Goal: Task Accomplishment & Management: Manage account settings

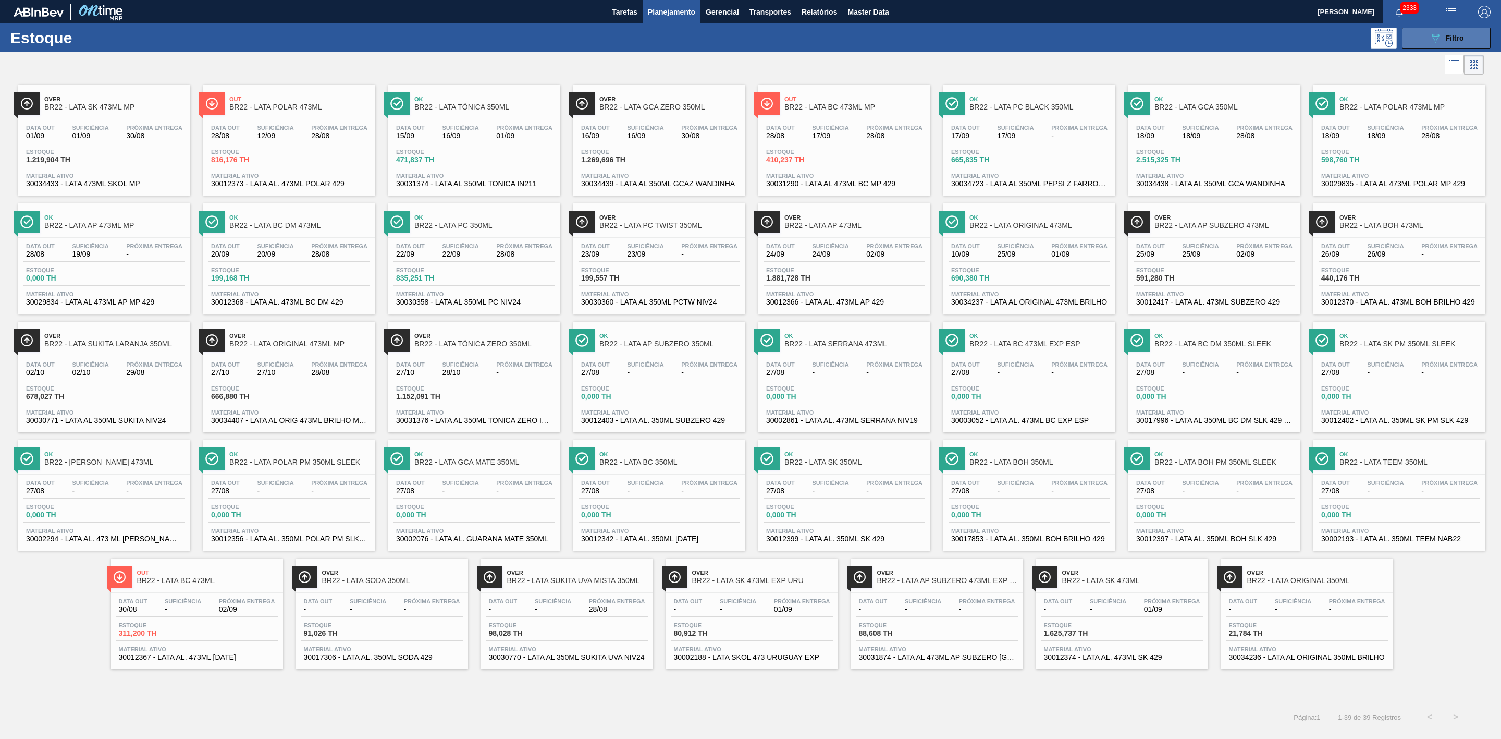
click at [1427, 39] on button "089F7B8B-B2A5-4AFE-B5C0-19BA573D28AC Filtro" at bounding box center [1446, 38] width 89 height 21
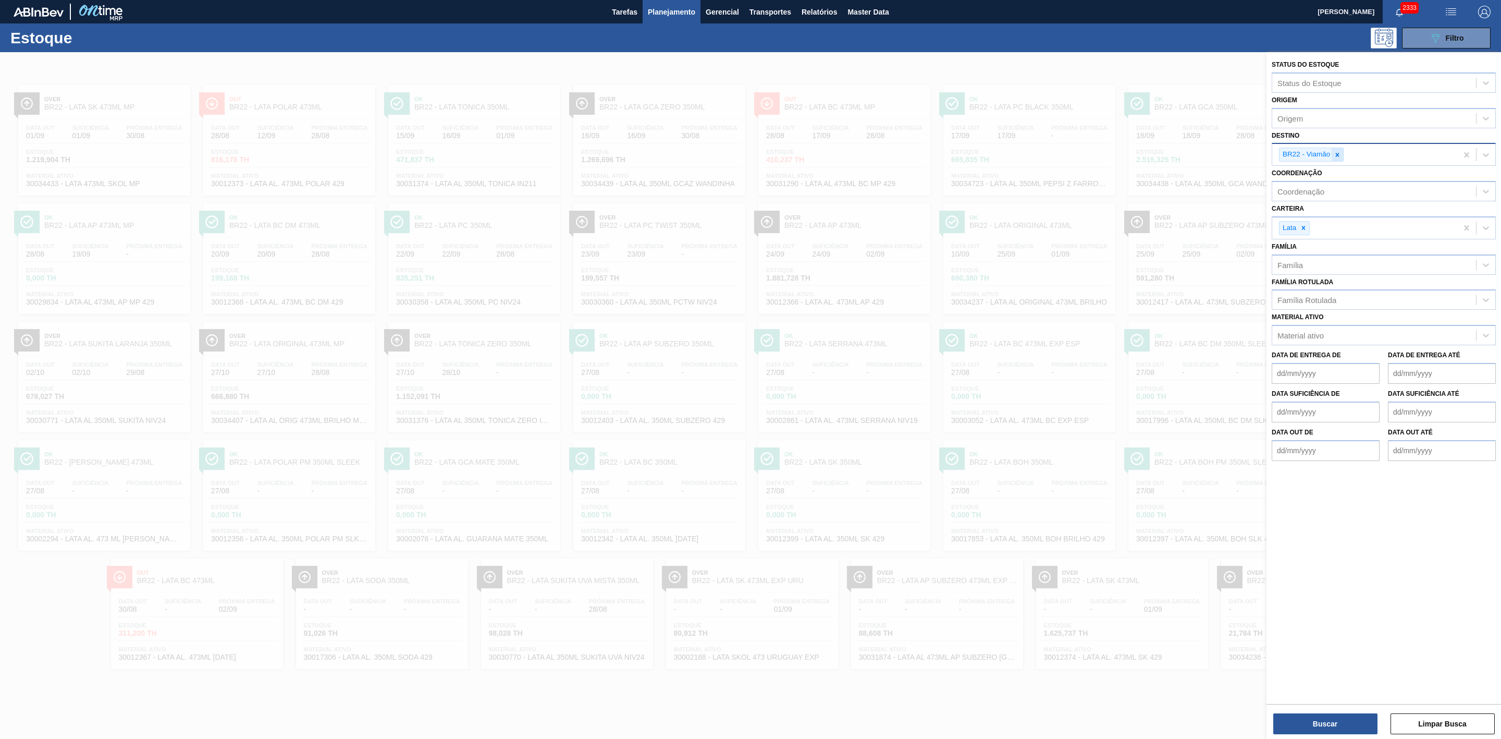
click at [1336, 154] on icon at bounding box center [1337, 154] width 7 height 7
type input "21"
click at [1327, 179] on div "BR21 - Lages" at bounding box center [1384, 178] width 224 height 19
click at [1350, 727] on button "Buscar" at bounding box center [1326, 723] width 104 height 21
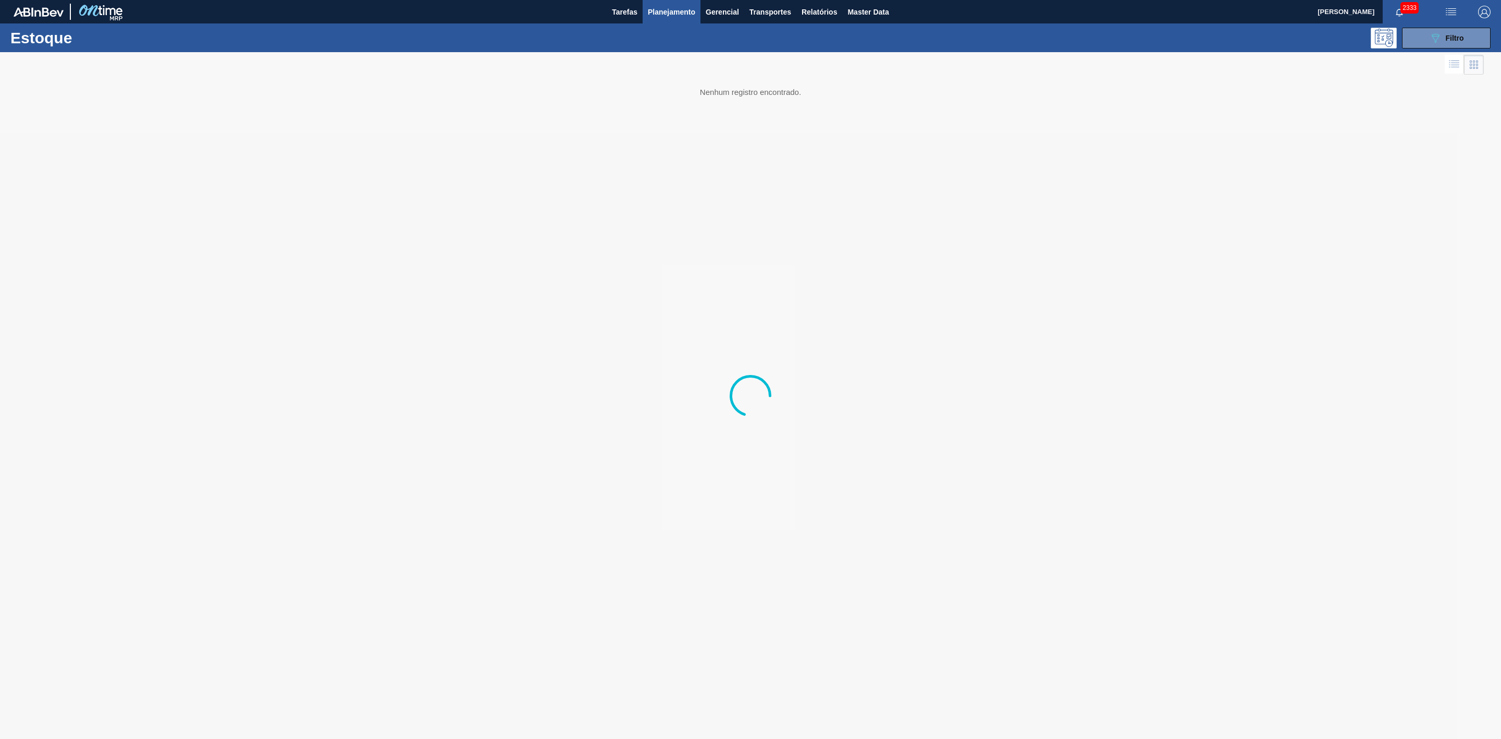
drag, startPoint x: 704, startPoint y: 91, endPoint x: 798, endPoint y: 103, distance: 94.6
click at [798, 103] on div at bounding box center [750, 395] width 1501 height 687
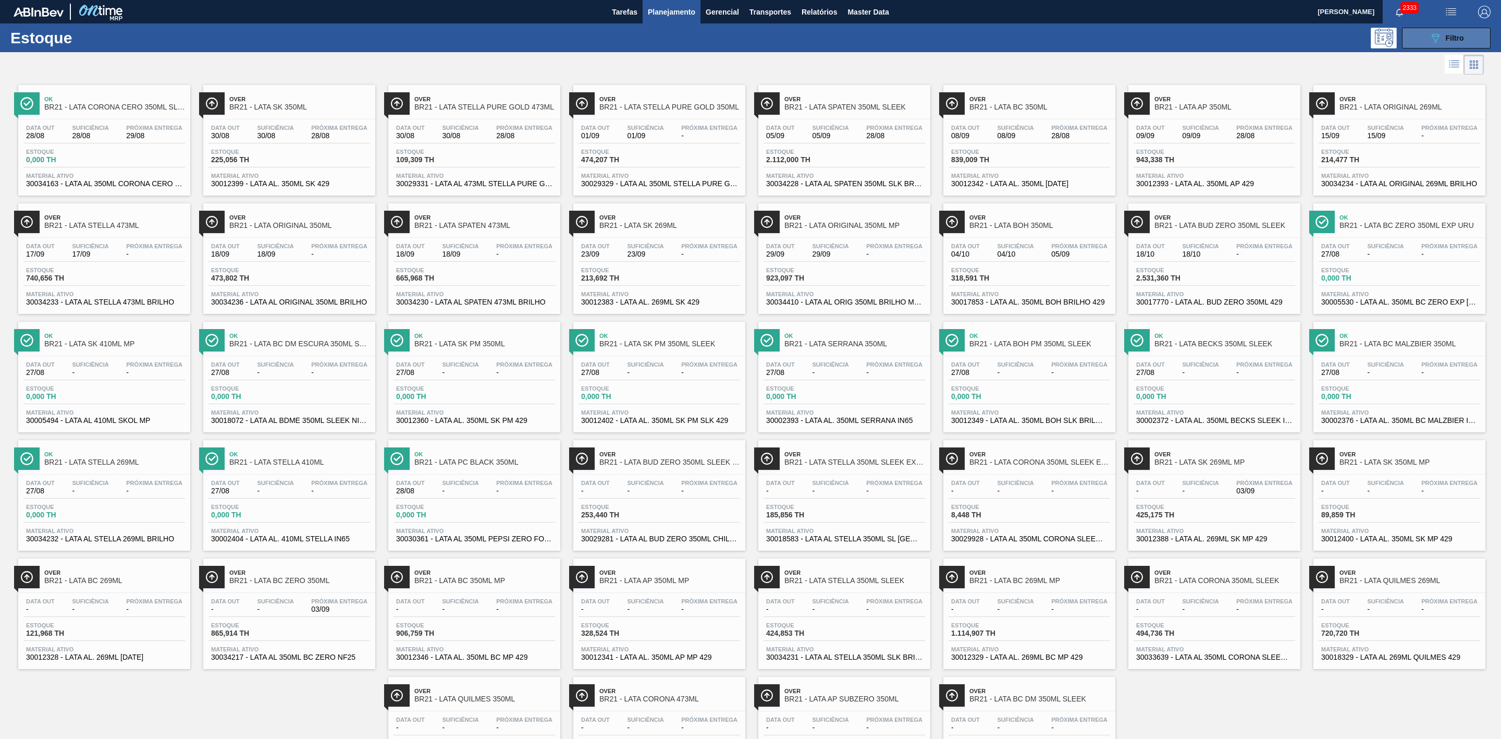
click at [1431, 41] on icon "089F7B8B-B2A5-4AFE-B5C0-19BA573D28AC" at bounding box center [1435, 38] width 13 height 13
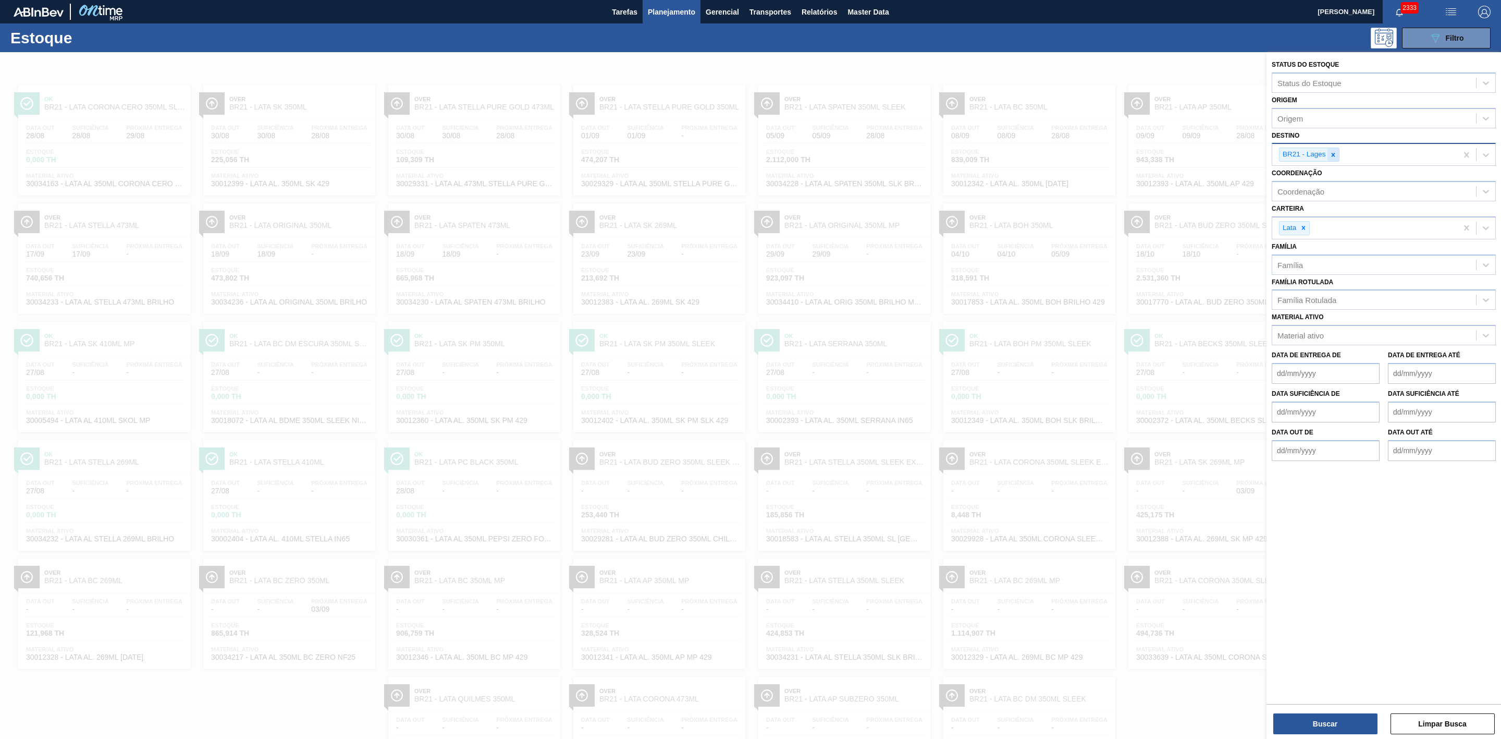
click at [1329, 154] on div at bounding box center [1333, 154] width 11 height 13
type input "09"
click at [1300, 192] on div "BR09 - Agudos" at bounding box center [1384, 198] width 224 height 19
click at [1331, 721] on button "Buscar" at bounding box center [1326, 723] width 104 height 21
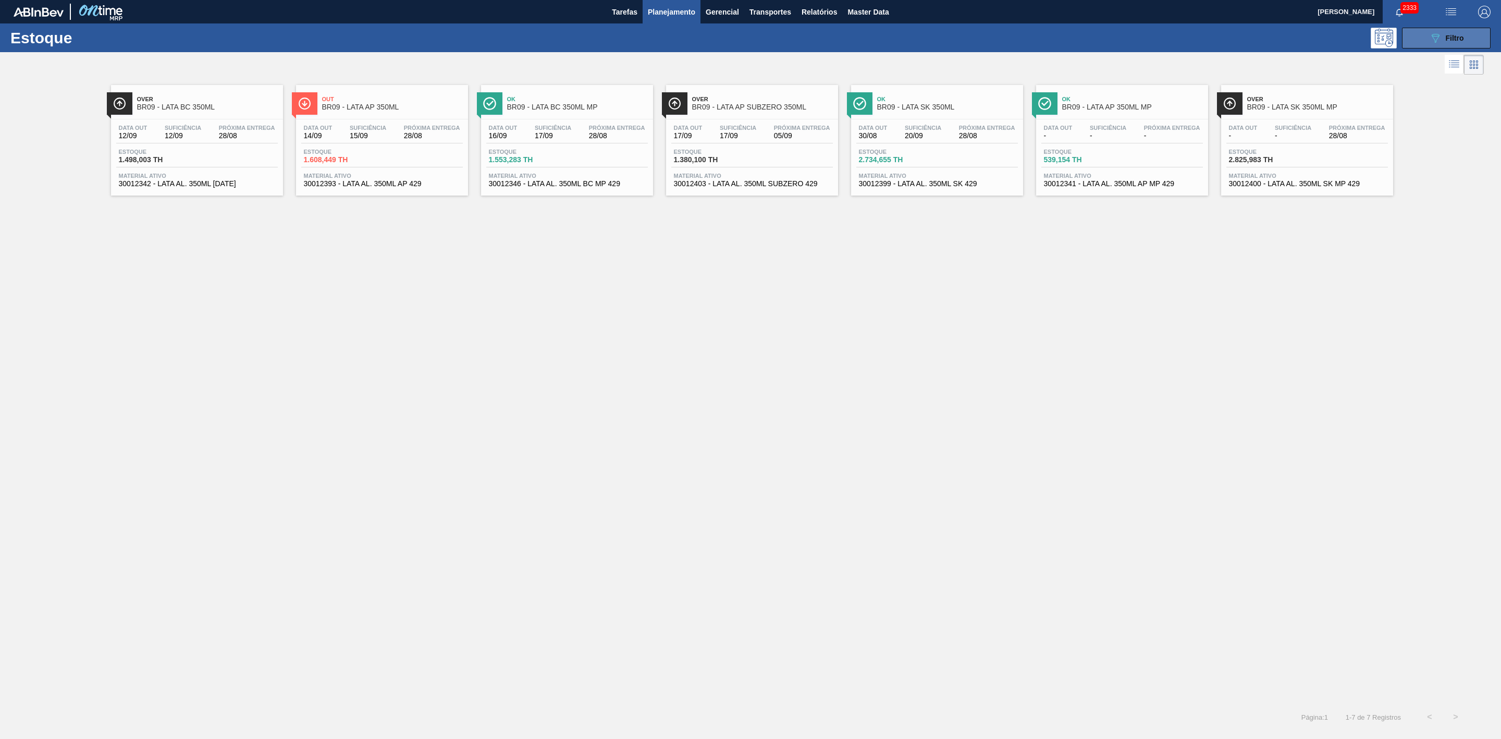
click at [1446, 38] on span "Filtro" at bounding box center [1455, 38] width 18 height 8
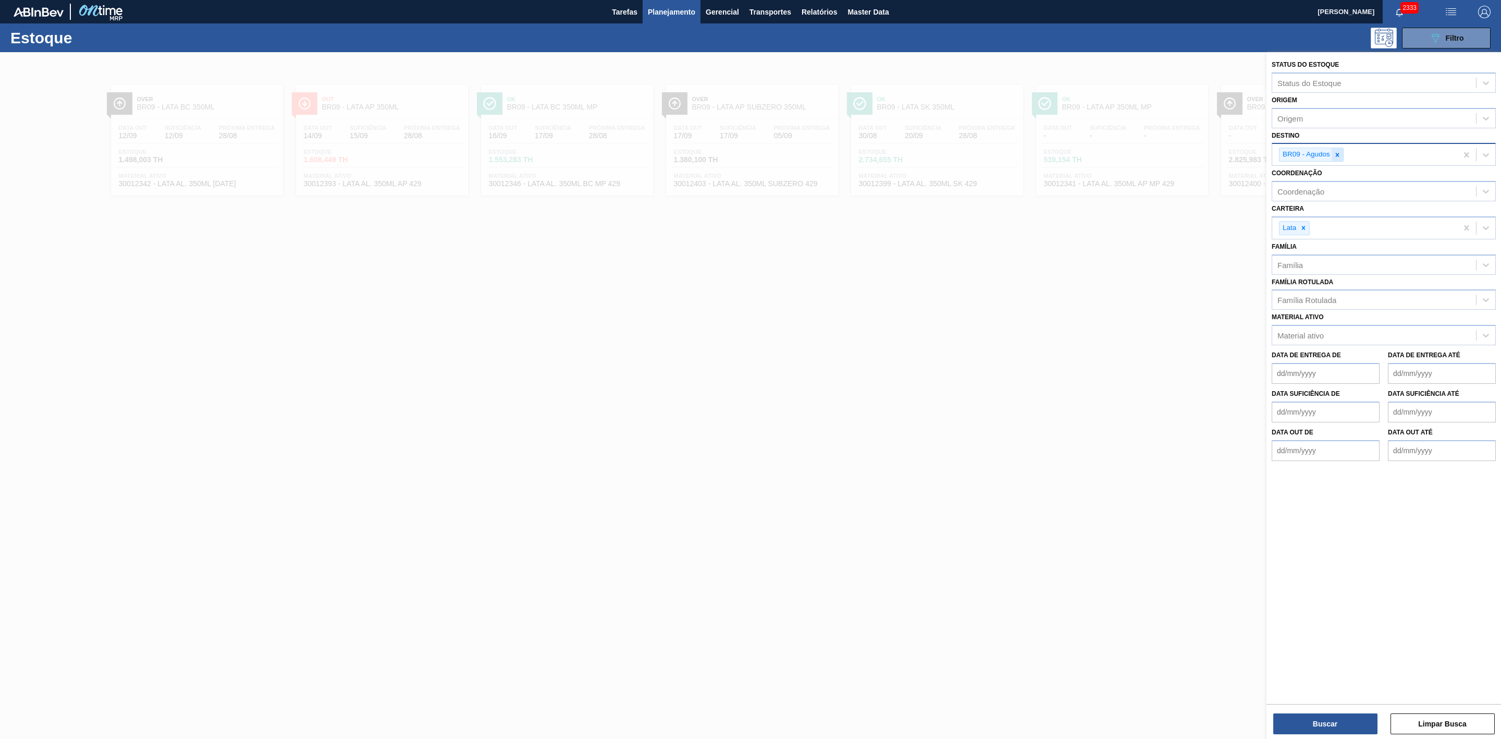
click at [1336, 154] on icon at bounding box center [1337, 154] width 7 height 7
type input "22"
click at [1317, 182] on div "BR22 - Viamão" at bounding box center [1384, 178] width 224 height 19
click at [1337, 725] on button "Buscar" at bounding box center [1326, 723] width 104 height 21
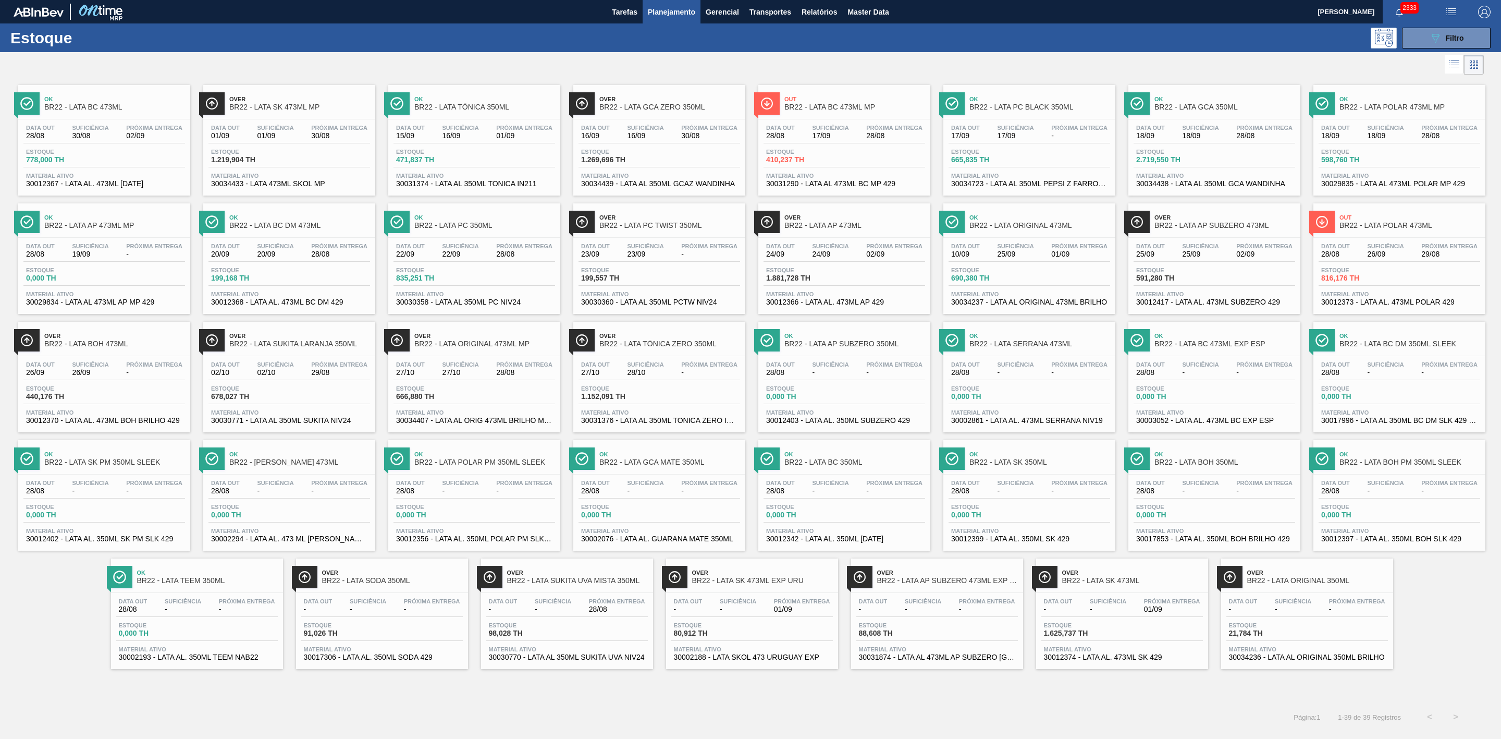
click at [900, 65] on div at bounding box center [742, 64] width 1484 height 25
click at [1442, 43] on div "089F7B8B-B2A5-4AFE-B5C0-19BA573D28AC Filtro" at bounding box center [1446, 38] width 35 height 13
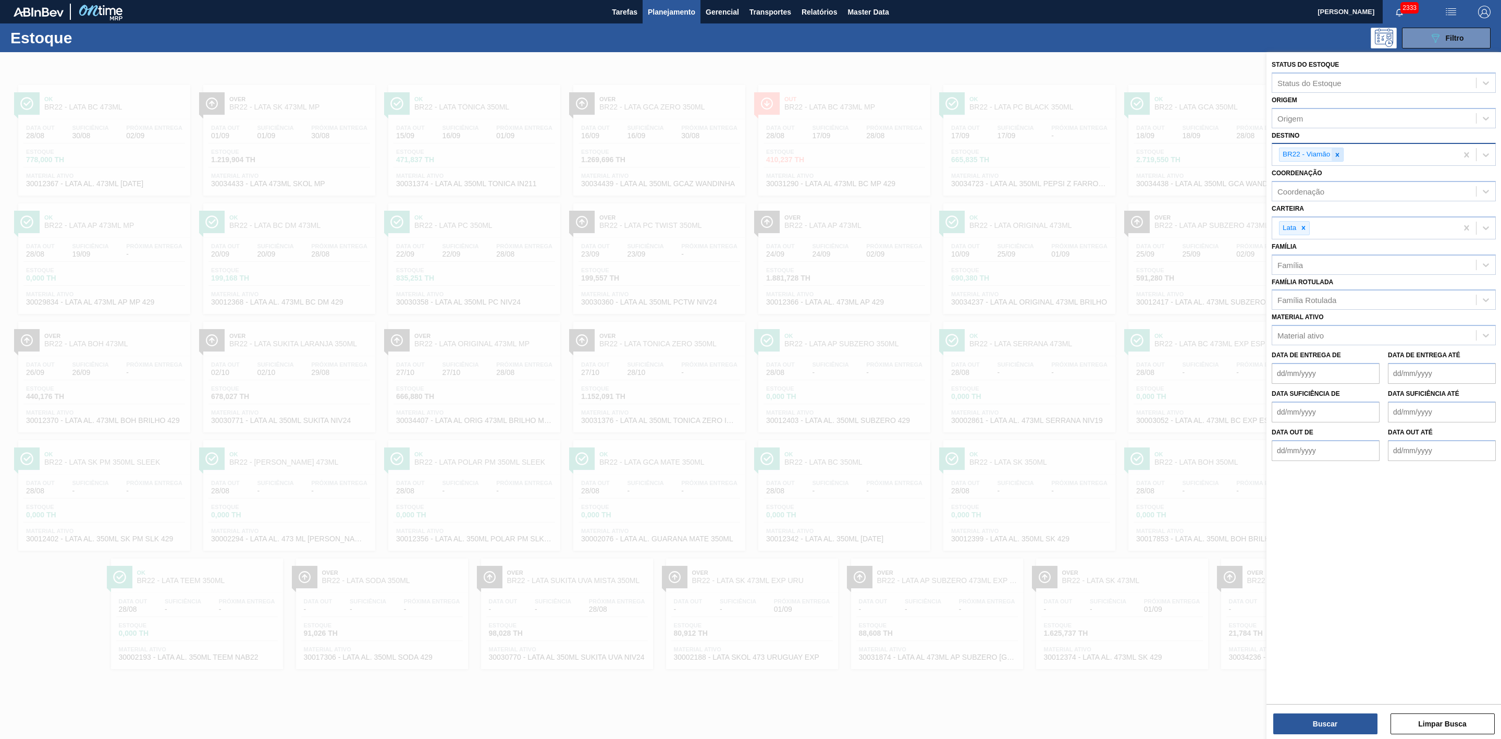
click at [1338, 156] on icon at bounding box center [1337, 154] width 7 height 7
type input "21"
click at [1317, 178] on div "BR21 - Lages" at bounding box center [1384, 178] width 224 height 19
click at [1353, 721] on button "Buscar" at bounding box center [1326, 723] width 104 height 21
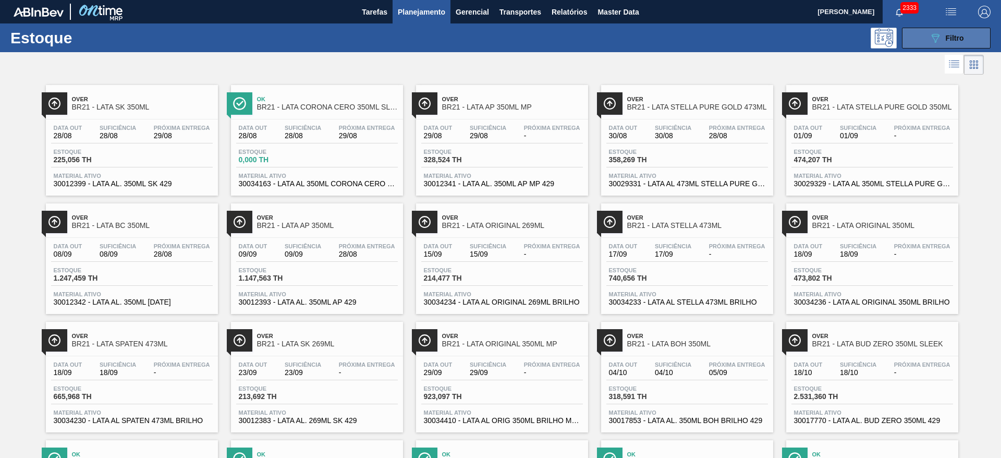
click at [942, 41] on div "089F7B8B-B2A5-4AFE-B5C0-19BA573D28AC Filtro" at bounding box center [946, 38] width 35 height 13
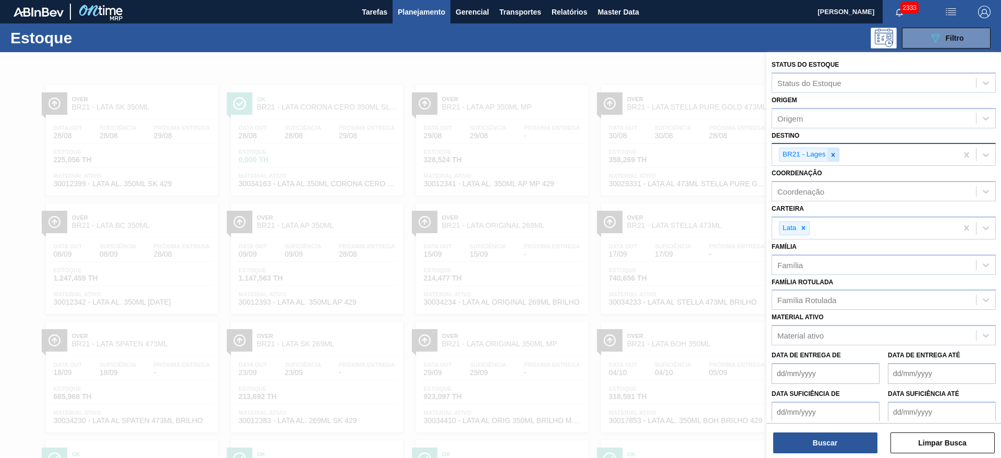
click at [835, 157] on icon at bounding box center [832, 154] width 7 height 7
type input "21"
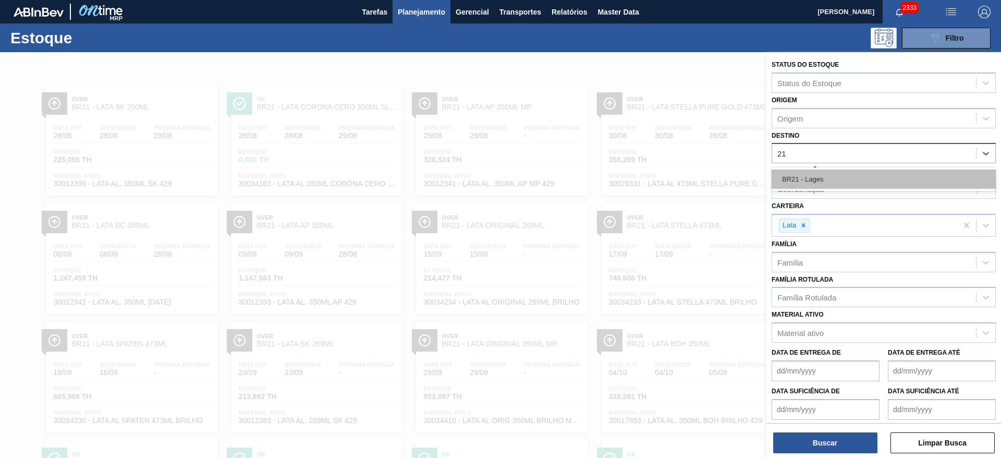
click at [808, 178] on div "BR21 - Lages" at bounding box center [884, 178] width 224 height 19
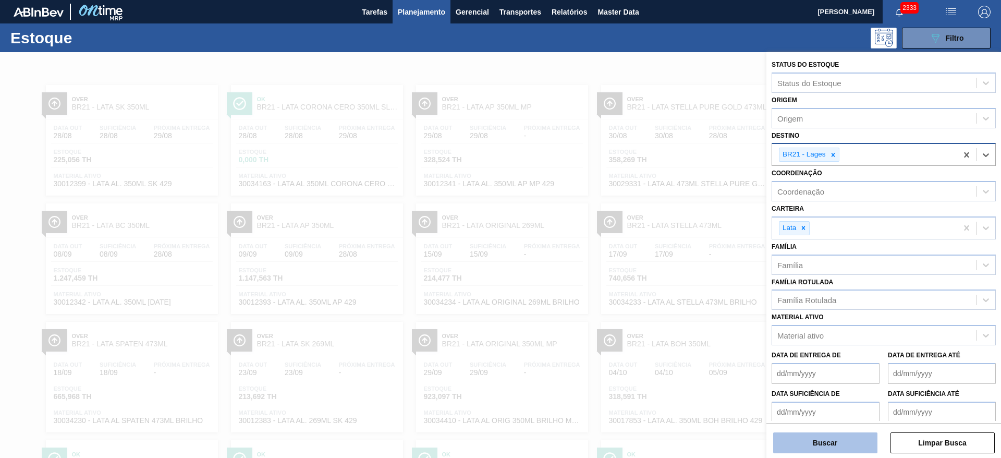
click at [817, 446] on button "Buscar" at bounding box center [825, 442] width 104 height 21
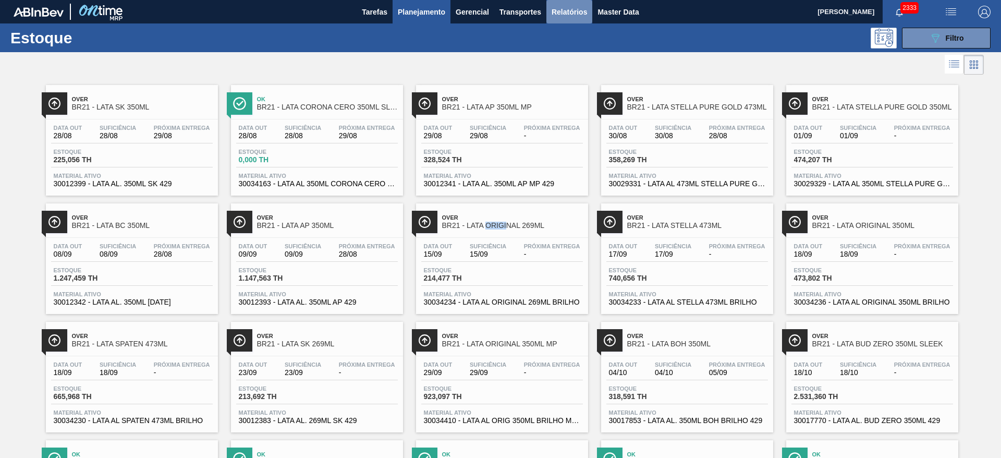
click at [561, 8] on span "Relatórios" at bounding box center [569, 12] width 35 height 13
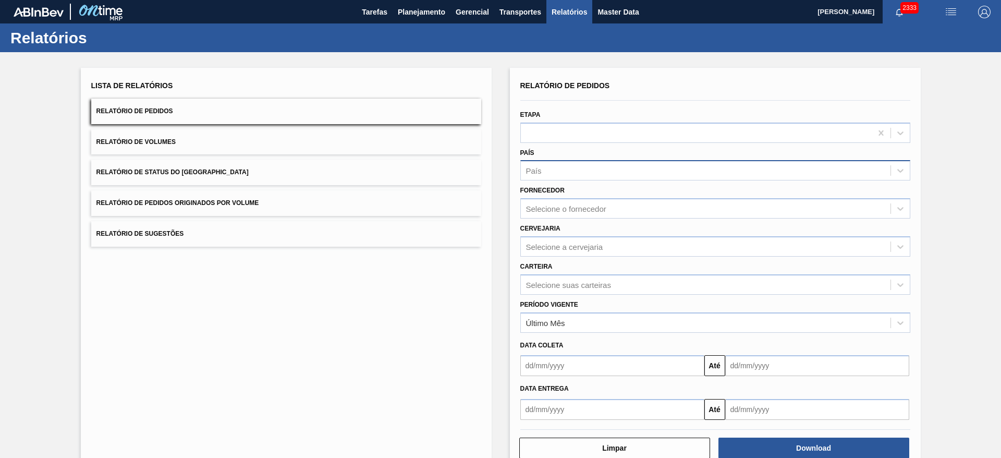
click at [551, 166] on div "País" at bounding box center [706, 170] width 370 height 15
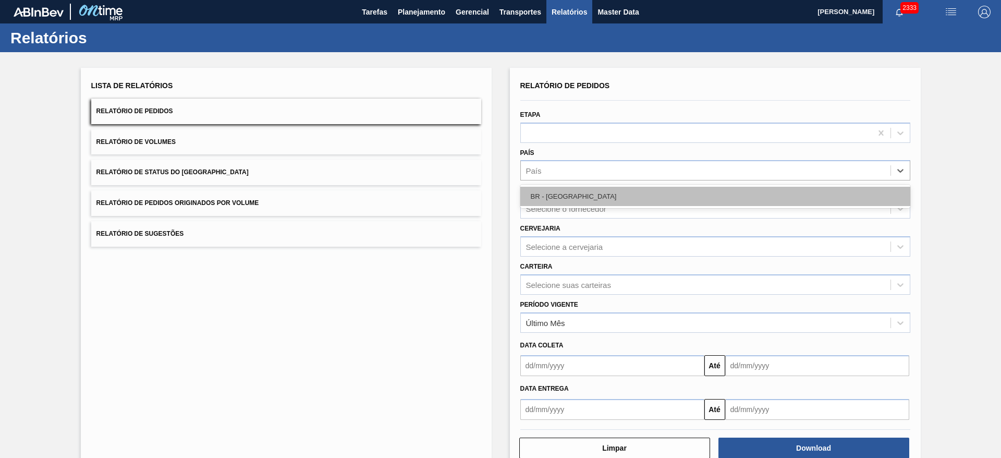
click at [555, 194] on div "BR - Brasil" at bounding box center [715, 196] width 390 height 19
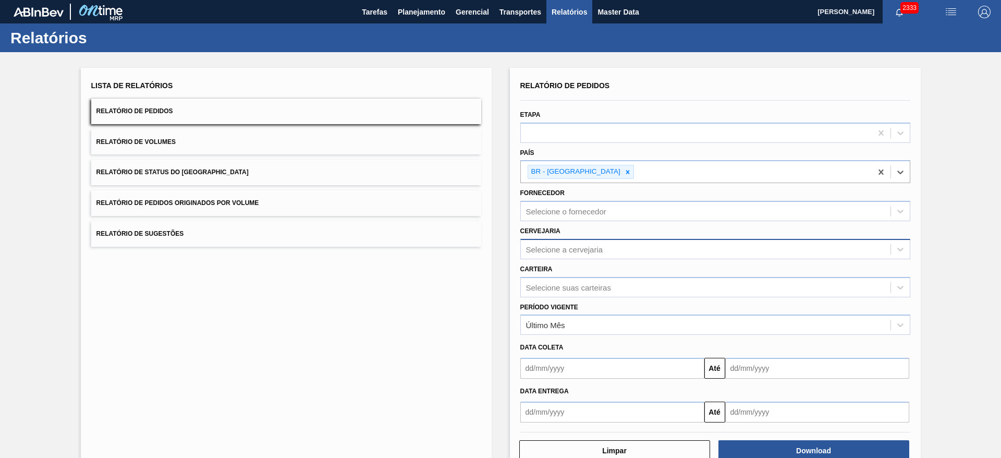
click at [571, 247] on div "Selecione a cervejaria" at bounding box center [564, 248] width 77 height 9
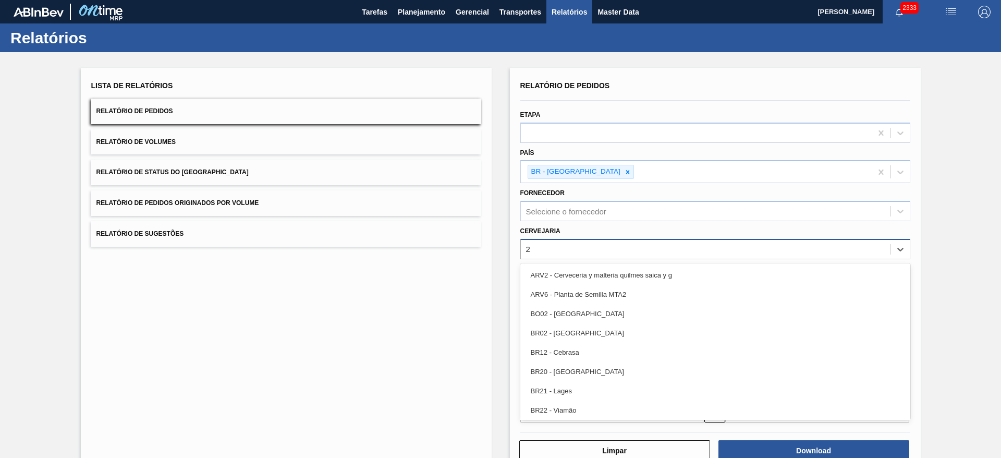
type input "21"
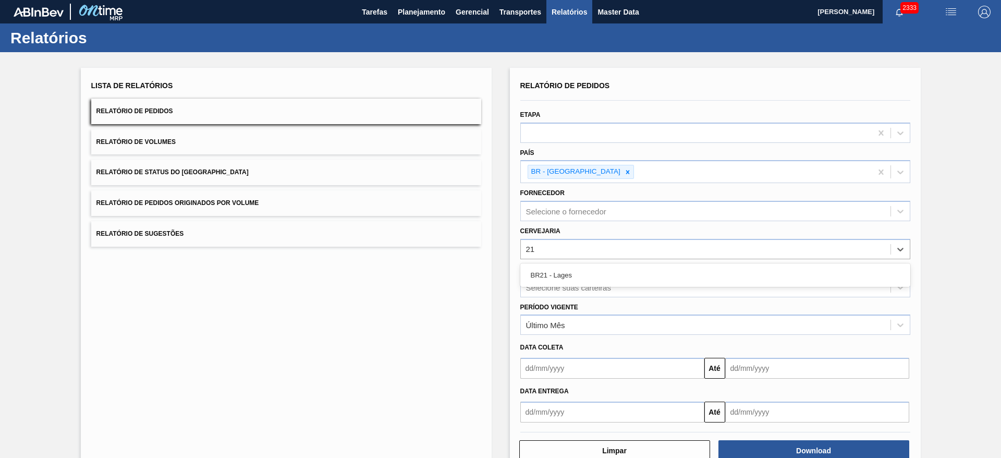
click at [566, 271] on div "BR21 - Lages" at bounding box center [715, 274] width 390 height 19
type input "22"
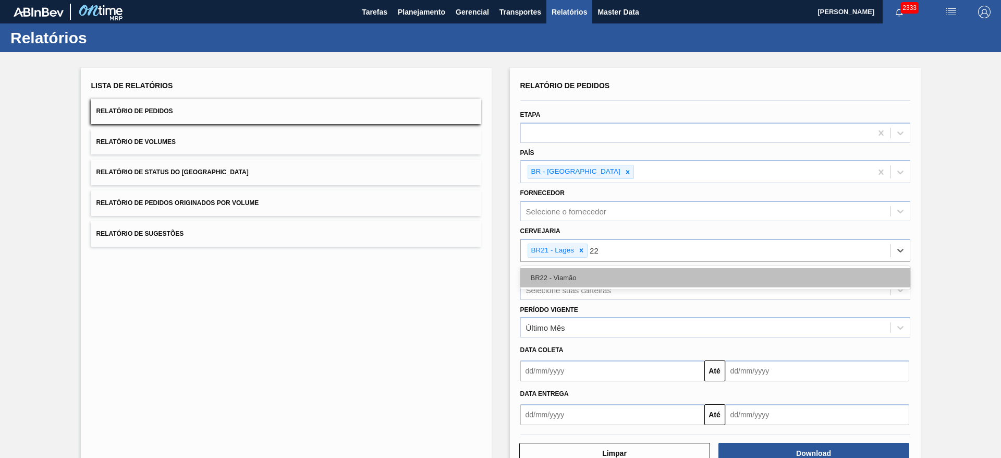
click at [603, 274] on div "BR22 - Viamão" at bounding box center [715, 277] width 390 height 19
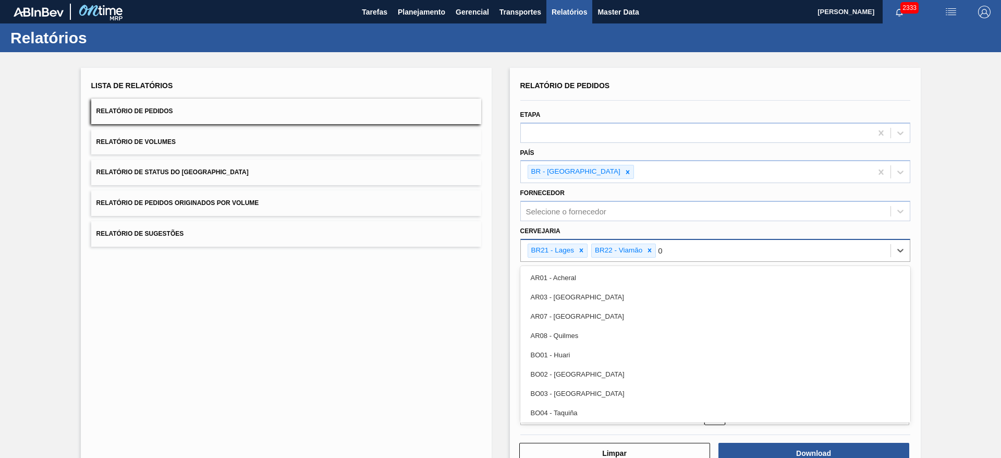
type input "09"
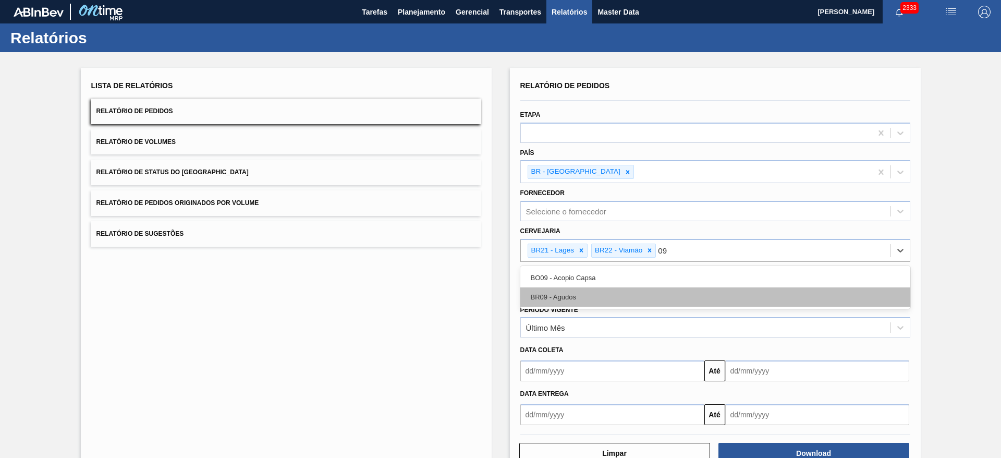
click at [586, 301] on div "BR09 - Agudos" at bounding box center [715, 296] width 390 height 19
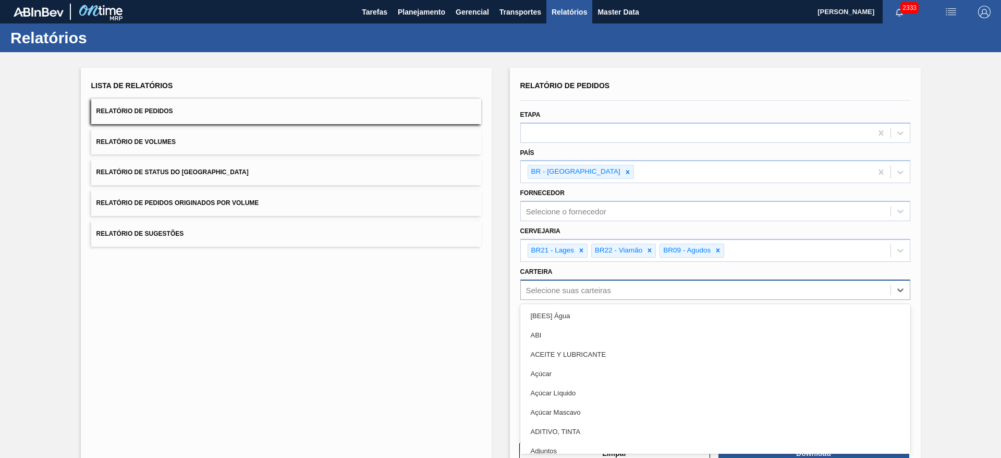
click at [561, 288] on div "Selecione suas carteiras" at bounding box center [568, 289] width 85 height 9
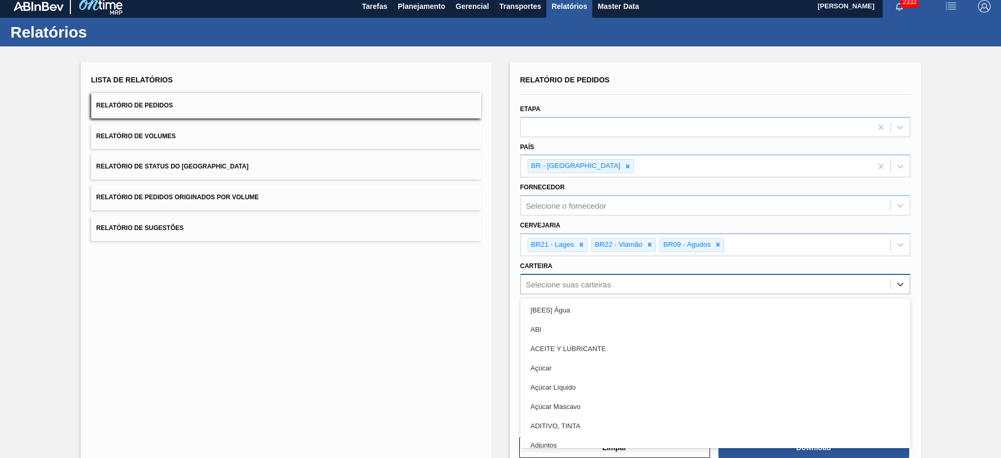
scroll to position [7, 0]
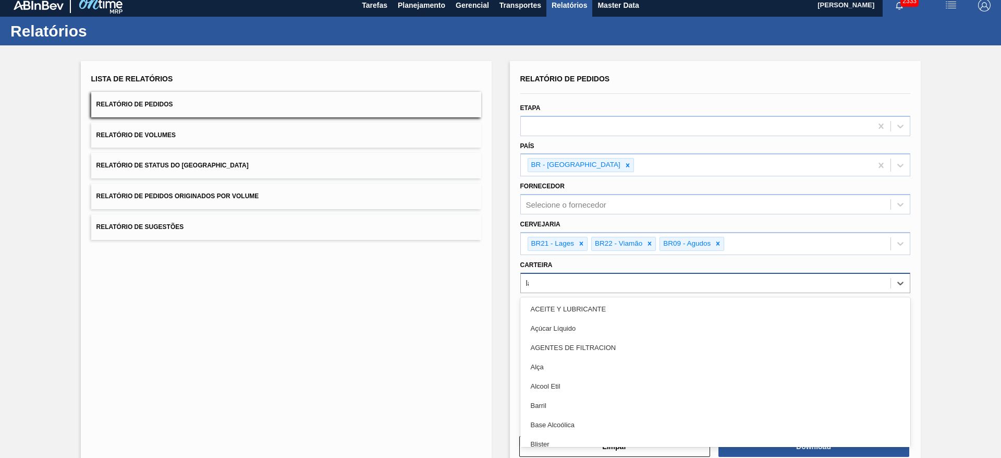
type input "lata"
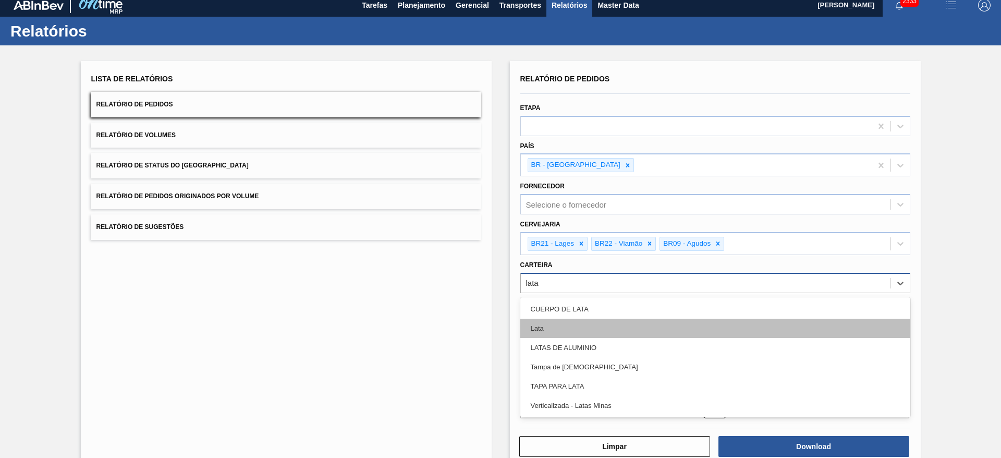
click at [540, 330] on div "Lata" at bounding box center [715, 328] width 390 height 19
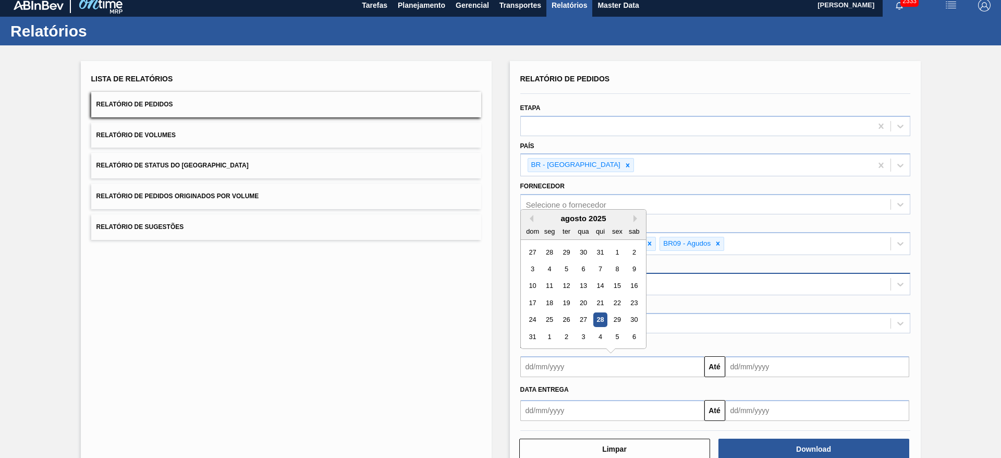
drag, startPoint x: 562, startPoint y: 364, endPoint x: 552, endPoint y: 378, distance: 17.5
click at [562, 364] on input "text" at bounding box center [612, 366] width 184 height 21
click at [542, 212] on div "agosto 2025 dom seg ter qua qui sex sab" at bounding box center [583, 225] width 125 height 30
click at [548, 319] on div "25" at bounding box center [549, 320] width 14 height 14
type input "25/08/2025"
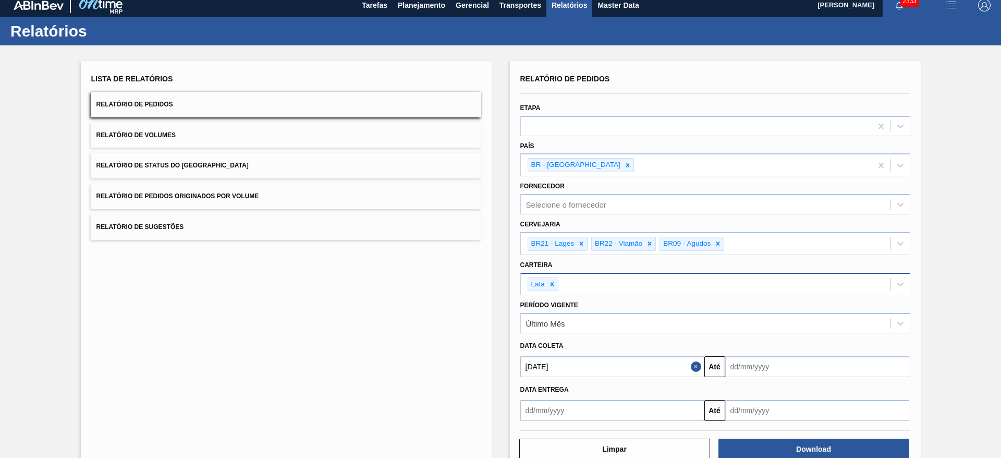
drag, startPoint x: 760, startPoint y: 361, endPoint x: 767, endPoint y: 362, distance: 7.4
click at [760, 361] on input "text" at bounding box center [817, 366] width 184 height 21
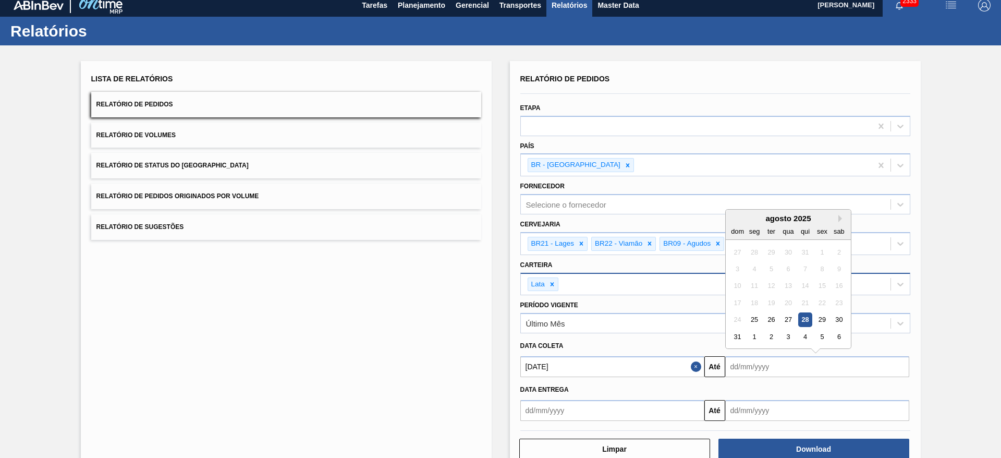
drag, startPoint x: 742, startPoint y: 217, endPoint x: 763, endPoint y: 223, distance: 22.0
click at [742, 217] on div "agosto 2025" at bounding box center [788, 218] width 125 height 9
click at [839, 216] on button "Next Month" at bounding box center [841, 218] width 7 height 7
click at [742, 286] on div "14" at bounding box center [737, 286] width 14 height 14
type input "14/09/2025"
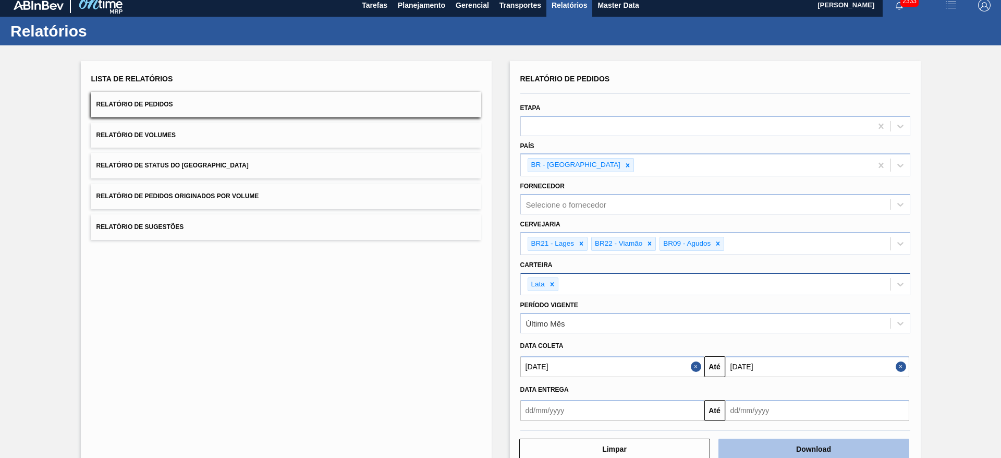
click at [816, 445] on button "Download" at bounding box center [813, 448] width 191 height 21
click at [188, 139] on button "Relatório de Volumes" at bounding box center [286, 136] width 390 height 26
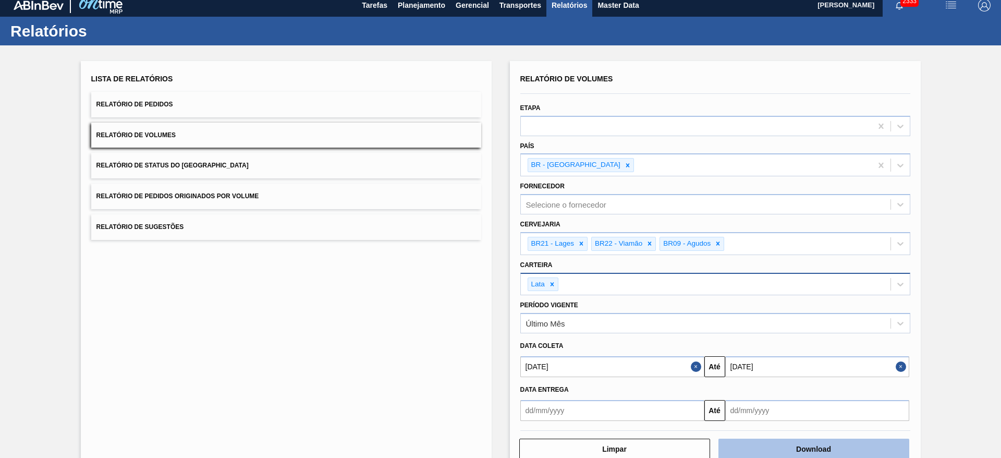
click at [807, 449] on button "Download" at bounding box center [813, 448] width 191 height 21
click at [224, 218] on button "Relatório de Sugestões" at bounding box center [286, 227] width 390 height 26
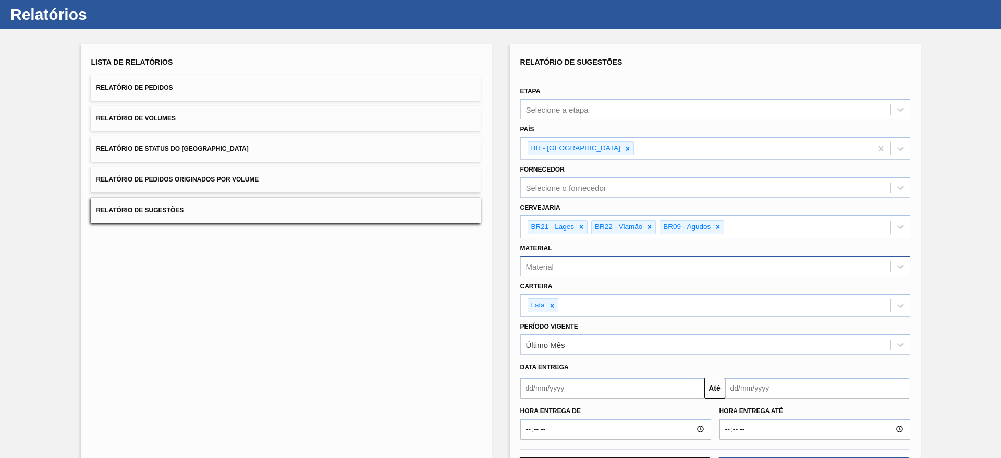
scroll to position [0, 0]
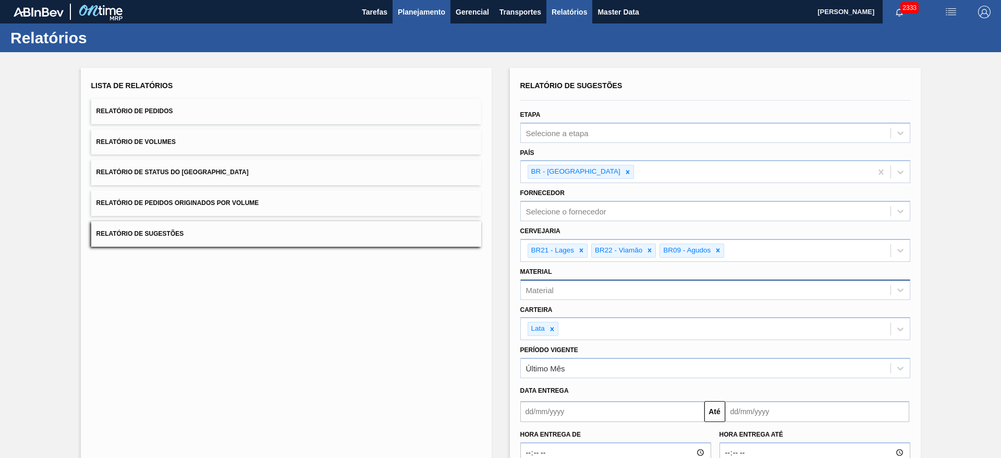
click at [433, 22] on button "Planejamento" at bounding box center [422, 11] width 58 height 23
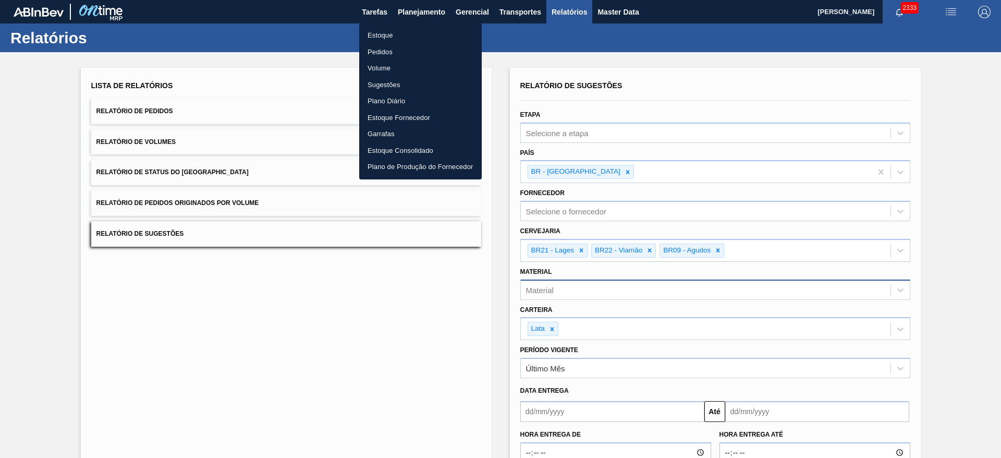
click at [385, 40] on li "Estoque" at bounding box center [420, 35] width 123 height 17
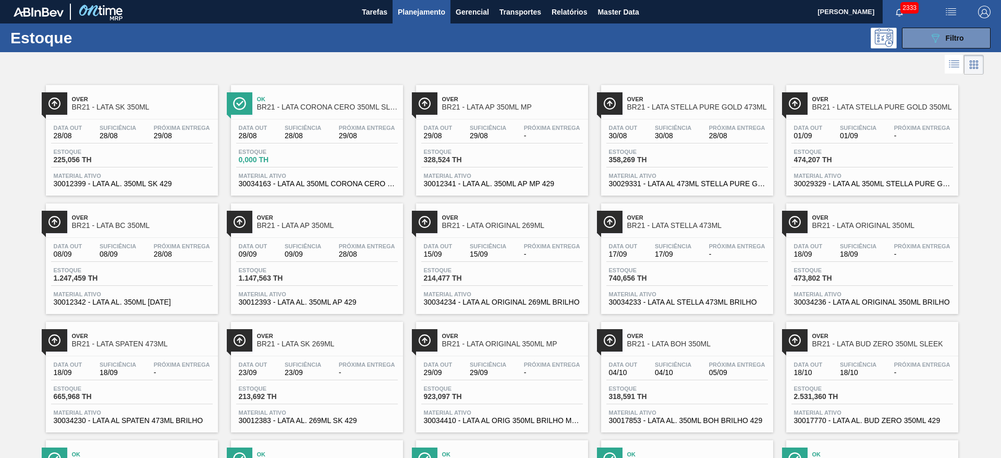
click at [745, 65] on div at bounding box center [492, 64] width 984 height 25
click at [530, 218] on span "Over" at bounding box center [512, 217] width 141 height 6
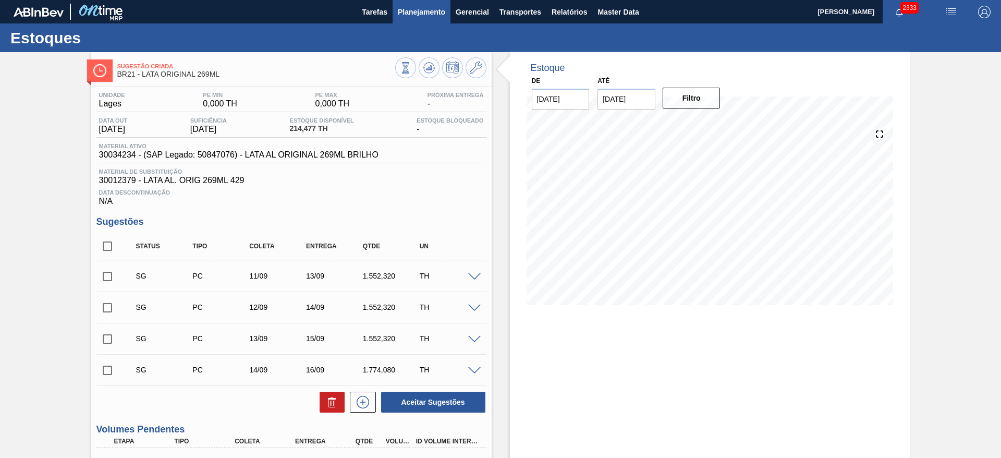
click at [394, 10] on button "Planejamento" at bounding box center [422, 11] width 58 height 23
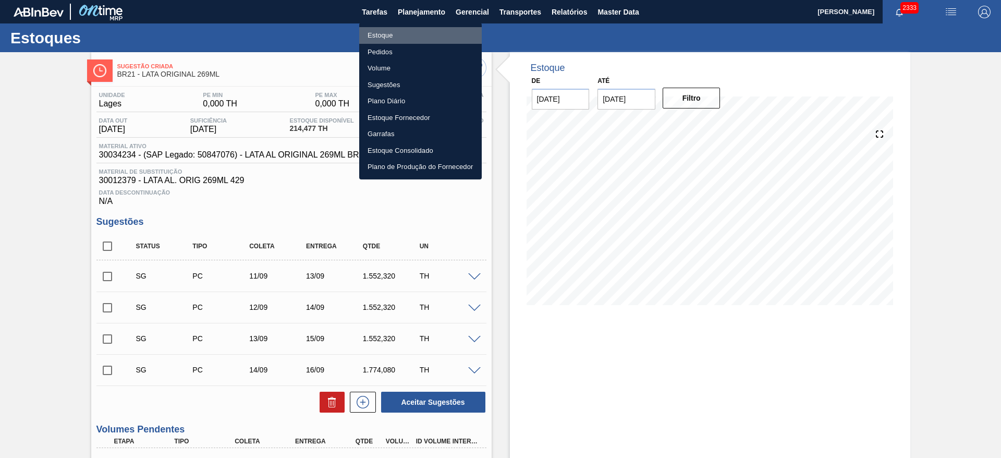
click at [393, 36] on li "Estoque" at bounding box center [420, 35] width 123 height 17
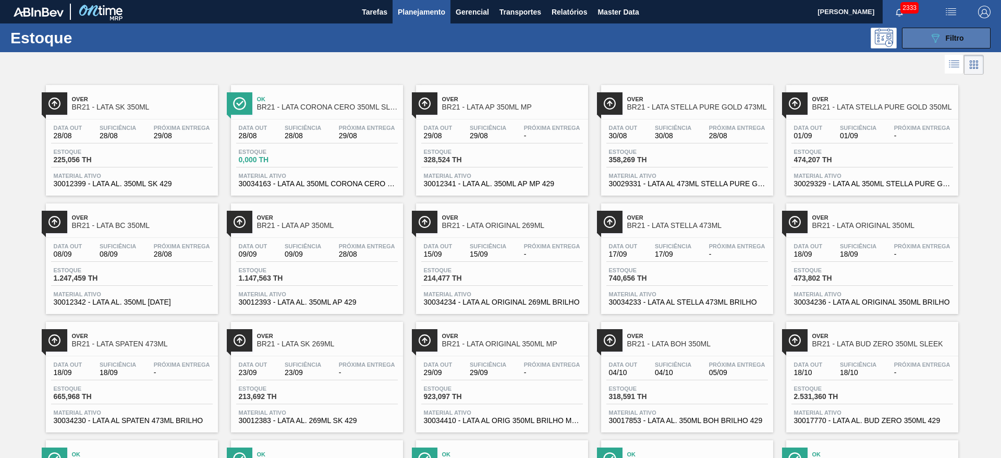
click at [939, 39] on icon "089F7B8B-B2A5-4AFE-B5C0-19BA573D28AC" at bounding box center [935, 38] width 13 height 13
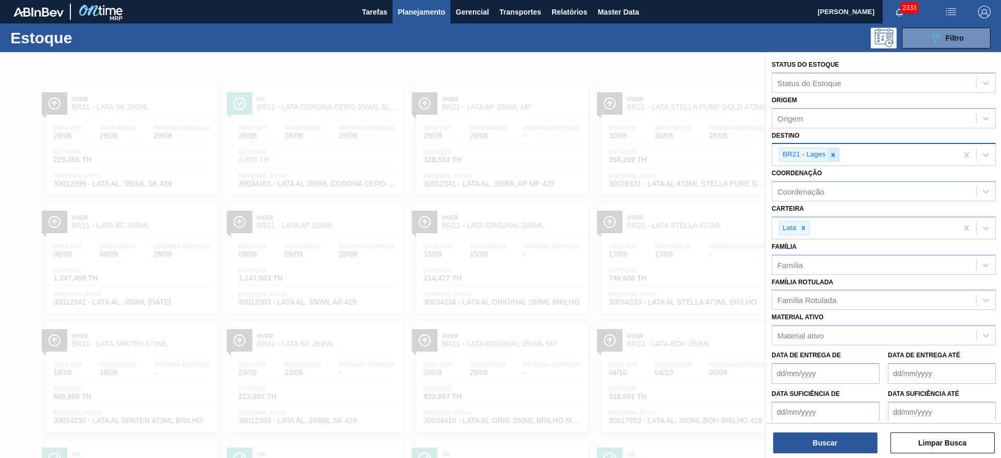
click at [829, 151] on div at bounding box center [832, 154] width 11 height 13
type input "09"
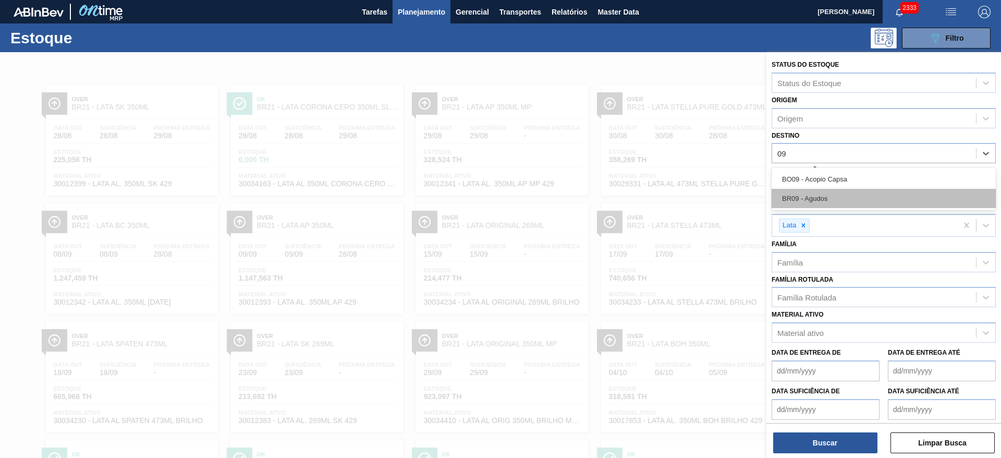
click at [814, 194] on div "BR09 - Agudos" at bounding box center [884, 198] width 224 height 19
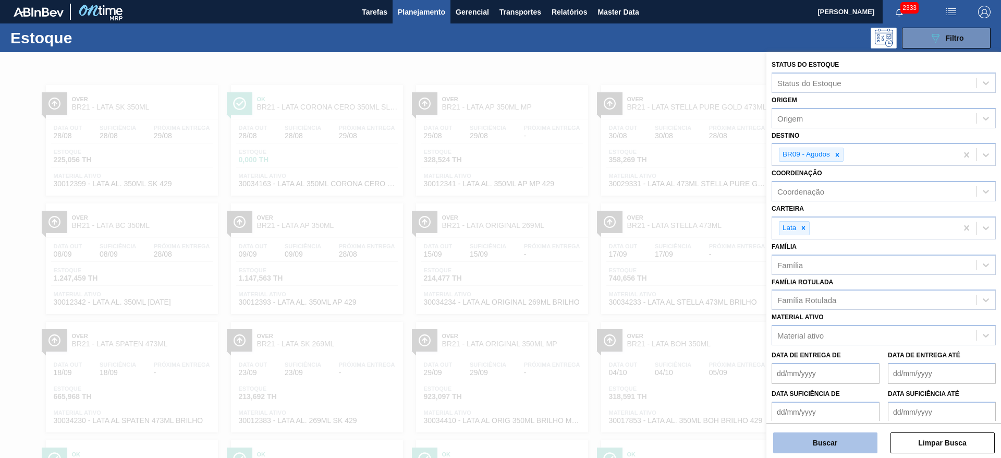
click at [818, 438] on button "Buscar" at bounding box center [825, 442] width 104 height 21
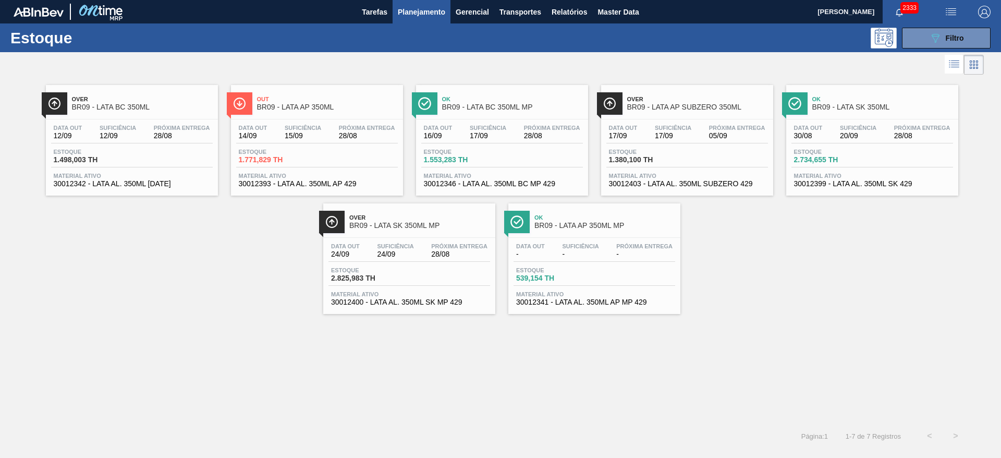
click at [838, 100] on span "Ok" at bounding box center [882, 99] width 141 height 6
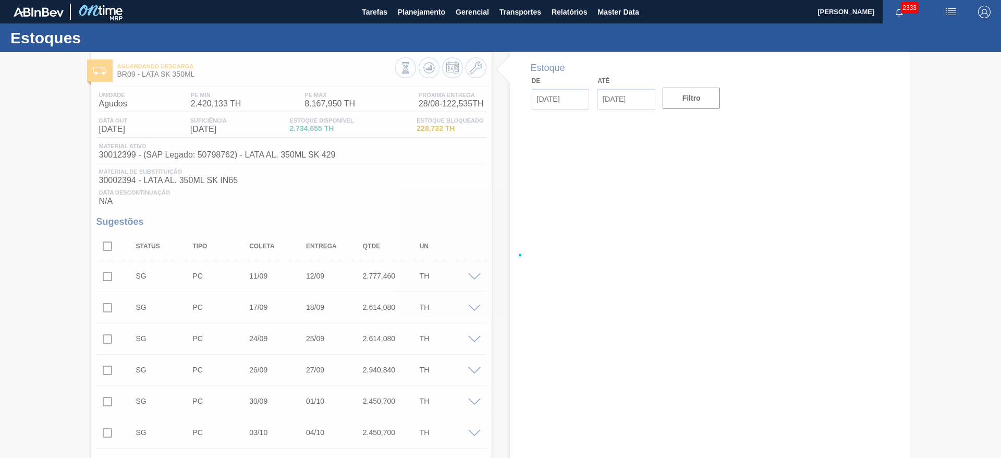
type input "[DATE]"
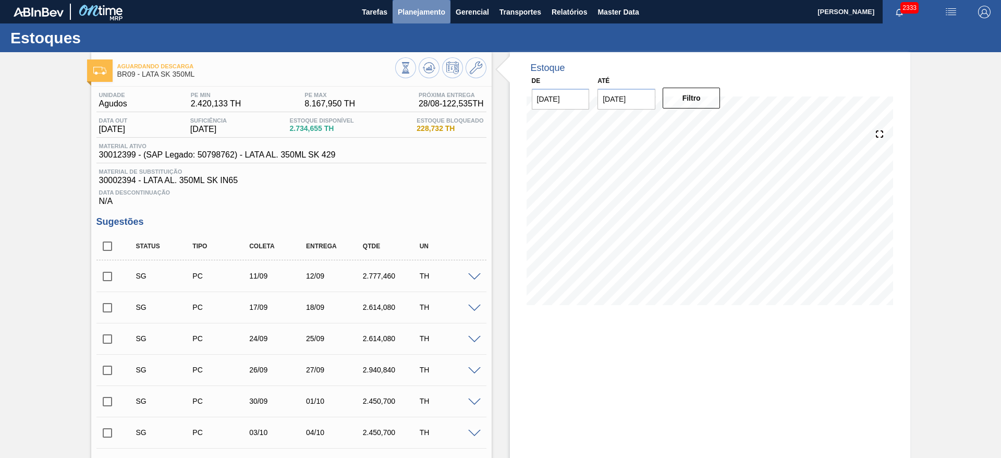
click at [416, 17] on span "Planejamento" at bounding box center [421, 12] width 47 height 13
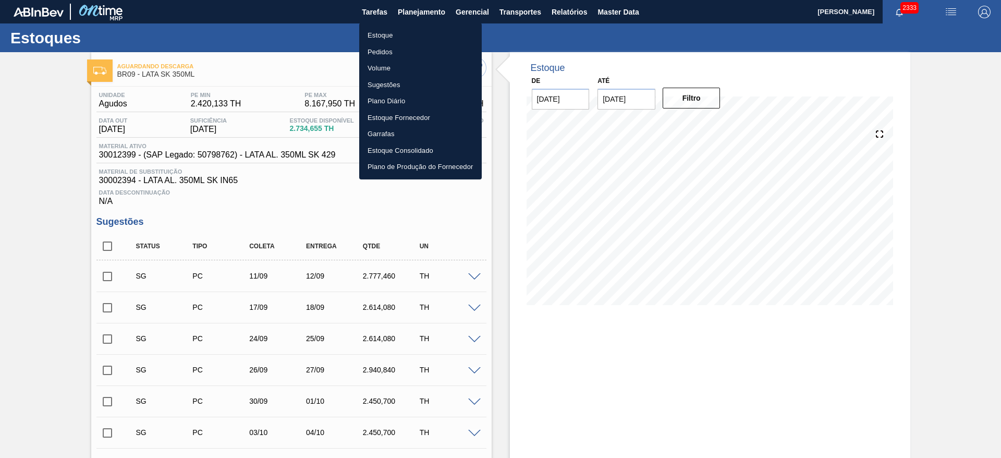
click at [389, 34] on li "Estoque" at bounding box center [420, 35] width 123 height 17
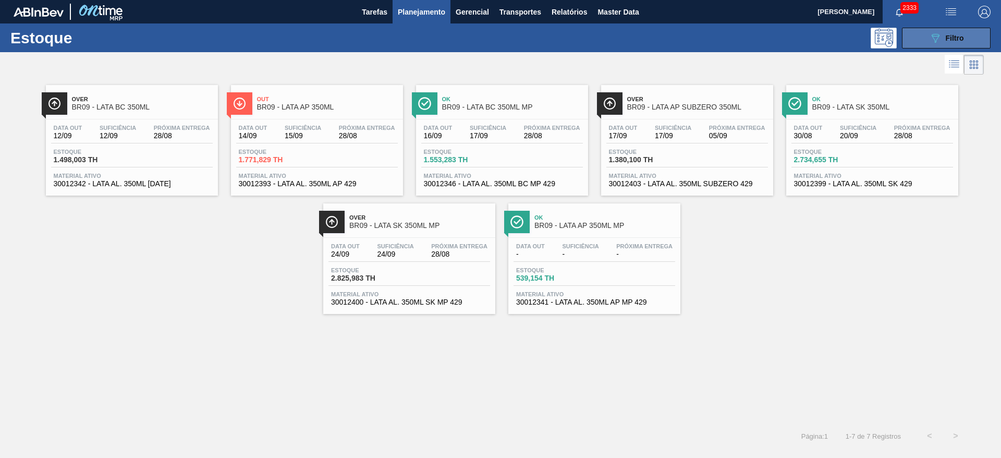
click at [922, 39] on button "089F7B8B-B2A5-4AFE-B5C0-19BA573D28AC Filtro" at bounding box center [946, 38] width 89 height 21
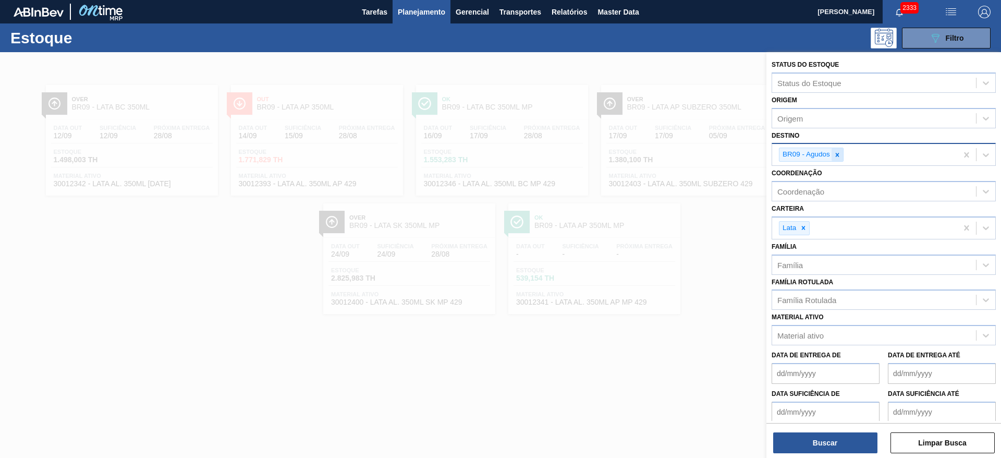
click at [836, 154] on icon at bounding box center [837, 154] width 7 height 7
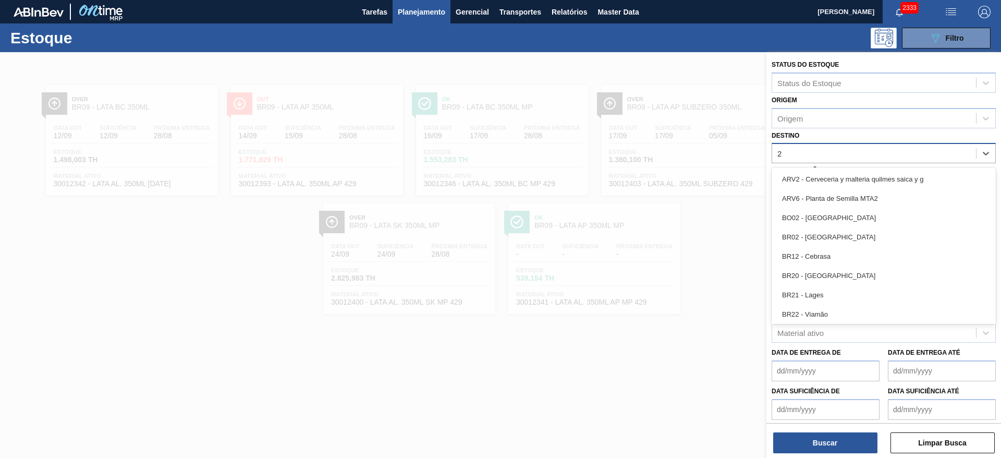
type input "22"
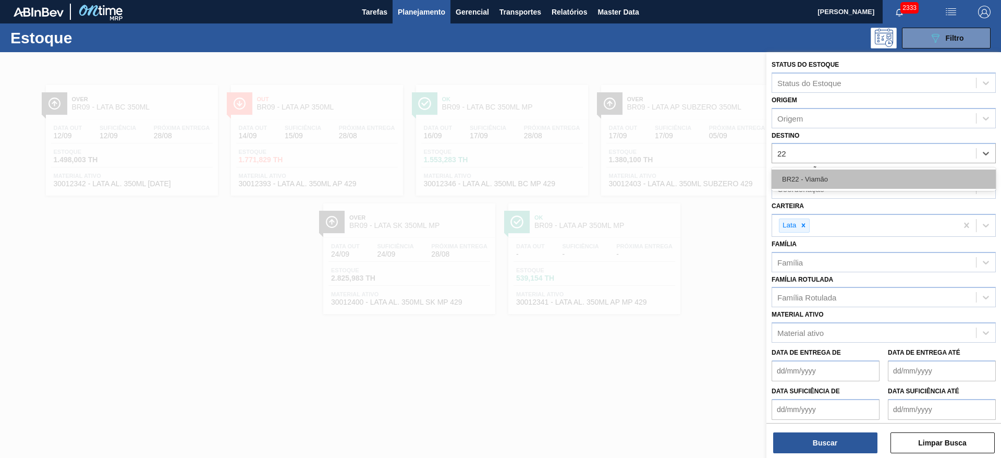
click at [818, 182] on div "BR22 - Viamão" at bounding box center [884, 178] width 224 height 19
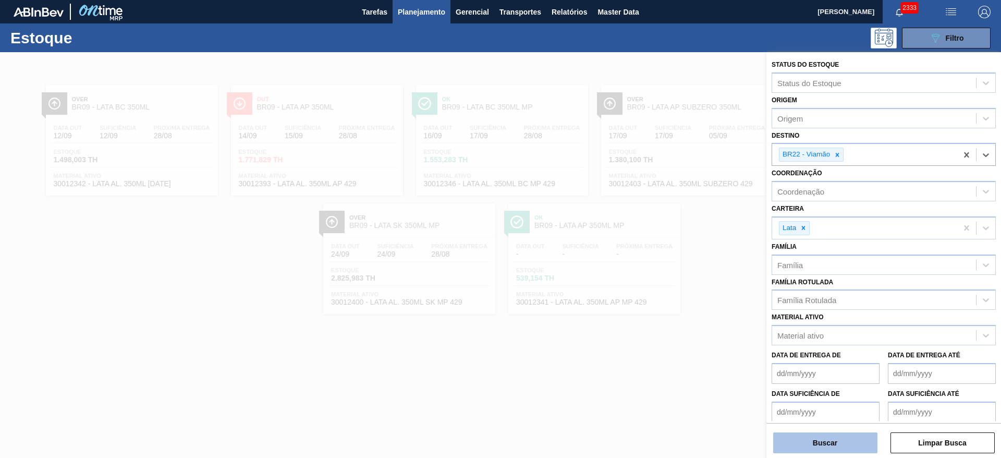
click at [854, 449] on button "Buscar" at bounding box center [825, 442] width 104 height 21
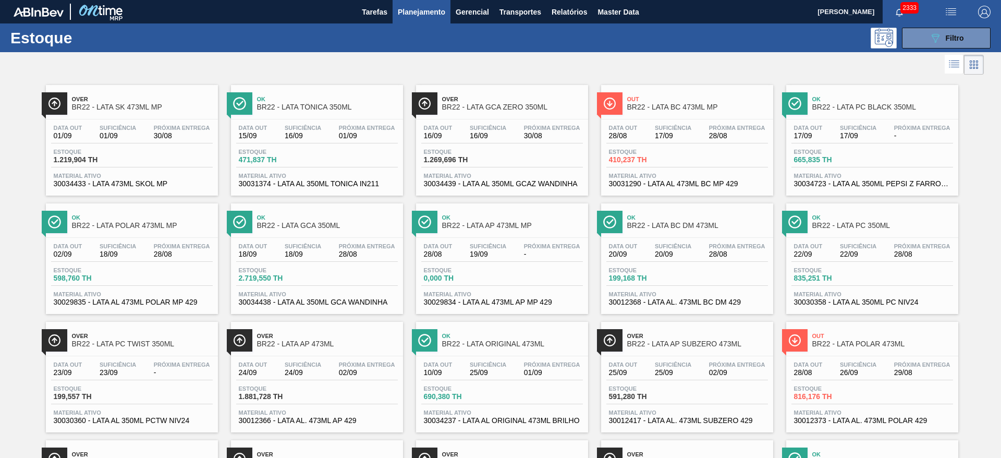
click at [559, 71] on div at bounding box center [492, 64] width 984 height 25
click at [347, 101] on span "Ok" at bounding box center [327, 99] width 141 height 6
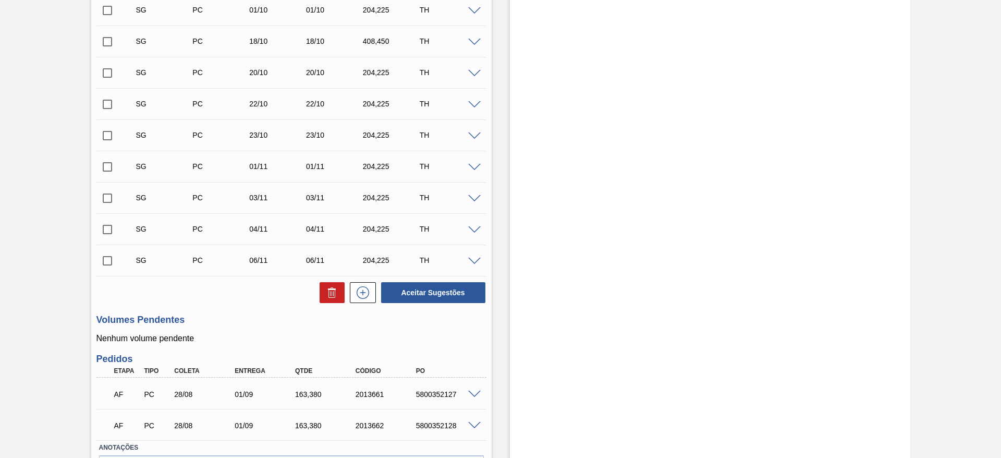
scroll to position [459, 0]
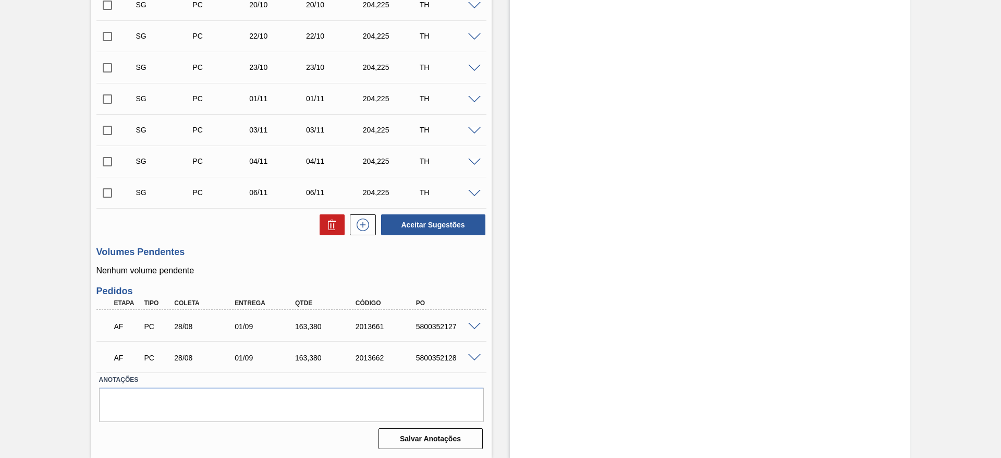
click at [439, 356] on div "5800352128" at bounding box center [447, 357] width 68 height 8
copy div "5800352128"
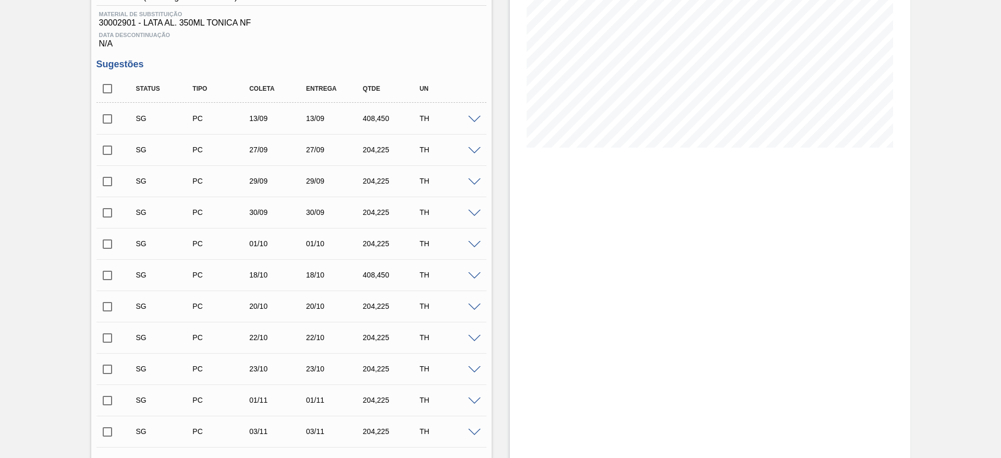
scroll to position [146, 0]
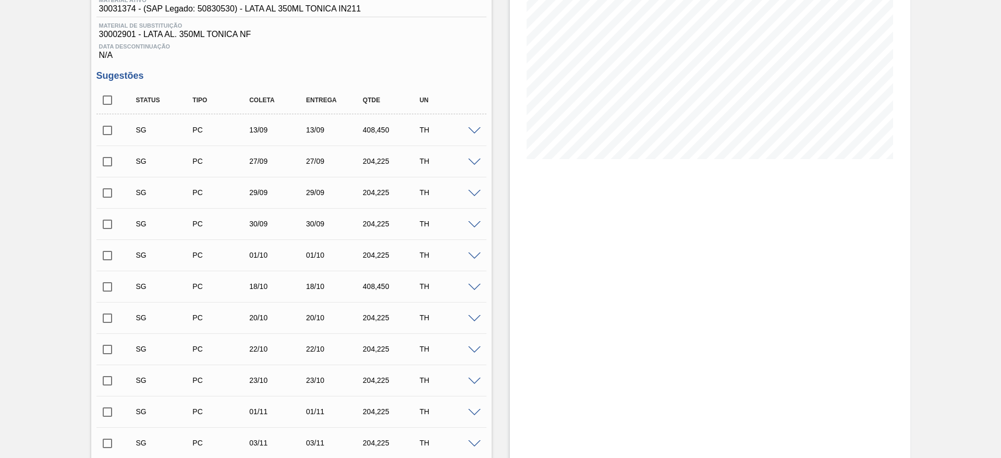
click at [475, 133] on span at bounding box center [474, 131] width 13 height 8
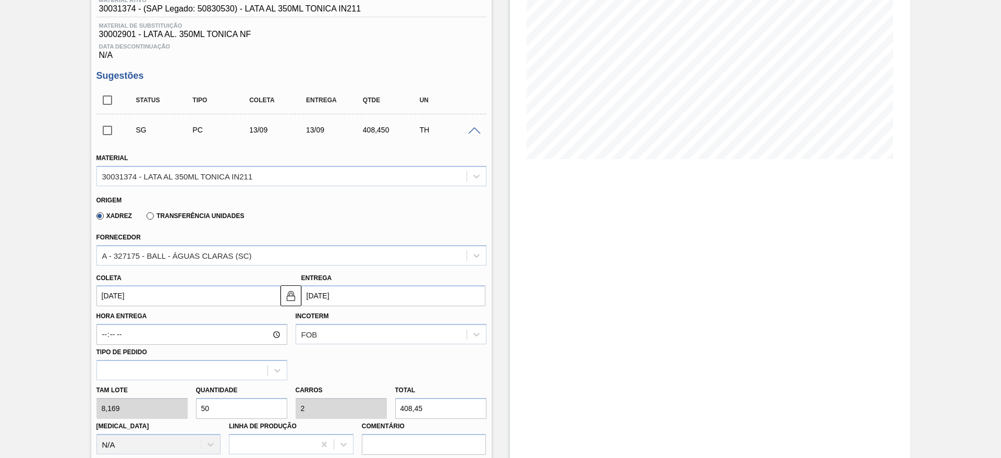
click at [180, 404] on div "Tam lote 8,169 Quantidade 50 Carros 2 Total 408,45 Doca N/A Linha de Produção C…" at bounding box center [291, 417] width 398 height 75
type input "2"
type input "0,08"
type input "16,338"
type input "20"
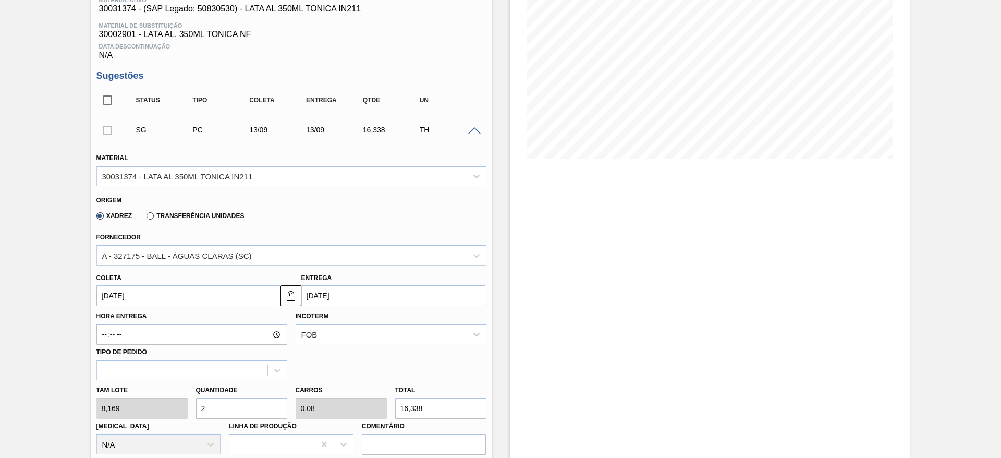
type input "0,8"
type input "163,38"
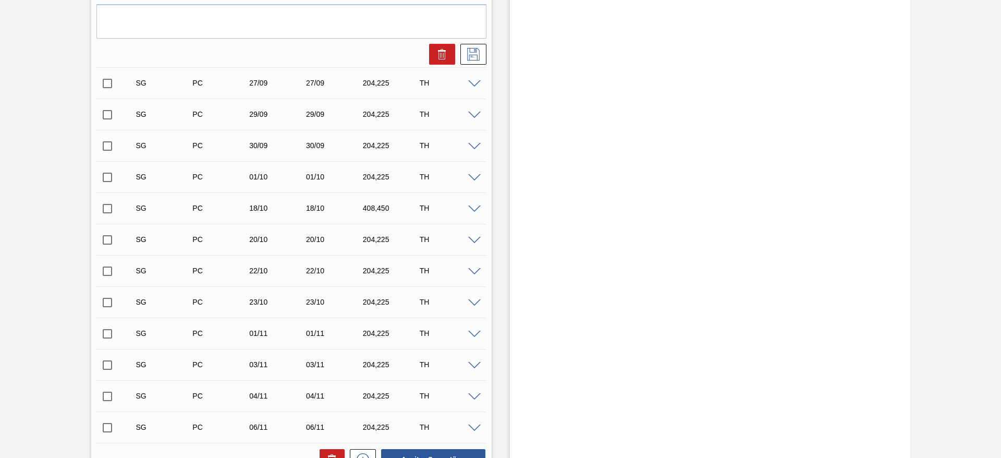
scroll to position [886, 0]
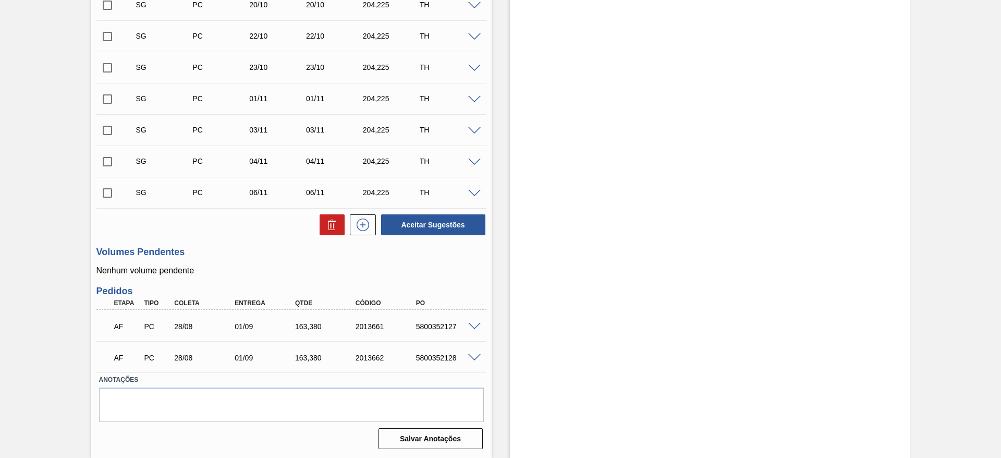
type input "20"
click at [473, 328] on span at bounding box center [474, 327] width 13 height 8
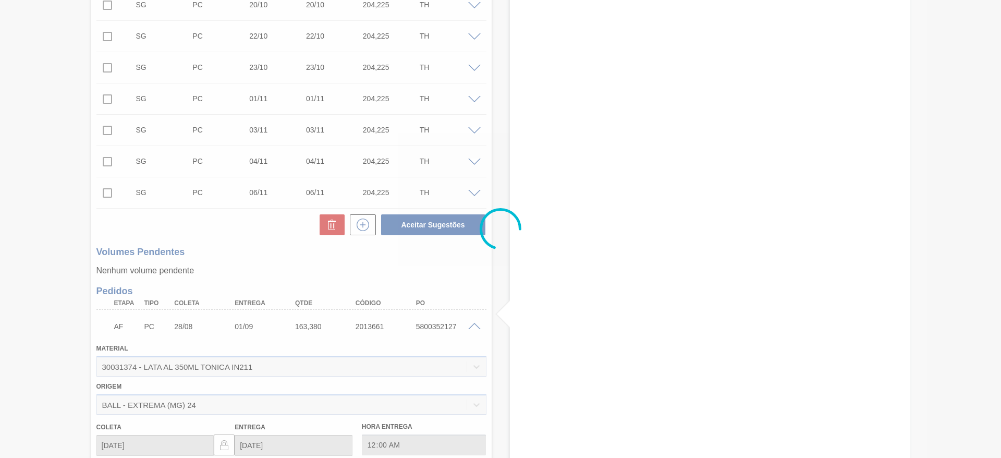
click at [473, 328] on div at bounding box center [500, 229] width 1001 height 458
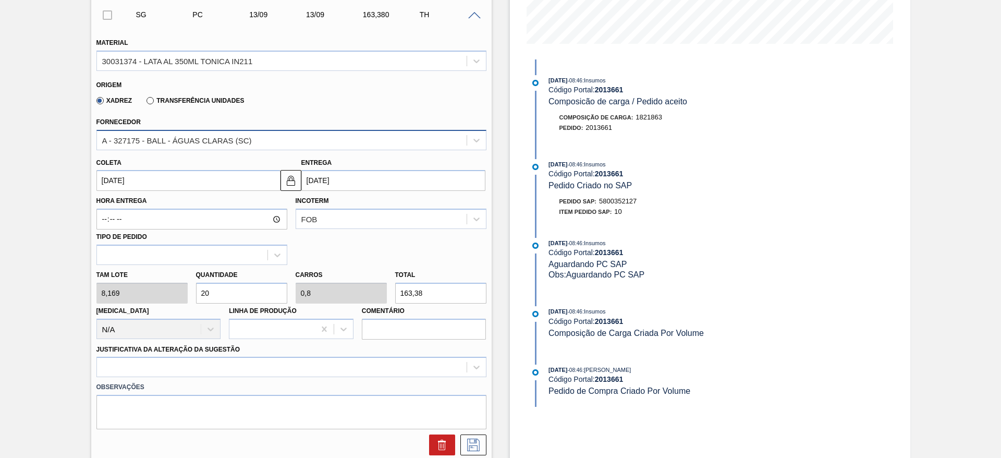
scroll to position [261, 0]
click at [187, 133] on div "A - 327175 - BALL - ÁGUAS CLARAS (SC)" at bounding box center [282, 140] width 370 height 15
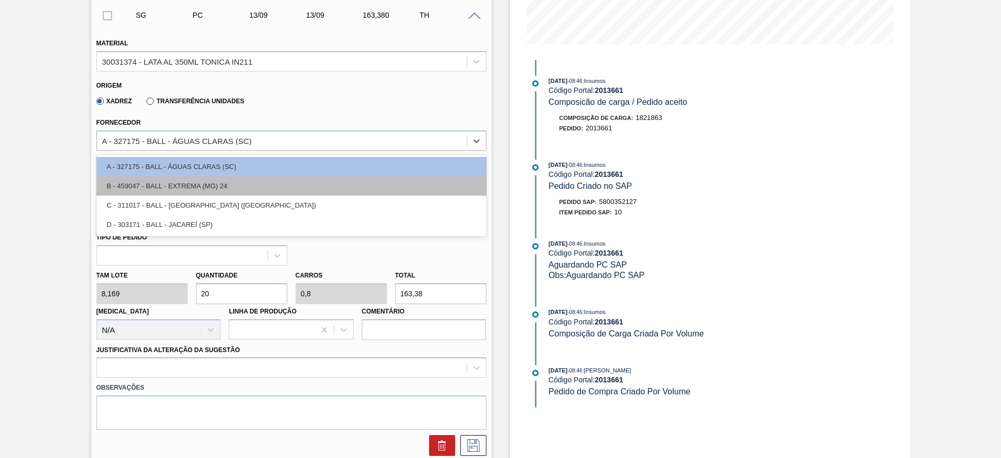
click at [205, 189] on div "B - 459047 - BALL - EXTREMA (MG) 24" at bounding box center [291, 185] width 390 height 19
type input "16/09/2025"
type input "1"
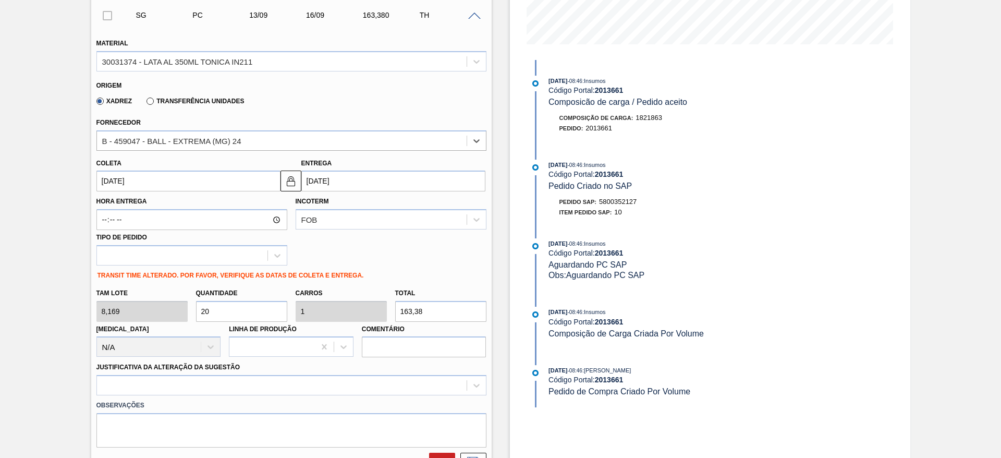
click at [183, 185] on input "[DATE]" at bounding box center [188, 180] width 184 height 21
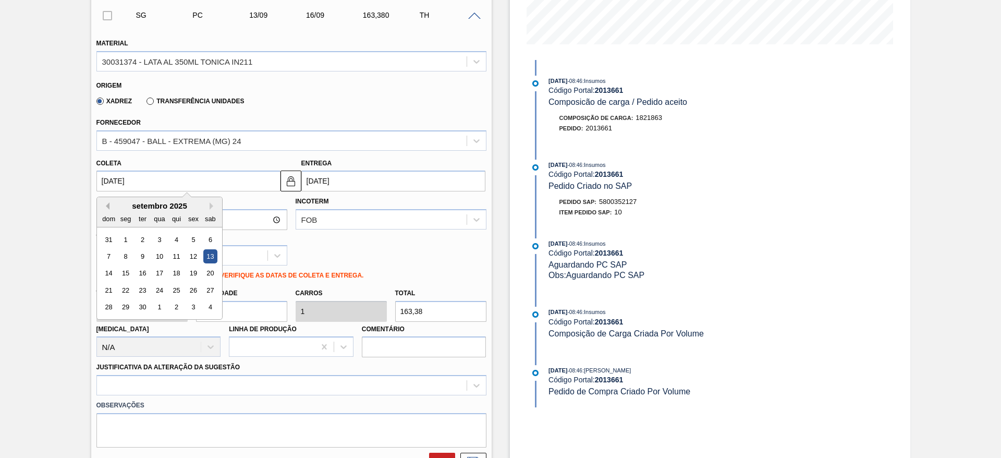
click at [105, 203] on button "Previous Month" at bounding box center [105, 205] width 7 height 7
click at [179, 304] on div "28" at bounding box center [176, 307] width 14 height 14
type input "[DATE]"
type input "31/08/2025"
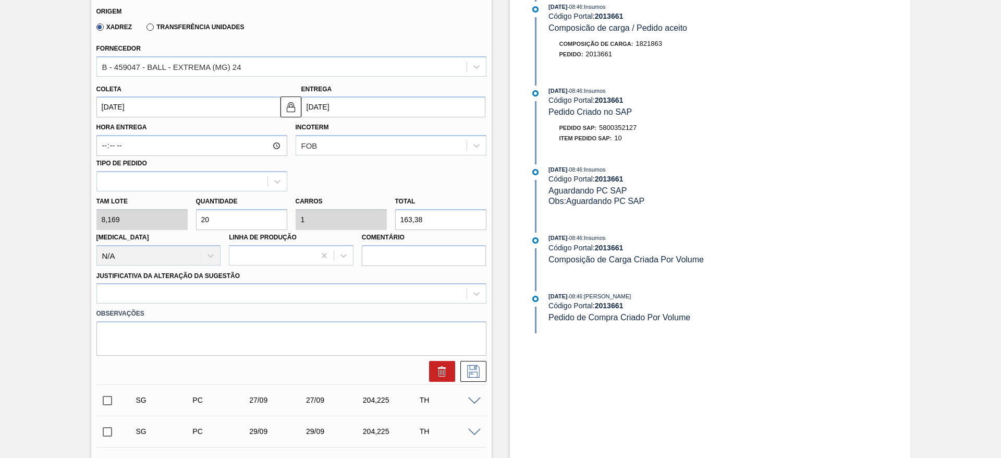
scroll to position [417, 0]
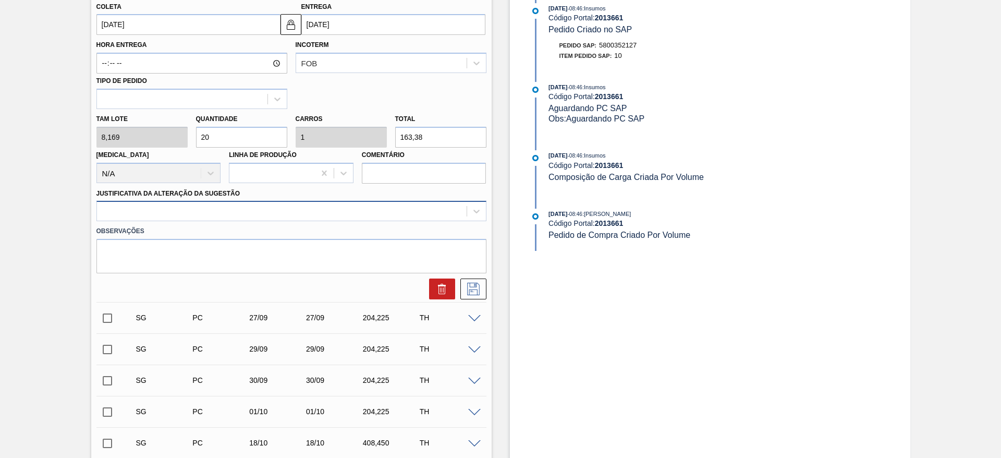
click at [207, 210] on div at bounding box center [282, 211] width 370 height 15
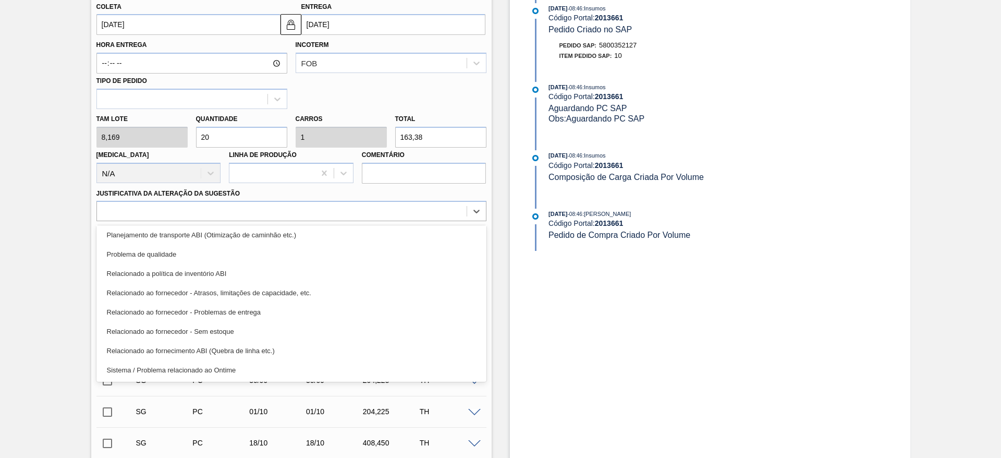
scroll to position [195, 0]
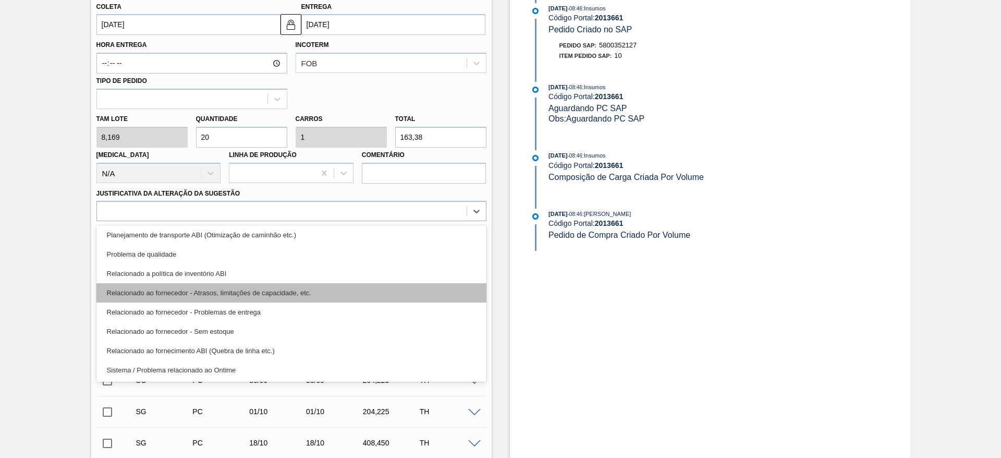
click at [282, 291] on div "Relacionado ao fornecedor - Atrasos, limitações de capacidade, etc." at bounding box center [291, 292] width 390 height 19
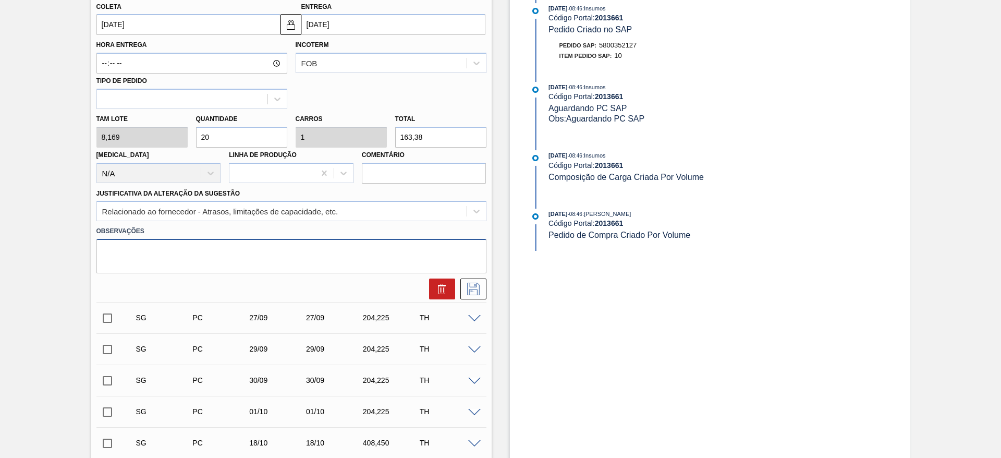
click at [188, 255] on textarea at bounding box center [291, 256] width 390 height 34
type textarea "A"
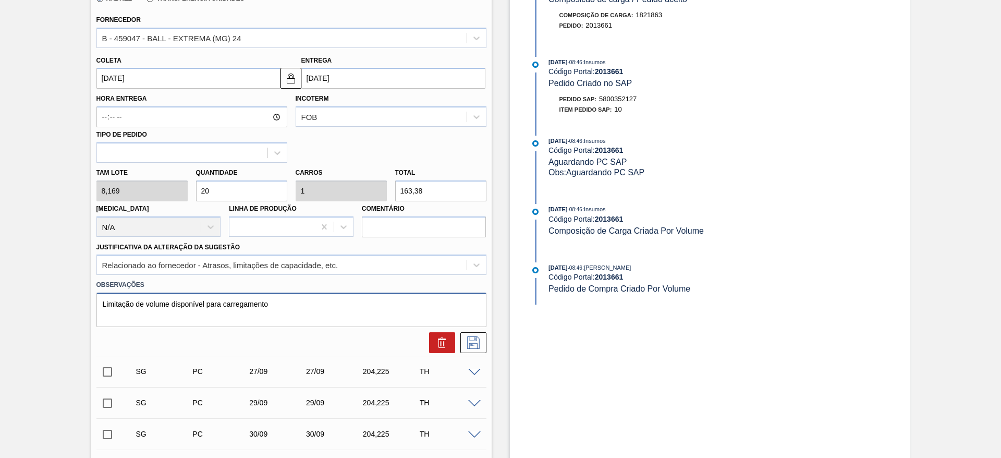
scroll to position [339, 0]
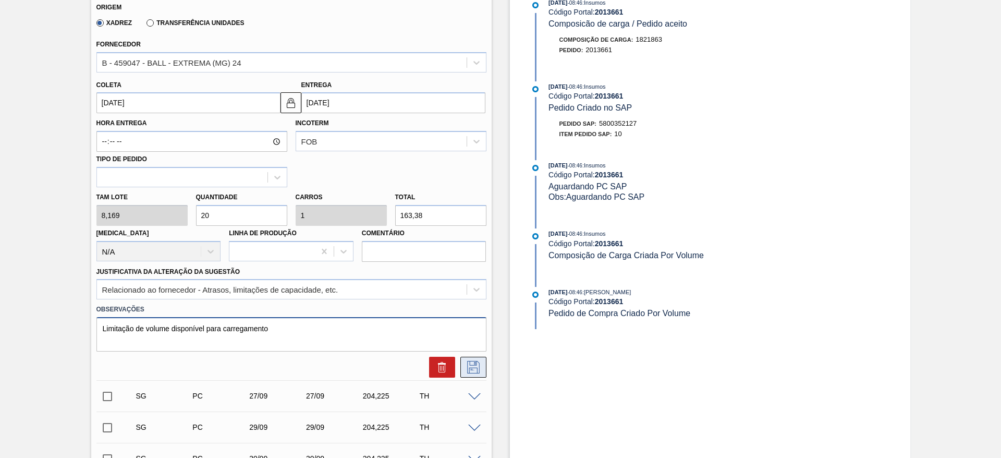
type textarea "Limitação de volume disponível para carregamento"
click at [474, 370] on icon at bounding box center [473, 367] width 17 height 13
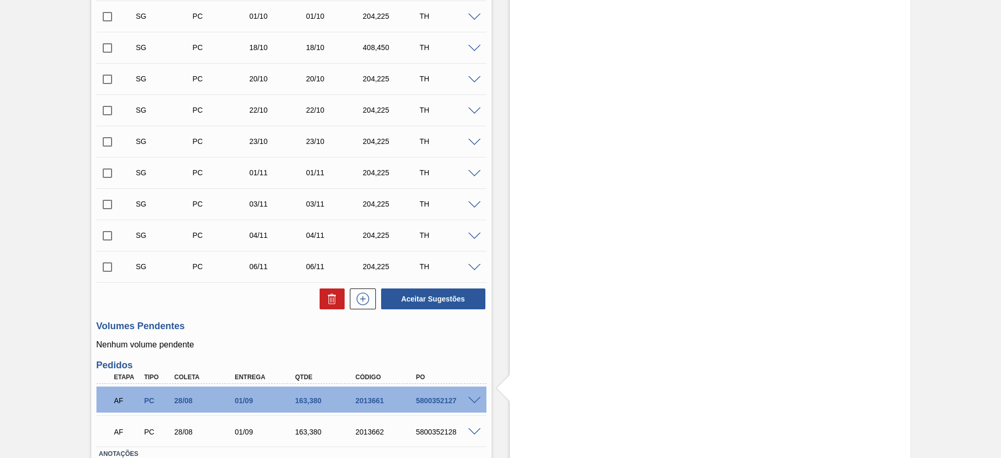
scroll to position [104, 0]
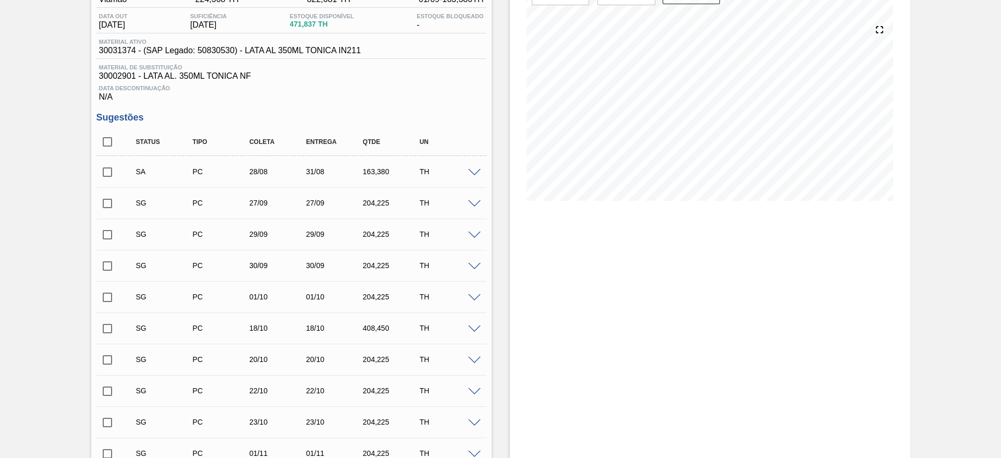
click at [104, 170] on input "checkbox" at bounding box center [107, 172] width 22 height 22
checkbox input "true"
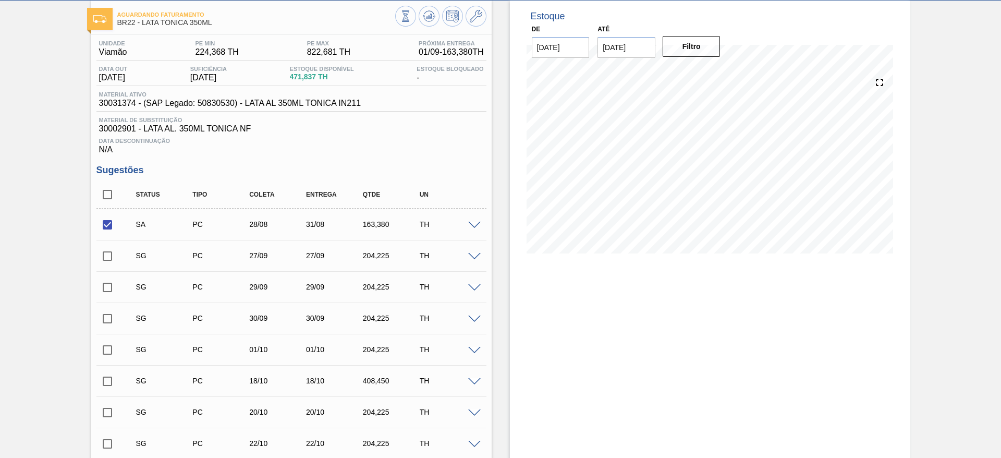
scroll to position [0, 0]
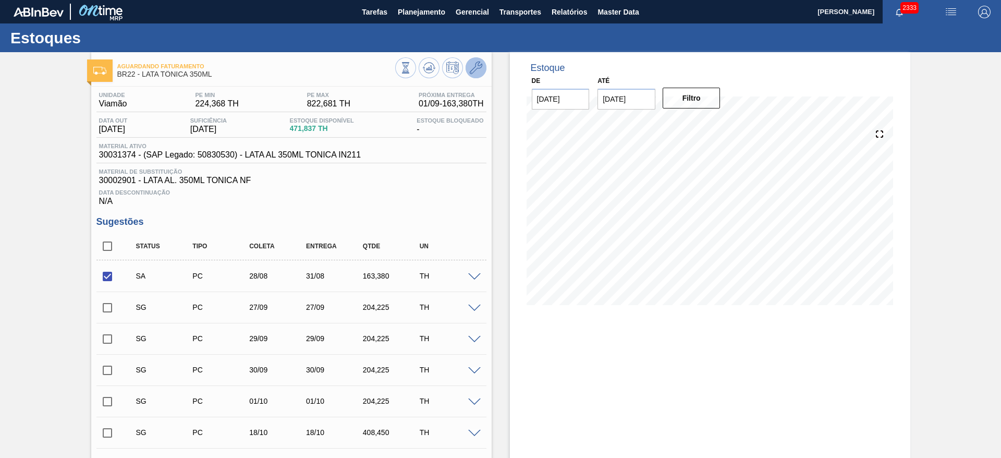
click at [473, 69] on icon at bounding box center [476, 68] width 13 height 13
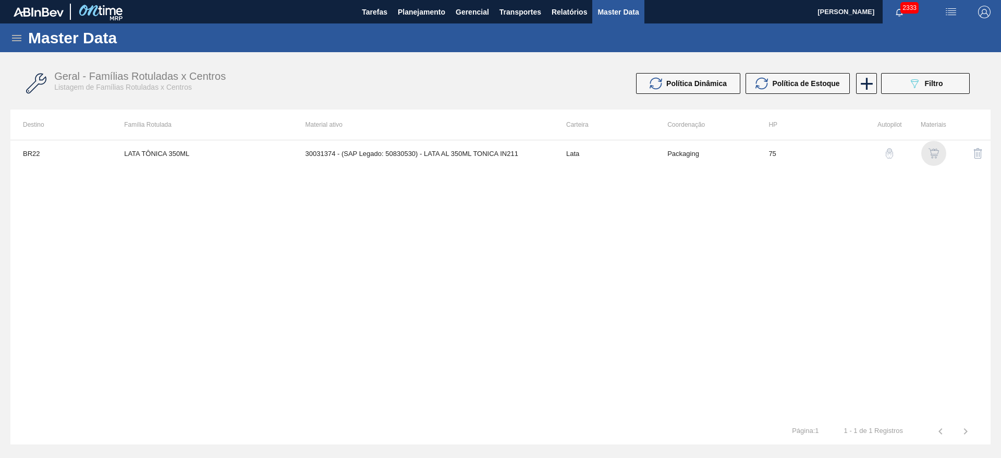
click at [934, 150] on img "button" at bounding box center [933, 153] width 10 height 10
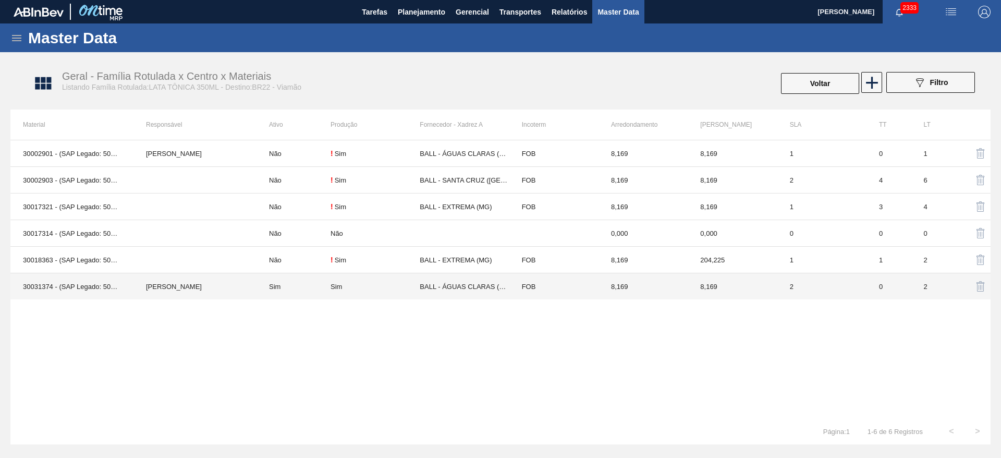
click at [366, 289] on div "Sim" at bounding box center [375, 287] width 89 height 8
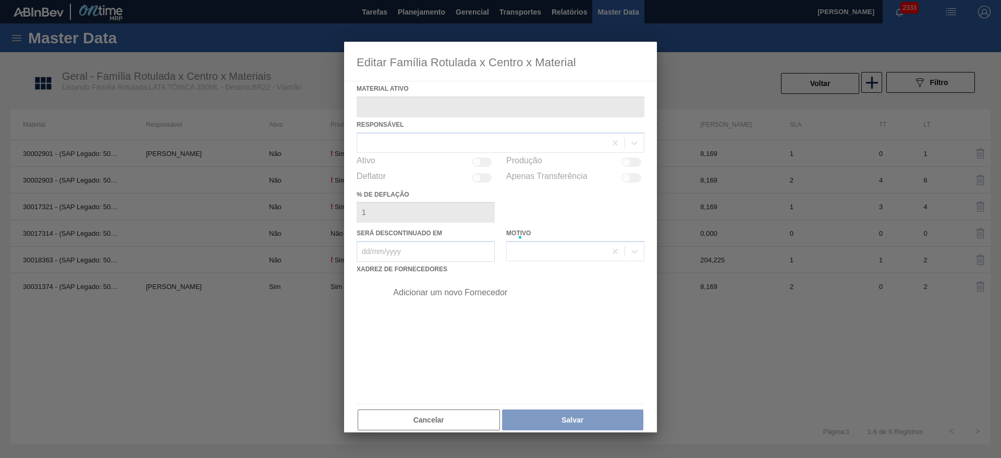
type ativo "30031374 - (SAP Legado: 50830530) - LATA AL 350ML TONICA IN211"
checkbox input "true"
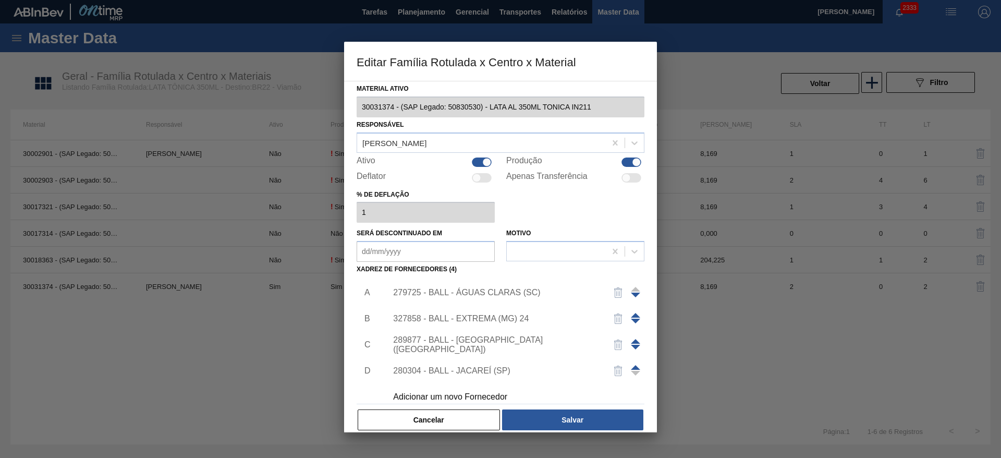
click at [521, 318] on div "327858 - BALL - EXTREMA (MG) 24" at bounding box center [495, 318] width 204 height 9
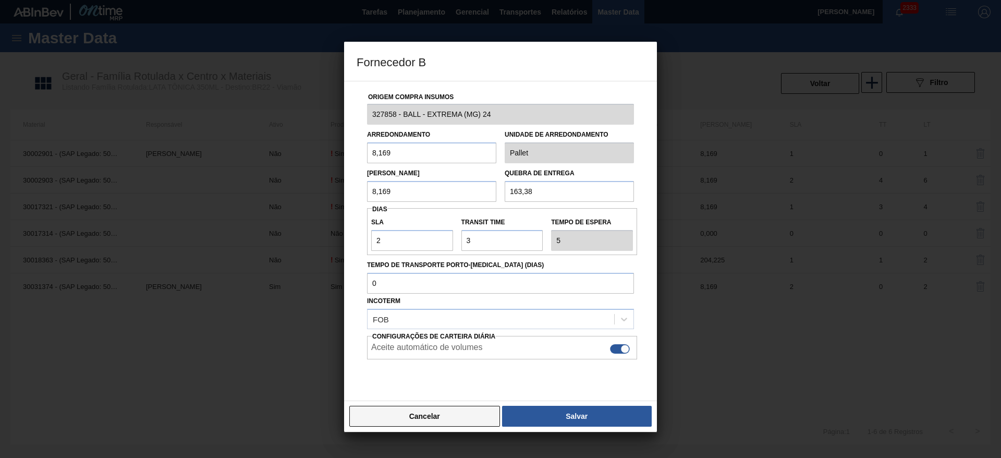
click at [403, 420] on button "Cancelar" at bounding box center [424, 416] width 151 height 21
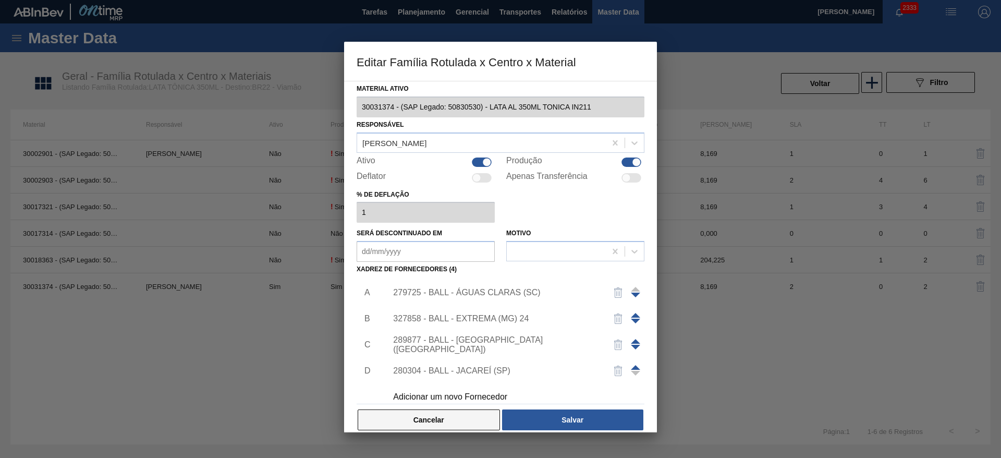
click at [412, 416] on button "Cancelar" at bounding box center [429, 419] width 142 height 21
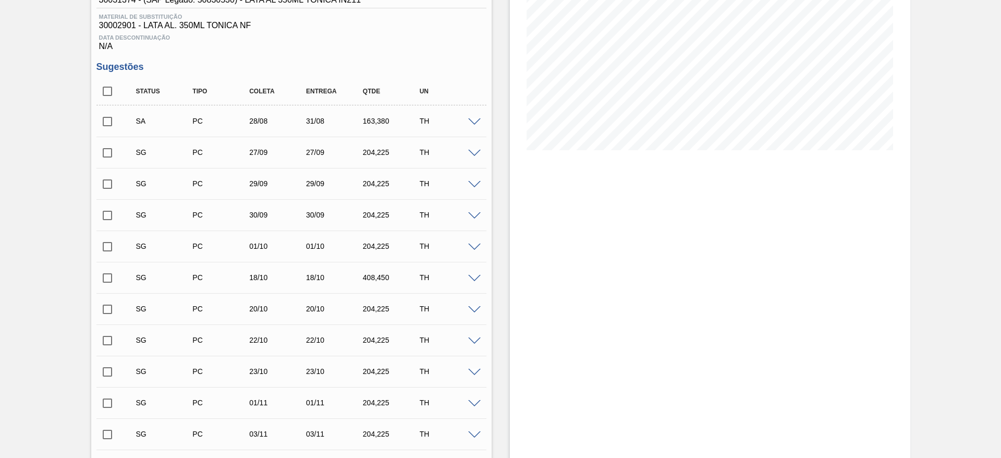
scroll to position [146, 0]
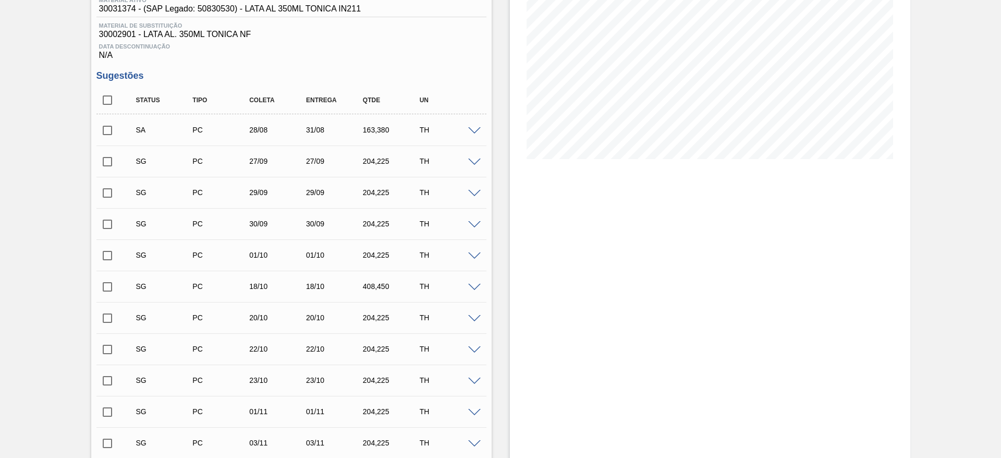
click at [104, 126] on input "checkbox" at bounding box center [107, 130] width 22 height 22
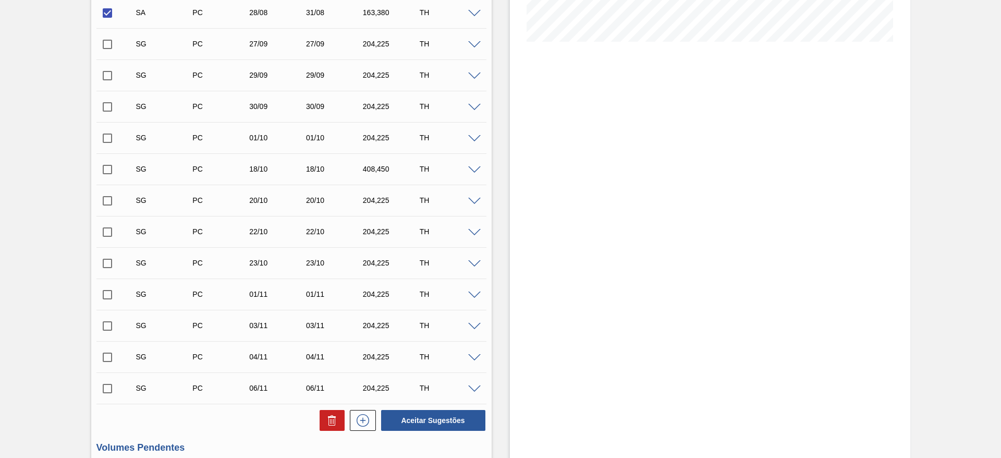
scroll to position [459, 0]
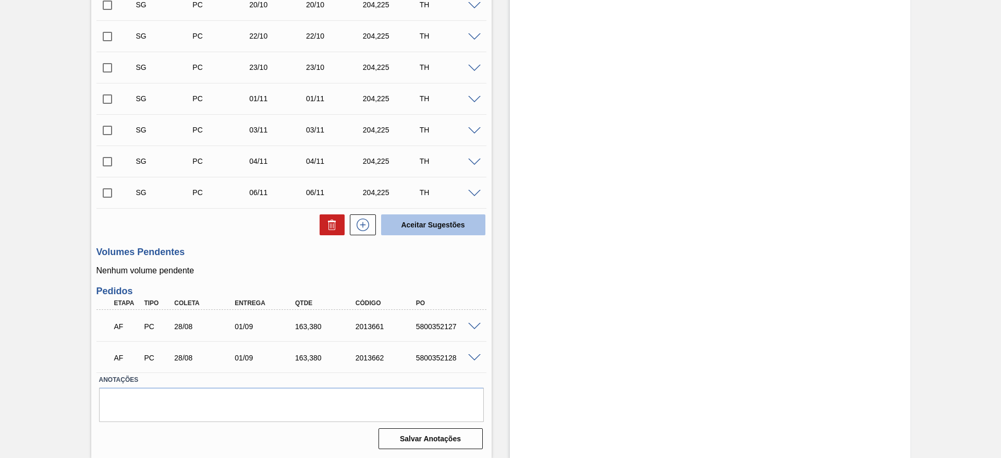
click at [435, 226] on button "Aceitar Sugestões" at bounding box center [433, 224] width 104 height 21
checkbox input "false"
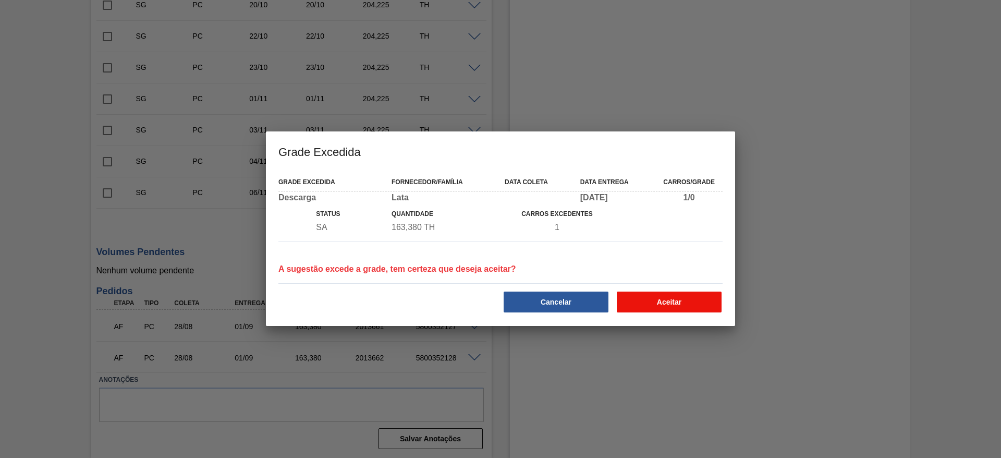
click at [665, 298] on button "Aceitar" at bounding box center [669, 301] width 105 height 21
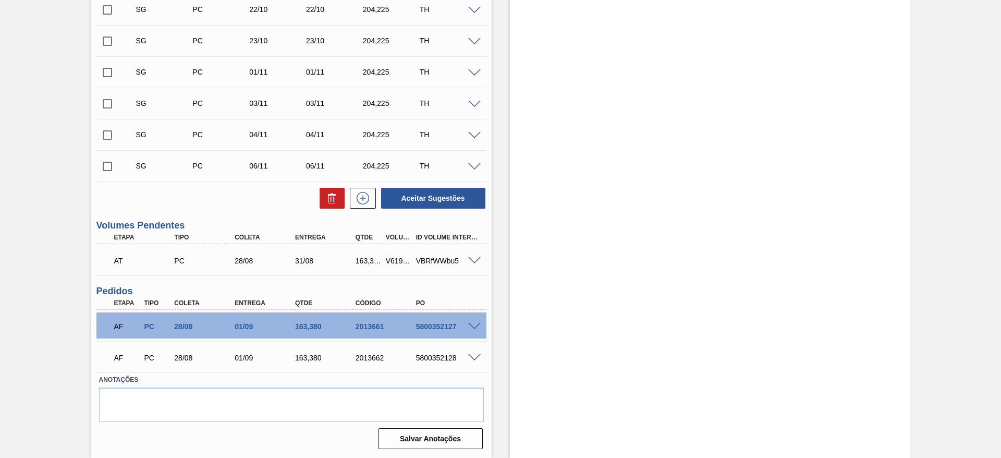
scroll to position [427, 0]
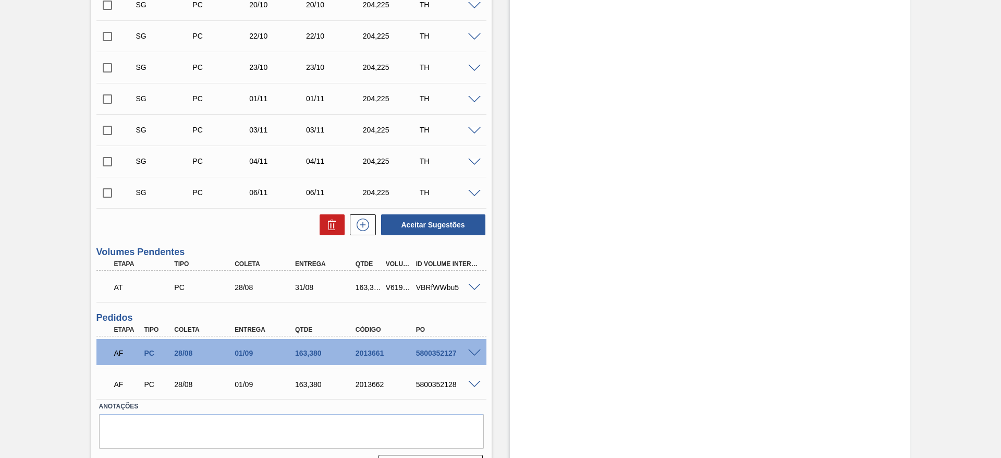
click at [362, 286] on div "163,380" at bounding box center [368, 287] width 31 height 8
copy div "163,380"
click at [397, 284] on div "V619071" at bounding box center [398, 287] width 31 height 8
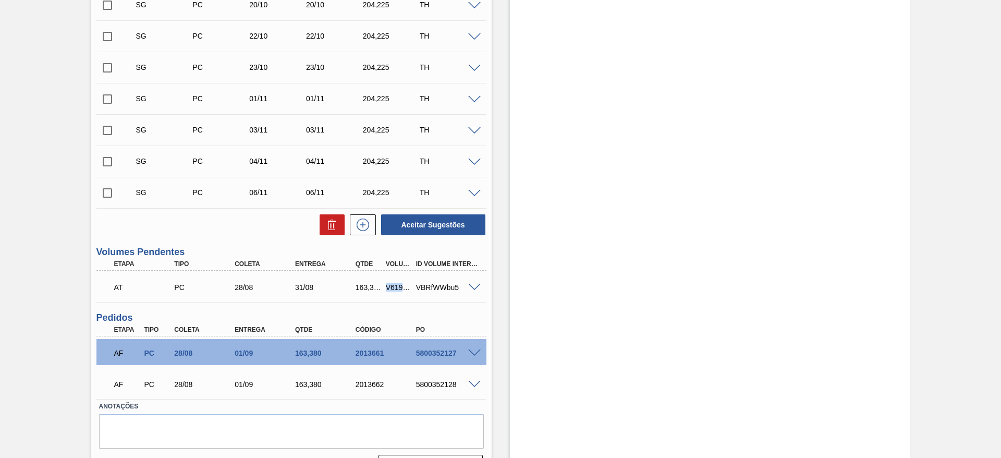
copy div "V619071"
click at [473, 352] on span at bounding box center [474, 353] width 13 height 8
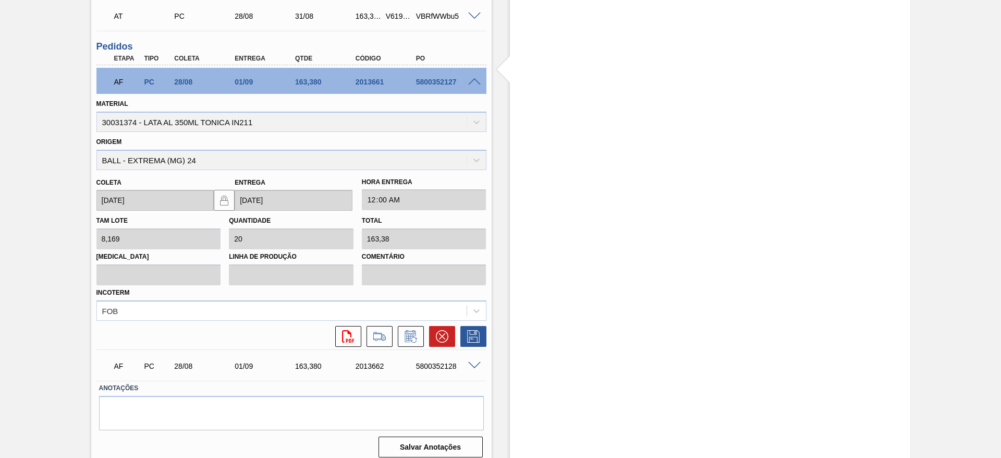
scroll to position [707, 0]
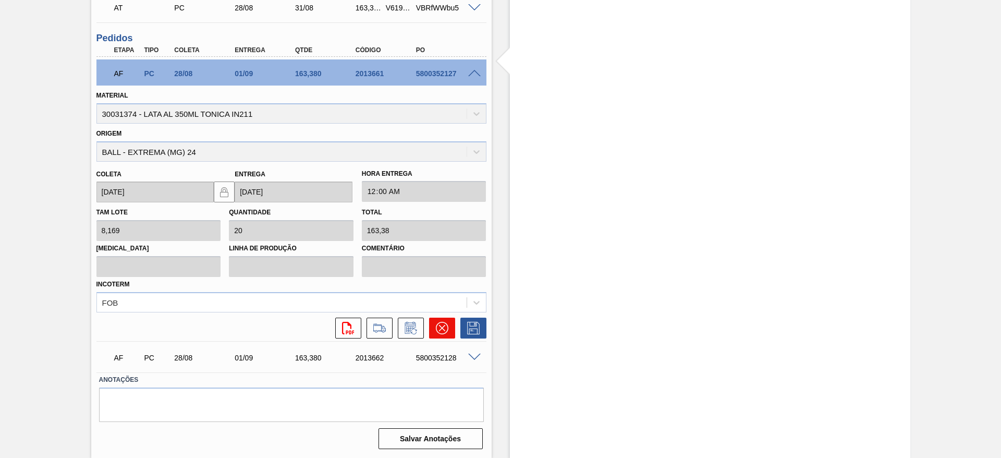
click at [444, 326] on icon at bounding box center [442, 328] width 13 height 13
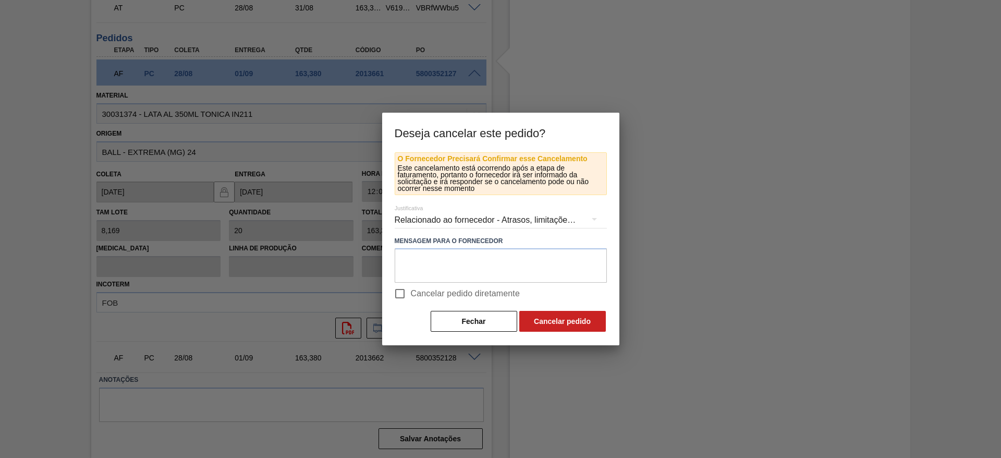
click at [419, 299] on span "Cancelar pedido diretamente" at bounding box center [465, 293] width 109 height 13
click at [411, 299] on input "Cancelar pedido diretamente" at bounding box center [400, 294] width 22 height 22
checkbox input "true"
click at [539, 323] on button "Cancelar pedido" at bounding box center [562, 321] width 87 height 21
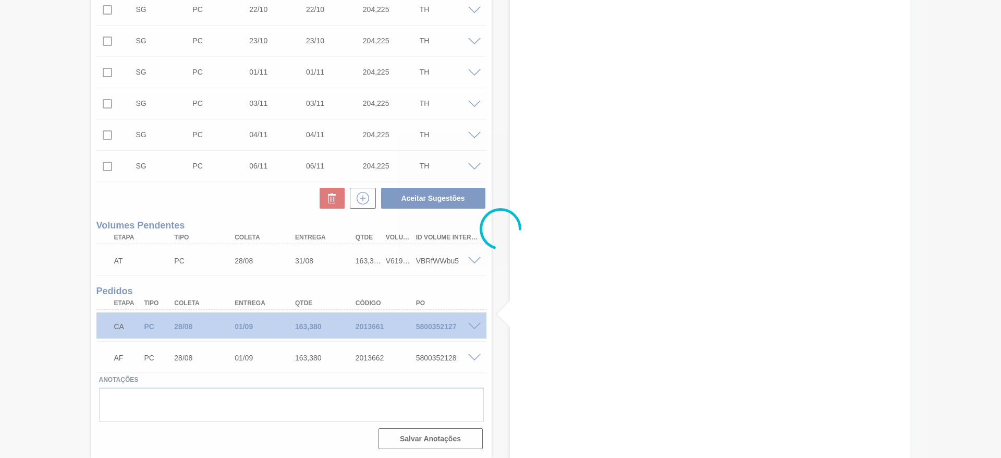
scroll to position [454, 0]
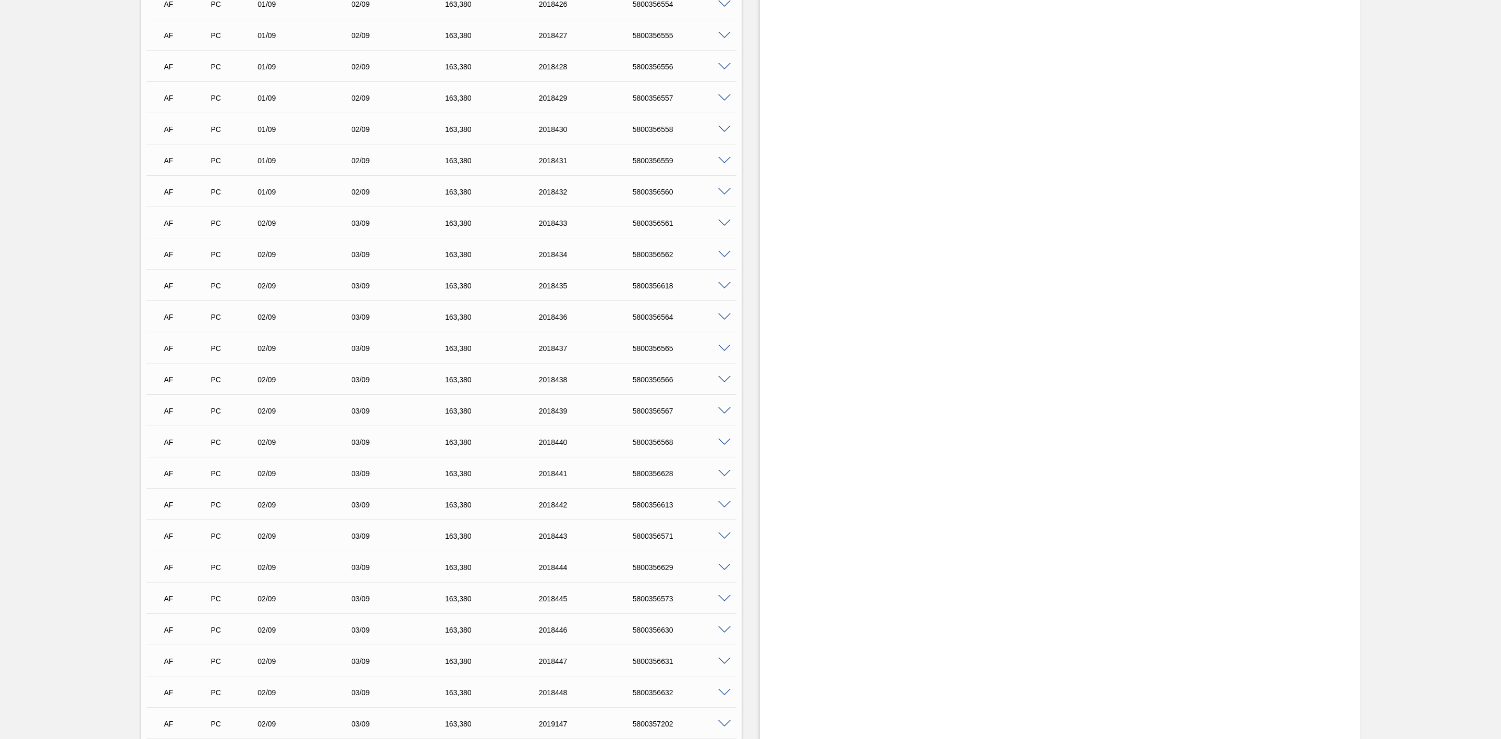
scroll to position [2971, 0]
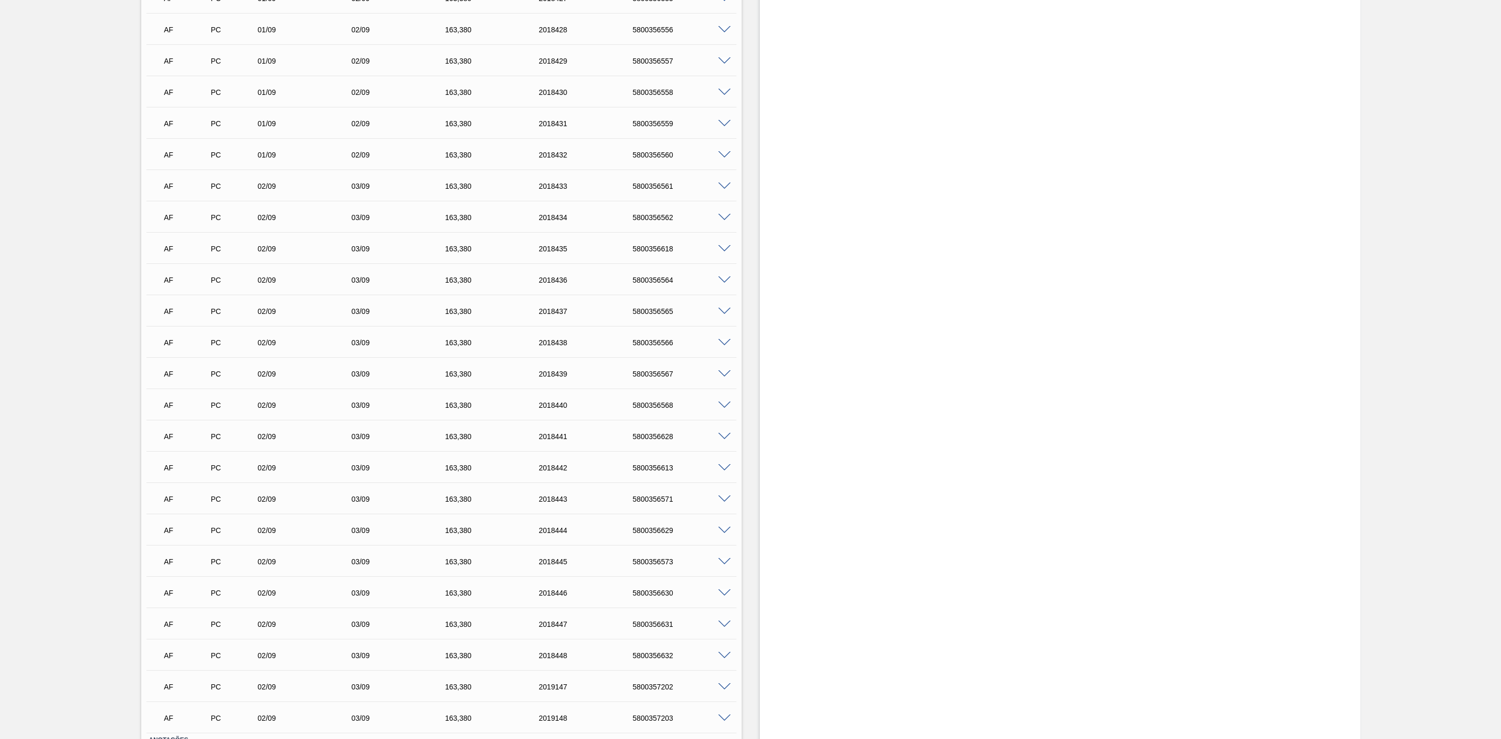
click at [723, 189] on span at bounding box center [724, 186] width 13 height 8
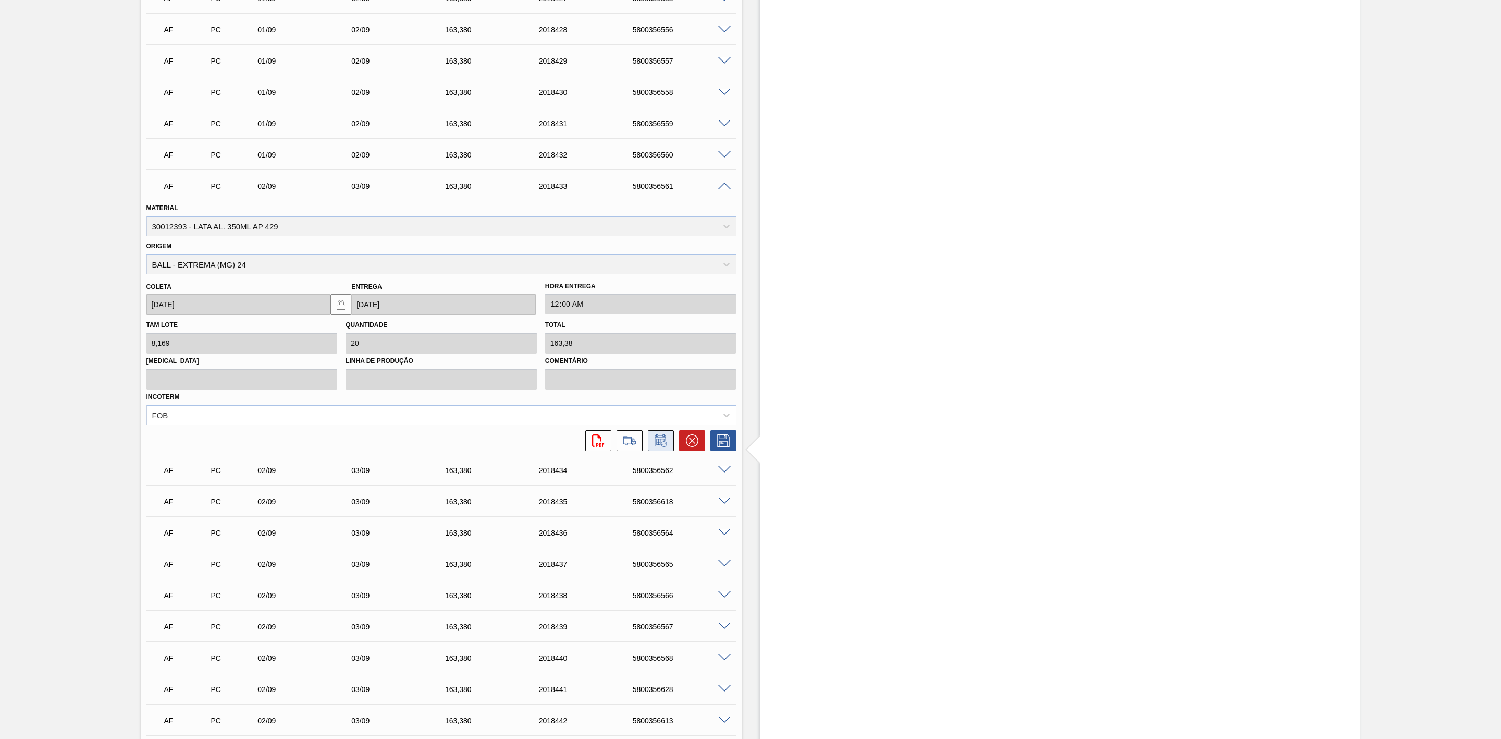
click at [657, 443] on icon at bounding box center [660, 441] width 8 height 6
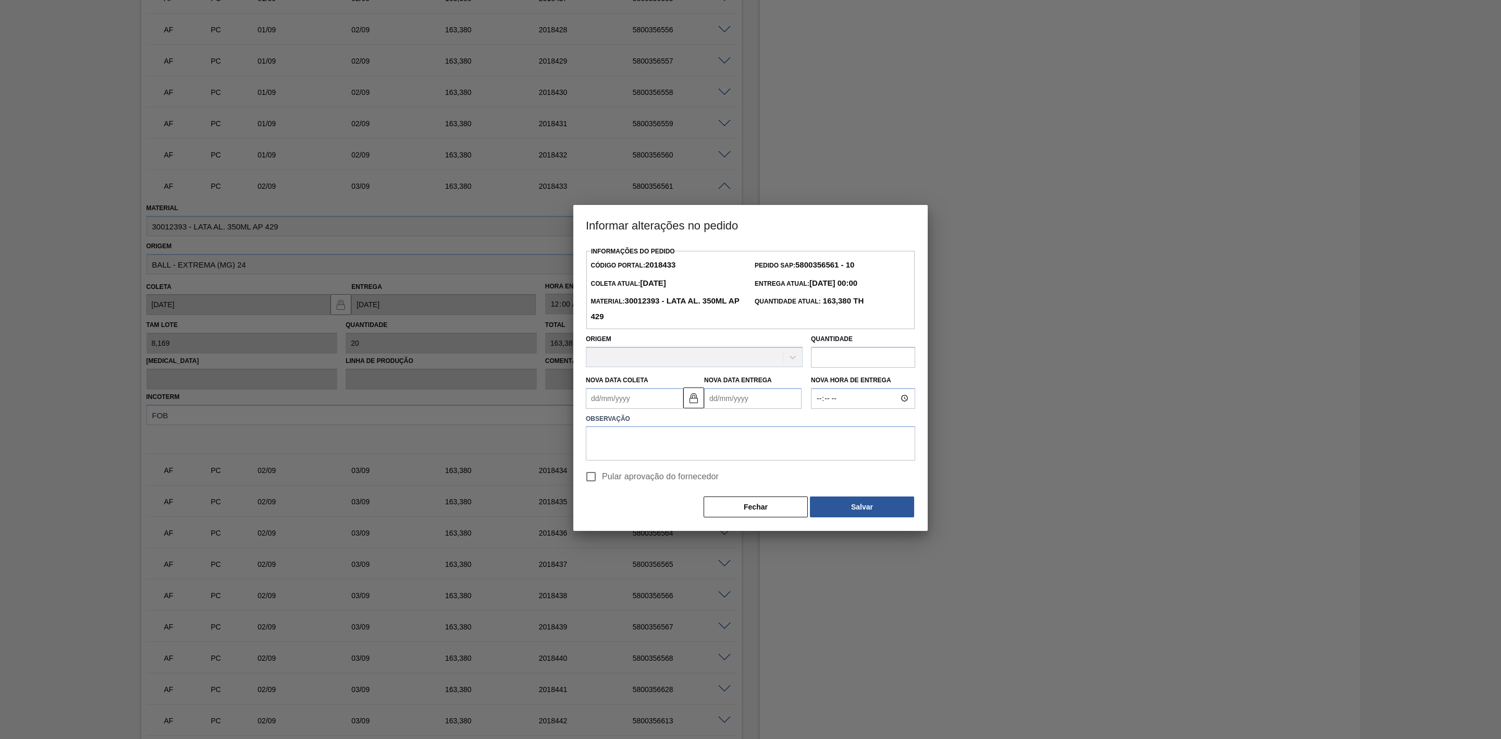
click at [623, 399] on Coleta2018433 "Nova Data Coleta" at bounding box center [634, 398] width 97 height 21
click at [702, 424] on button "Next Month" at bounding box center [702, 423] width 7 height 7
click at [647, 457] on div "3" at bounding box center [649, 457] width 14 height 14
type Coleta2018433 "[DATE]"
type Entrega2018433 "04/09/2025"
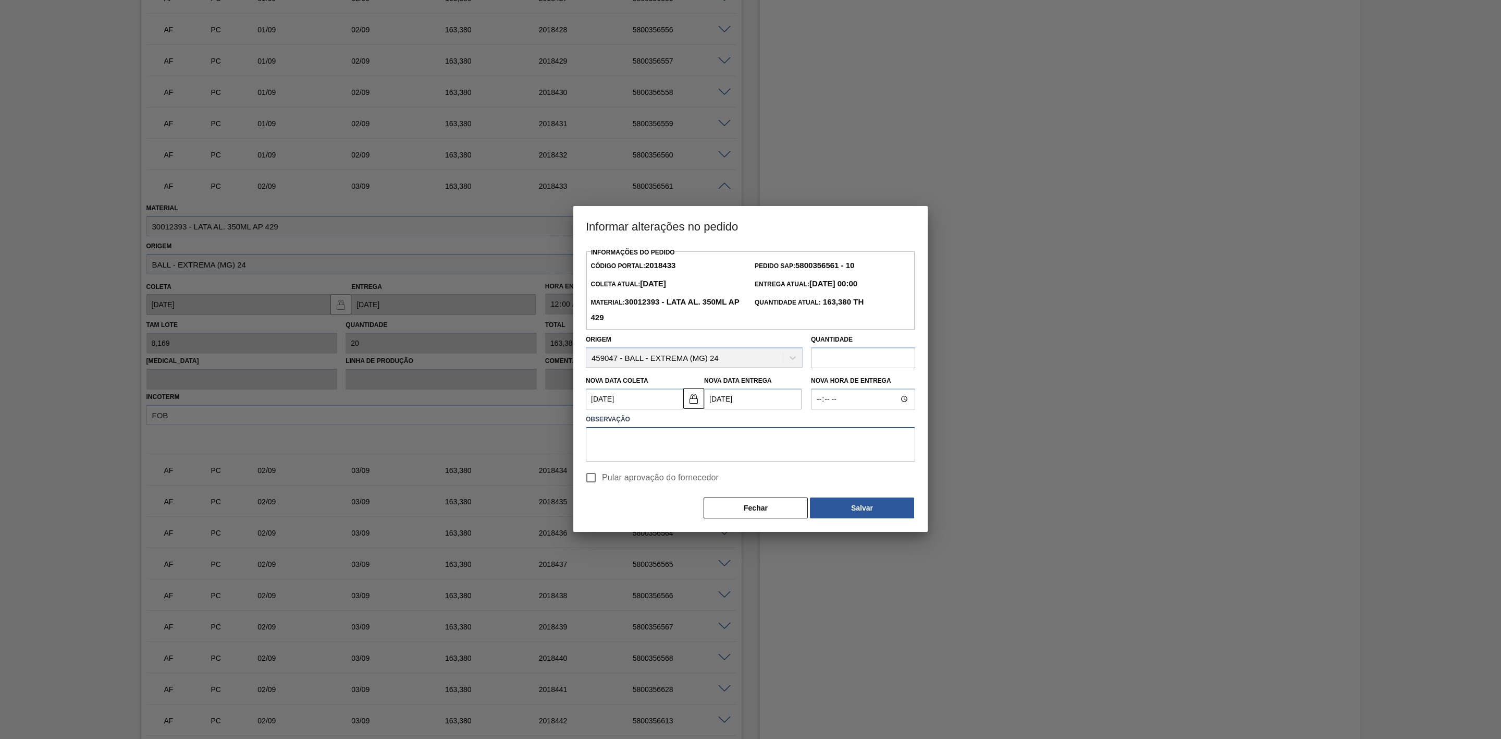
click at [697, 435] on textarea at bounding box center [750, 444] width 329 height 34
drag, startPoint x: 696, startPoint y: 436, endPoint x: 518, endPoint y: 441, distance: 178.3
click at [518, 441] on div "Informar alterações no pedido Informações do Pedido Código Portal: 2018433 Pedi…" at bounding box center [750, 369] width 1501 height 739
type textarea "Linearização de grade"
click at [888, 504] on button "Salvar" at bounding box center [862, 507] width 104 height 21
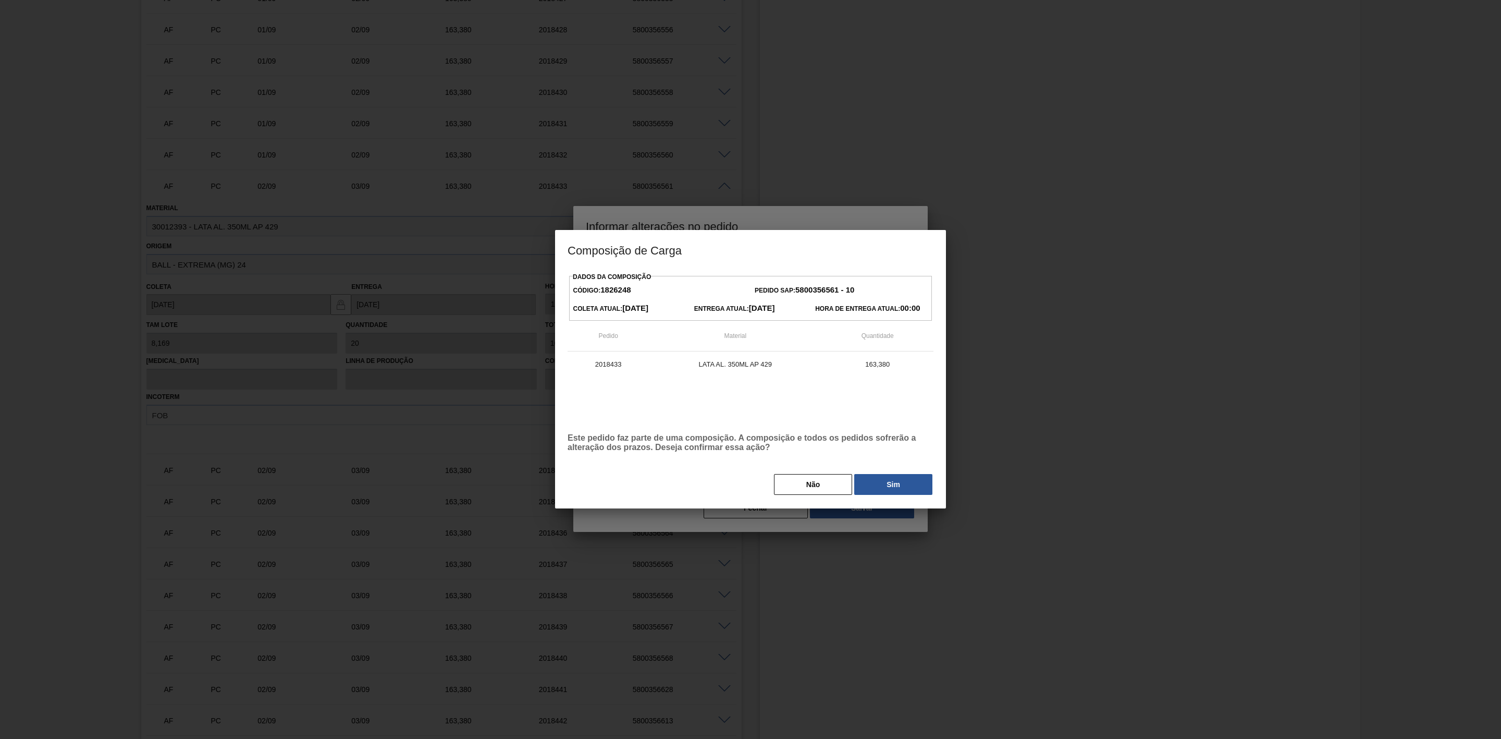
click at [900, 481] on button "Sim" at bounding box center [893, 484] width 78 height 21
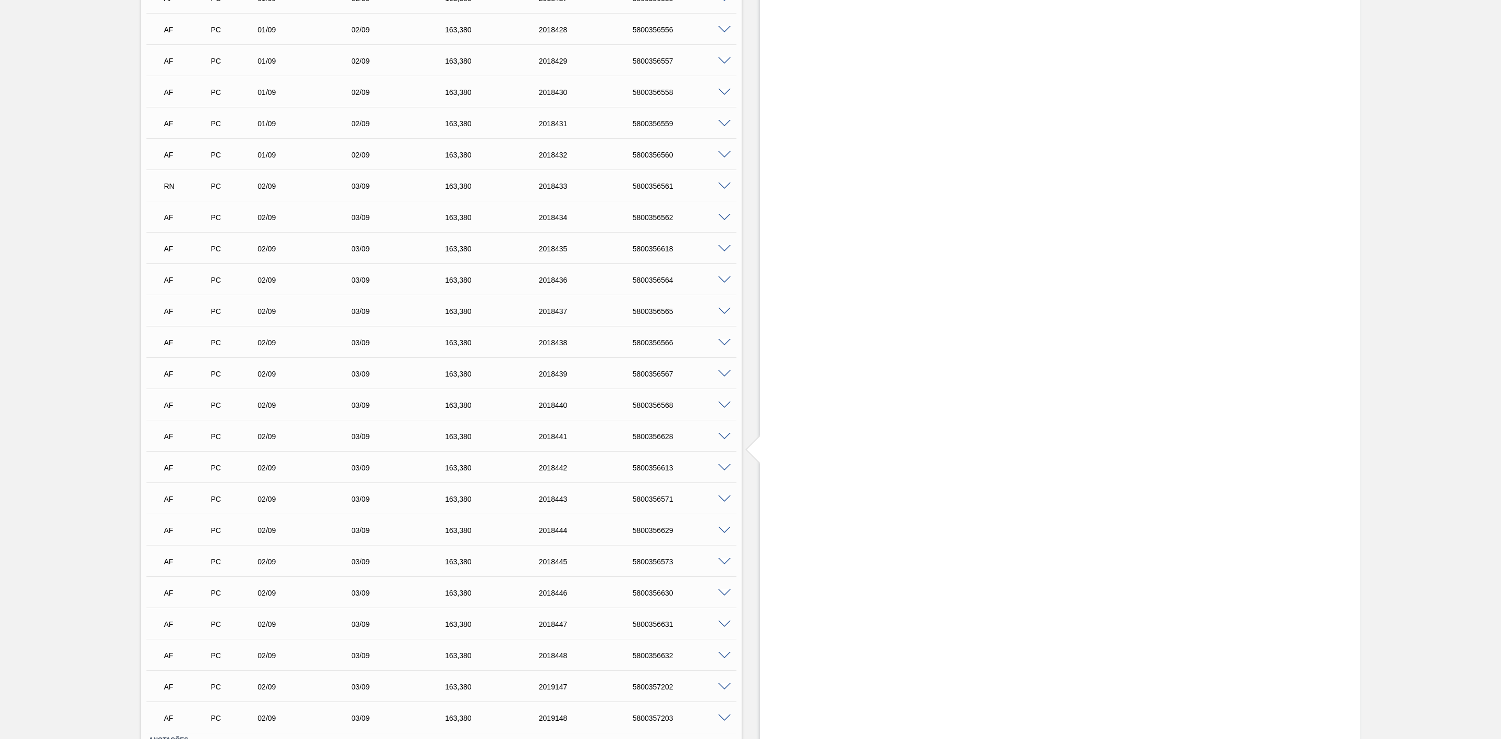
click at [723, 221] on span at bounding box center [724, 218] width 13 height 8
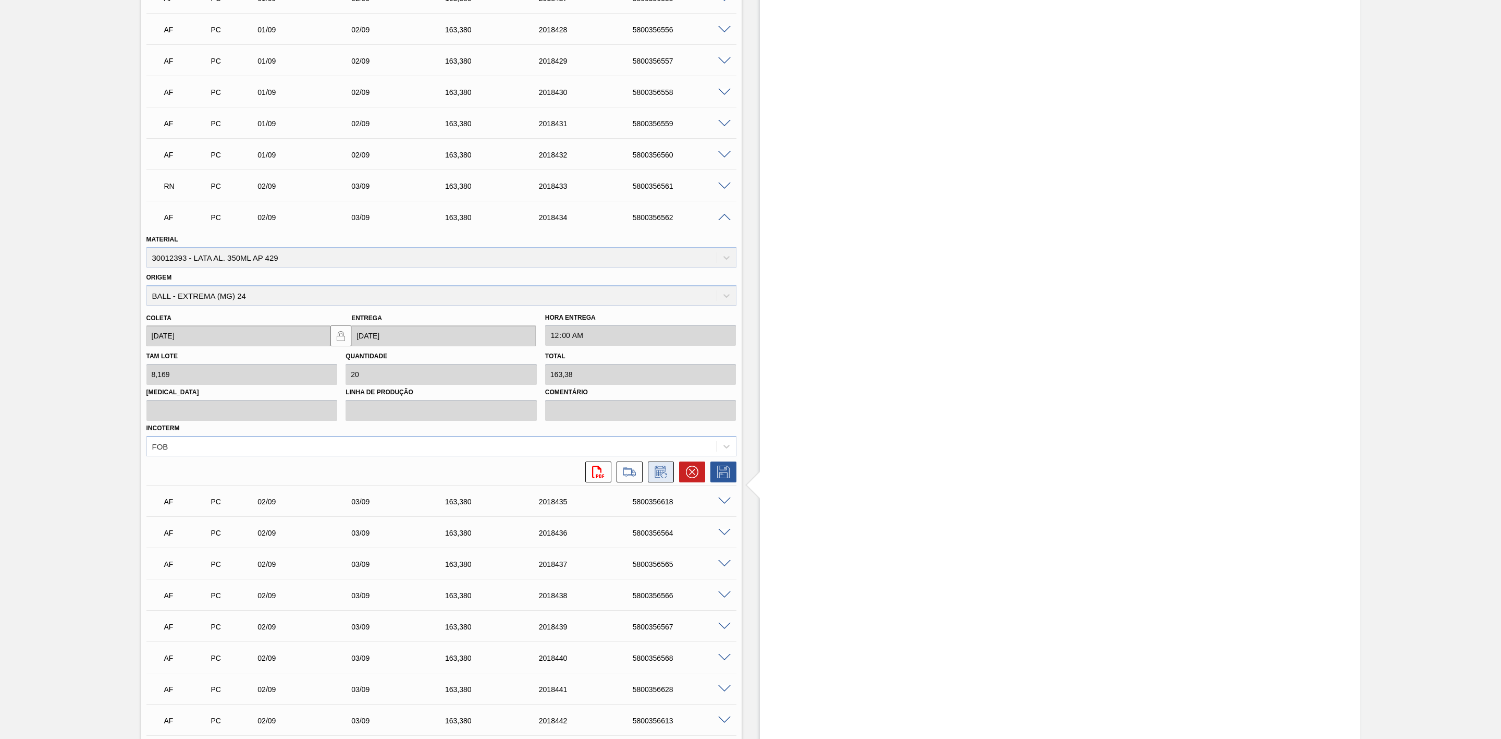
click at [657, 478] on icon at bounding box center [661, 472] width 17 height 13
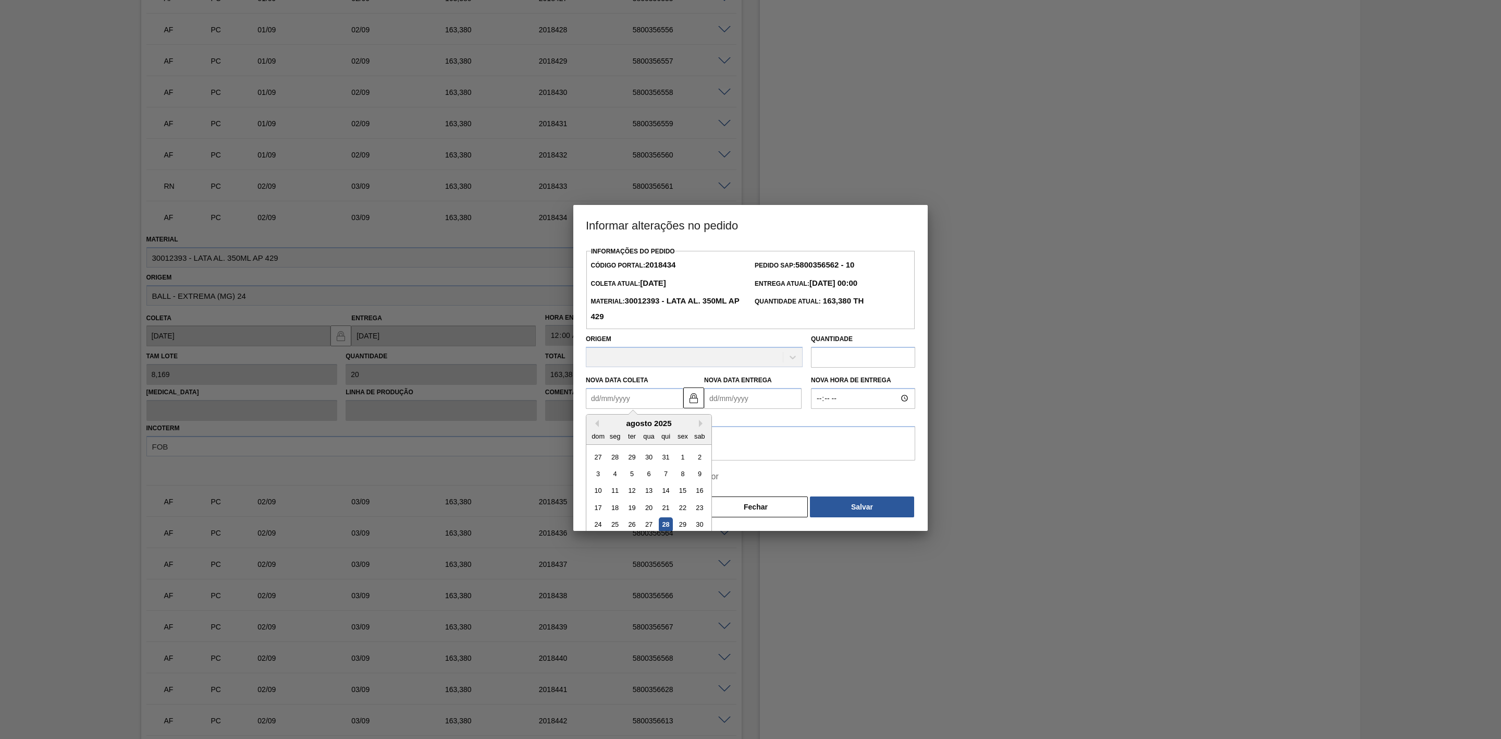
click at [639, 400] on Coleta2018434 "Nova Data Coleta" at bounding box center [634, 398] width 97 height 21
click at [702, 425] on button "Next Month" at bounding box center [702, 423] width 7 height 7
click at [652, 463] on div "3" at bounding box center [649, 457] width 14 height 14
type Coleta2018434 "03/09/2025"
type Entrega2018434 "[DATE]"
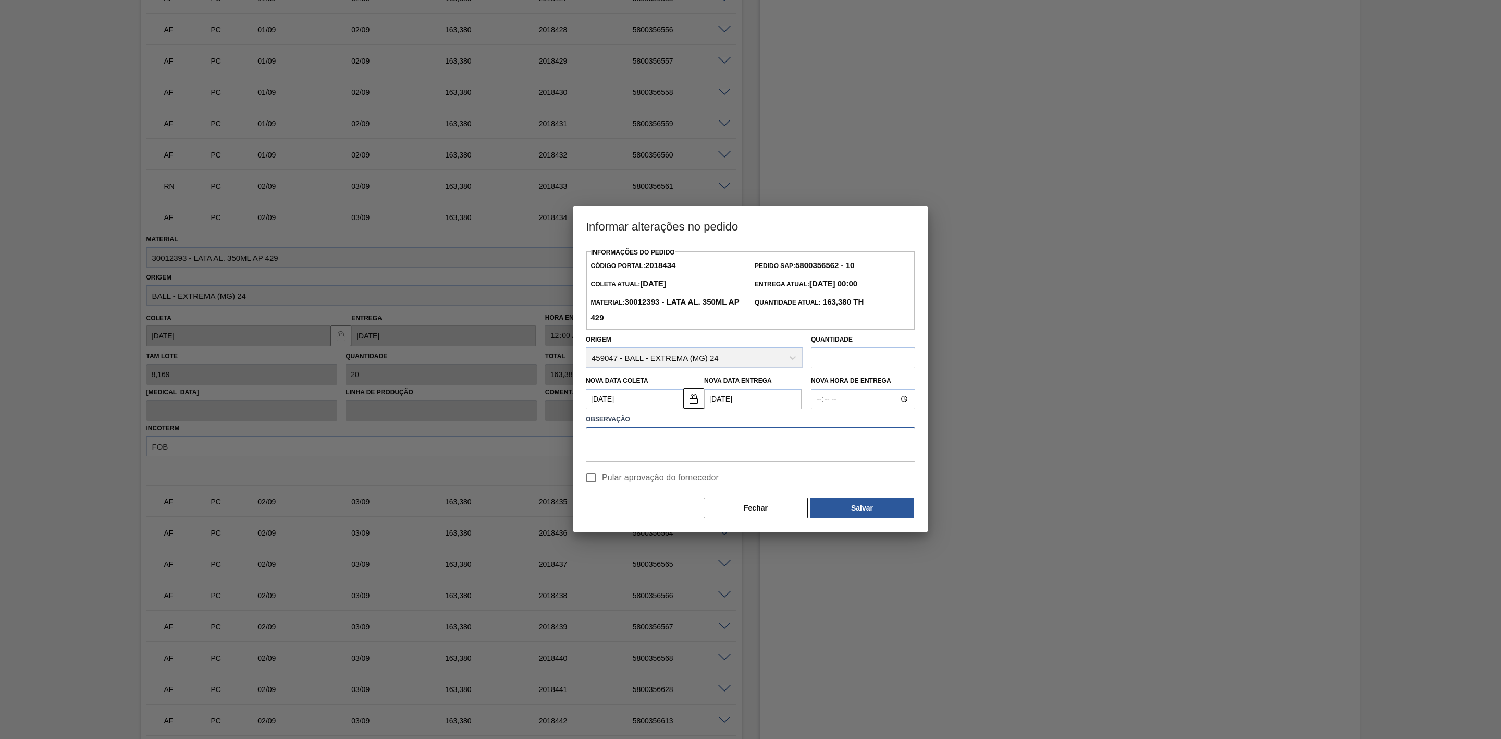
click at [657, 438] on textarea at bounding box center [750, 444] width 329 height 34
paste textarea "Linearização de grade"
type textarea "Linearização de grade"
click at [851, 511] on button "Salvar" at bounding box center [862, 507] width 104 height 21
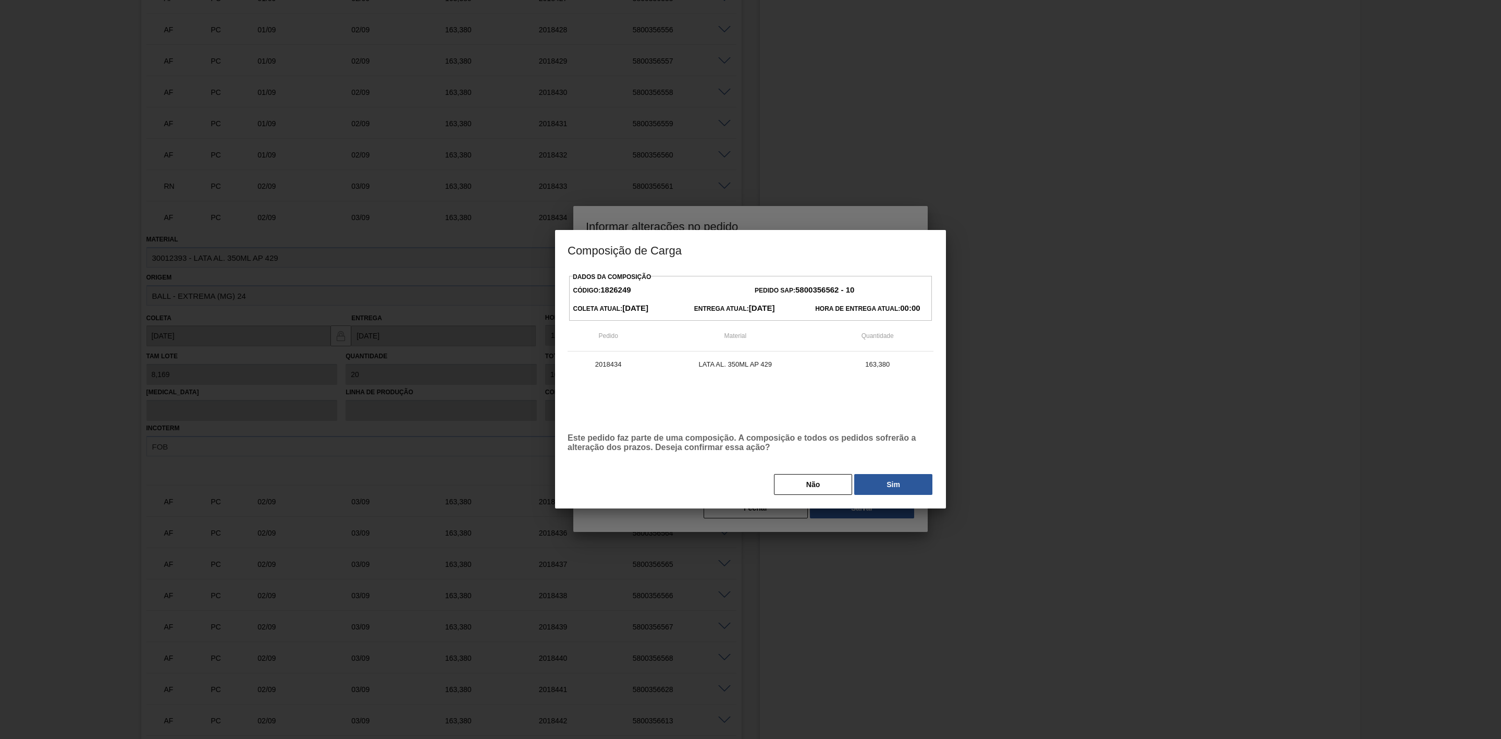
click at [870, 482] on button "Sim" at bounding box center [893, 484] width 78 height 21
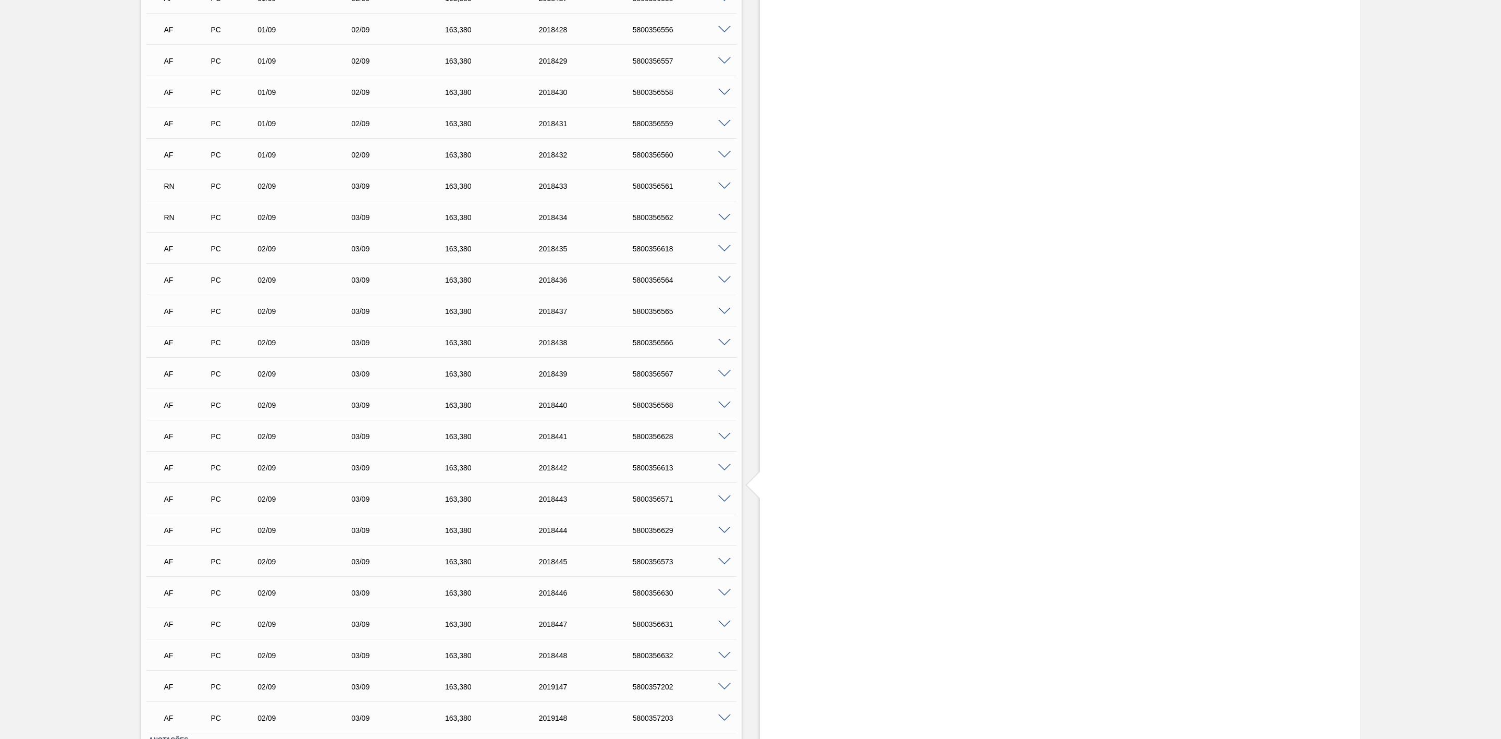
click at [723, 252] on span at bounding box center [724, 249] width 13 height 8
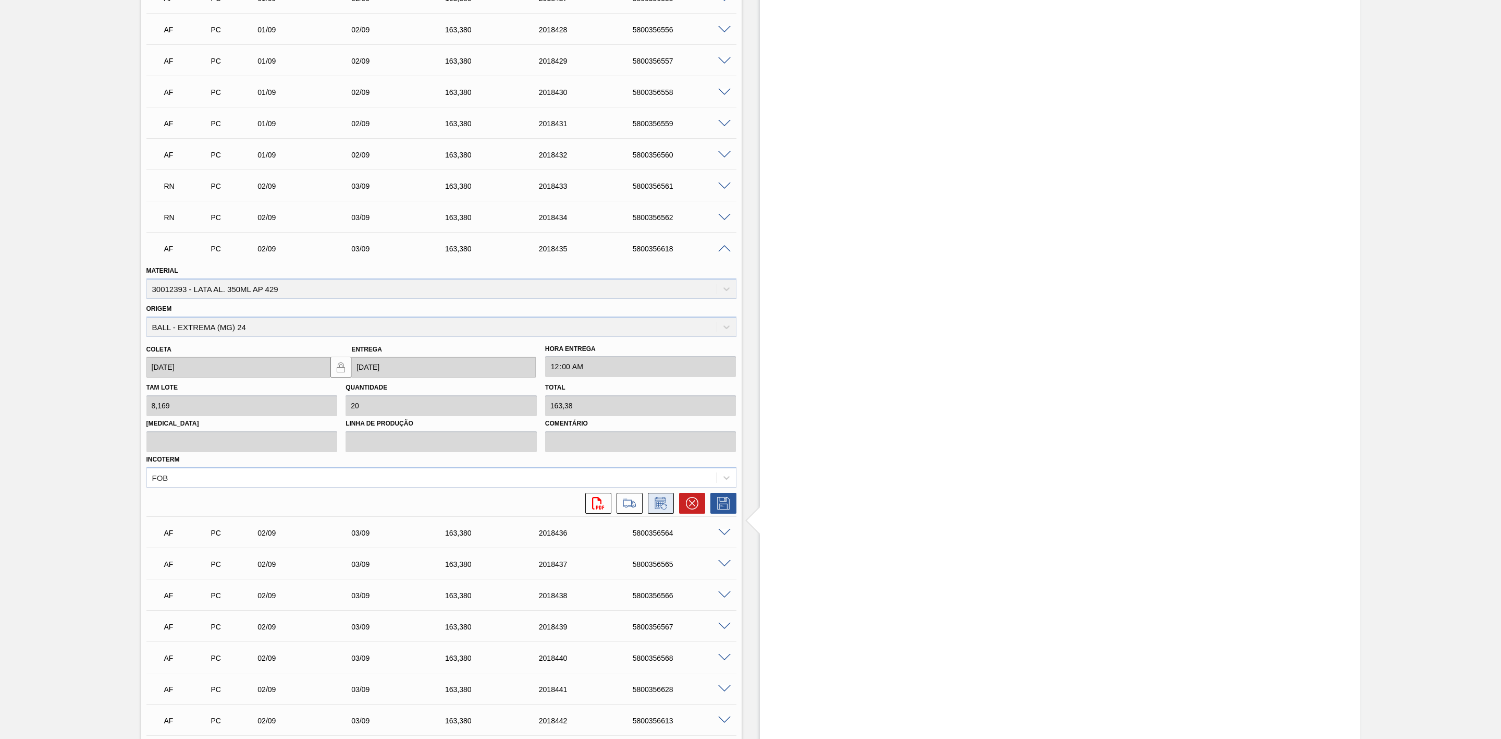
click at [664, 509] on icon at bounding box center [661, 503] width 17 height 13
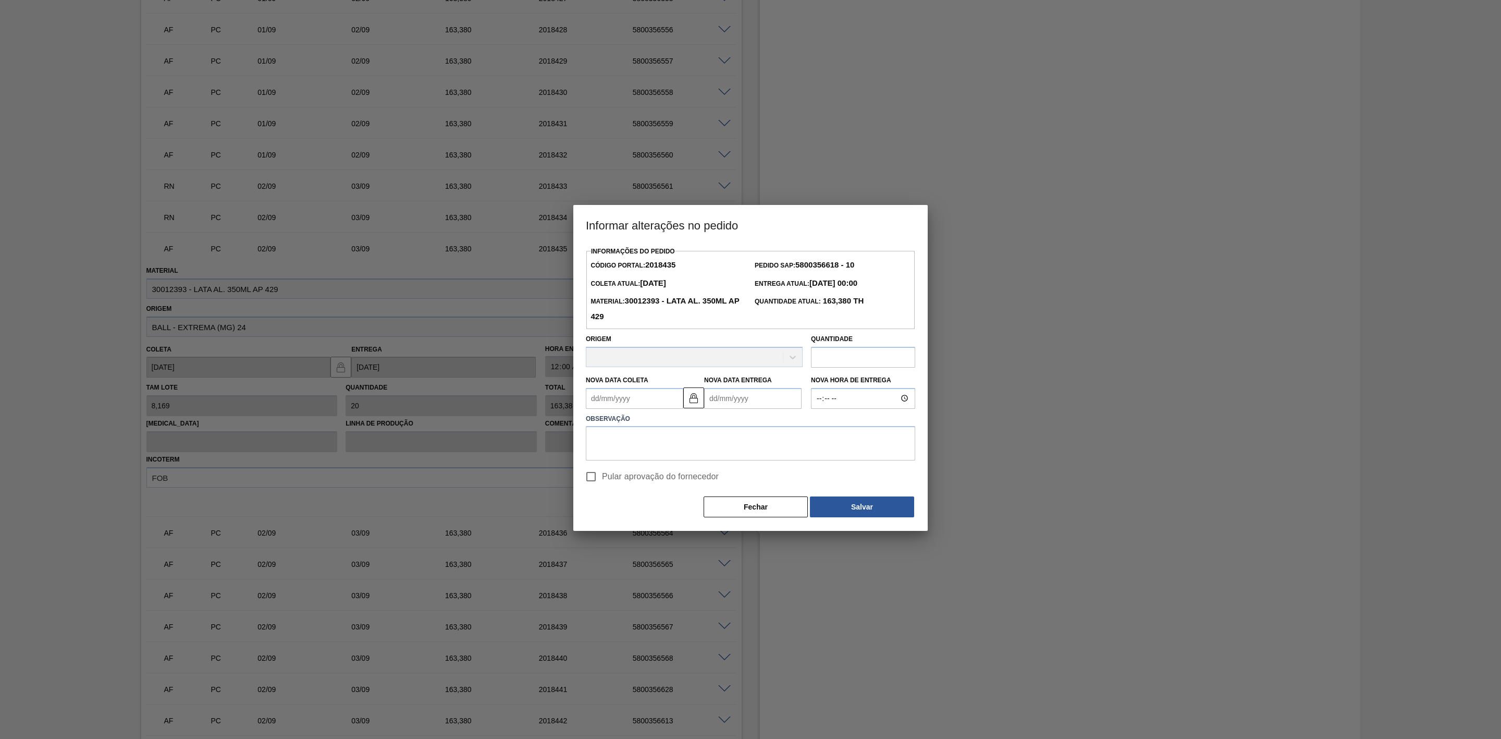
click at [630, 400] on Coleta2018435 "Nova Data Coleta" at bounding box center [634, 398] width 97 height 21
click at [702, 423] on button "Next Month" at bounding box center [702, 423] width 7 height 7
click at [649, 461] on div "3" at bounding box center [649, 457] width 14 height 14
type Coleta2018435 "03/09/2025"
type Entrega2018435 "04/09/2025"
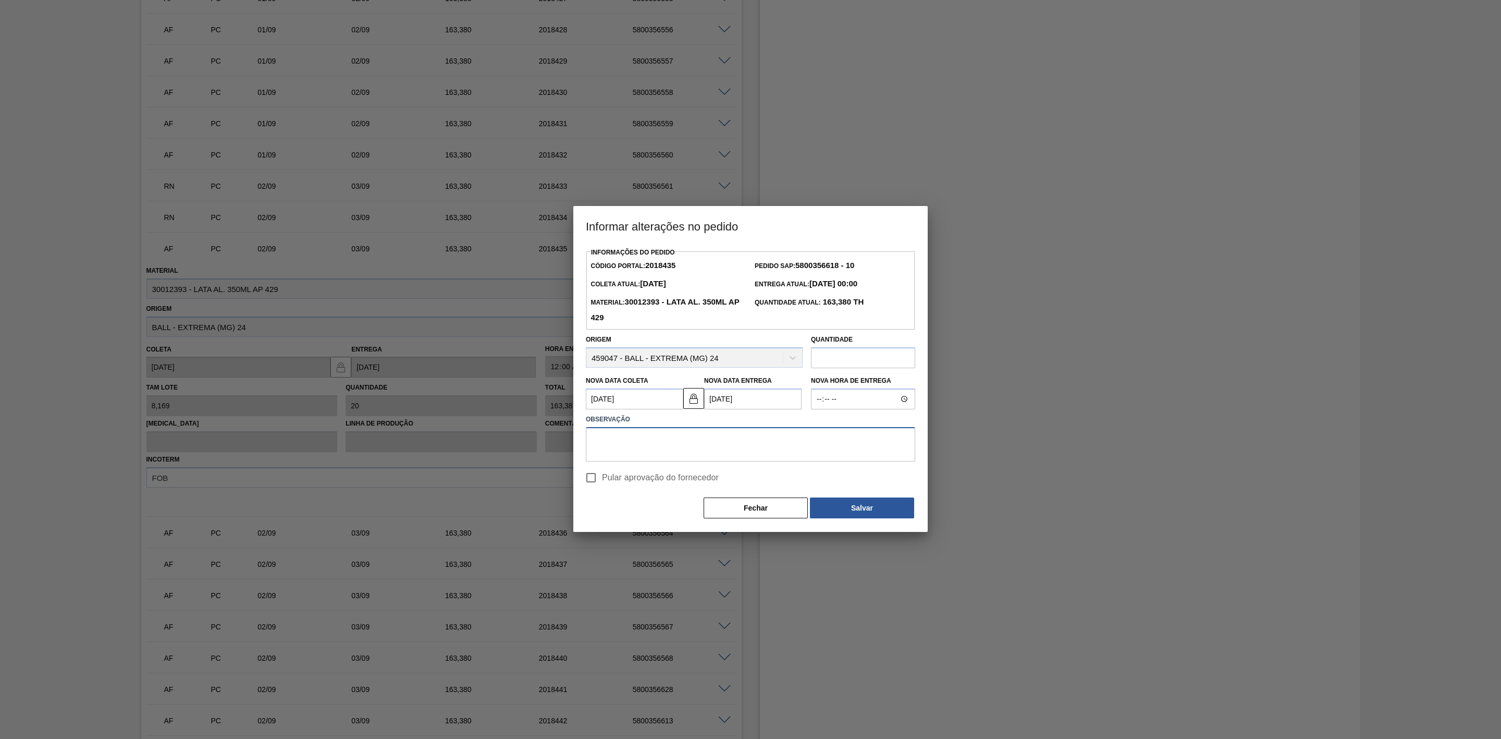
click at [643, 440] on textarea at bounding box center [750, 444] width 329 height 34
paste textarea "Linearização de grade"
type textarea "Linearização de grade"
click at [859, 515] on button "Salvar" at bounding box center [862, 507] width 104 height 21
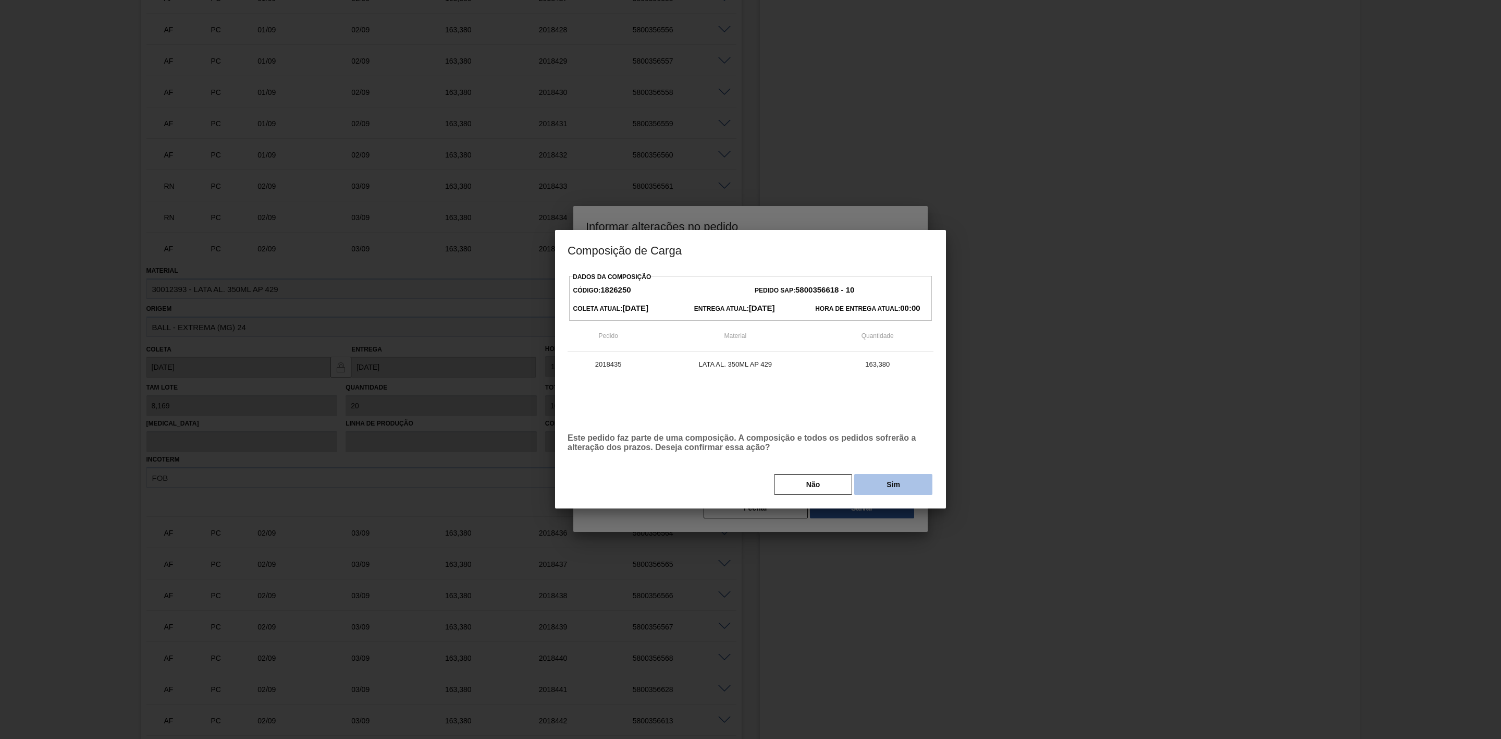
click at [870, 481] on button "Sim" at bounding box center [893, 484] width 78 height 21
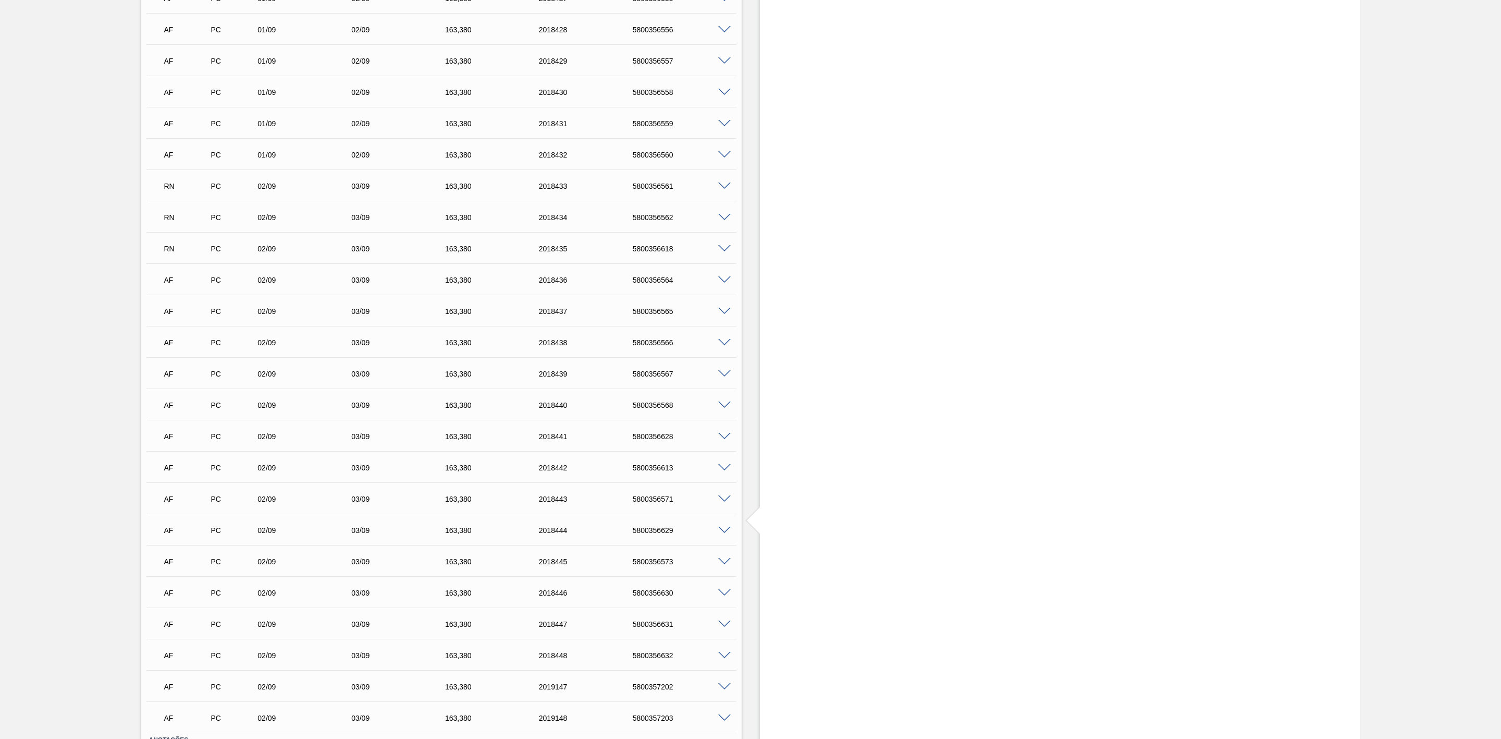
click at [723, 282] on span at bounding box center [724, 280] width 13 height 8
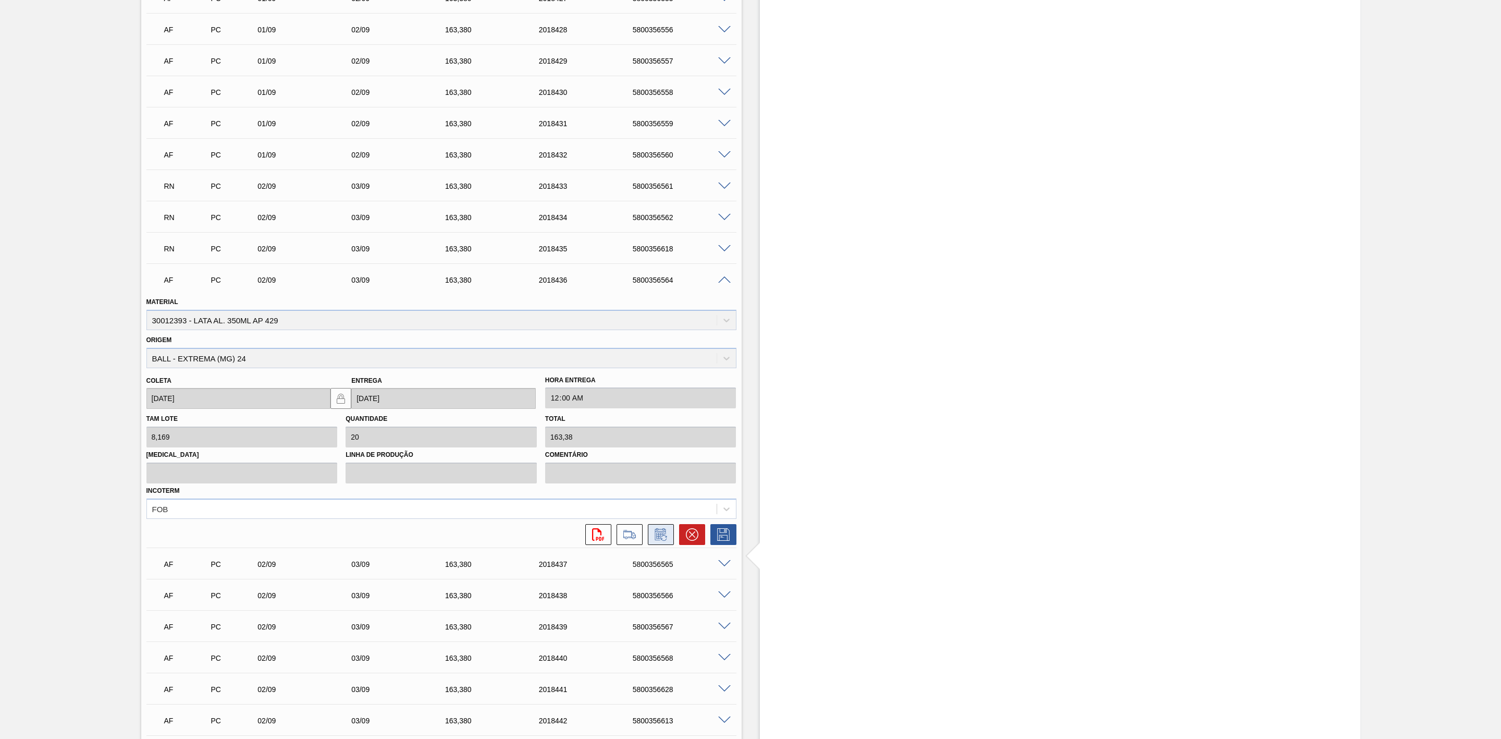
click at [654, 533] on icon at bounding box center [661, 534] width 17 height 13
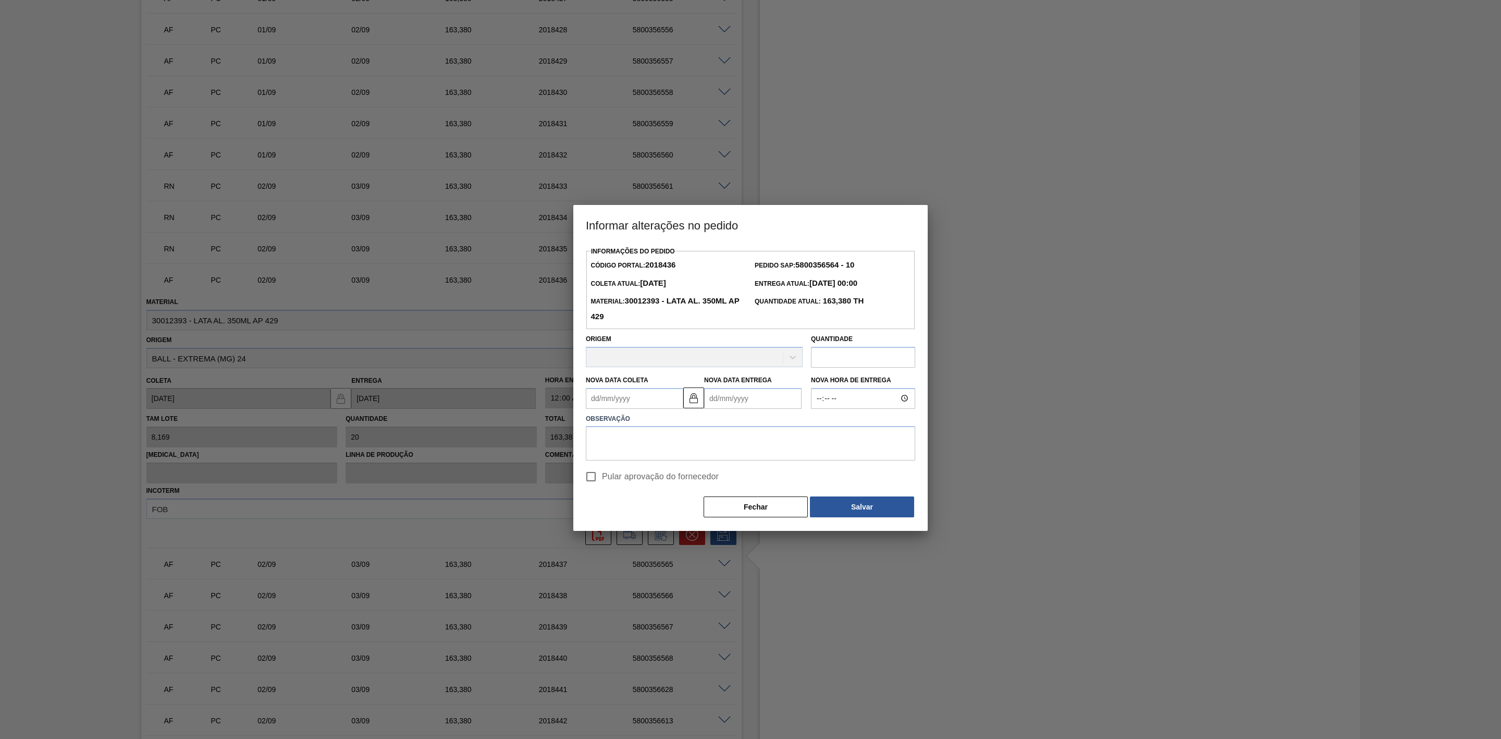
click at [629, 402] on Coleta2018436 "Nova Data Coleta" at bounding box center [634, 398] width 97 height 21
click at [700, 429] on div "dom seg ter qua qui sex sab" at bounding box center [648, 435] width 125 height 17
click at [703, 424] on button "Next Month" at bounding box center [702, 423] width 7 height 7
click at [659, 463] on div "4" at bounding box center [666, 457] width 14 height 14
type Coleta2018436 "04/09/2025"
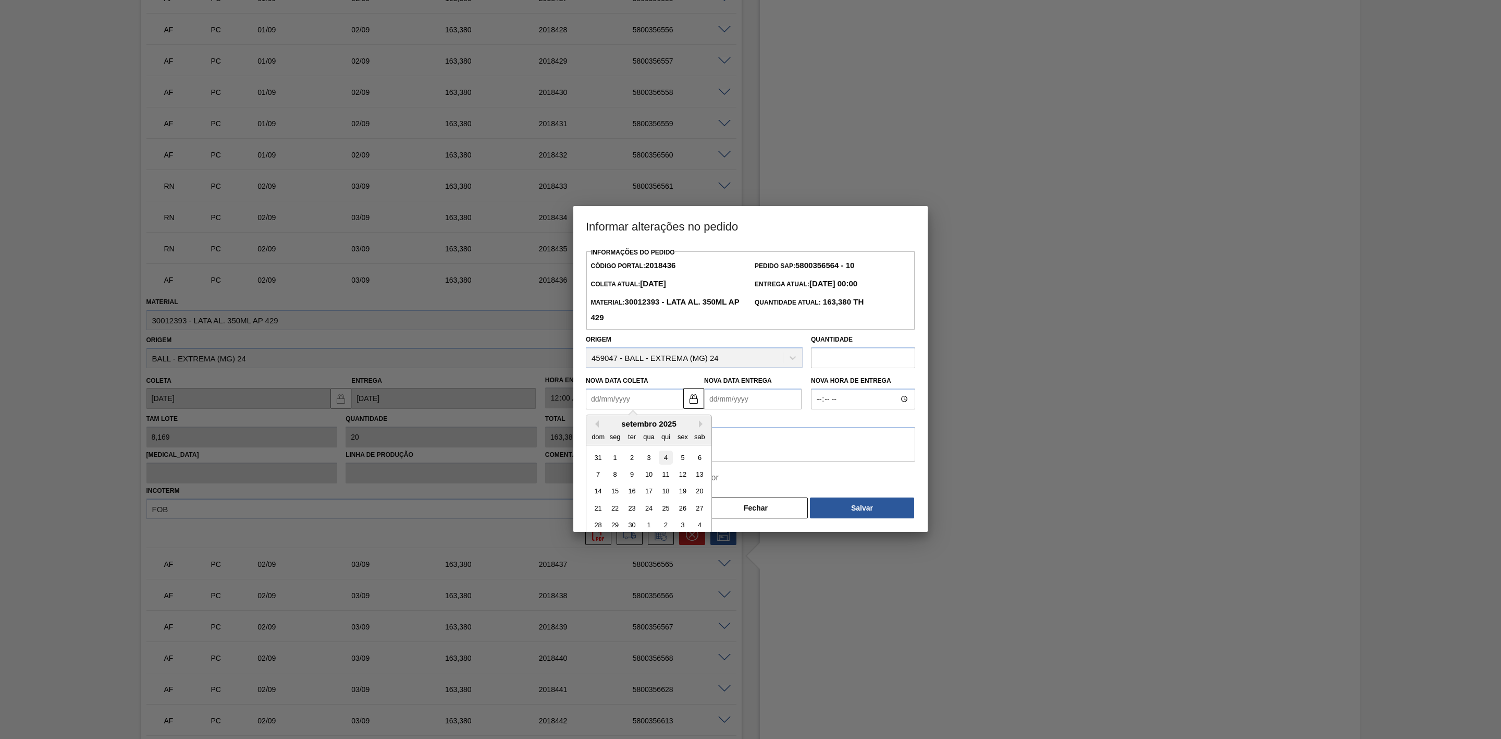
type Entrega2018436 "05/09/2025"
click at [648, 400] on Coleta2018436 "[DATE]" at bounding box center [634, 398] width 97 height 21
click at [650, 457] on div "3" at bounding box center [649, 457] width 14 height 14
type Coleta2018436 "[DATE]"
type Entrega2018436 "[DATE]"
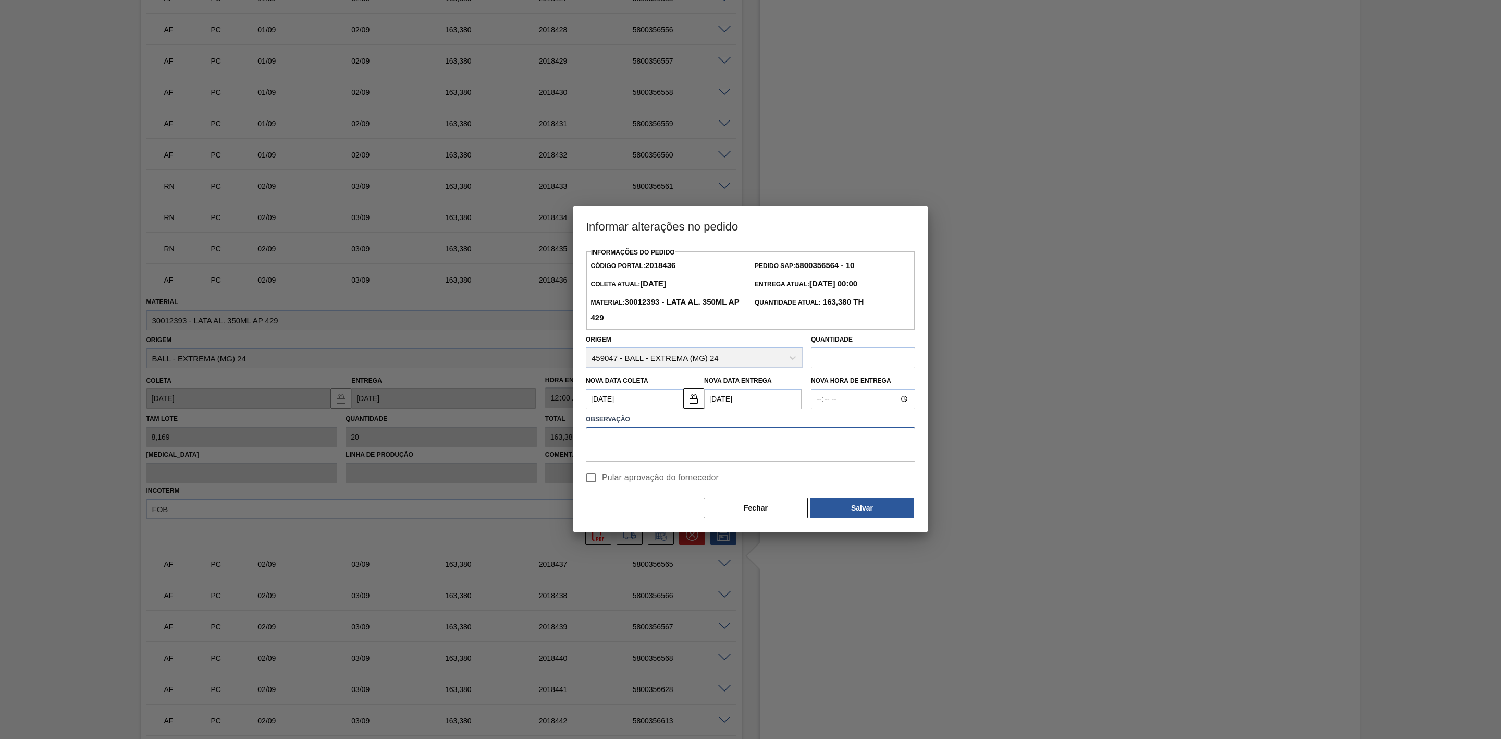
click at [624, 442] on textarea at bounding box center [750, 444] width 329 height 34
paste textarea "Linearização de grade"
type textarea "Linearização de grade"
click at [859, 511] on button "Salvar" at bounding box center [862, 507] width 104 height 21
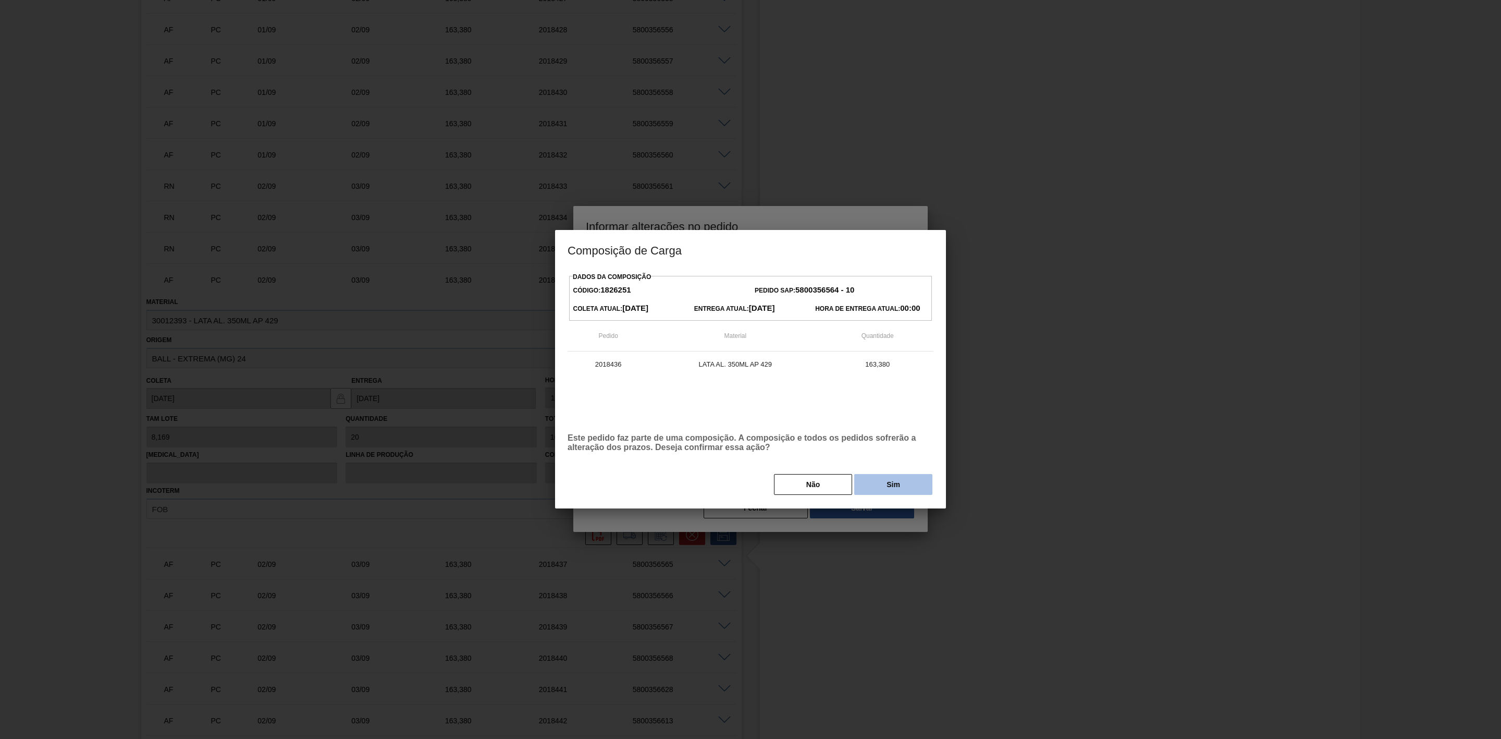
click at [863, 485] on button "Sim" at bounding box center [893, 484] width 78 height 21
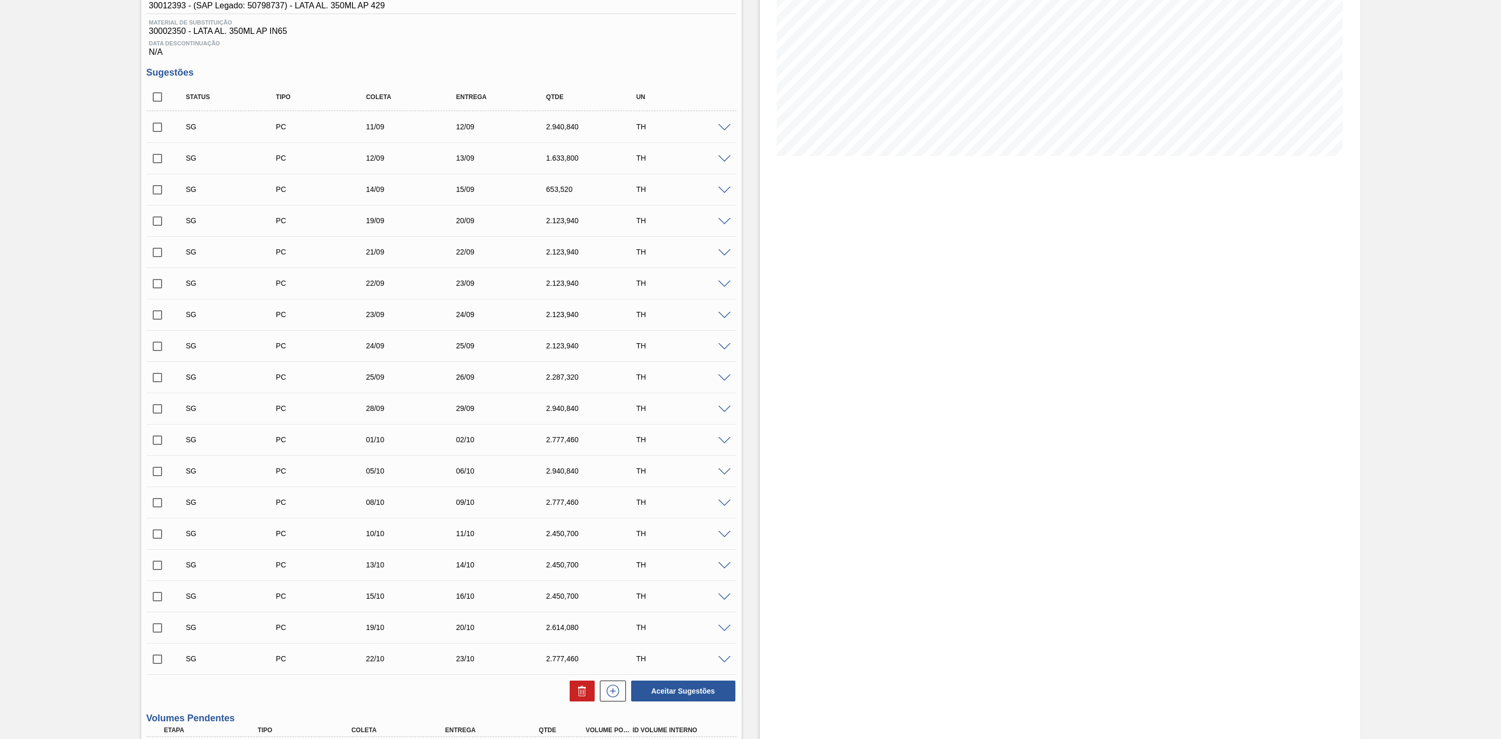
scroll to position [0, 0]
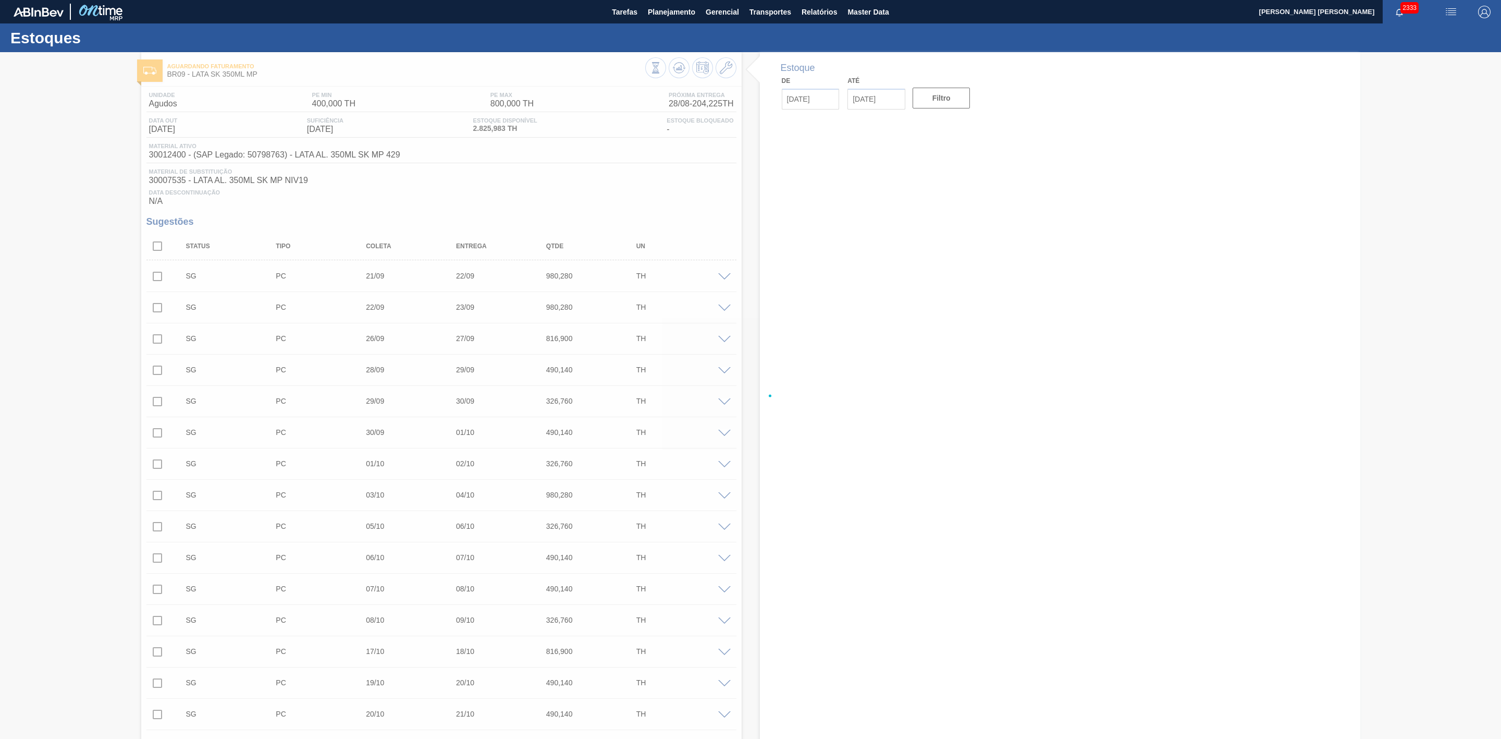
type input "[DATE]"
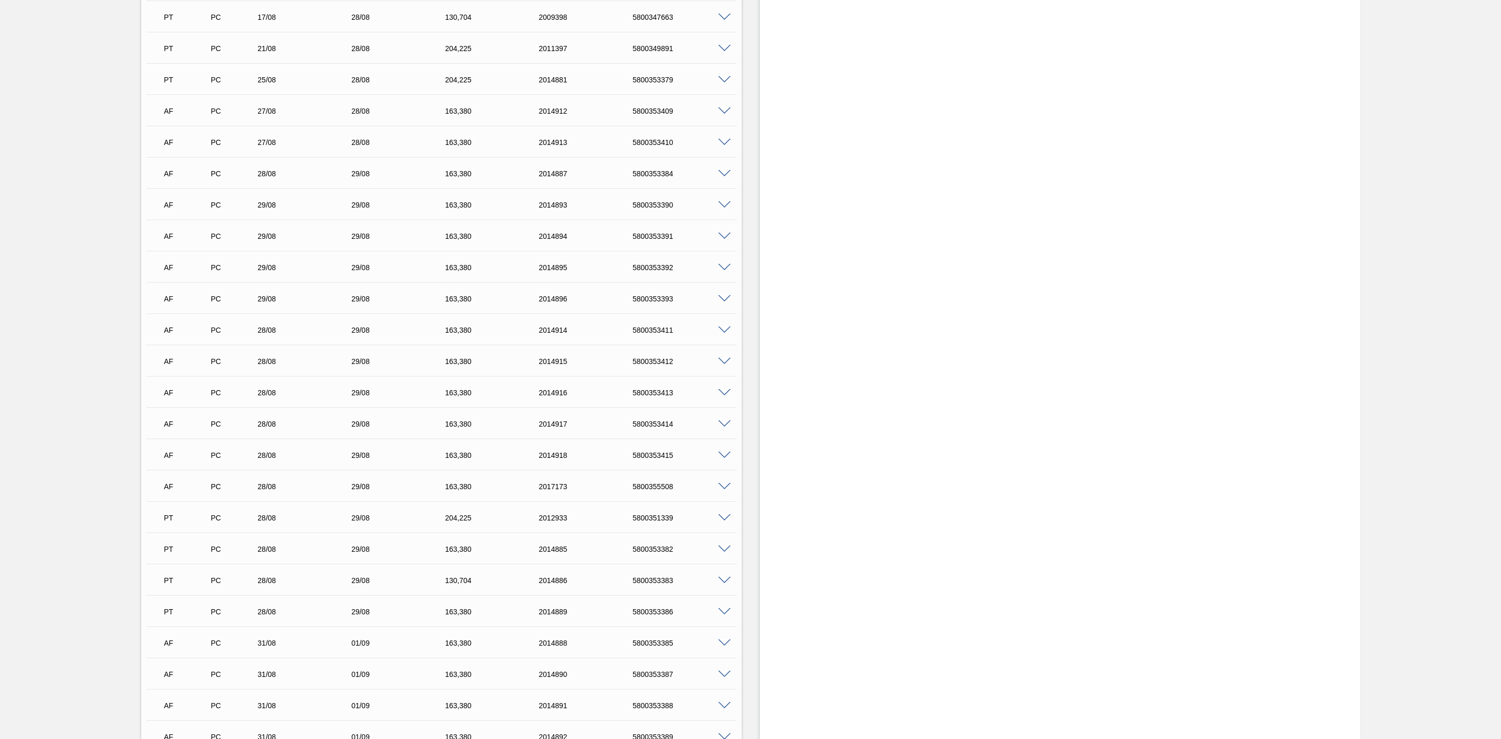
scroll to position [1173, 0]
click at [723, 237] on span at bounding box center [724, 233] width 13 height 8
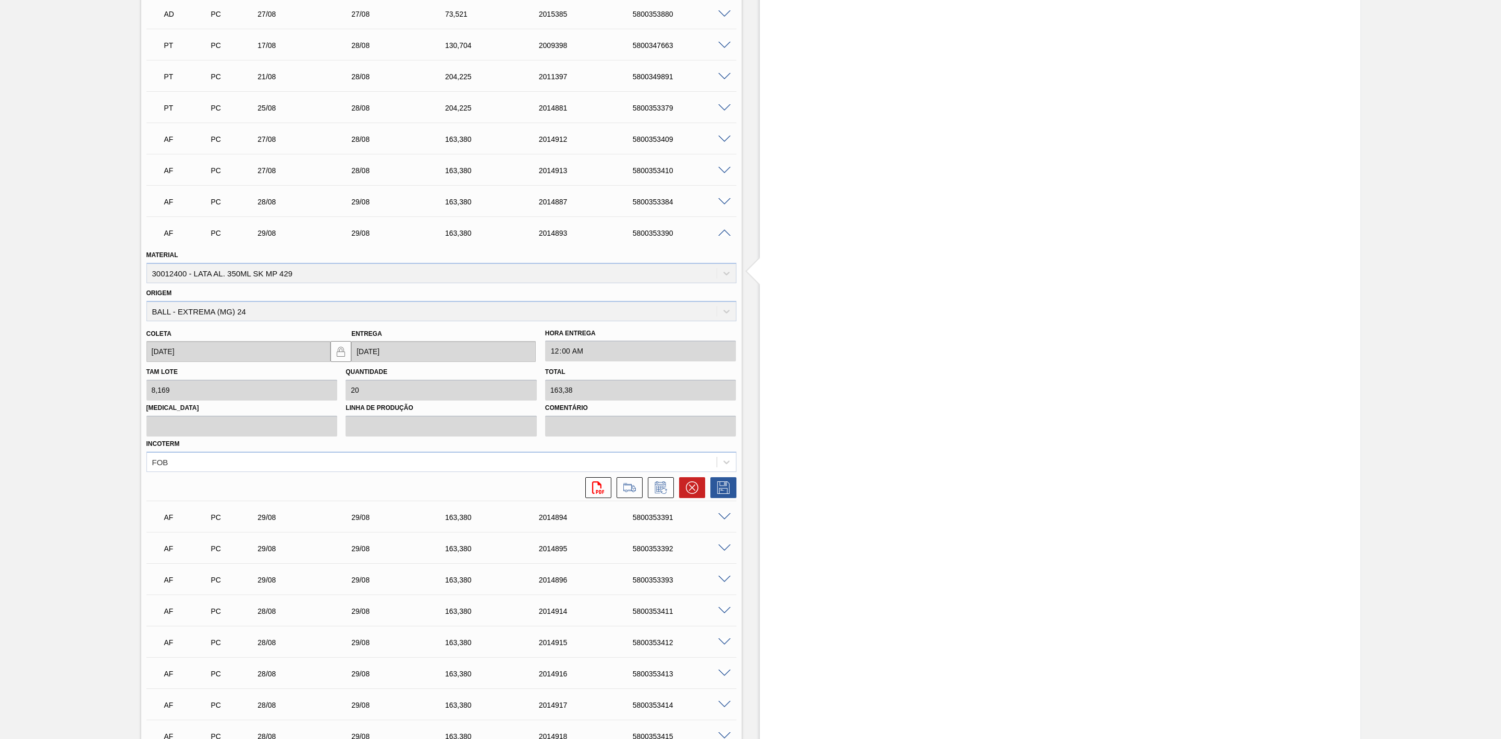
click at [723, 237] on span at bounding box center [724, 233] width 13 height 8
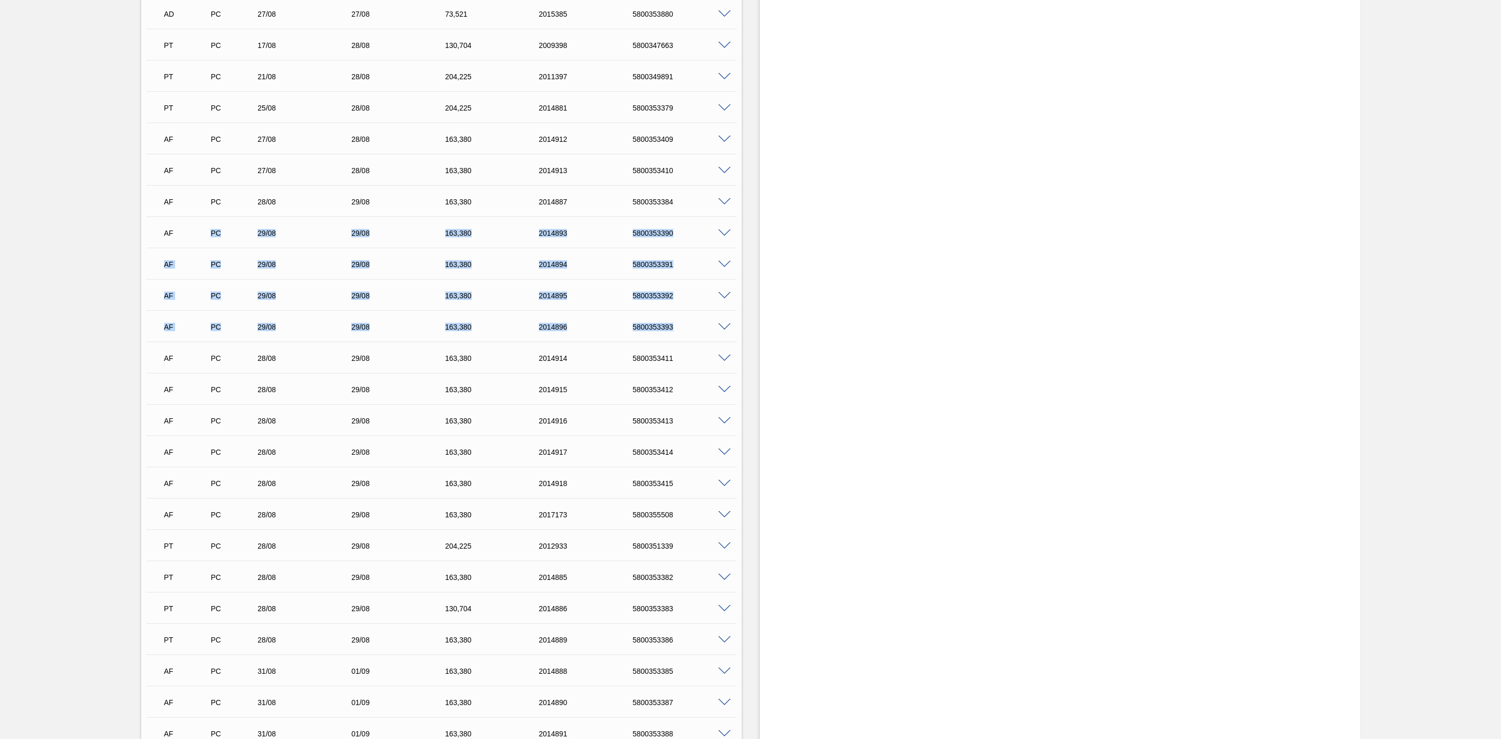
drag, startPoint x: 209, startPoint y: 237, endPoint x: 692, endPoint y: 335, distance: 493.1
click at [691, 335] on div "AF PC 25/08 25/08 204,225 2012934 5800351340 Material 30012400 - LATA AL. 350ML…" at bounding box center [441, 544] width 590 height 1345
click at [726, 235] on span at bounding box center [724, 233] width 13 height 8
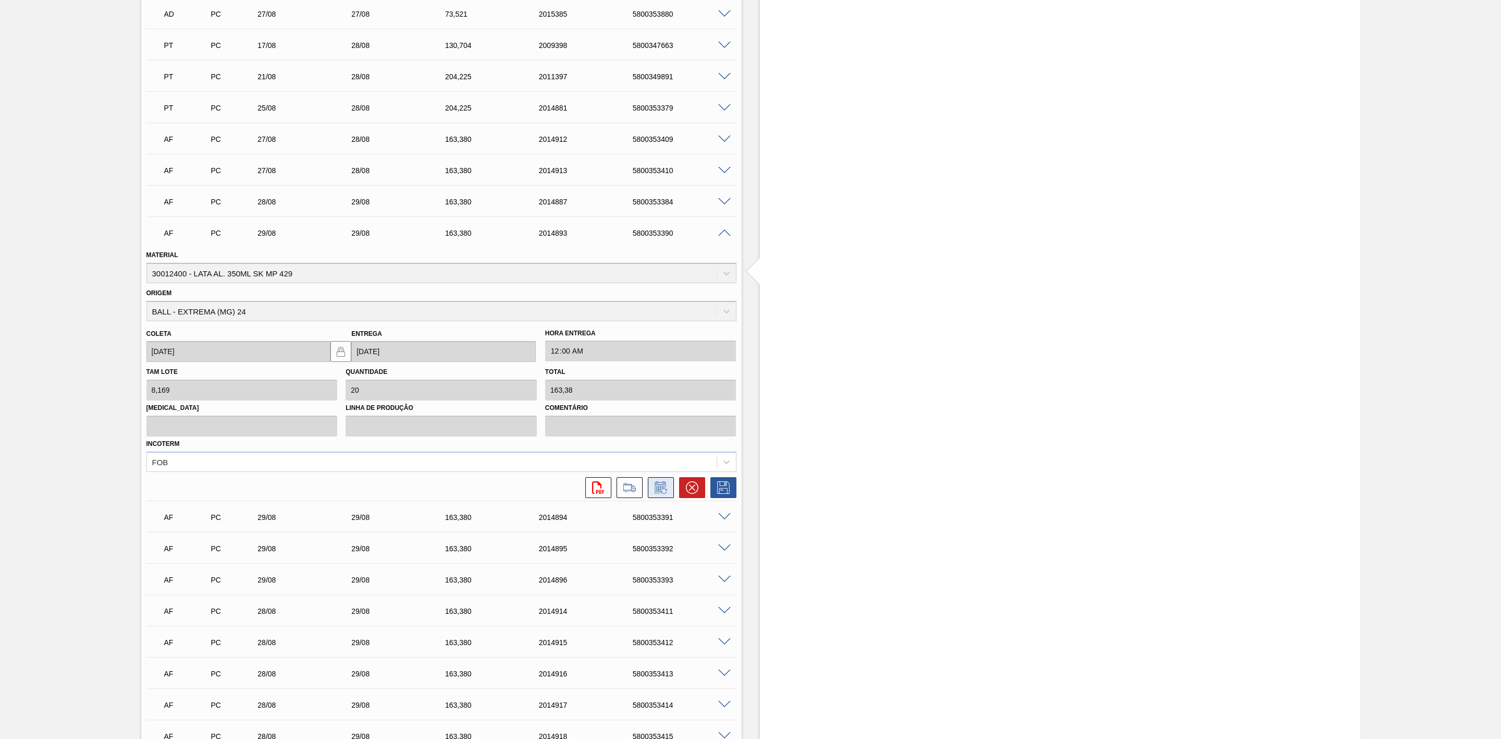
click at [663, 492] on icon at bounding box center [660, 488] width 8 height 6
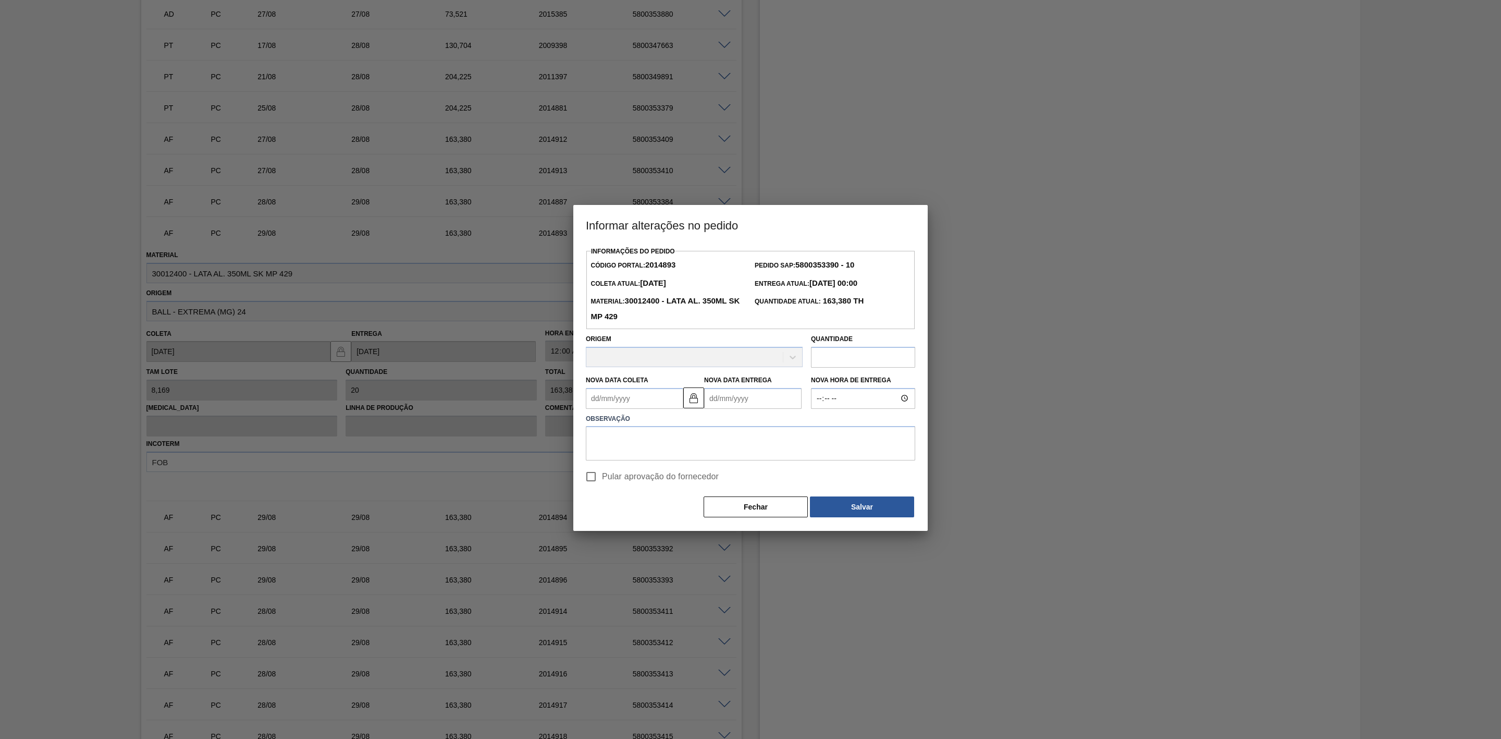
click at [639, 402] on Coleta2014893 "Nova Data Coleta" at bounding box center [634, 398] width 97 height 21
click at [666, 523] on div "28" at bounding box center [666, 525] width 14 height 14
type Coleta2014893 "[DATE]"
type Entrega2014893 "29/08/2025"
click at [653, 447] on textarea at bounding box center [750, 444] width 329 height 34
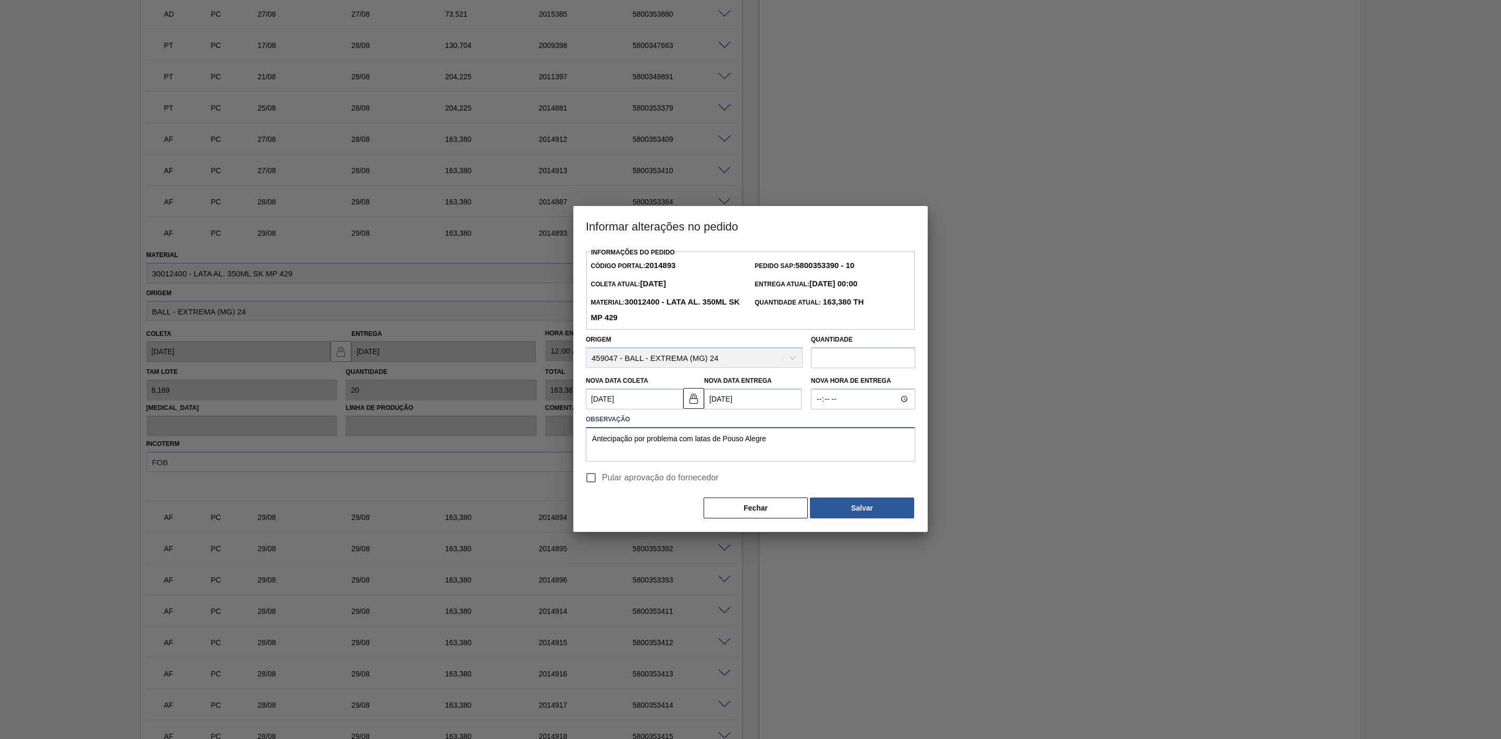
drag, startPoint x: 790, startPoint y: 438, endPoint x: 571, endPoint y: 435, distance: 218.4
click at [571, 435] on div "Informar alterações no pedido Informações do Pedido Código Portal: 2014893 Pedi…" at bounding box center [750, 369] width 1501 height 739
type textarea "Antecipação por problema com latas de Pouso Alegre"
click at [874, 507] on button "Salvar" at bounding box center [862, 507] width 104 height 21
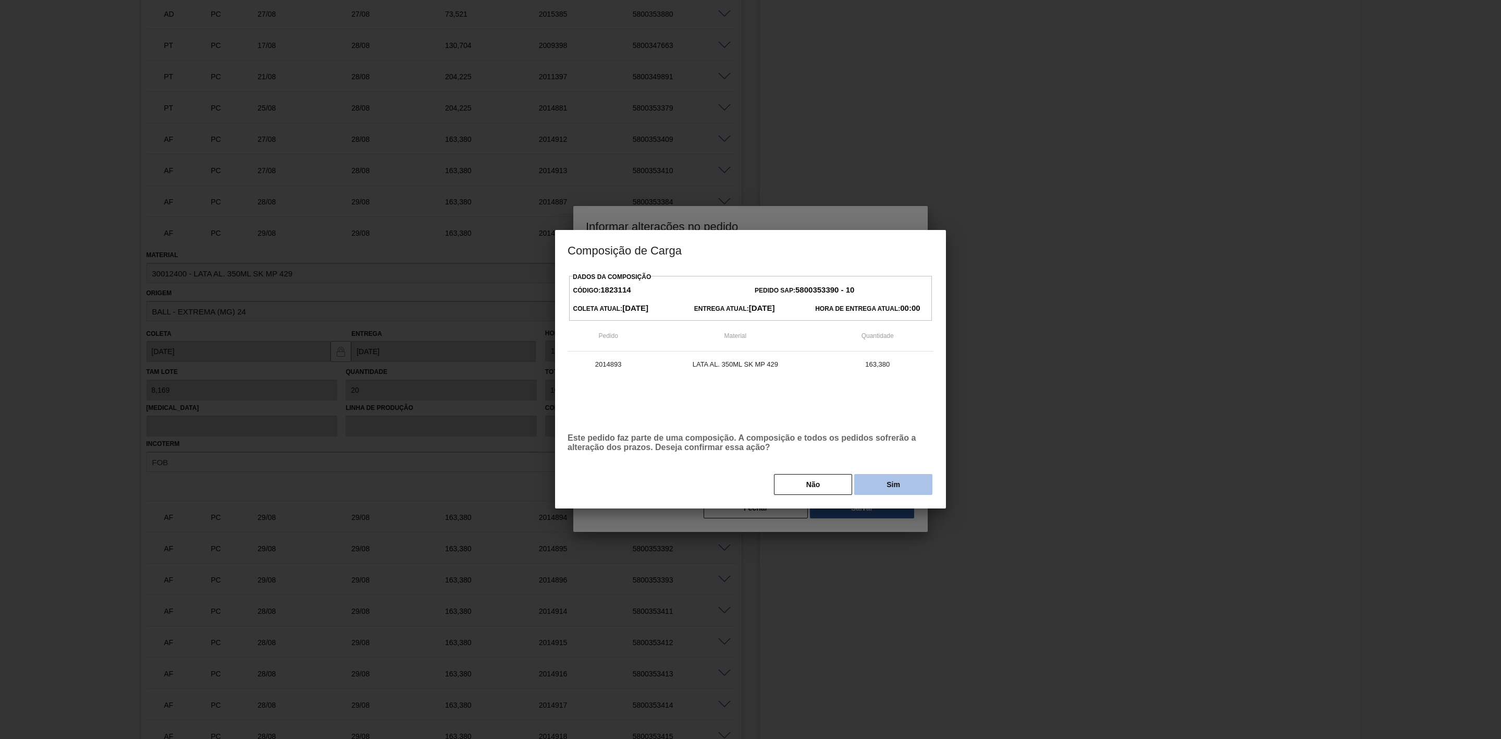
click at [879, 490] on button "Sim" at bounding box center [893, 484] width 78 height 21
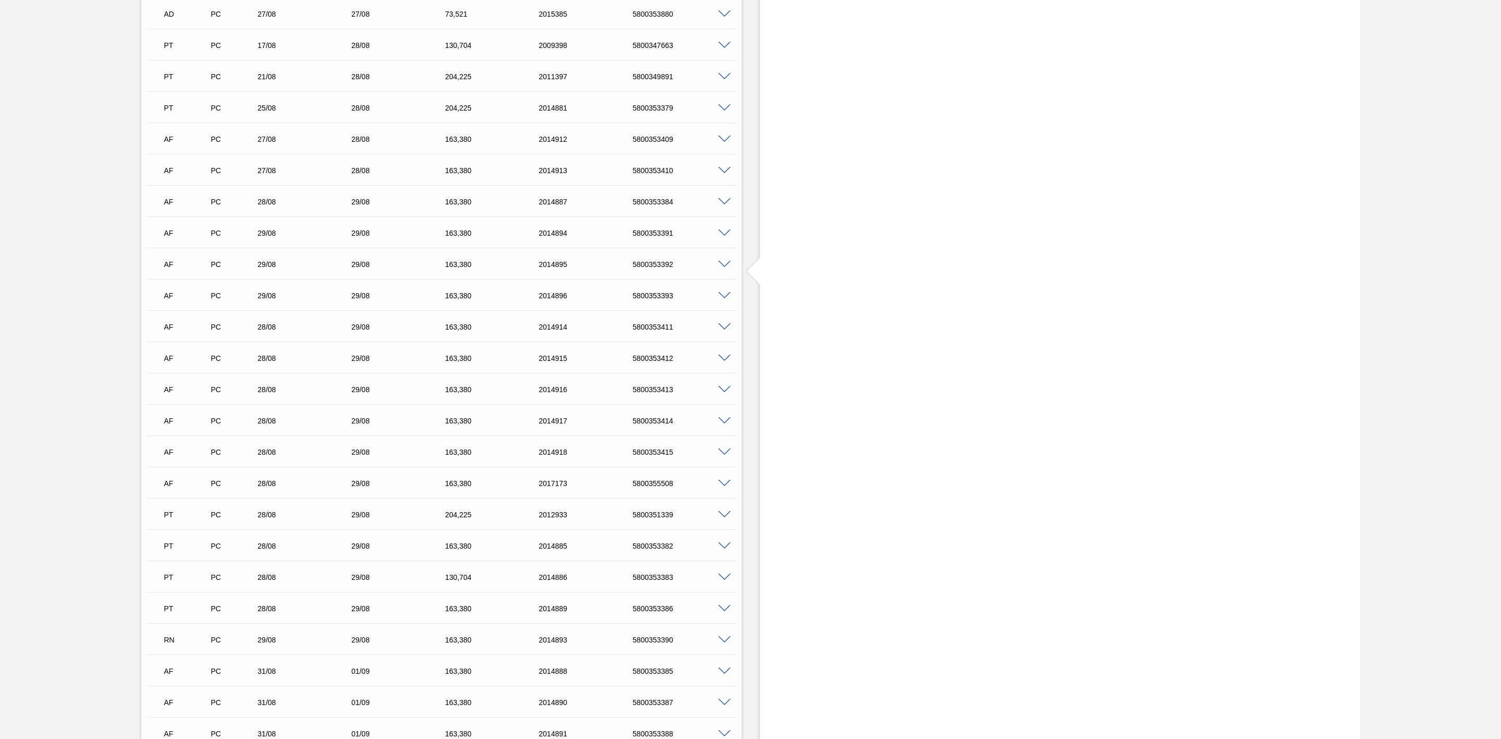
click at [725, 235] on span at bounding box center [724, 233] width 13 height 8
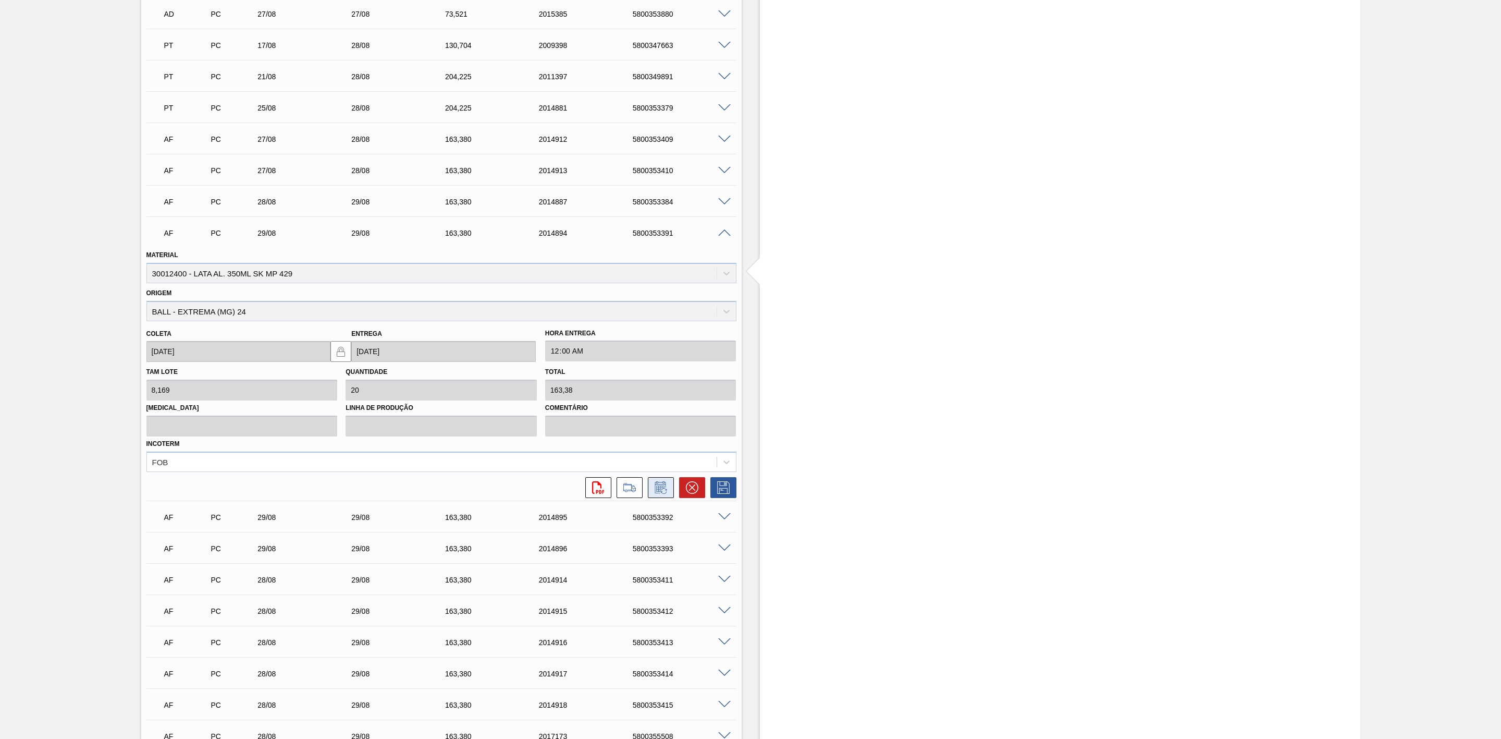
click at [665, 493] on icon at bounding box center [661, 487] width 17 height 13
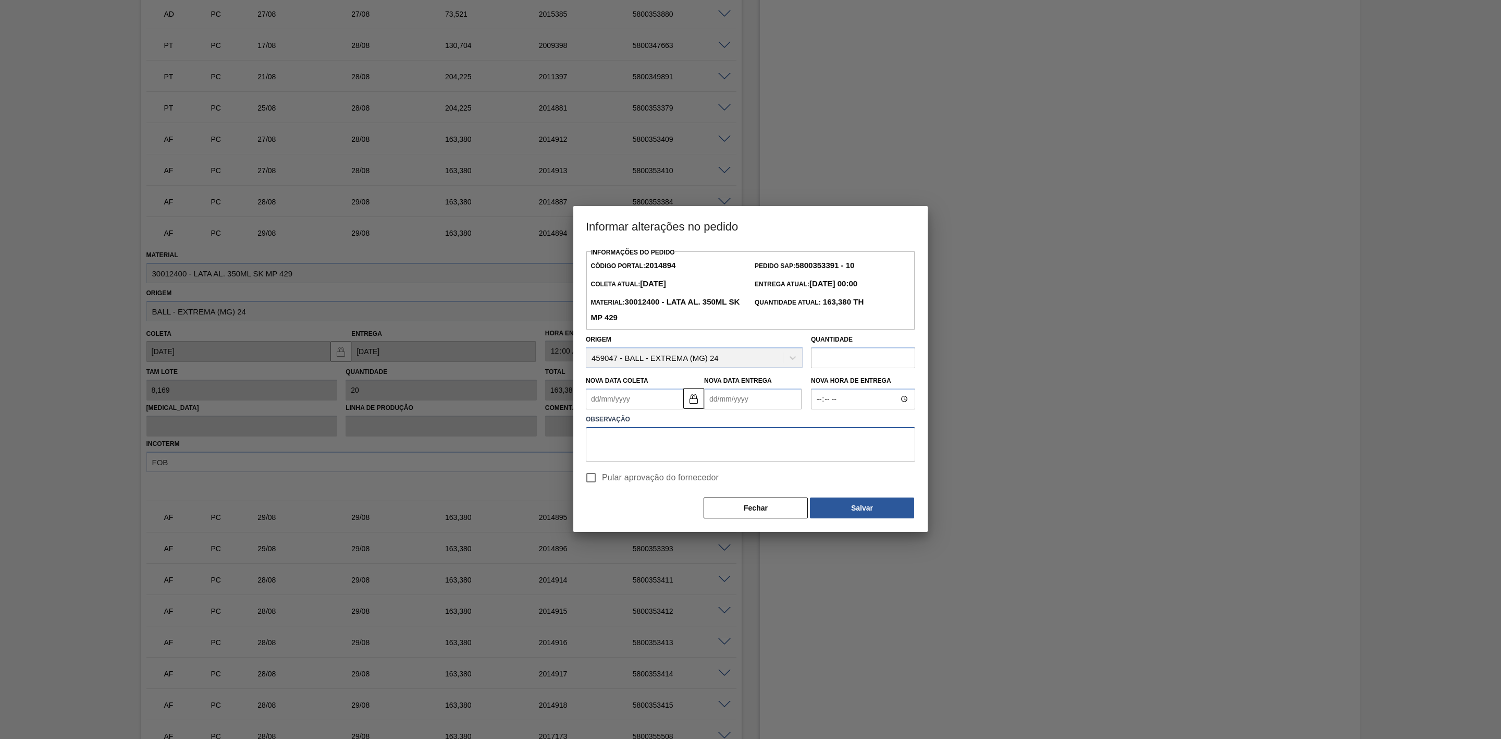
click at [628, 438] on textarea at bounding box center [750, 444] width 329 height 34
paste textarea "Antecipação por problema com latas de Pouso Alegre"
type textarea "Antecipação por problema com latas de Pouso Alegre"
click at [625, 407] on Coleta2014894 "Nova Data Coleta" at bounding box center [634, 398] width 97 height 21
click at [669, 522] on div "28" at bounding box center [666, 525] width 14 height 14
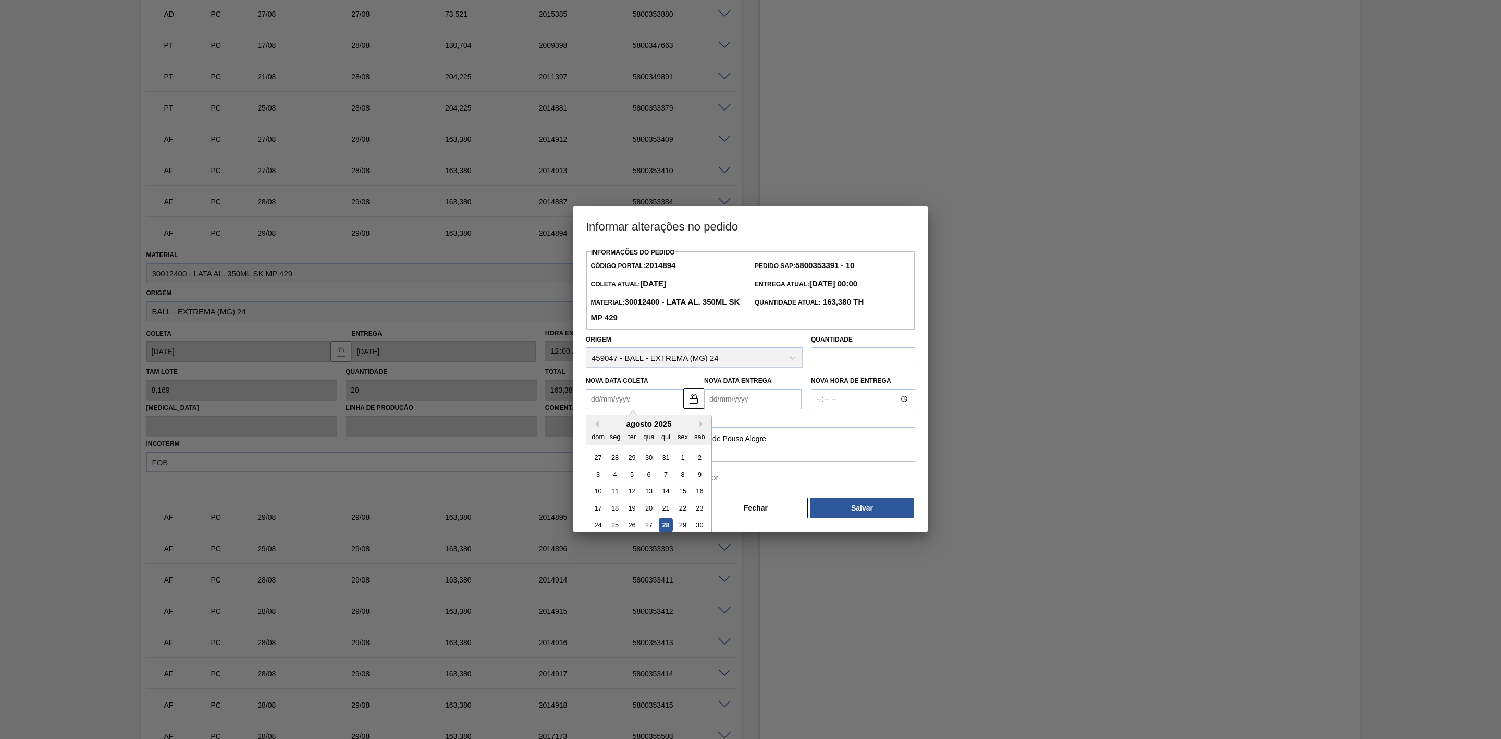
type Coleta2014894 "[DATE]"
type Entrega2014894 "[DATE]"
click at [831, 504] on button "Salvar" at bounding box center [862, 507] width 104 height 21
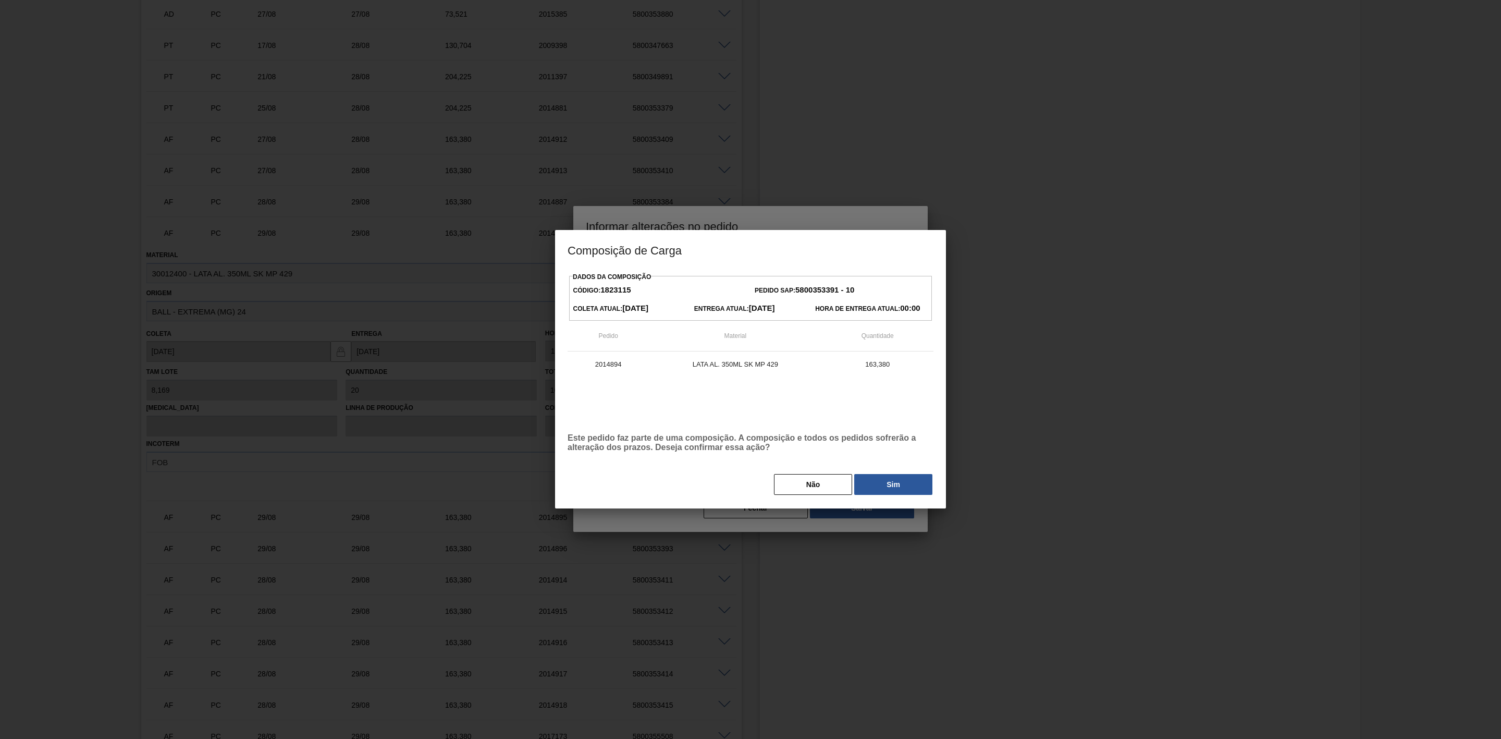
click at [868, 485] on button "Sim" at bounding box center [893, 484] width 78 height 21
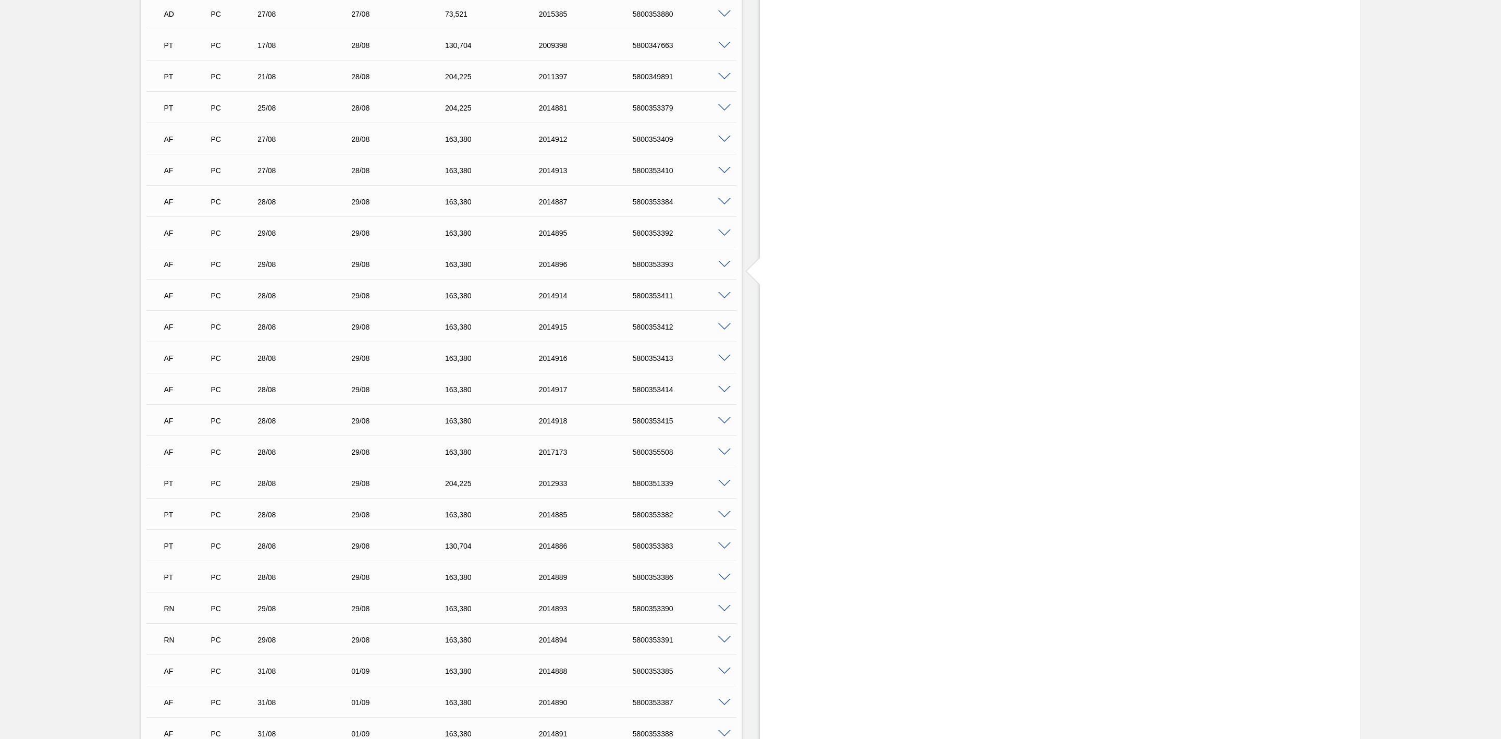
click at [723, 237] on span at bounding box center [724, 233] width 13 height 8
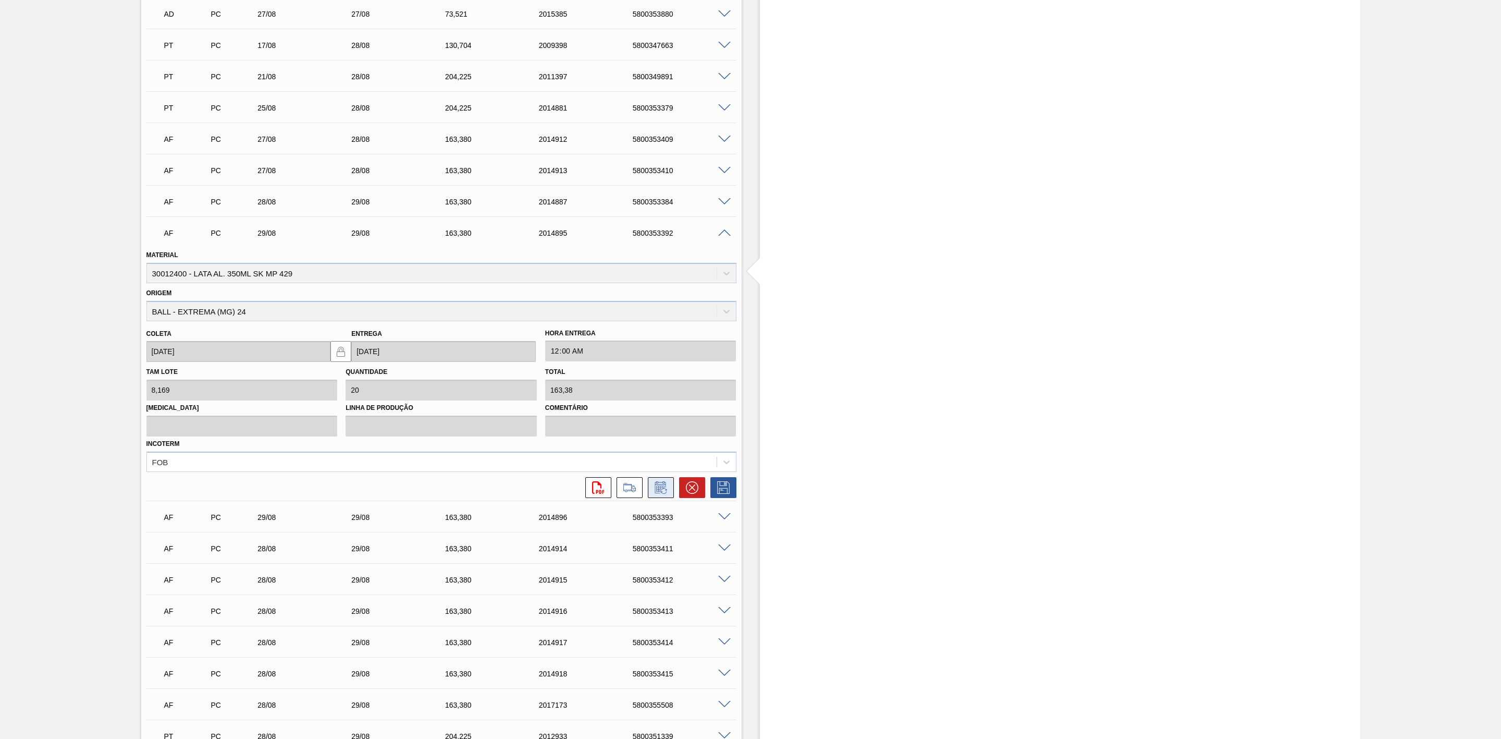
click at [659, 494] on icon at bounding box center [661, 487] width 17 height 13
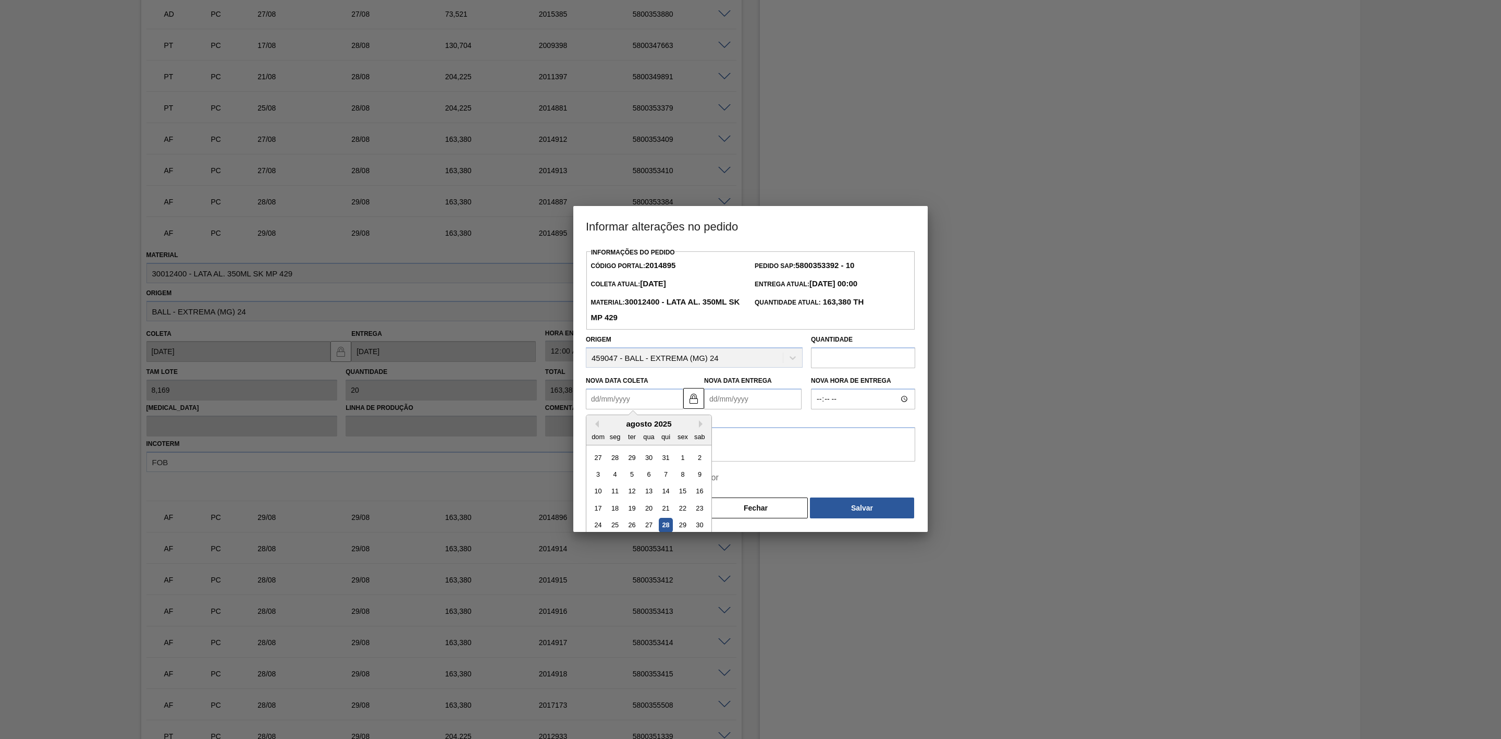
click at [629, 400] on Coleta2014895 "Nova Data Coleta" at bounding box center [634, 398] width 97 height 21
click at [662, 525] on div "28" at bounding box center [666, 525] width 14 height 14
type Coleta2014895 "[DATE]"
type Entrega2014895 "[DATE]"
click at [637, 440] on textarea at bounding box center [750, 444] width 329 height 34
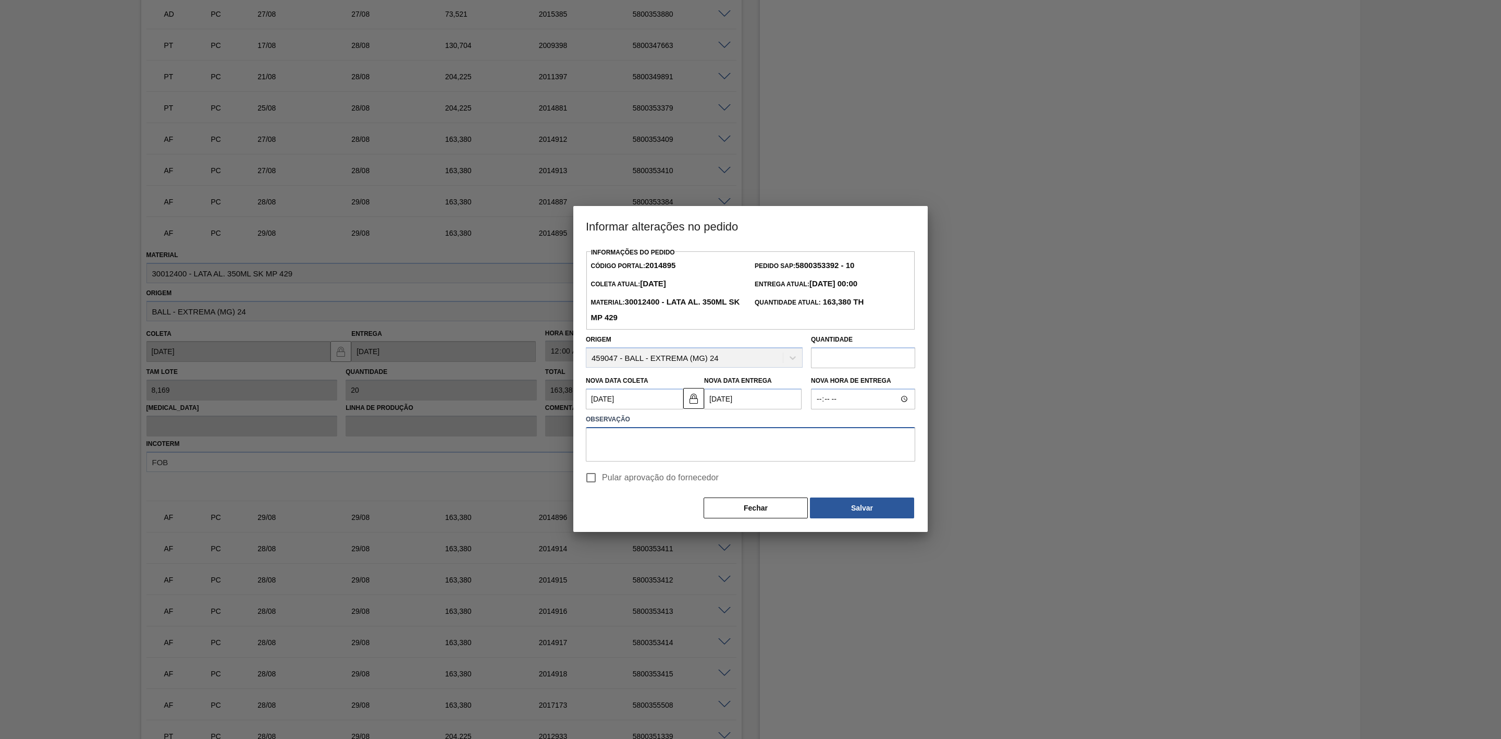
paste textarea "Antecipação por problema com latas de Pouso Alegre"
type textarea "Antecipação por problema com latas de Pouso Alegre"
click at [882, 504] on button "Salvar" at bounding box center [862, 507] width 104 height 21
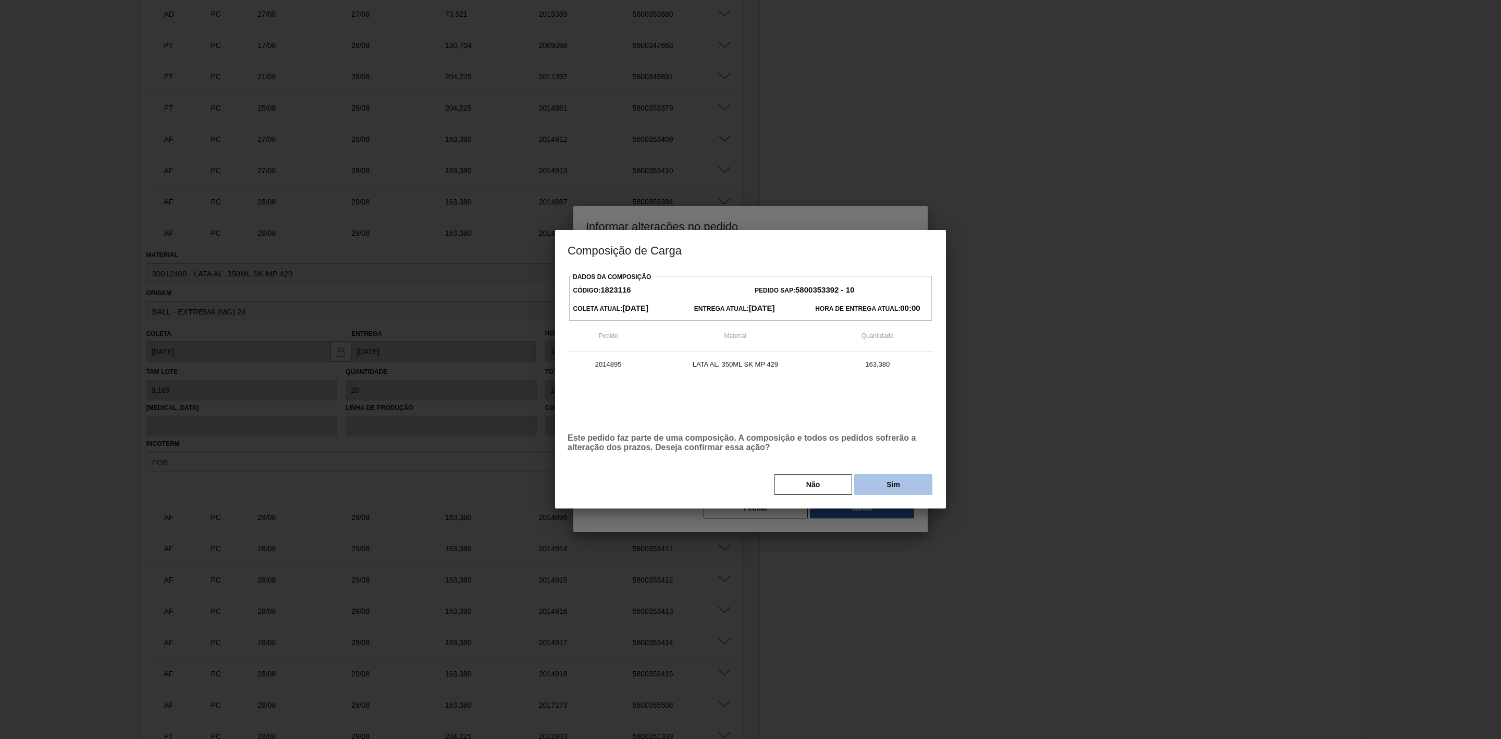
click at [887, 483] on button "Sim" at bounding box center [893, 484] width 78 height 21
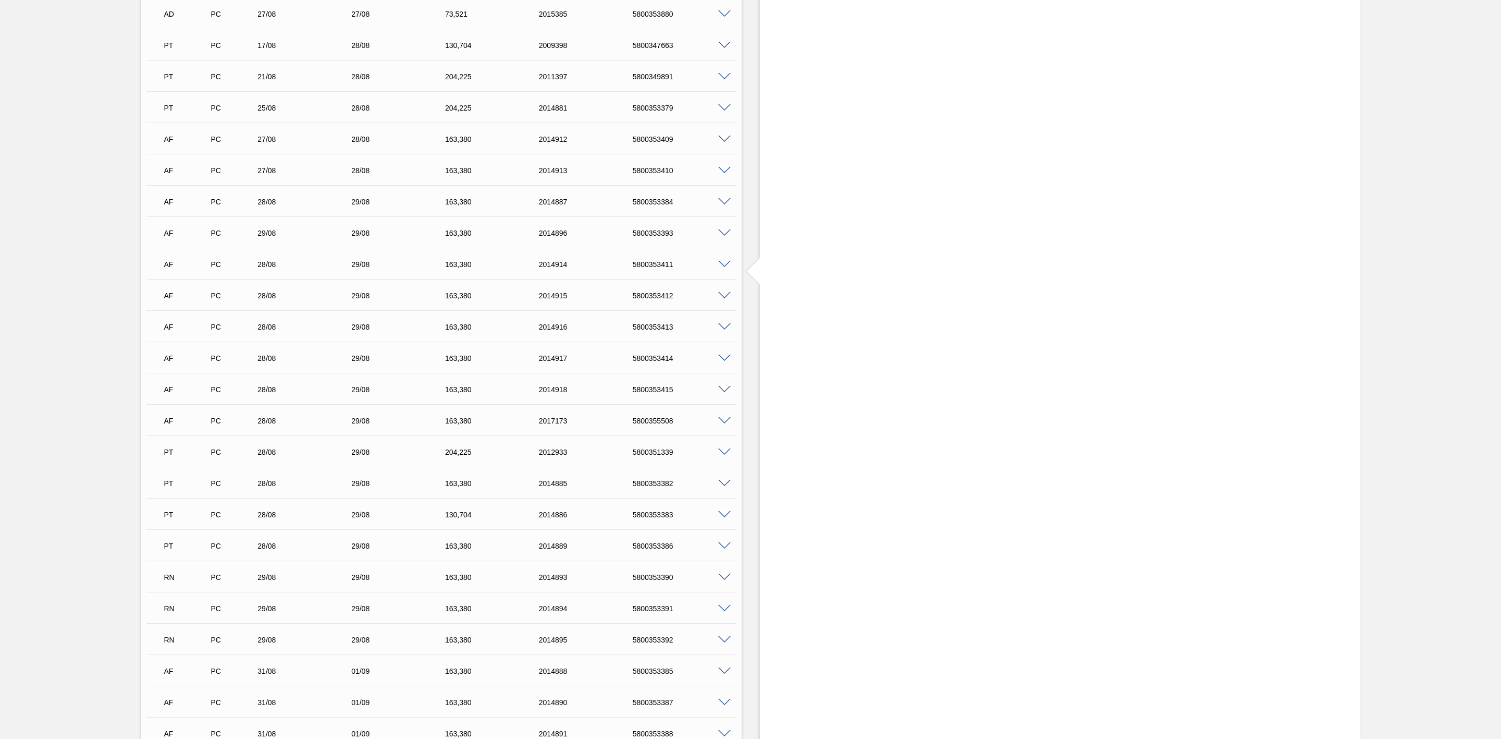
click at [285, 227] on div "AF PC 29/08 29/08 163,380 2014896 5800353393" at bounding box center [438, 232] width 562 height 21
click at [721, 237] on span at bounding box center [724, 233] width 13 height 8
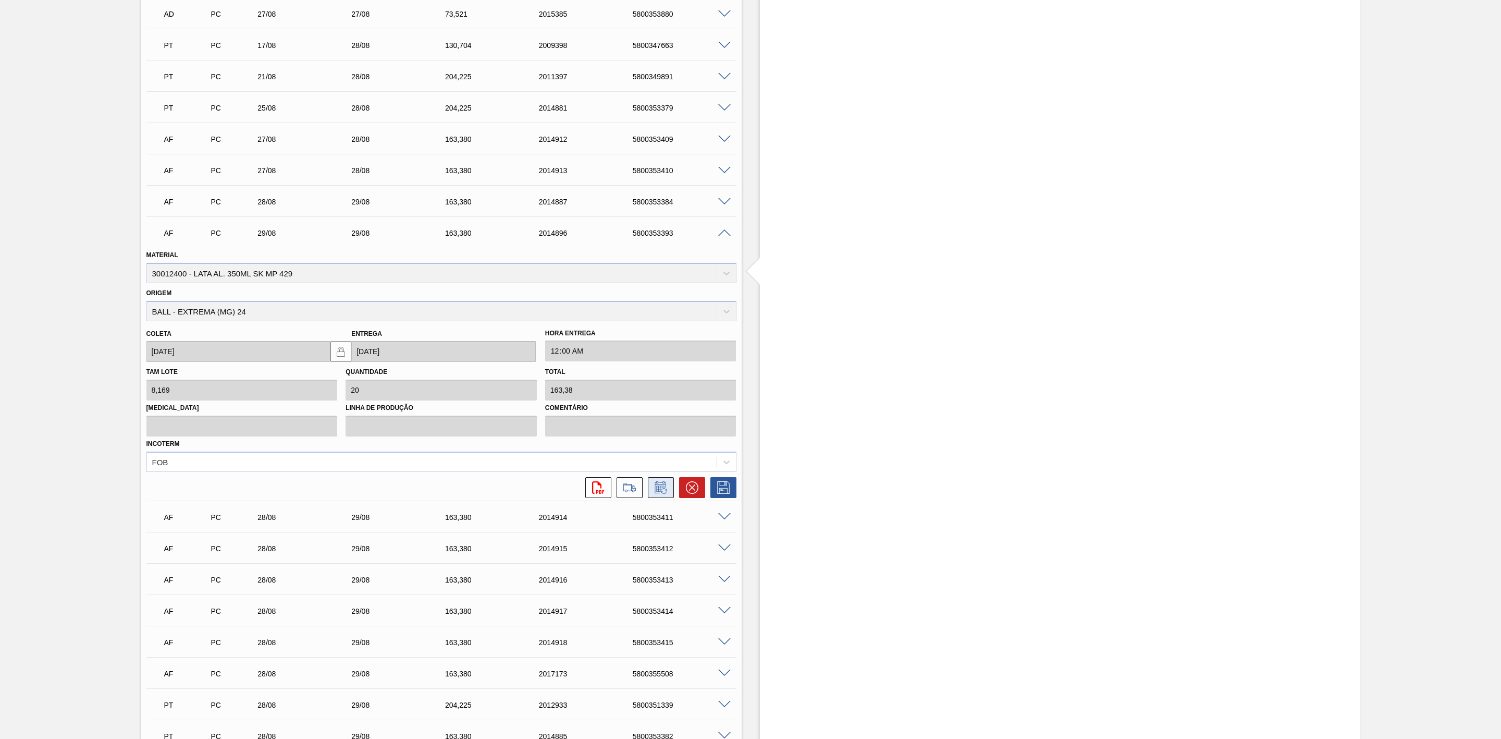
click at [665, 494] on icon at bounding box center [661, 487] width 17 height 13
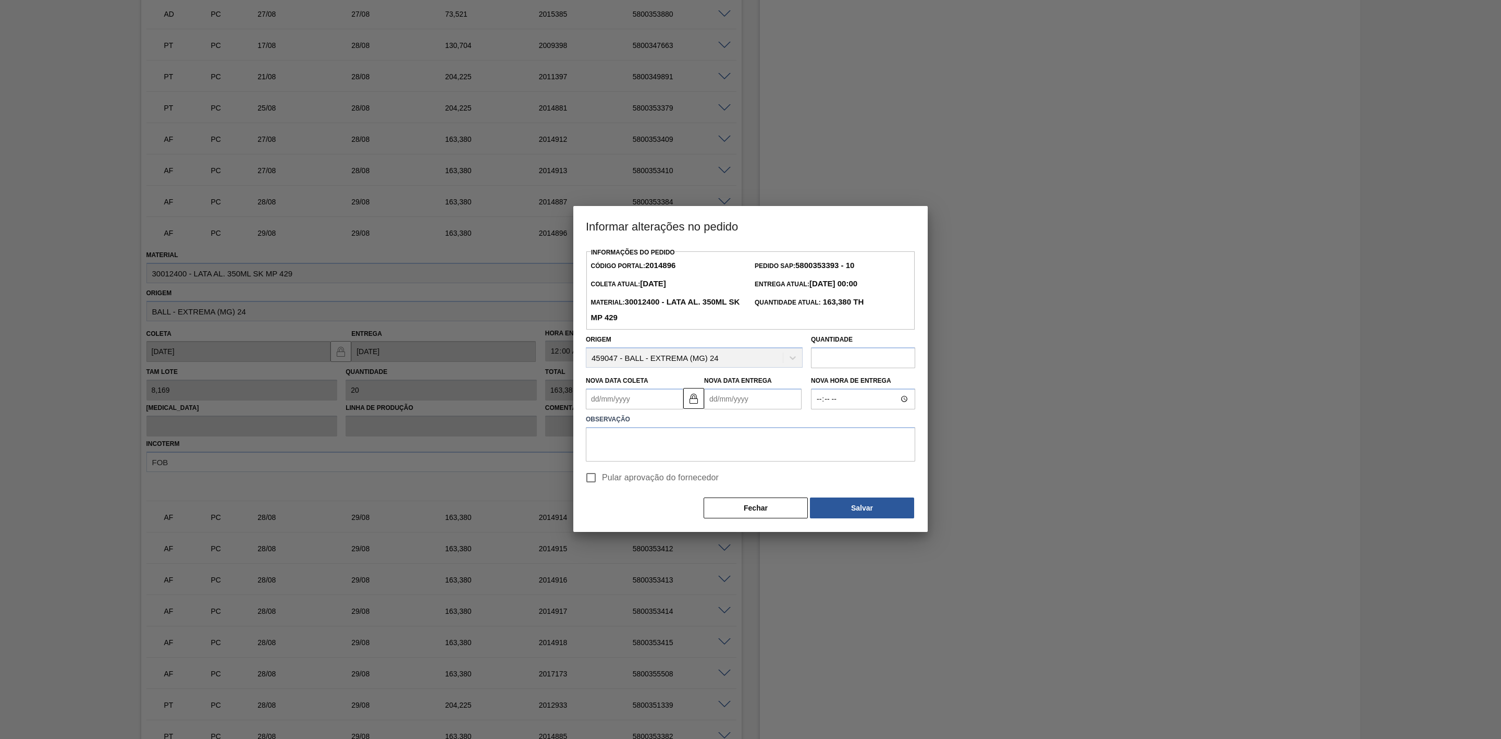
click at [650, 402] on Coleta2014896 "Nova Data Coleta" at bounding box center [634, 398] width 97 height 21
click at [668, 521] on div "28" at bounding box center [666, 525] width 14 height 14
type Coleta2014896 "[DATE]"
type Entrega2014896 "[DATE]"
click at [637, 444] on textarea at bounding box center [750, 444] width 329 height 34
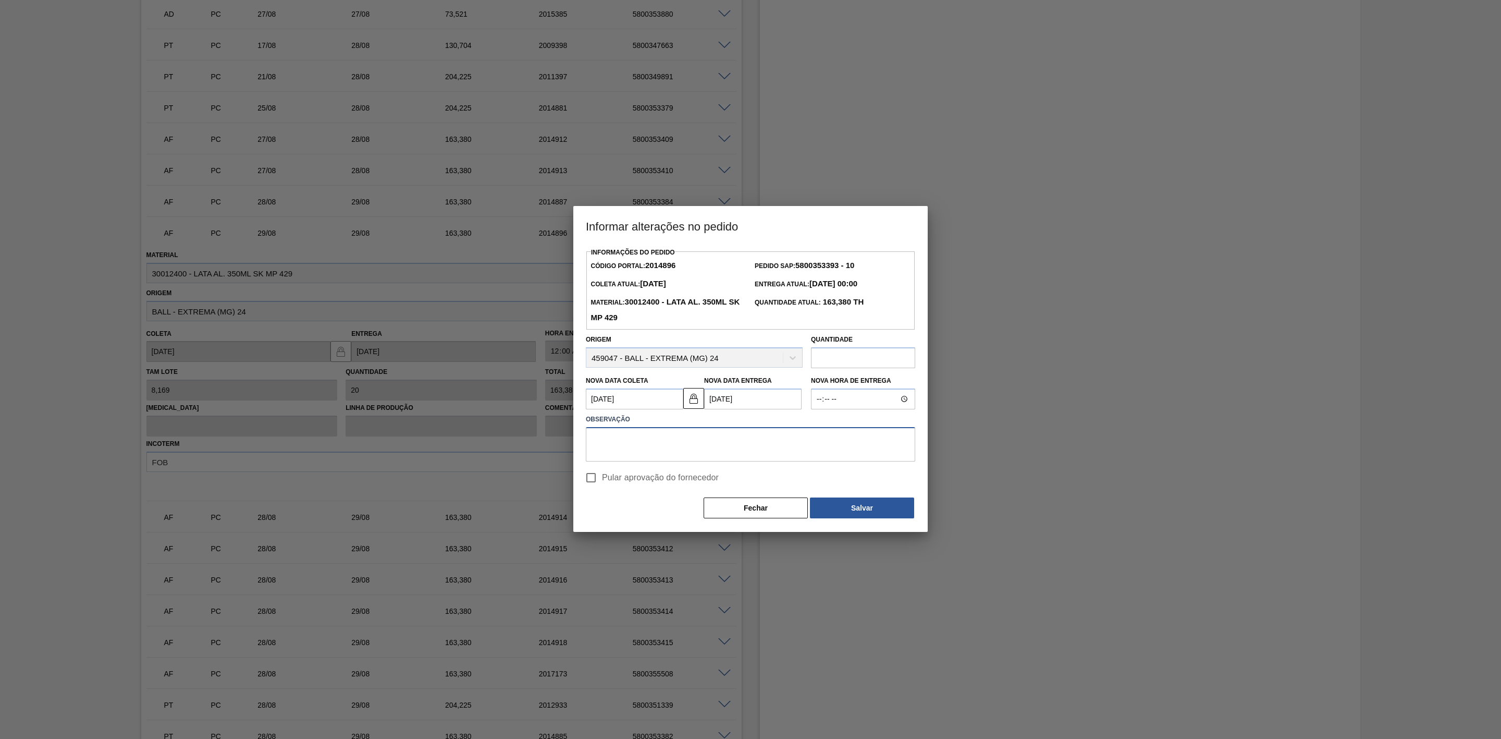
paste textarea "Antecipação por problema com latas de Pouso Alegre"
type textarea "Antecipação por problema com latas de Pouso Alegre"
click at [880, 510] on button "Salvar" at bounding box center [862, 507] width 104 height 21
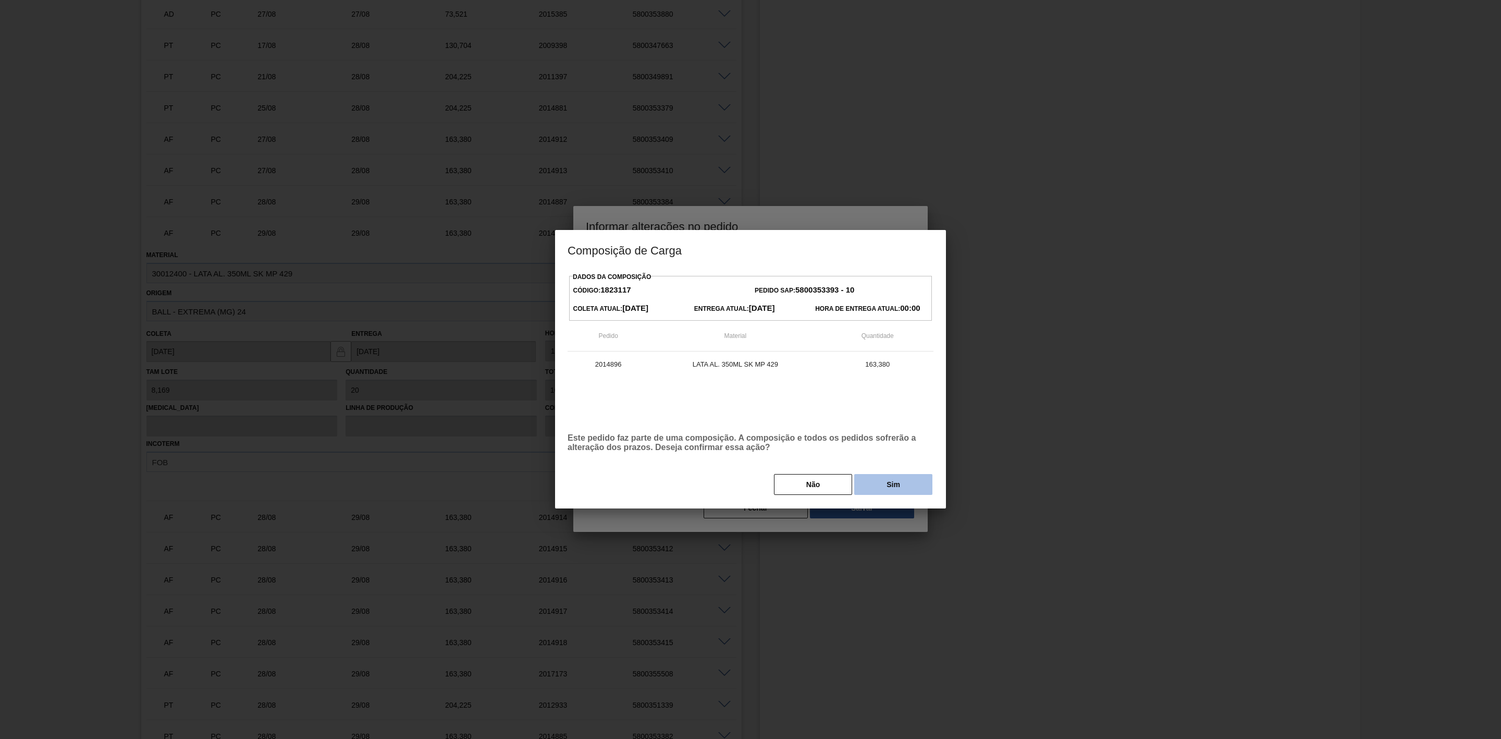
click at [894, 479] on button "Sim" at bounding box center [893, 484] width 78 height 21
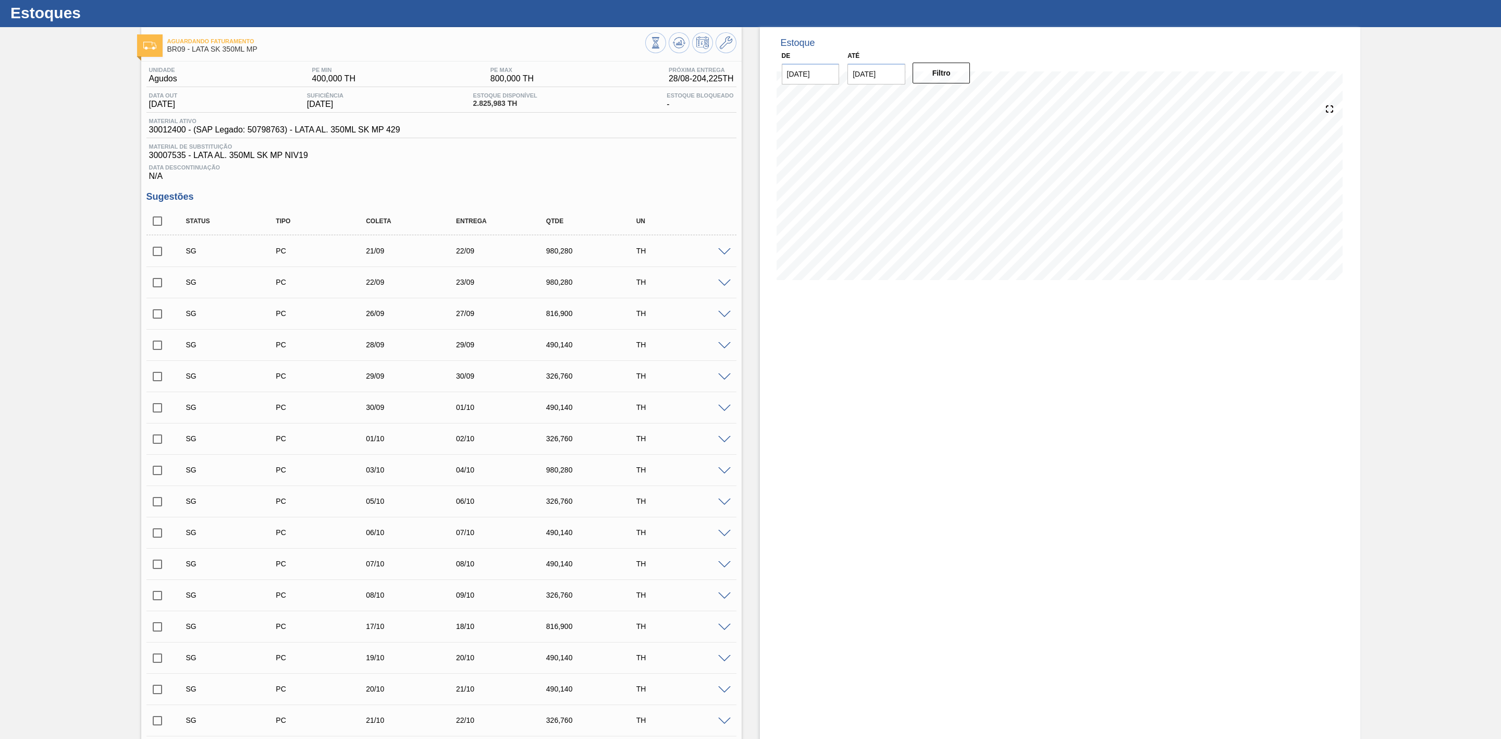
scroll to position [0, 0]
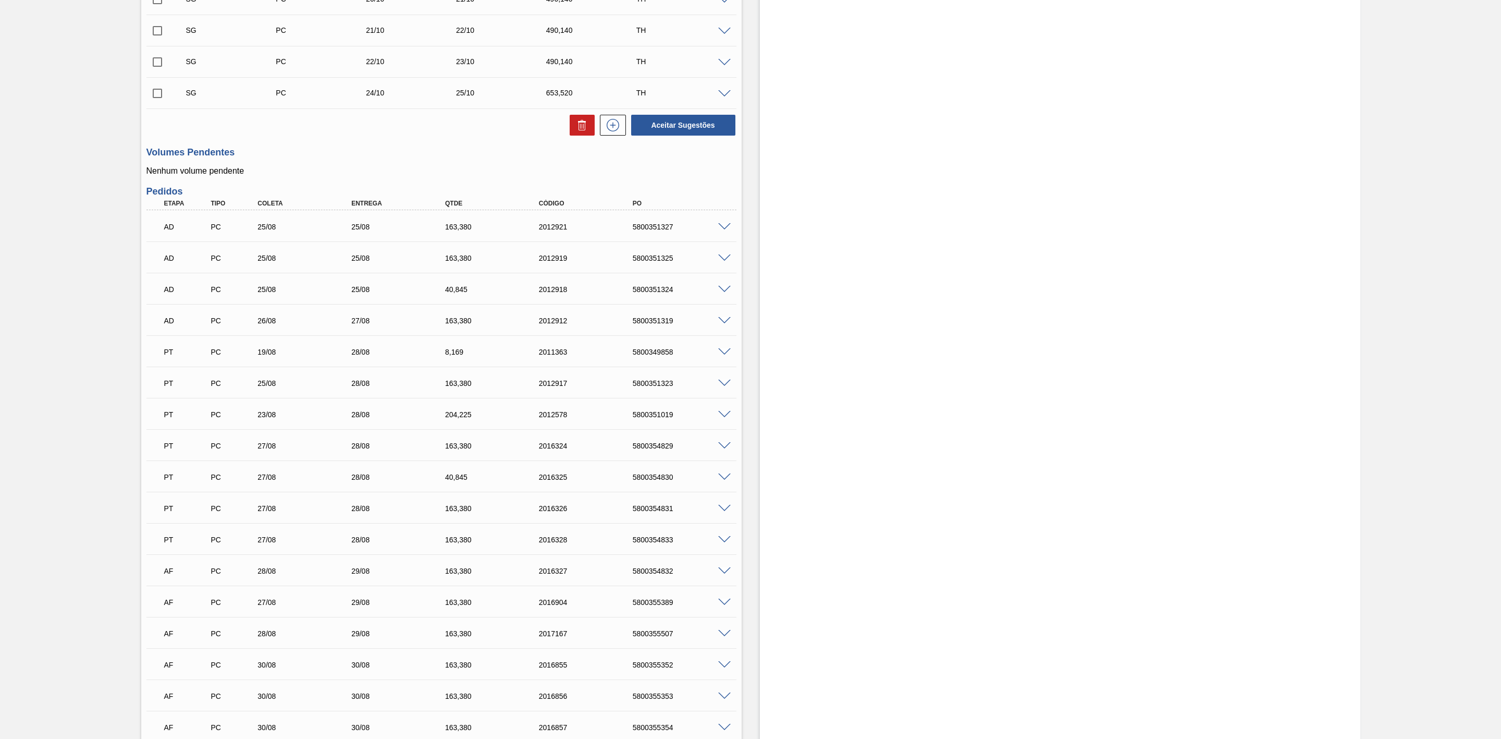
scroll to position [938, 0]
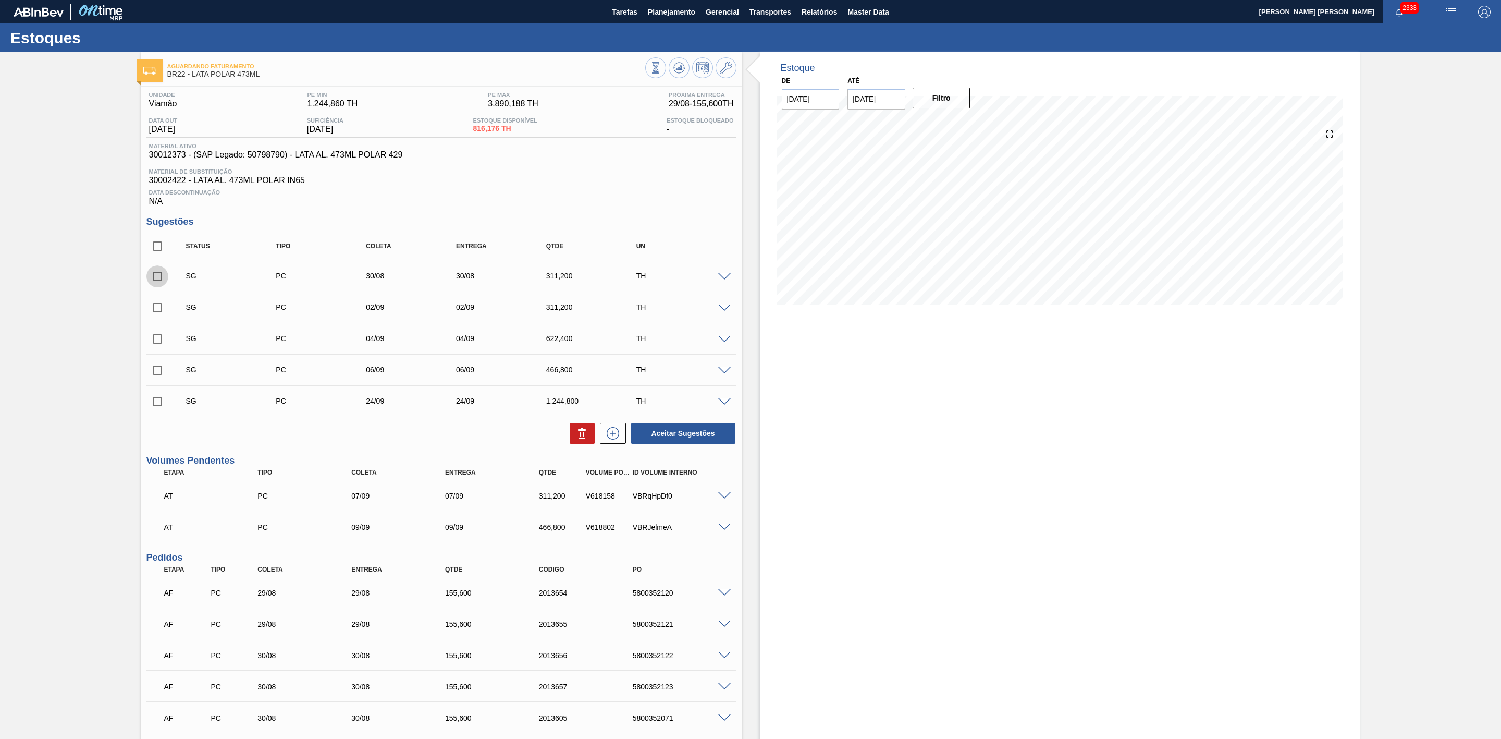
click at [157, 285] on input "checkbox" at bounding box center [157, 276] width 22 height 22
click at [582, 437] on icon at bounding box center [582, 434] width 1 height 5
checkbox input "false"
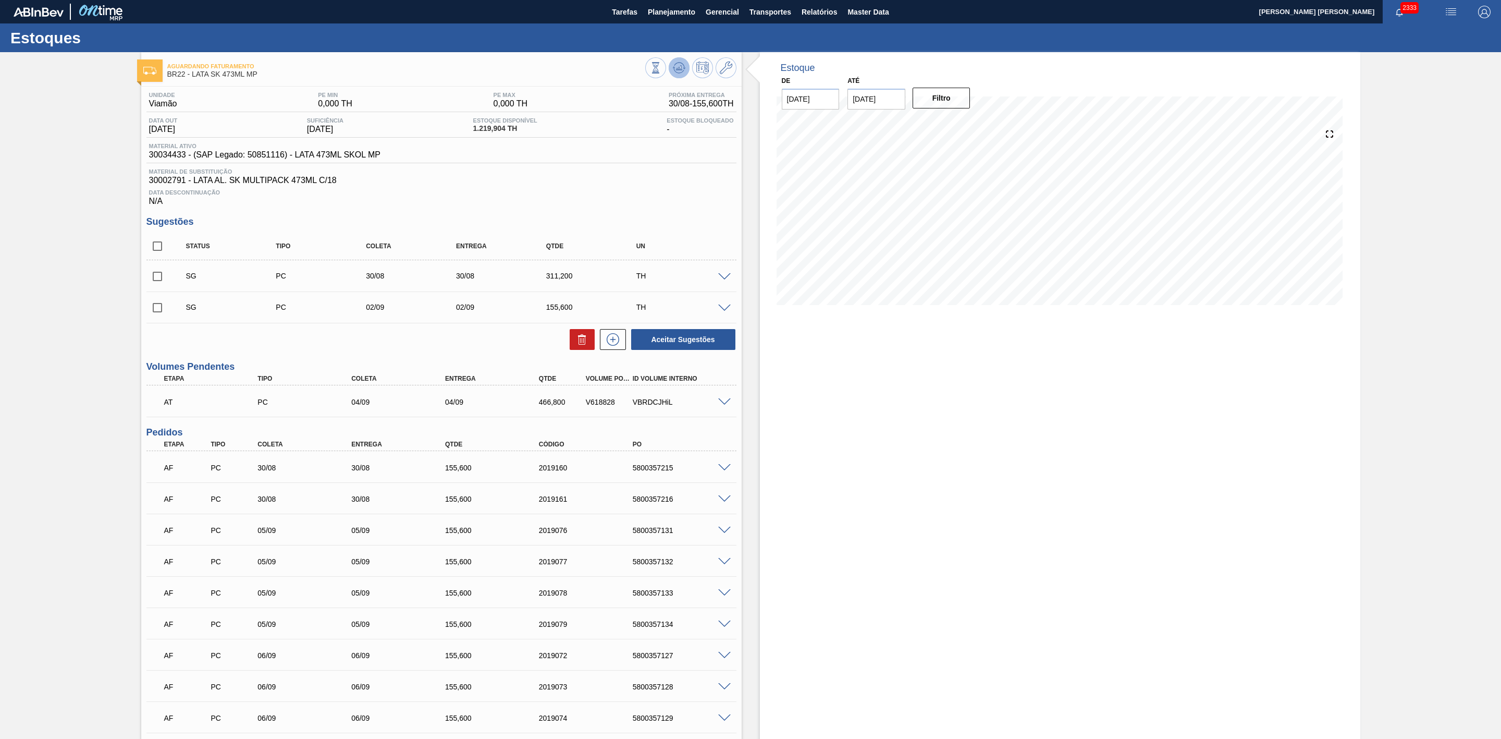
click at [679, 71] on icon at bounding box center [679, 68] width 13 height 13
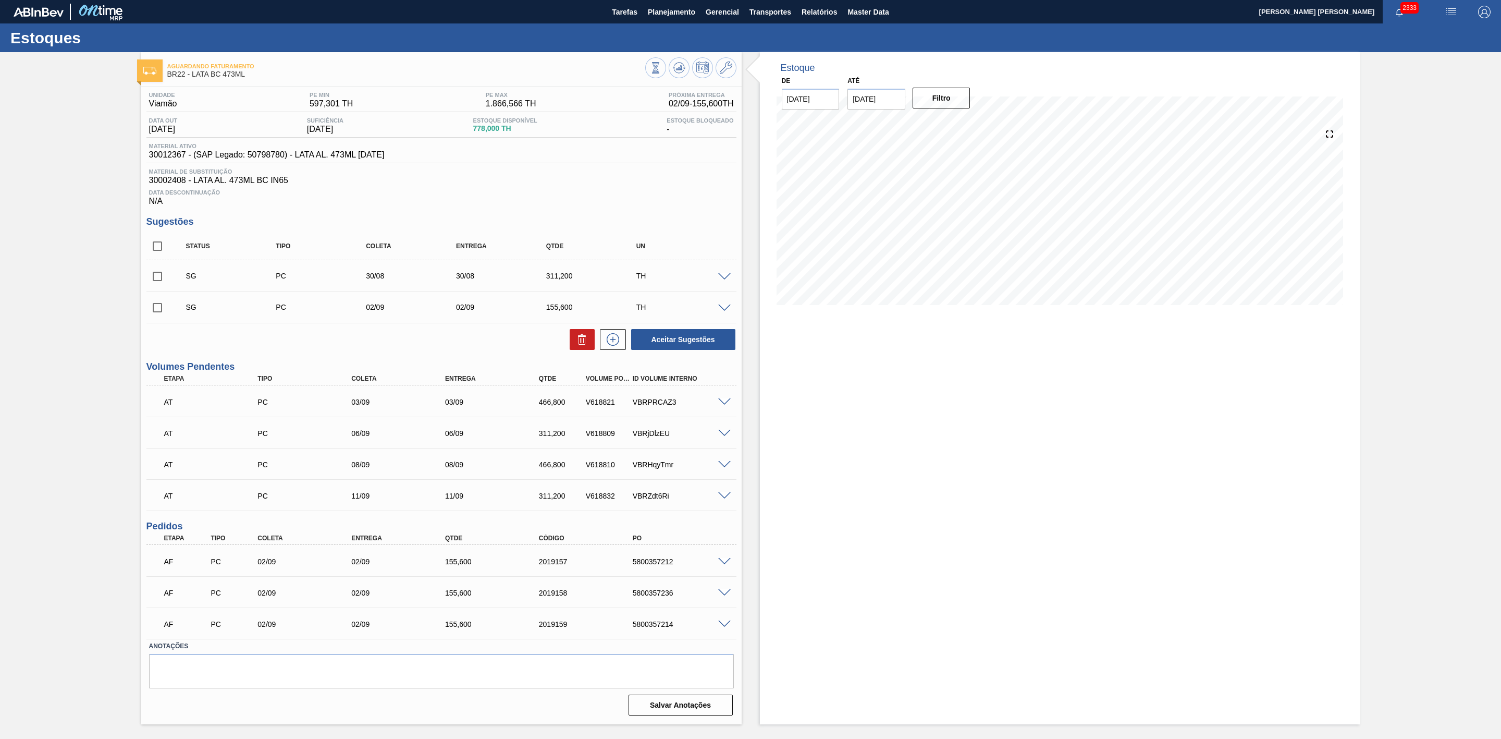
click at [154, 283] on input "checkbox" at bounding box center [157, 276] width 22 height 22
checkbox input "true"
click at [158, 313] on input "checkbox" at bounding box center [157, 308] width 22 height 22
checkbox input "true"
click at [579, 342] on icon at bounding box center [582, 339] width 13 height 13
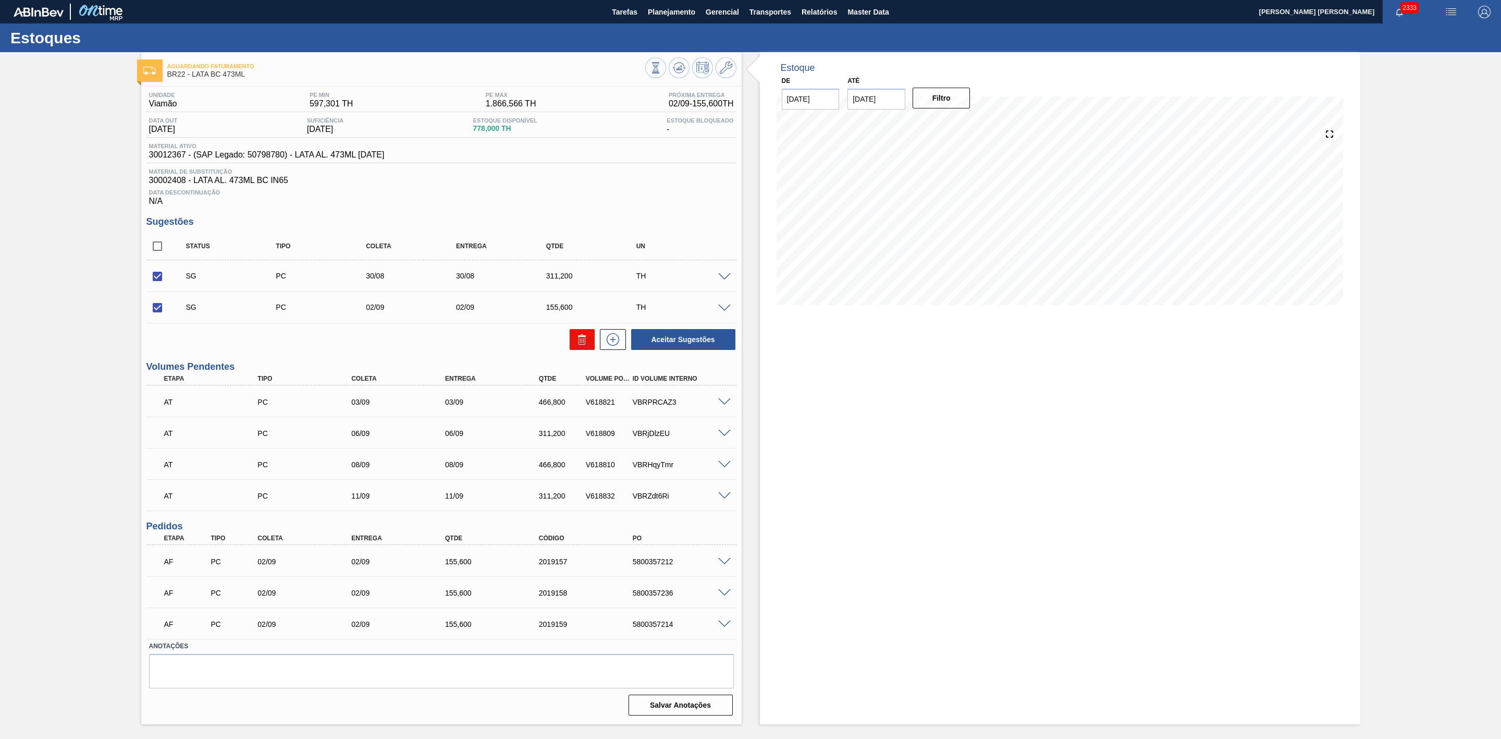
checkbox input "false"
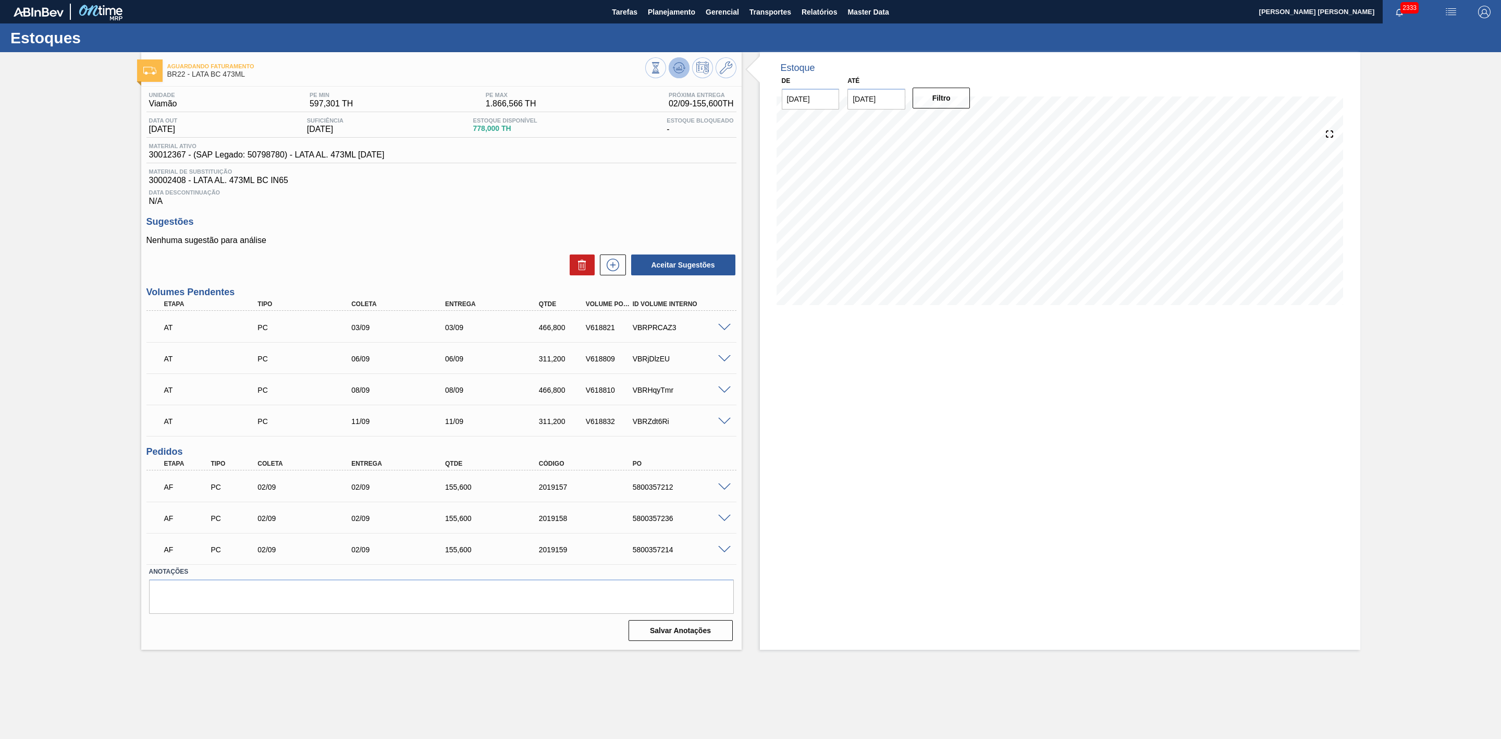
click at [683, 69] on icon at bounding box center [679, 68] width 13 height 13
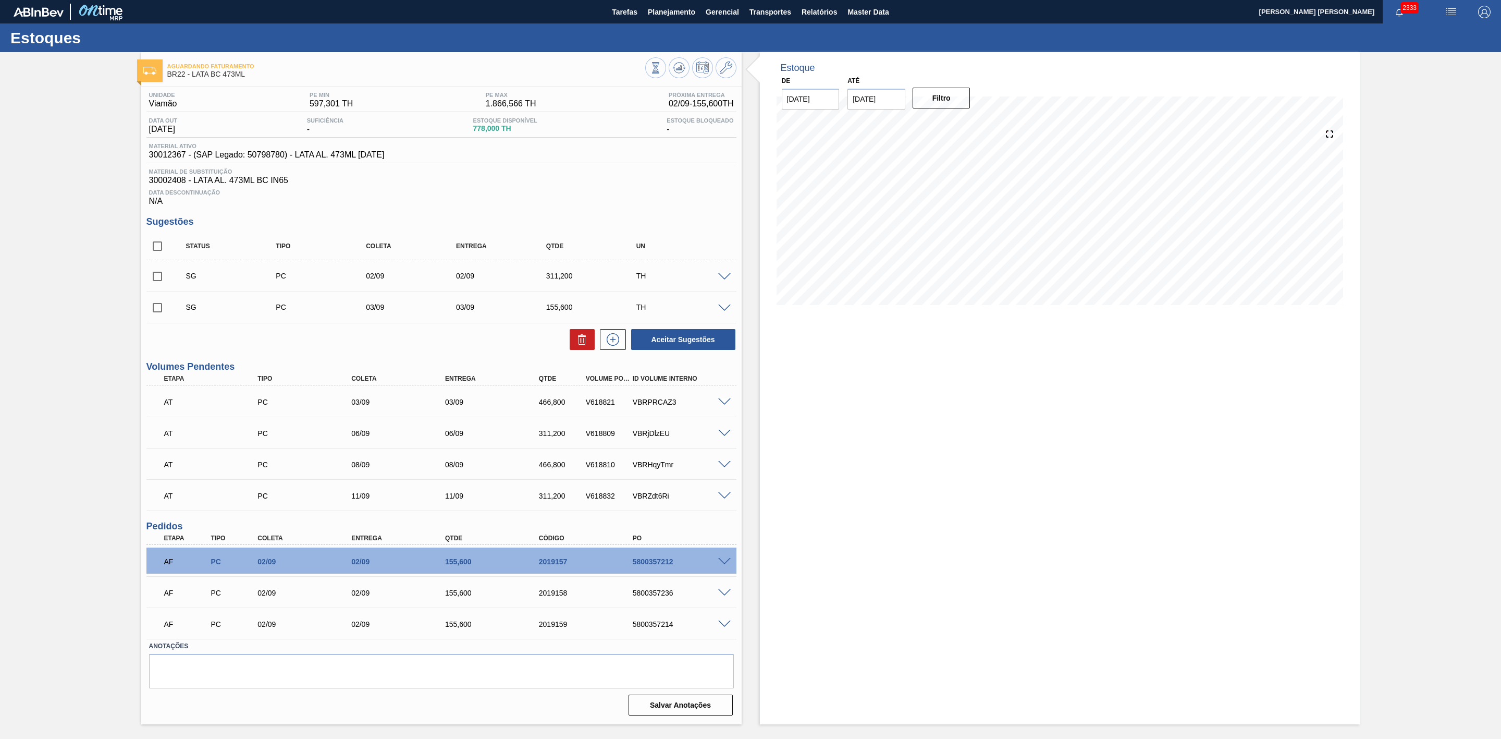
click at [156, 280] on input "checkbox" at bounding box center [157, 276] width 22 height 22
checkbox input "true"
click at [688, 350] on button "Aceitar Sugestões" at bounding box center [683, 339] width 104 height 21
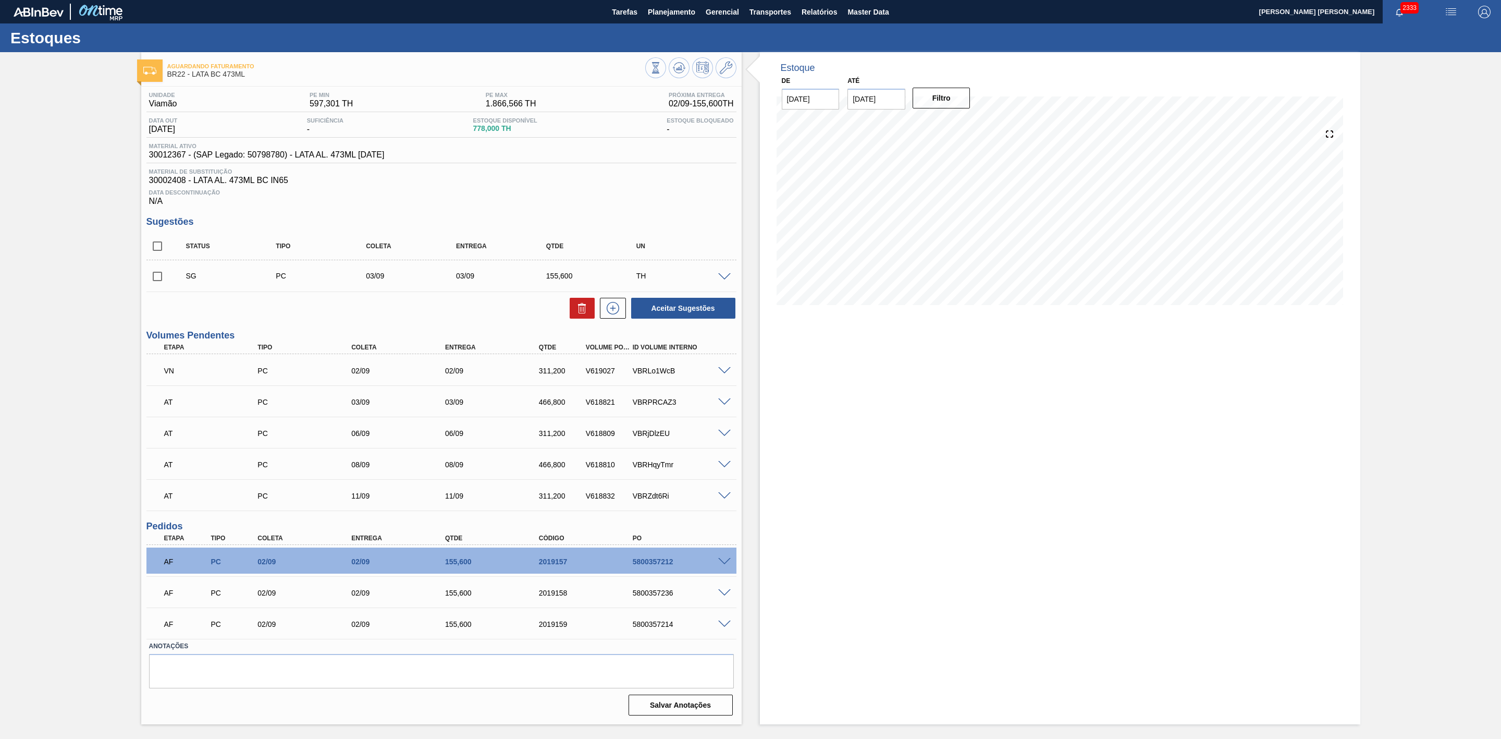
click at [157, 280] on input "checkbox" at bounding box center [157, 276] width 22 height 22
click at [588, 310] on icon at bounding box center [582, 308] width 13 height 13
checkbox input "false"
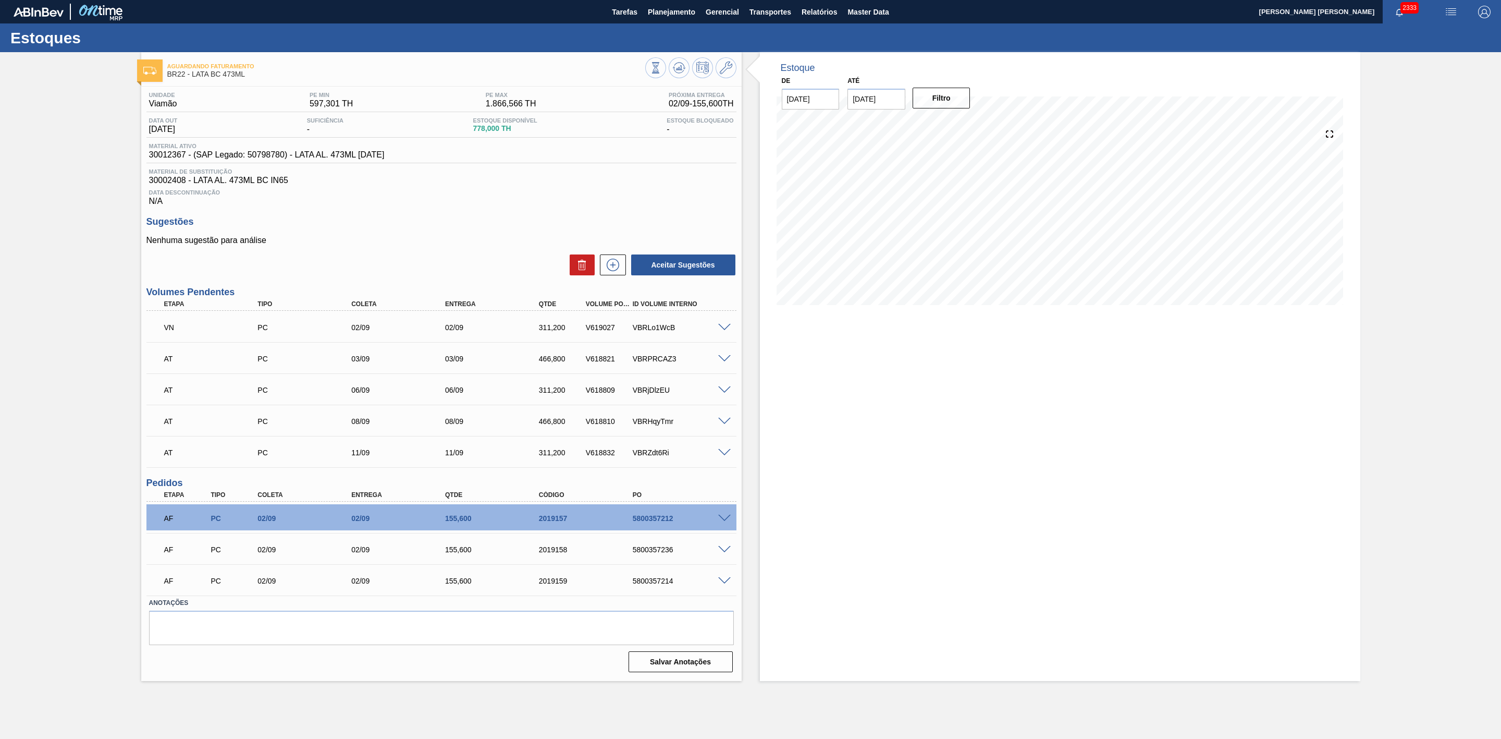
click at [726, 331] on span at bounding box center [724, 328] width 13 height 8
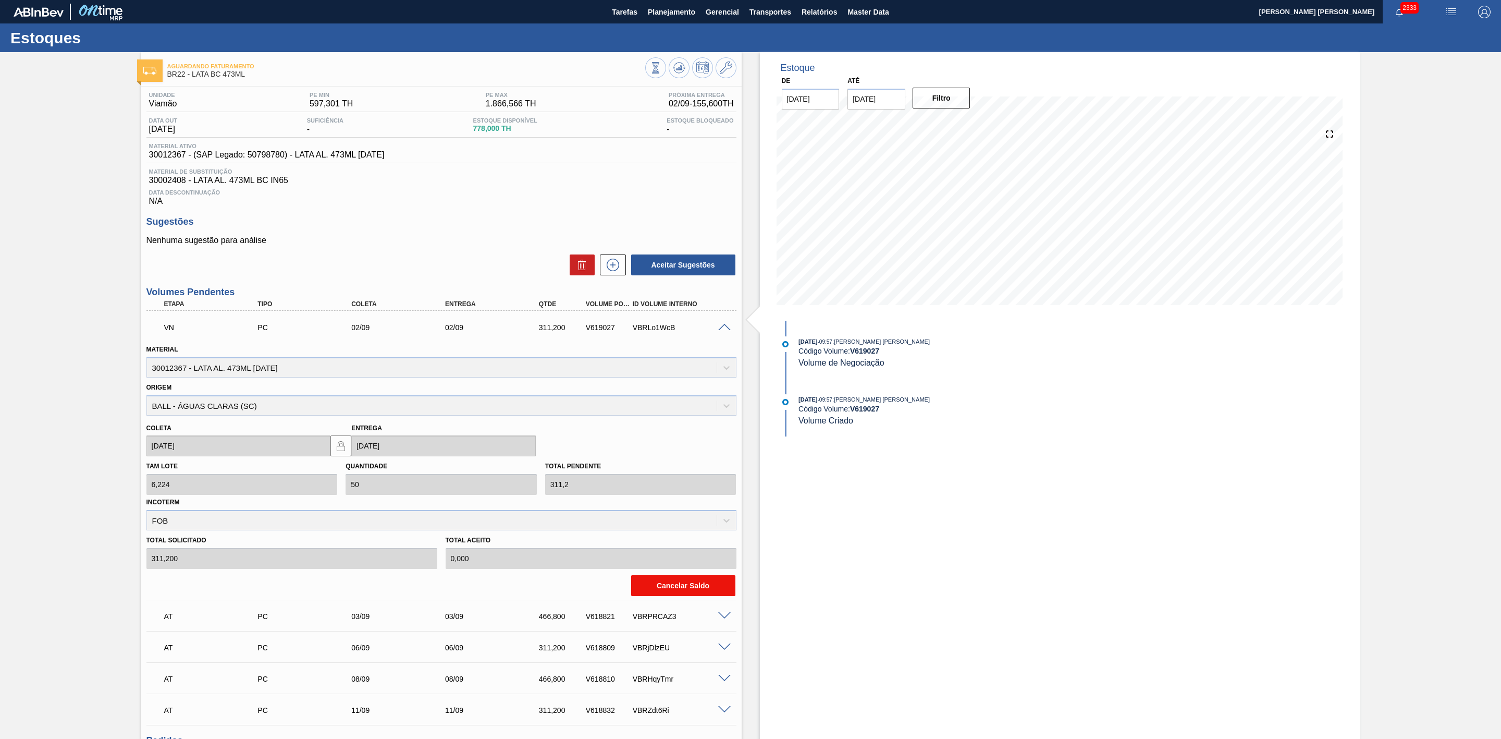
click at [704, 590] on button "Cancelar Saldo" at bounding box center [683, 585] width 104 height 21
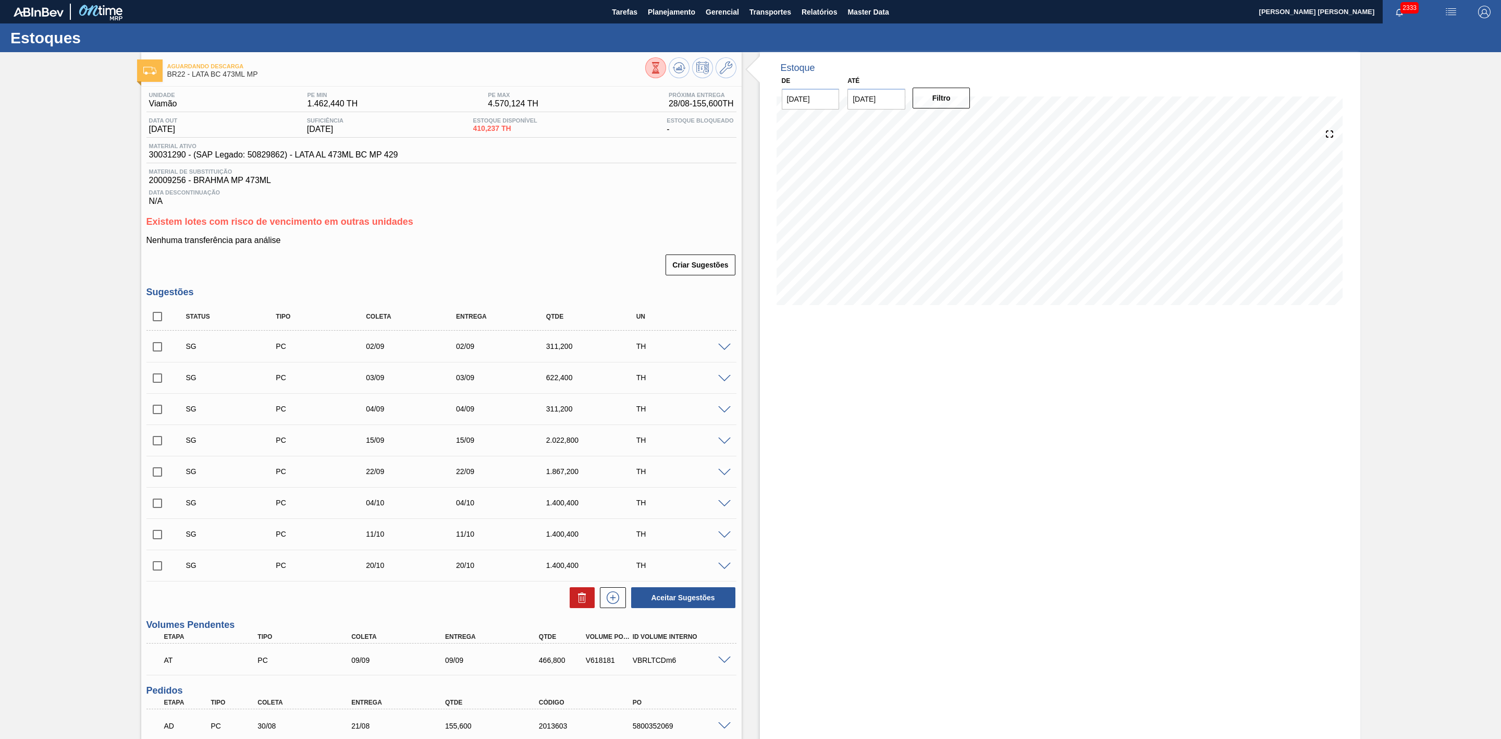
click at [155, 353] on input "checkbox" at bounding box center [157, 347] width 22 height 22
checkbox input "true"
click at [158, 385] on input "checkbox" at bounding box center [157, 378] width 22 height 22
checkbox input "true"
click at [161, 411] on input "checkbox" at bounding box center [157, 409] width 22 height 22
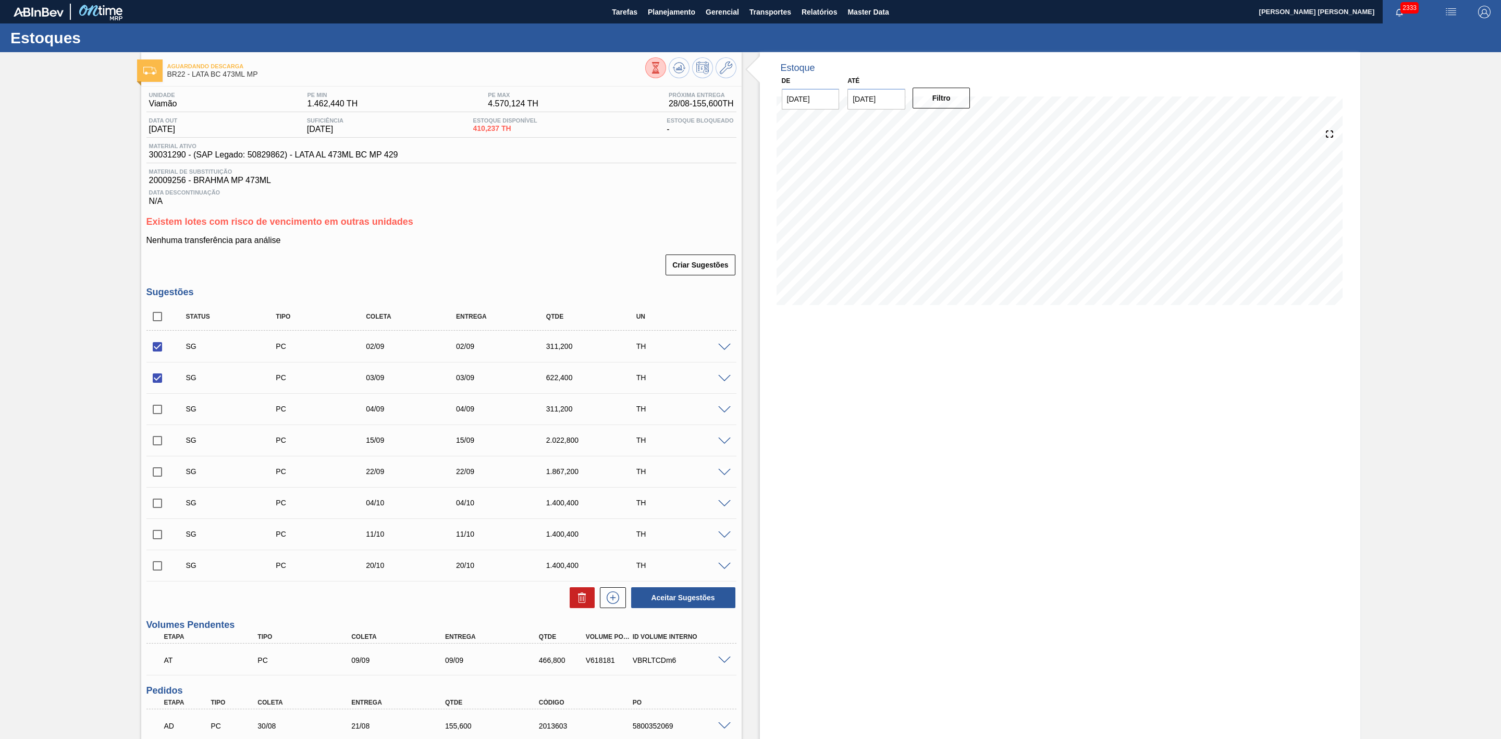
checkbox input "true"
click at [576, 604] on icon at bounding box center [582, 597] width 13 height 13
checkbox input "false"
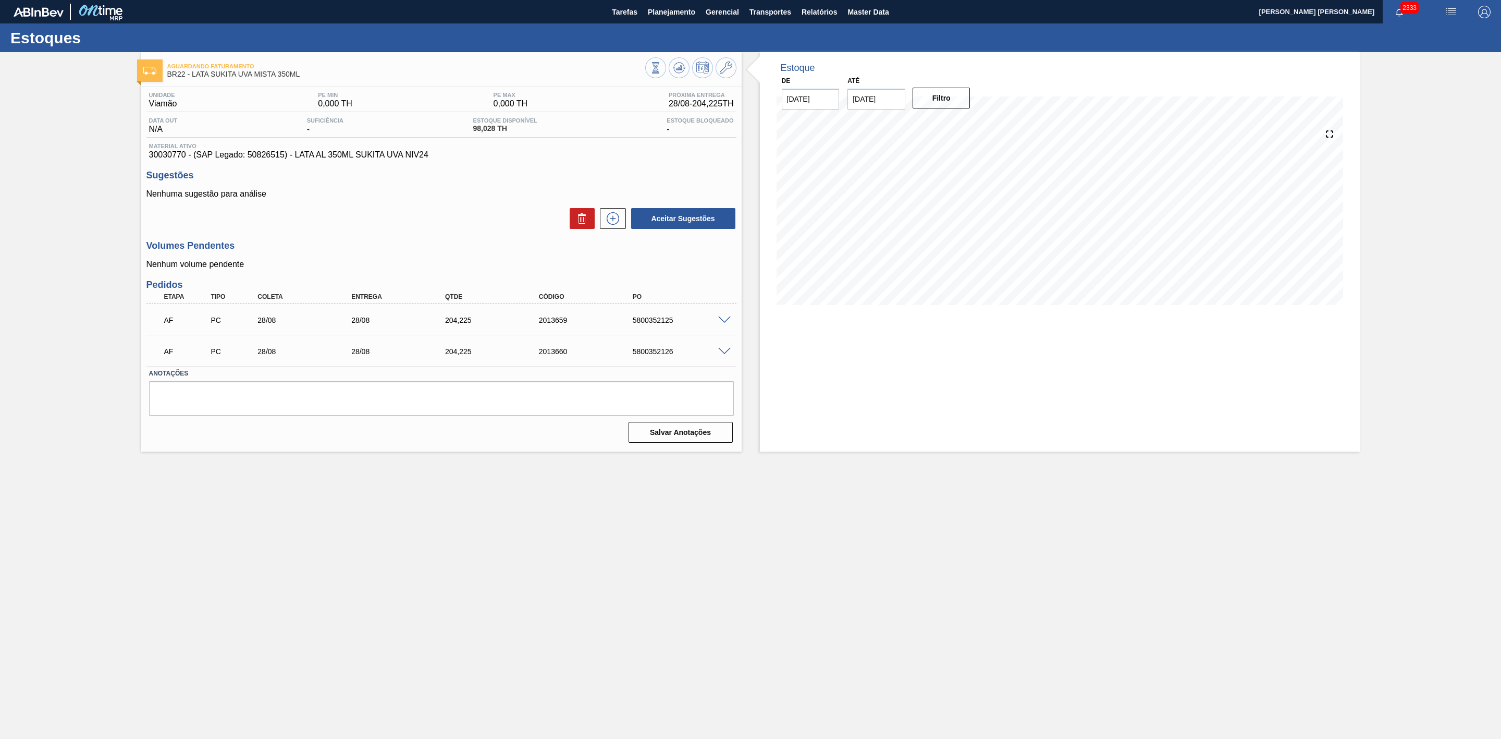
click at [726, 323] on span at bounding box center [724, 320] width 13 height 8
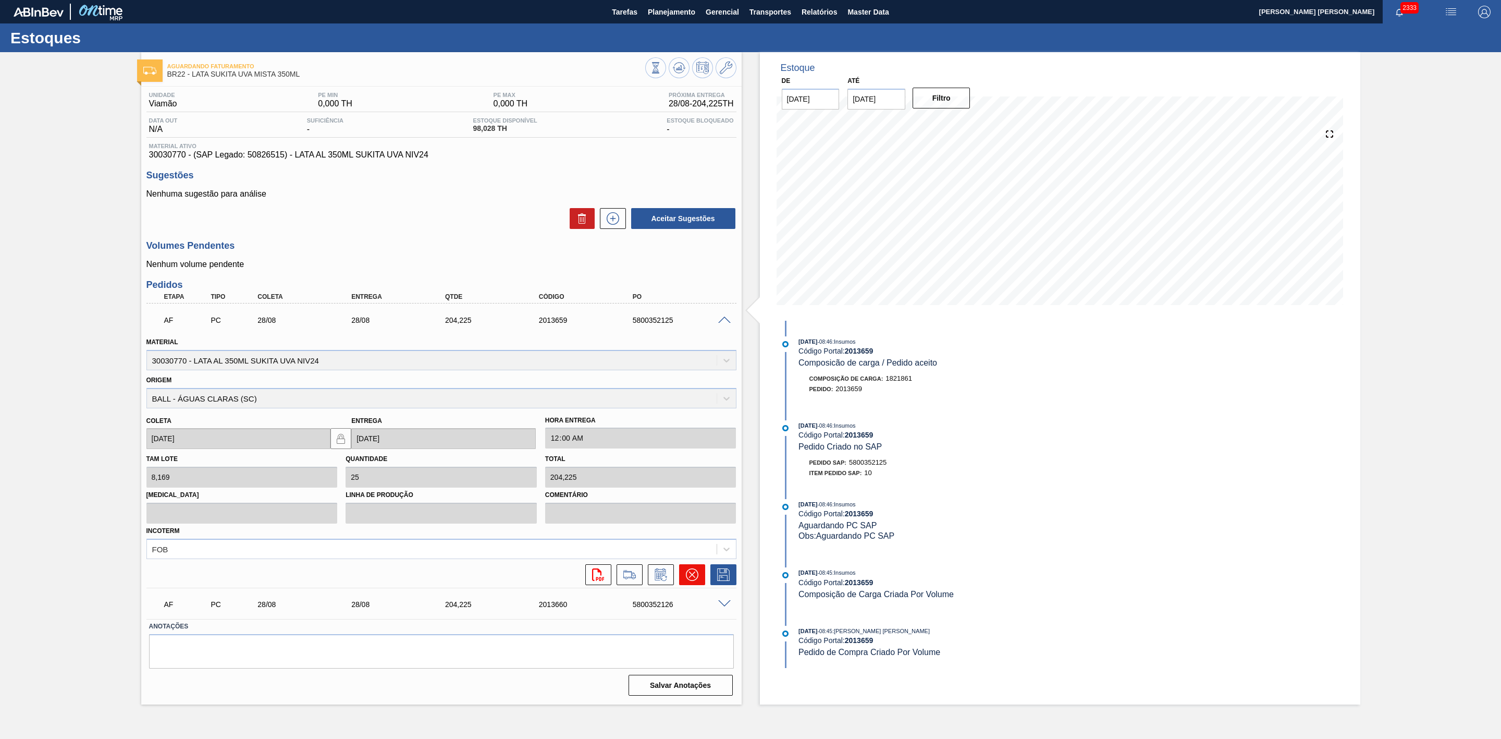
click at [695, 579] on icon at bounding box center [692, 574] width 13 height 13
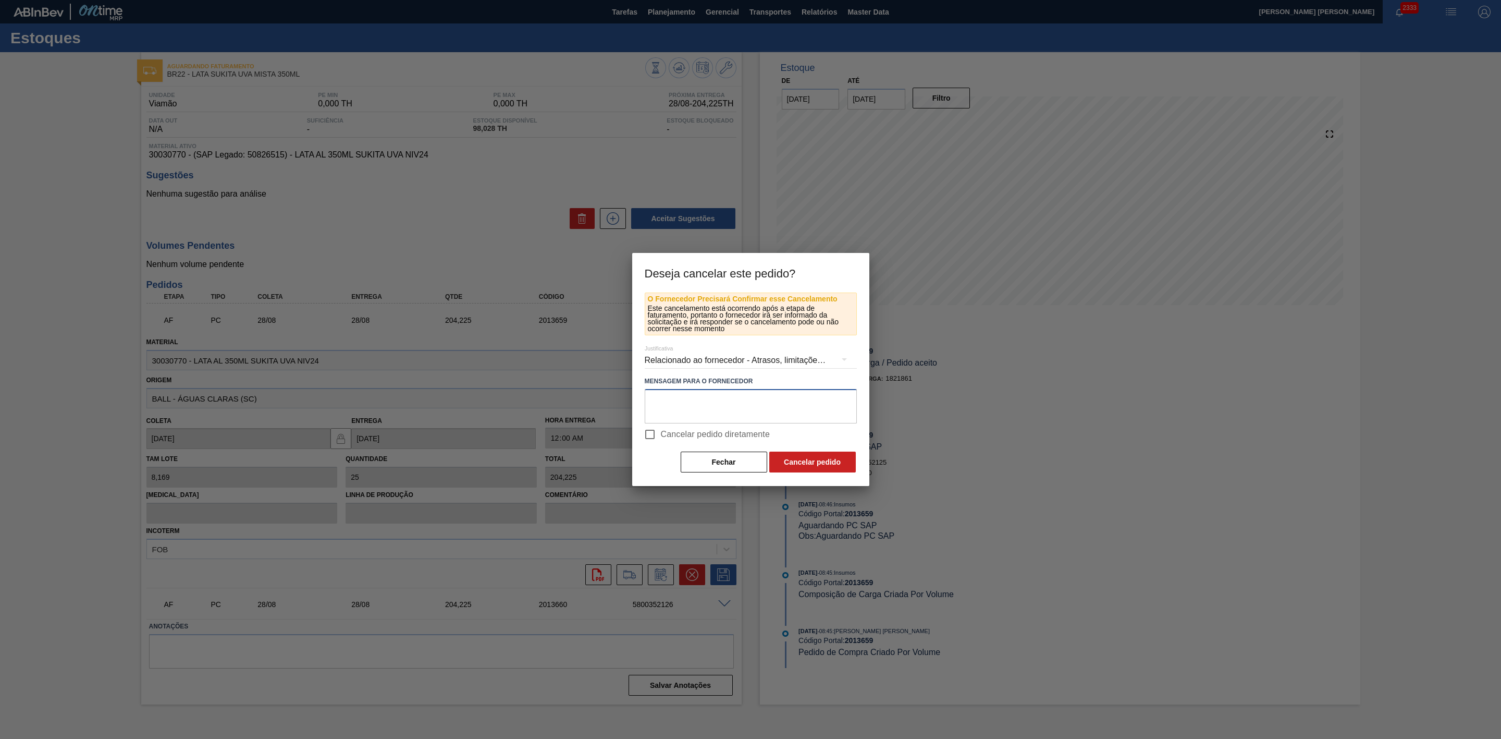
click at [687, 406] on textarea at bounding box center [751, 406] width 212 height 34
drag, startPoint x: 696, startPoint y: 393, endPoint x: 619, endPoint y: 402, distance: 77.2
click at [619, 402] on div "Deseja cancelar este pedido? O Fornecedor Precisará Confirmar esse Cancelamento…" at bounding box center [750, 369] width 1501 height 739
type textarea "Problema com líquido"
click at [820, 464] on button "Cancelar pedido" at bounding box center [812, 461] width 87 height 21
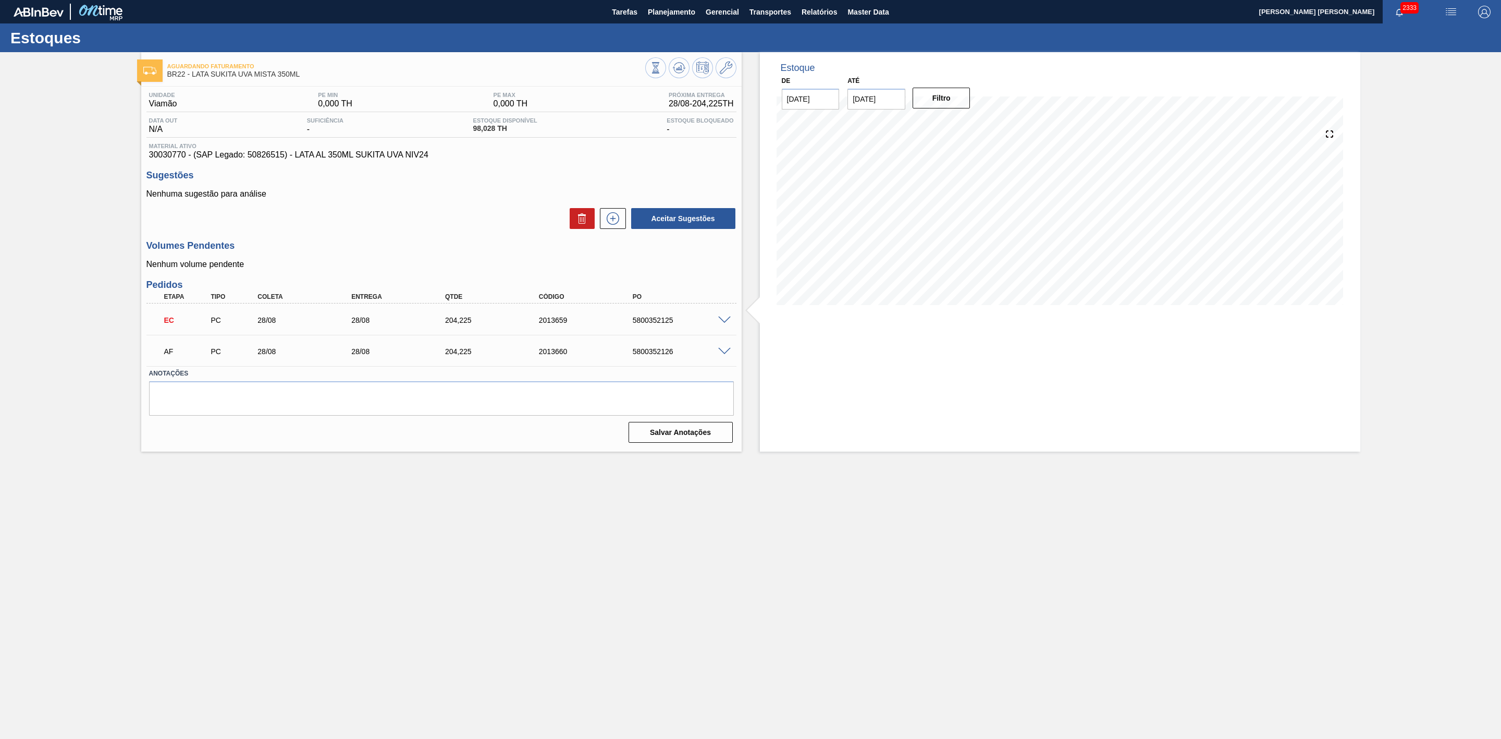
click at [723, 355] on span at bounding box center [724, 352] width 13 height 8
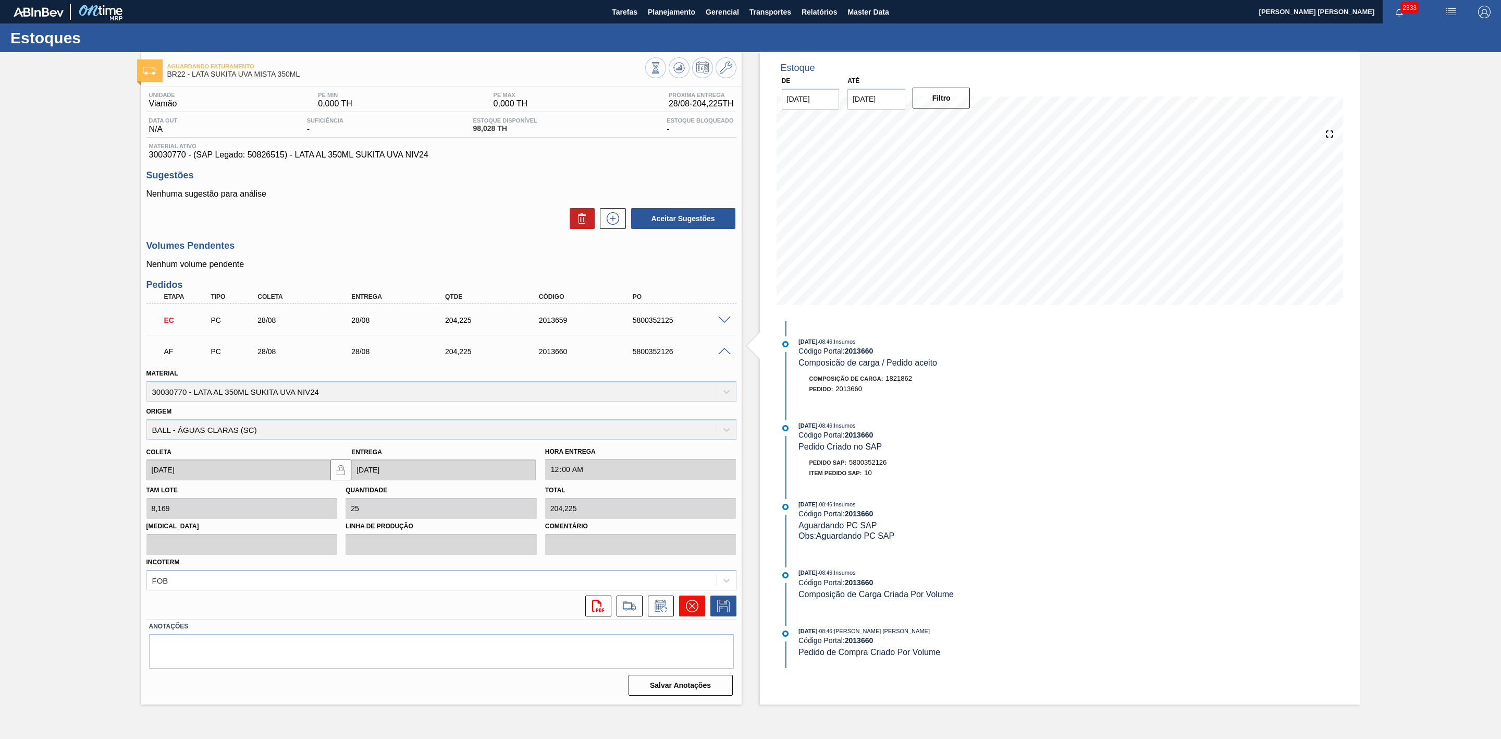
click at [690, 606] on icon at bounding box center [692, 606] width 6 height 6
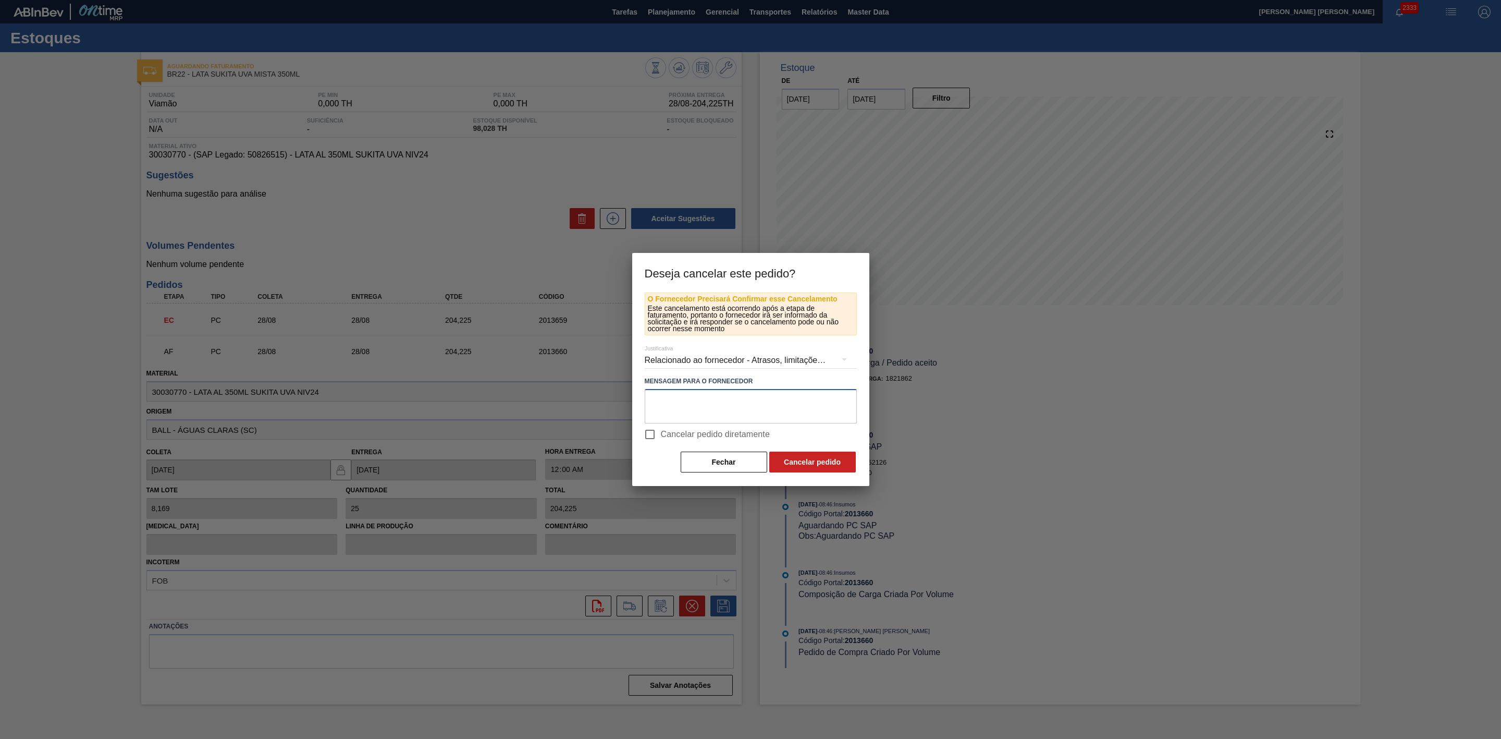
click at [701, 408] on textarea at bounding box center [751, 406] width 212 height 34
paste textarea "Problema com líquido"
type textarea "Problema com líquido"
click at [811, 461] on button "Cancelar pedido" at bounding box center [812, 461] width 87 height 21
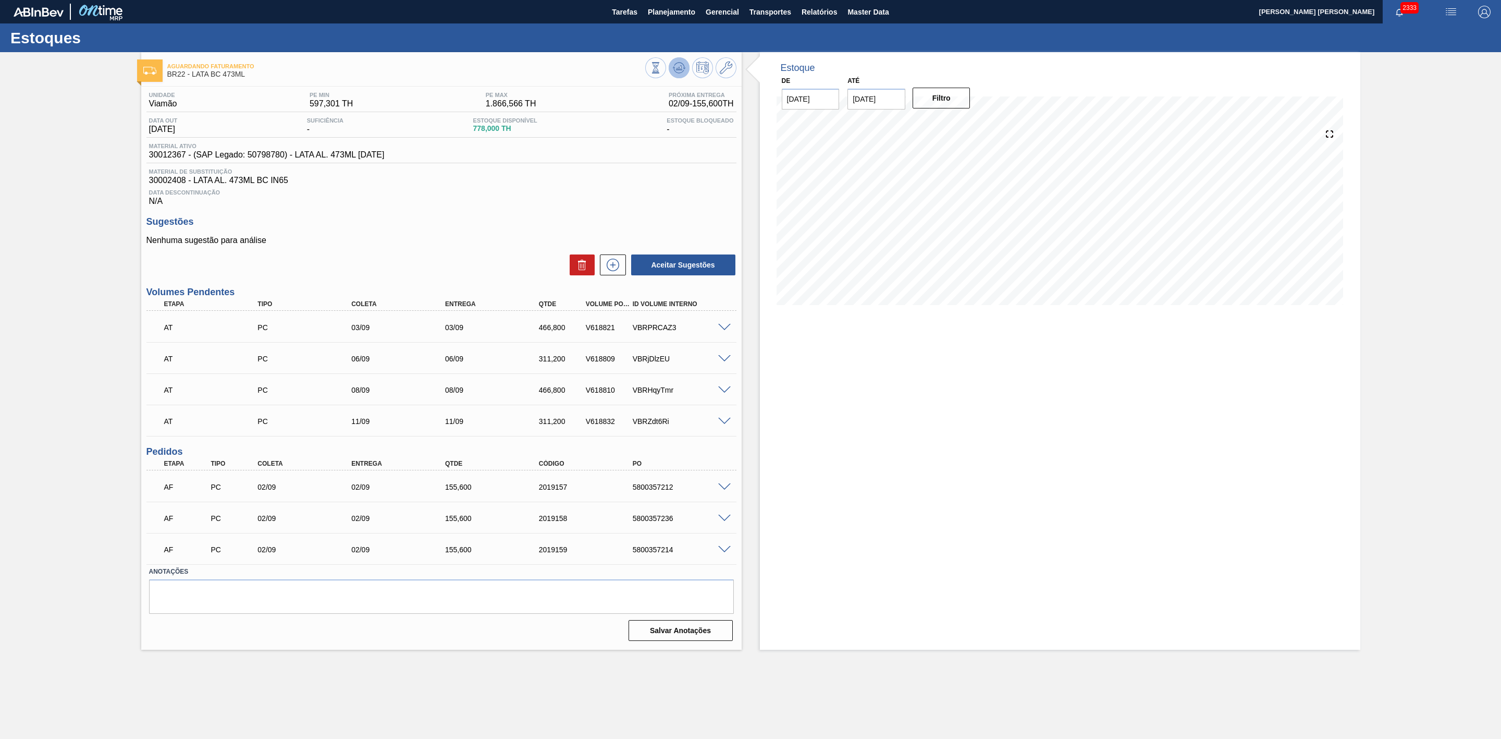
click at [683, 66] on icon at bounding box center [679, 68] width 13 height 13
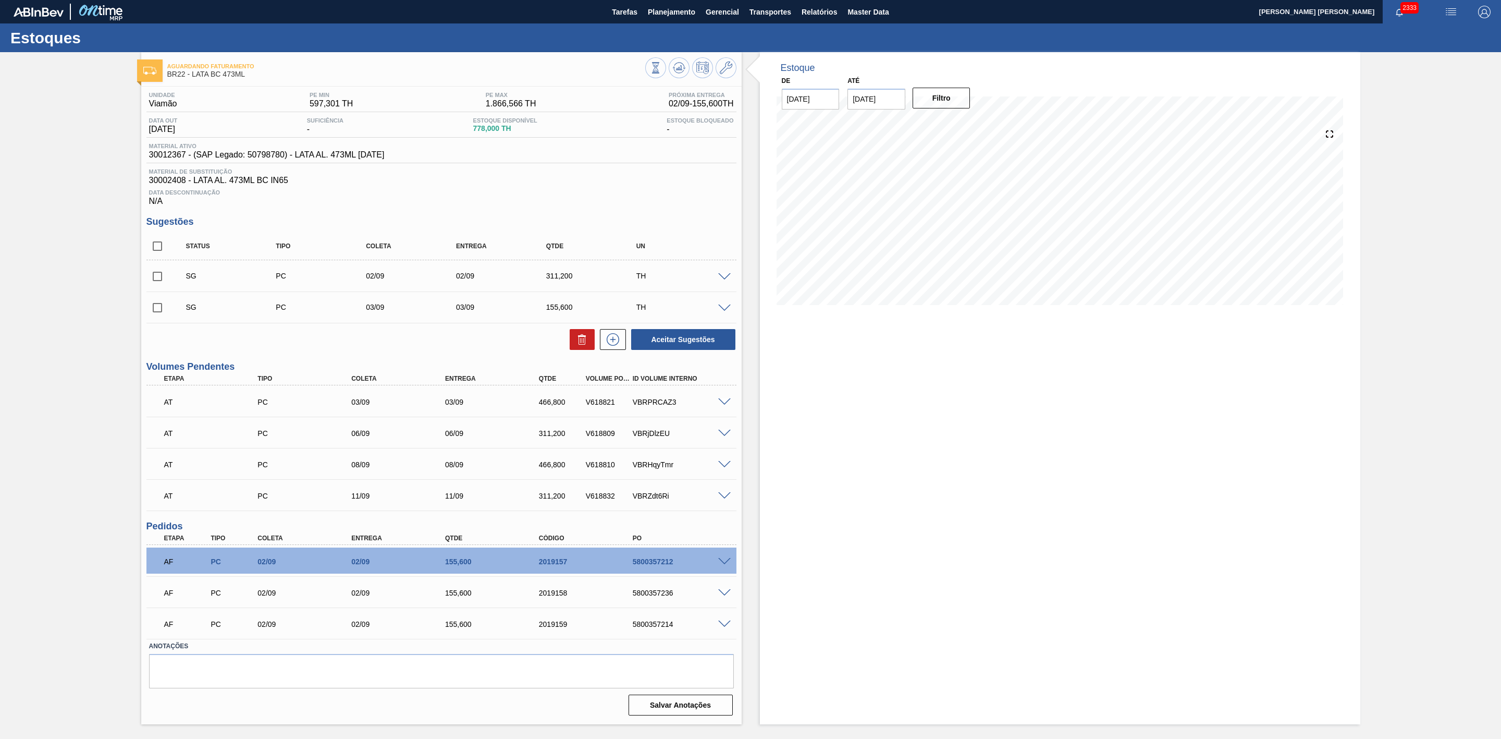
click at [154, 250] on input "checkbox" at bounding box center [157, 246] width 22 height 22
checkbox input "true"
click at [586, 339] on icon at bounding box center [582, 339] width 13 height 13
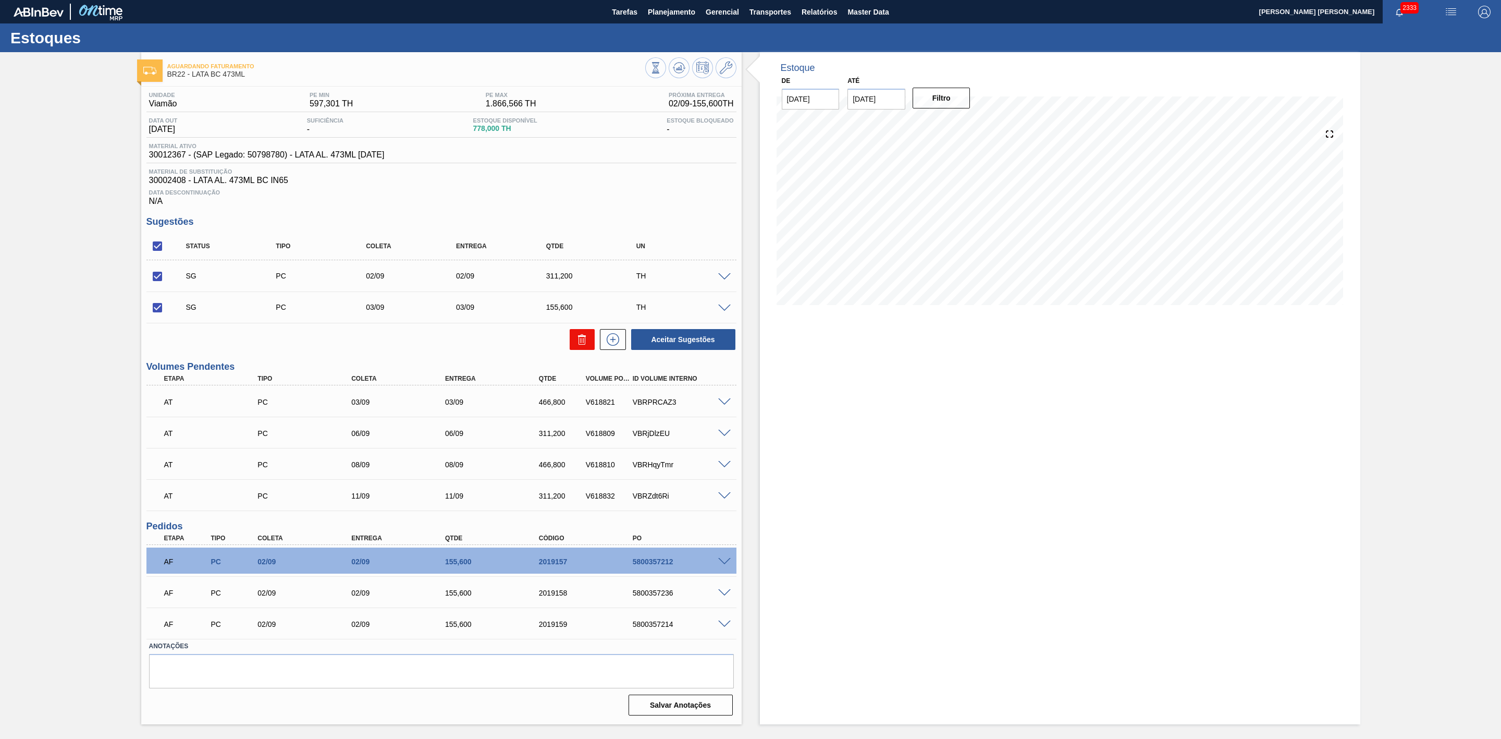
checkbox input "false"
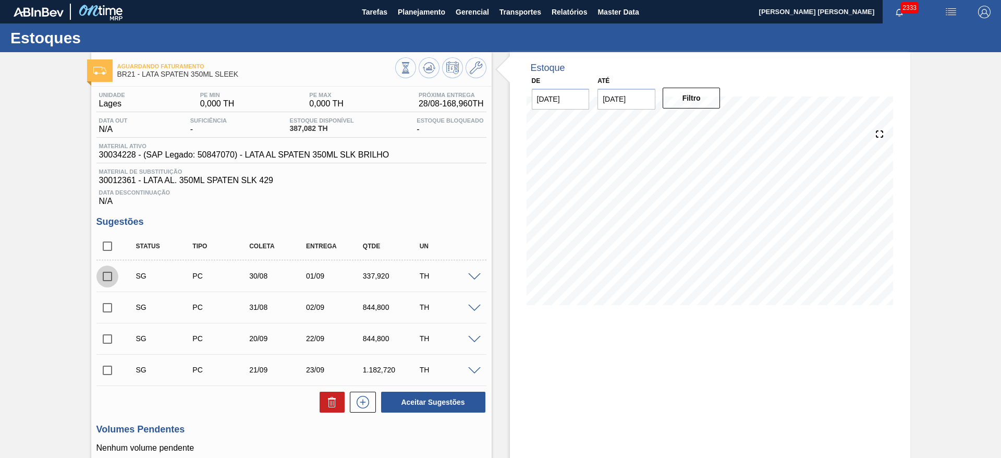
click at [109, 273] on input "checkbox" at bounding box center [107, 276] width 22 height 22
checkbox input "true"
click at [101, 309] on input "checkbox" at bounding box center [107, 308] width 22 height 22
checkbox input "true"
click at [333, 403] on icon at bounding box center [332, 402] width 13 height 13
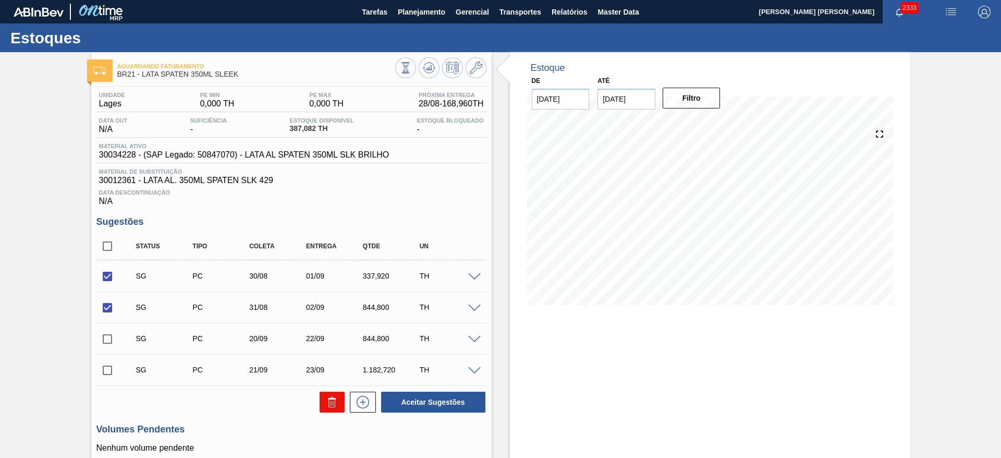
checkbox input "false"
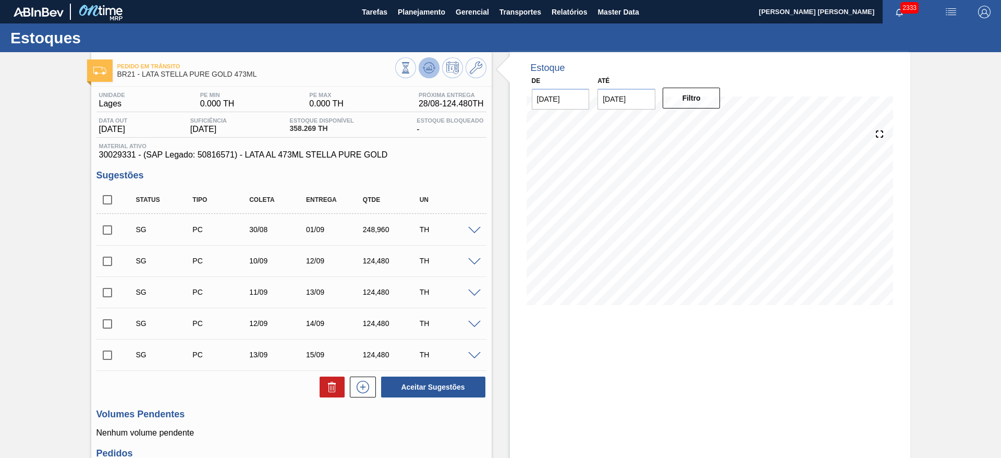
click at [425, 63] on icon at bounding box center [429, 68] width 13 height 13
click at [426, 74] on icon at bounding box center [429, 68] width 13 height 13
click at [571, 12] on span "Relatórios" at bounding box center [569, 12] width 35 height 13
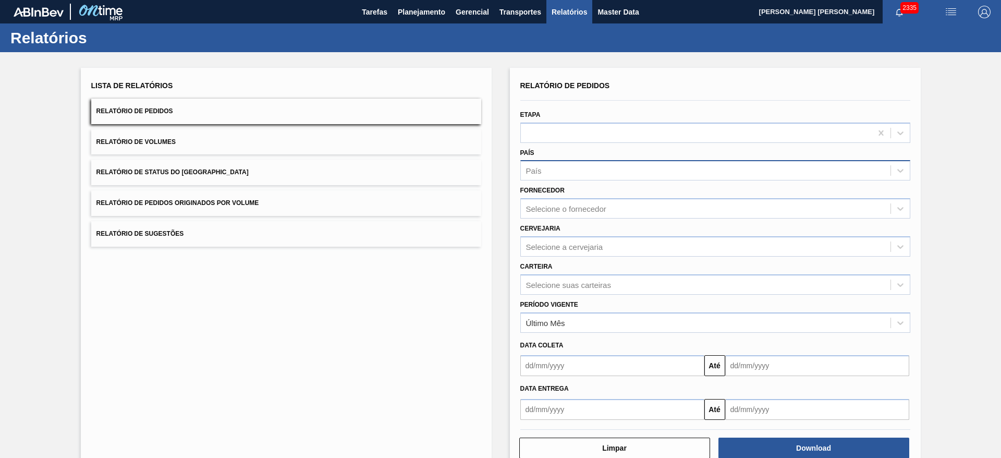
click at [569, 166] on div "País" at bounding box center [706, 170] width 370 height 15
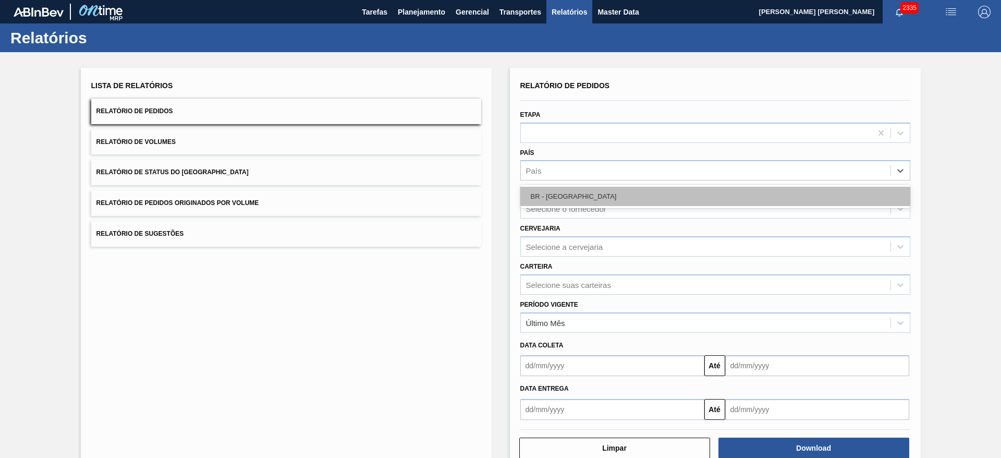
click at [555, 187] on div "BR - [GEOGRAPHIC_DATA]" at bounding box center [715, 196] width 390 height 19
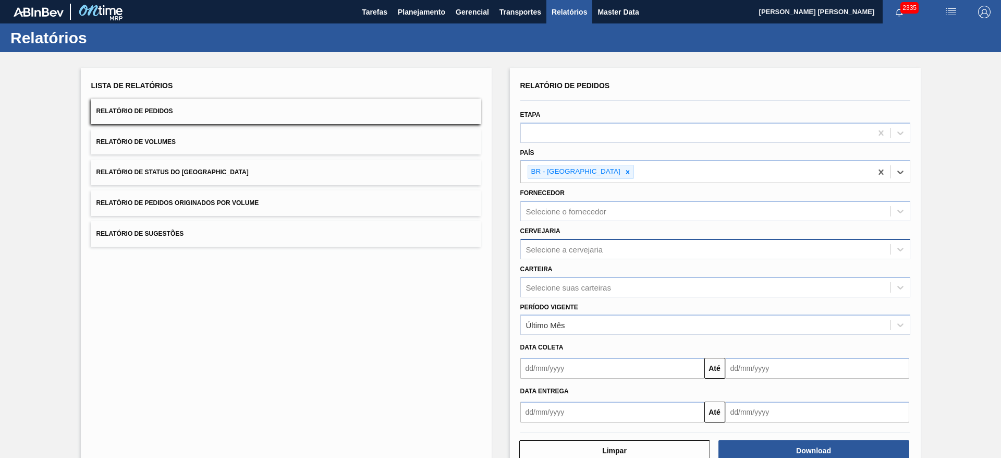
click at [564, 248] on div "Selecione a cervejaria" at bounding box center [564, 248] width 77 height 9
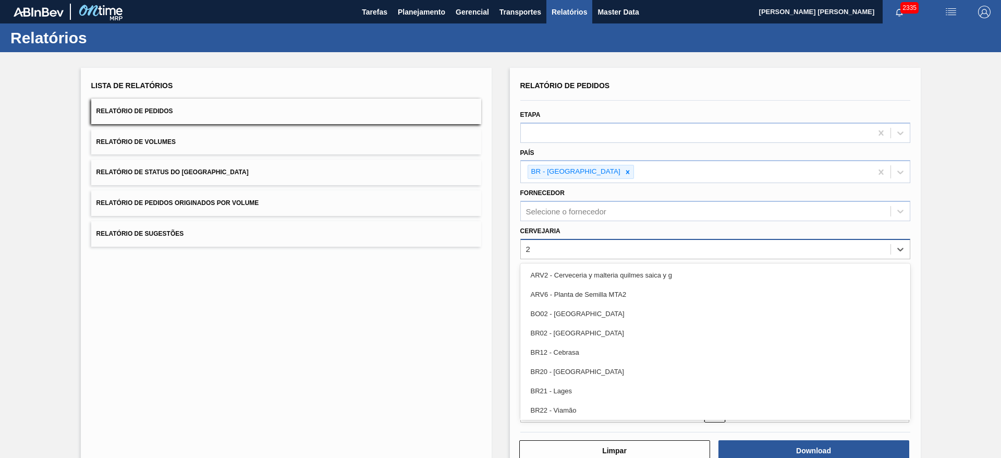
type input "21"
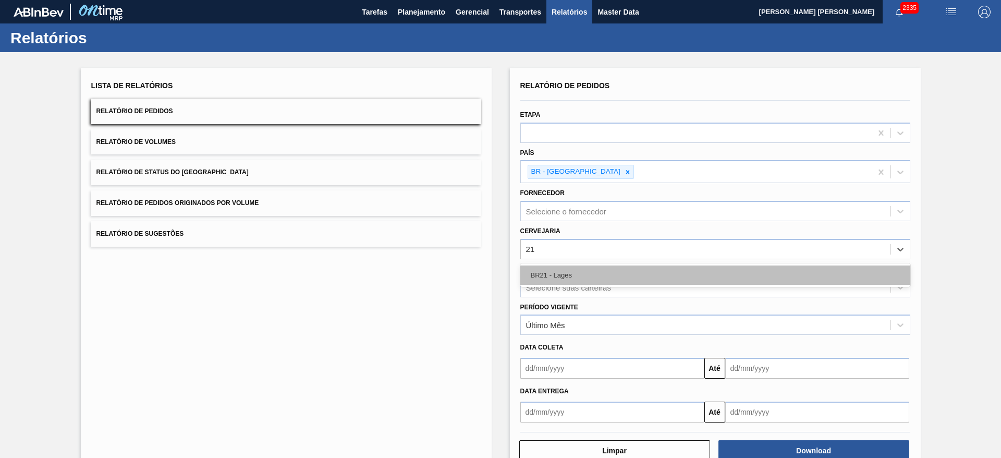
click at [561, 270] on div "BR21 - Lages" at bounding box center [715, 274] width 390 height 19
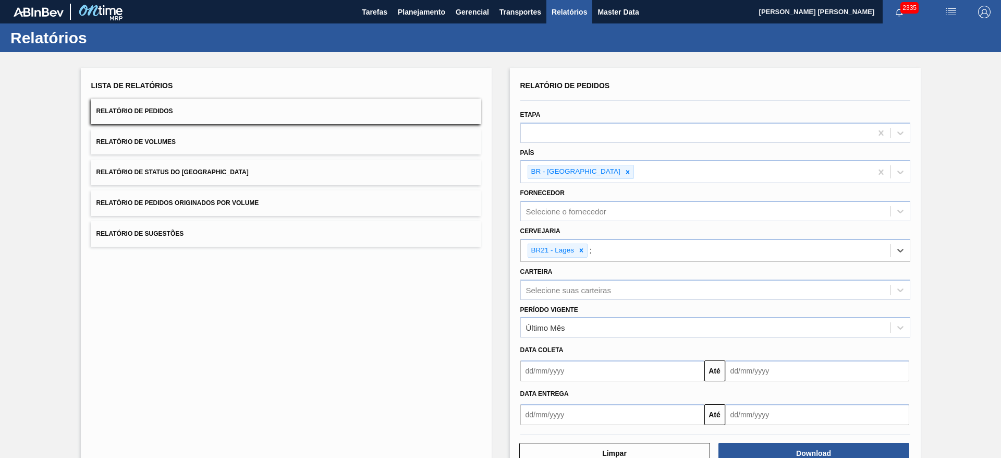
type input "22"
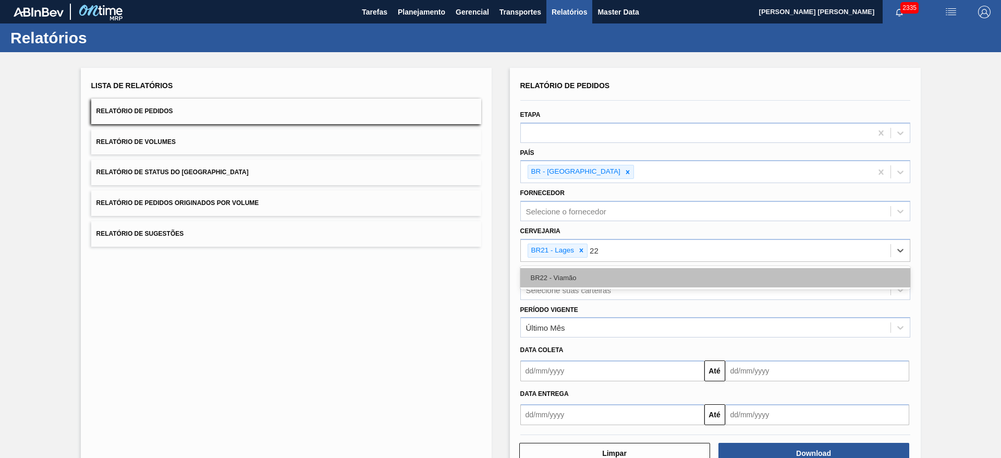
click at [613, 274] on div "BR22 - Viamão" at bounding box center [715, 277] width 390 height 19
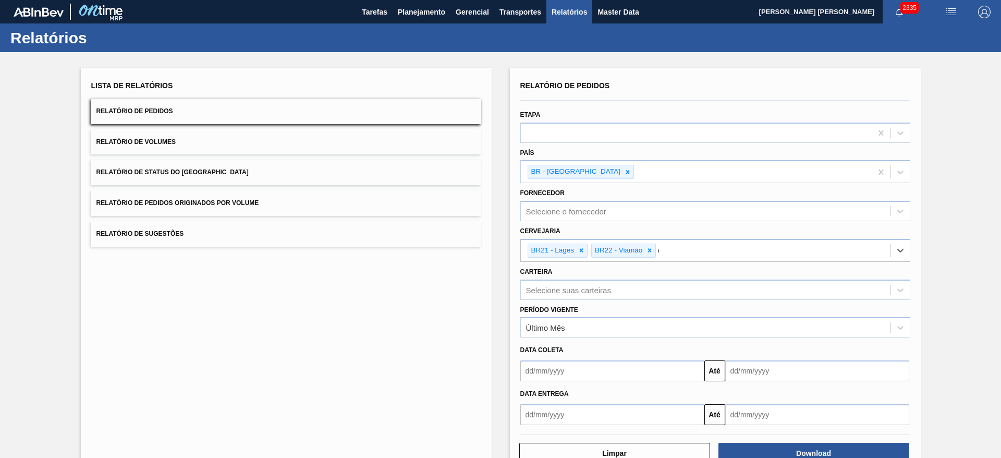
type input "09"
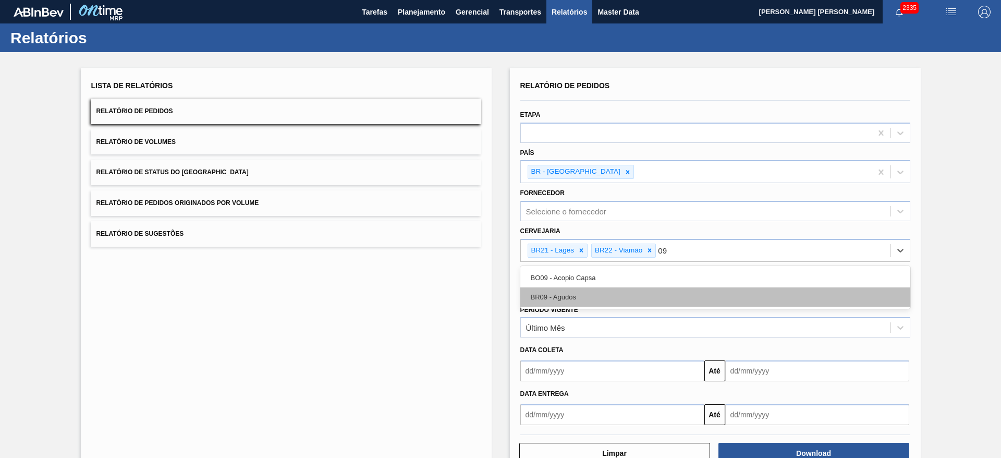
click at [580, 292] on div "BR09 - Agudos" at bounding box center [715, 296] width 390 height 19
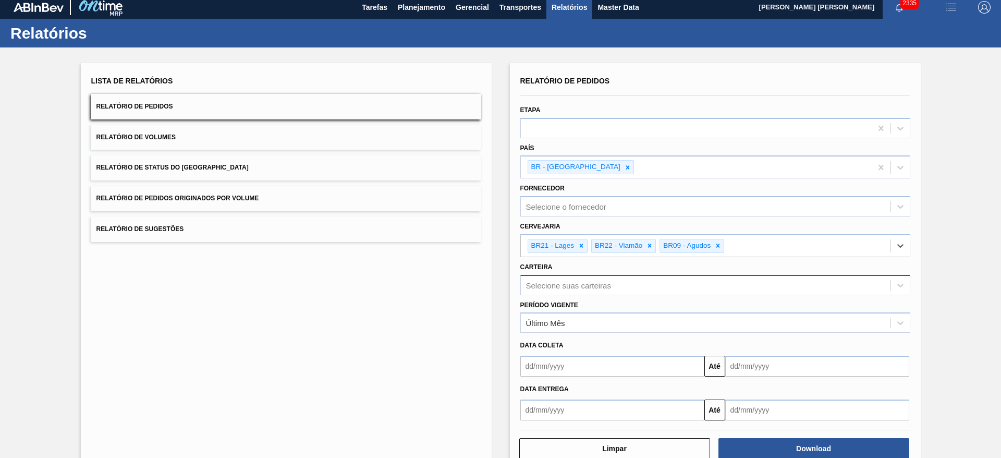
click at [588, 288] on div "Selecione suas carteiras" at bounding box center [568, 284] width 85 height 9
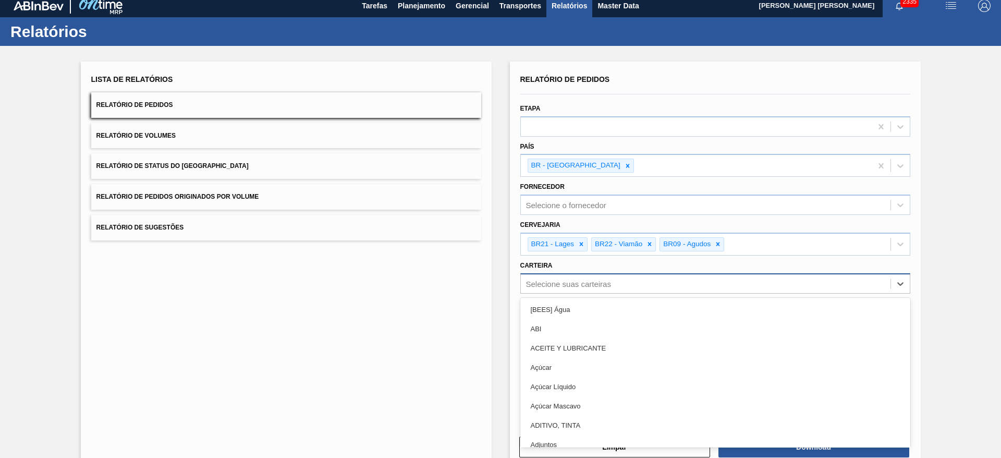
scroll to position [7, 0]
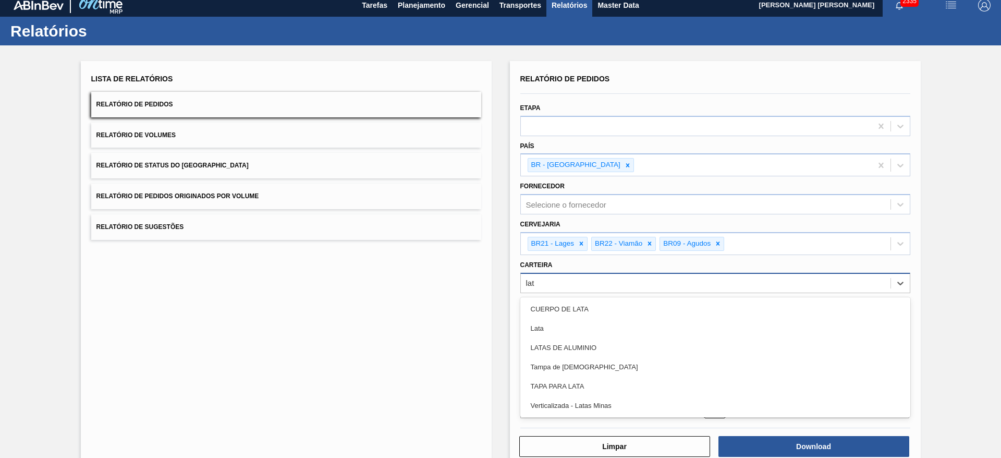
type input "lata"
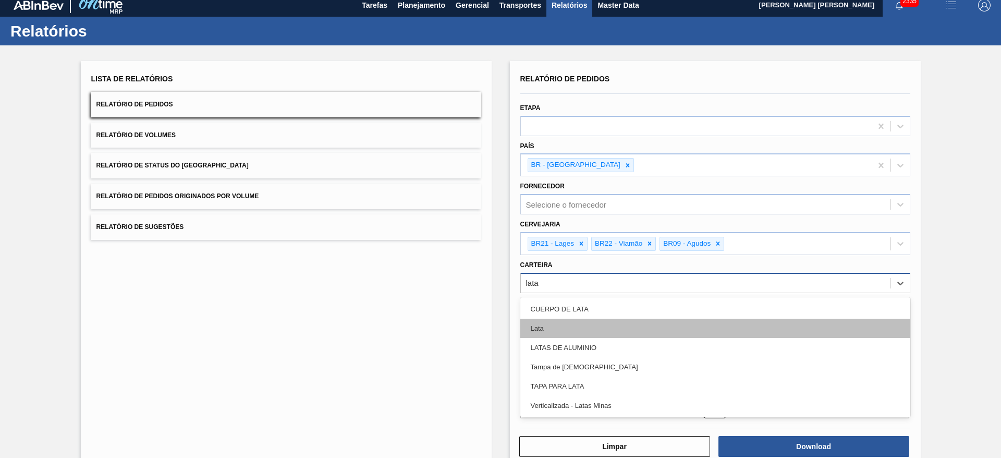
click at [553, 326] on div "Lata" at bounding box center [715, 328] width 390 height 19
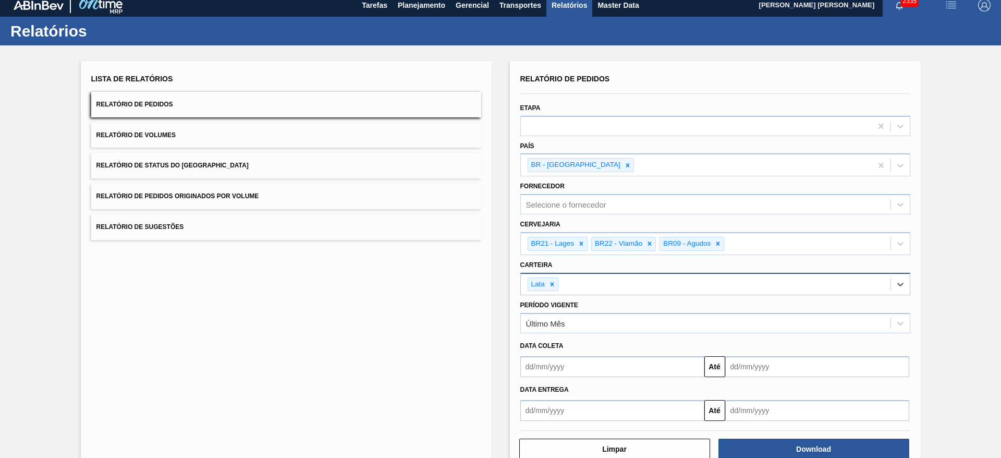
click at [573, 367] on input "text" at bounding box center [612, 366] width 184 height 21
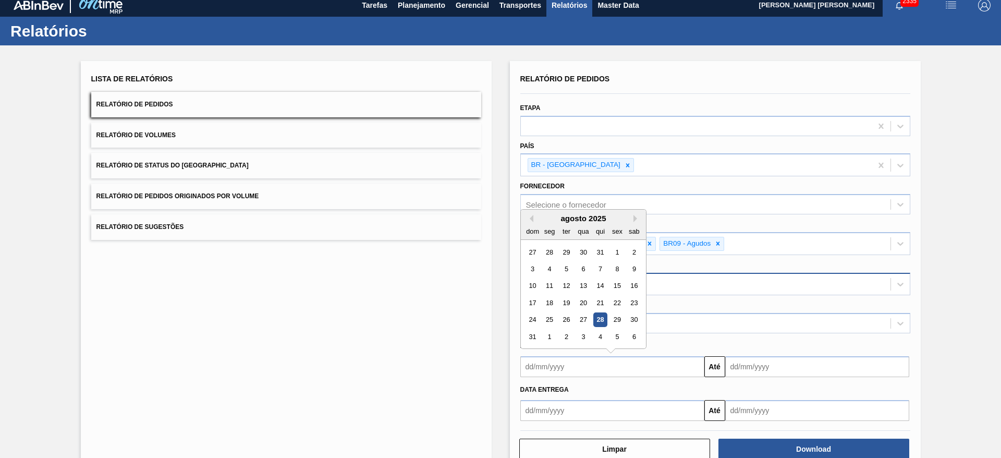
click at [545, 215] on div "agosto 2025" at bounding box center [583, 218] width 125 height 9
click at [613, 254] on div "1" at bounding box center [617, 252] width 14 height 14
type input "[DATE]"
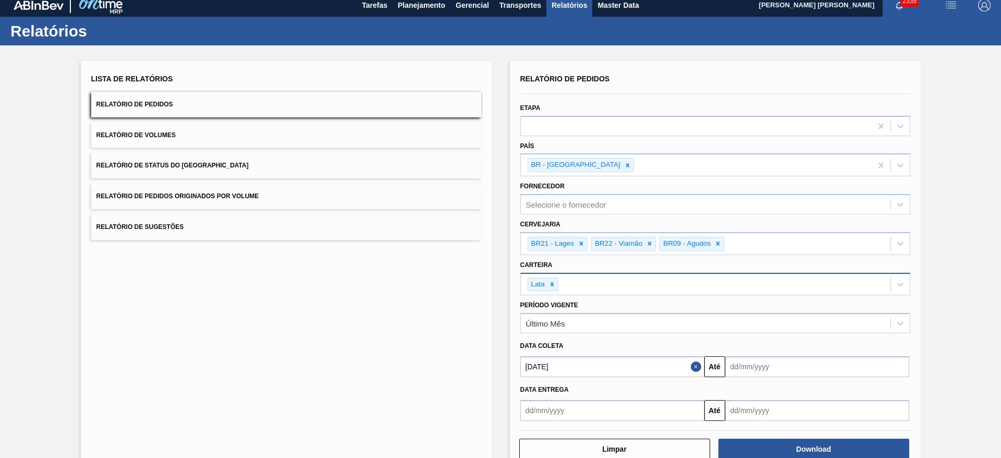
click at [752, 365] on input "text" at bounding box center [817, 366] width 184 height 21
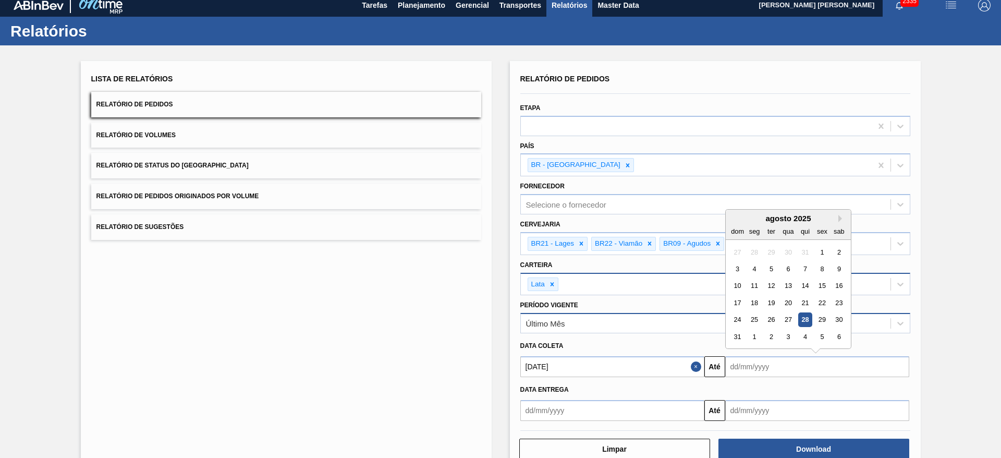
drag, startPoint x: 784, startPoint y: 322, endPoint x: 782, endPoint y: 329, distance: 7.4
click at [784, 322] on div "27" at bounding box center [788, 320] width 14 height 14
type input "[DATE]"
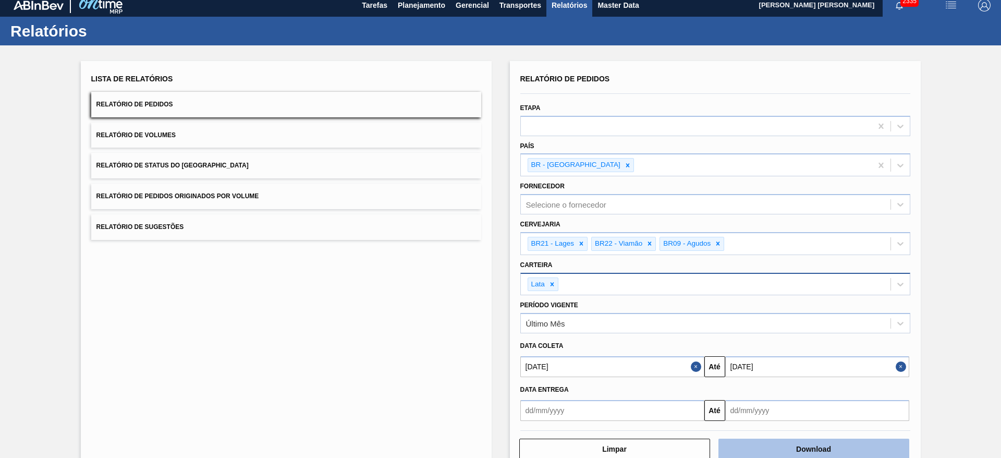
click at [816, 446] on button "Download" at bounding box center [813, 448] width 191 height 21
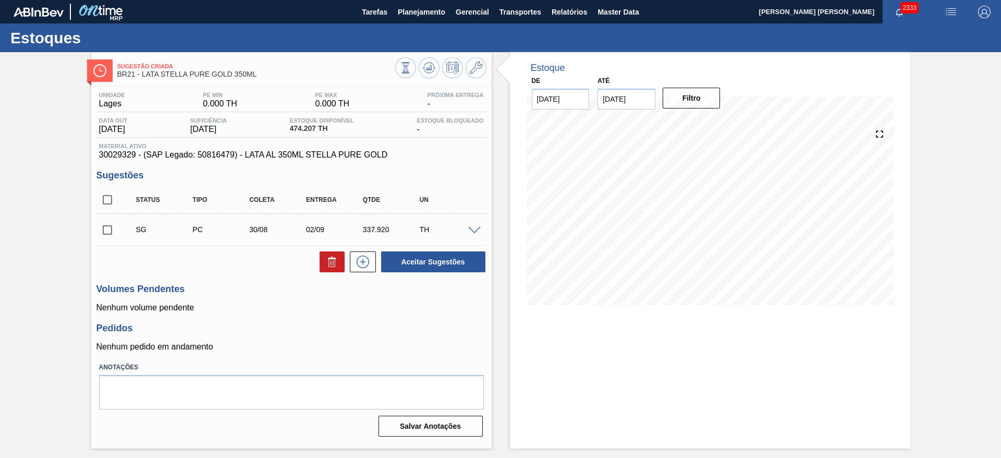
click at [112, 229] on input "checkbox" at bounding box center [107, 230] width 22 height 22
click at [334, 263] on icon at bounding box center [332, 261] width 13 height 13
checkbox input "false"
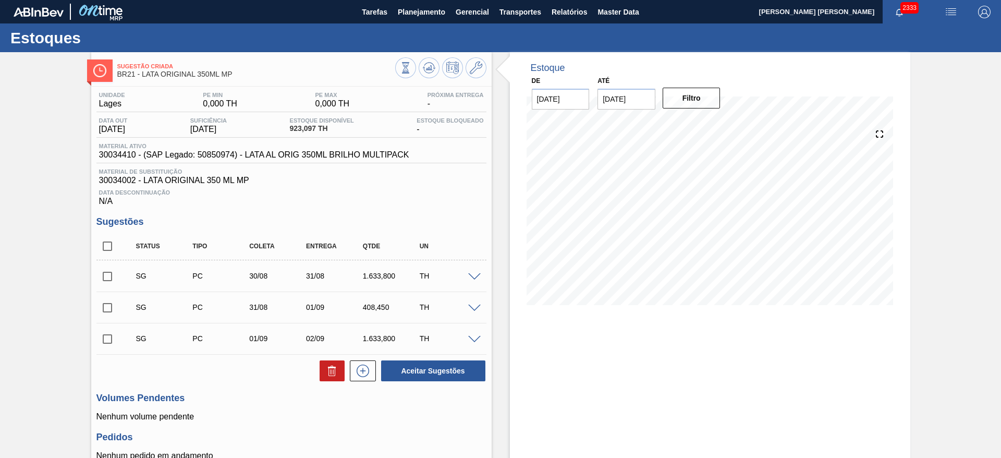
click at [106, 275] on input "checkbox" at bounding box center [107, 276] width 22 height 22
click at [324, 371] on button at bounding box center [332, 370] width 25 height 21
checkbox input "false"
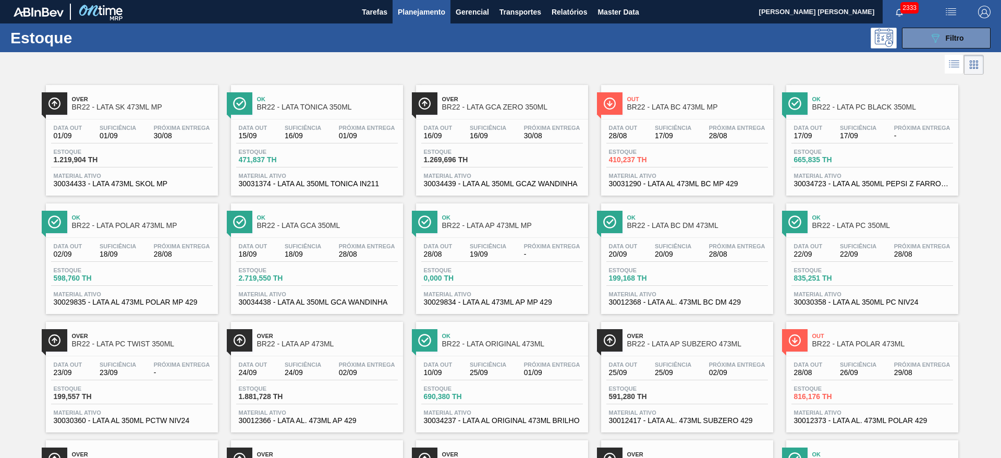
click at [625, 73] on div at bounding box center [492, 64] width 984 height 25
click at [532, 11] on span "Transportes" at bounding box center [520, 12] width 42 height 13
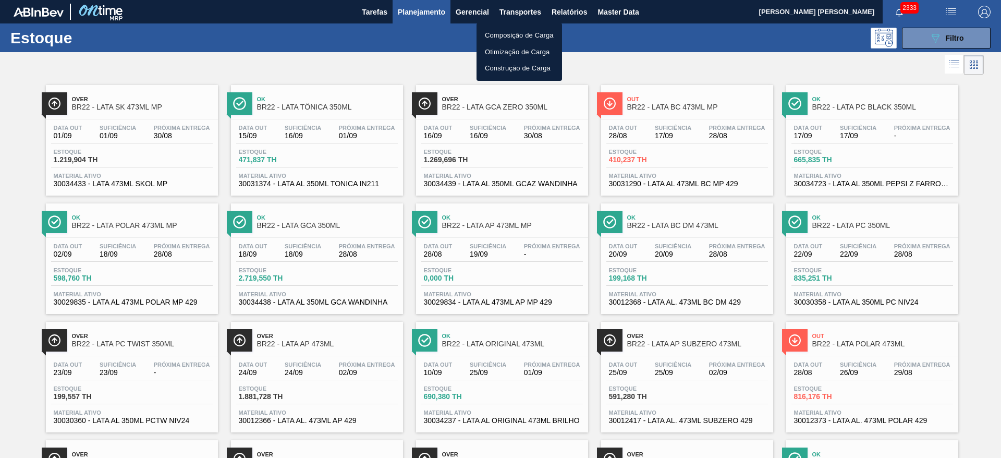
click at [511, 38] on li "Composição de Carga" at bounding box center [518, 35] width 85 height 17
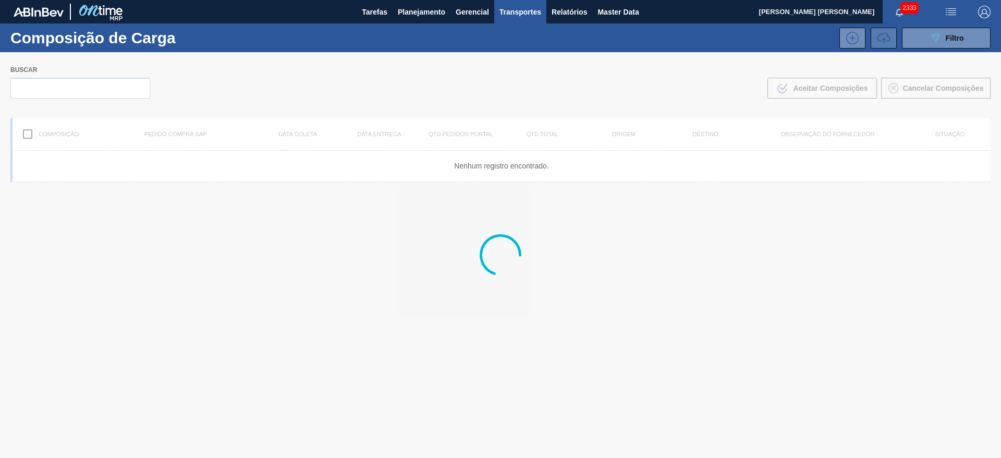
click at [877, 36] on icon at bounding box center [883, 38] width 13 height 13
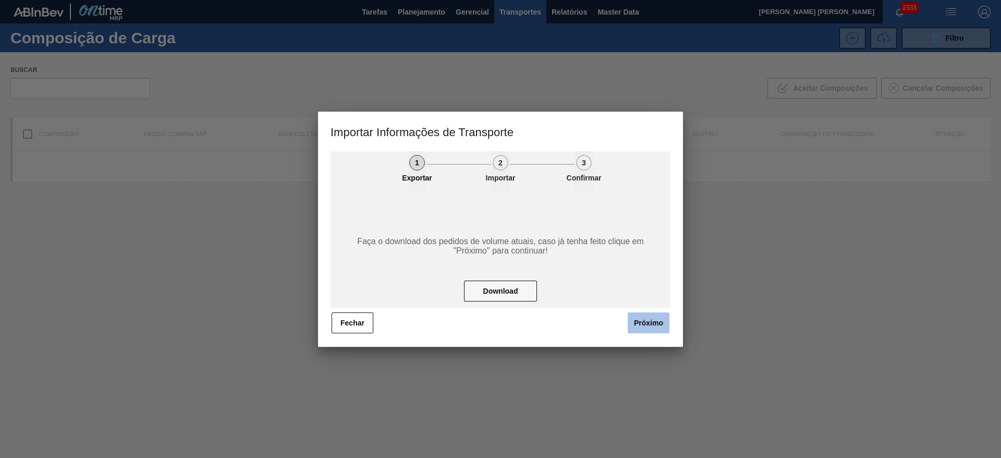
click at [641, 322] on button "Próximo" at bounding box center [649, 322] width 42 height 21
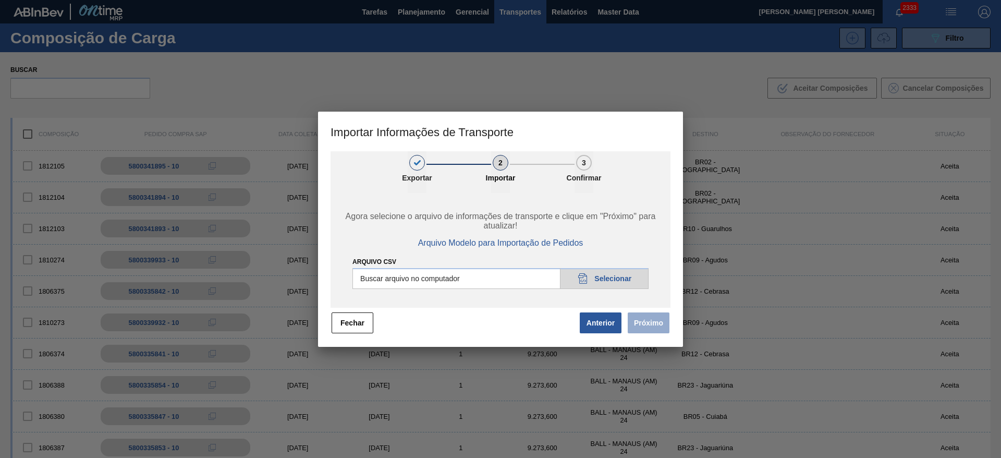
click at [599, 276] on input "Arquivo CSV" at bounding box center [500, 278] width 296 height 21
type input "C:\fakepath\Cópia de IMP NOVO4 - Cuiabá.csv"
click at [656, 325] on button "Próximo" at bounding box center [649, 322] width 42 height 21
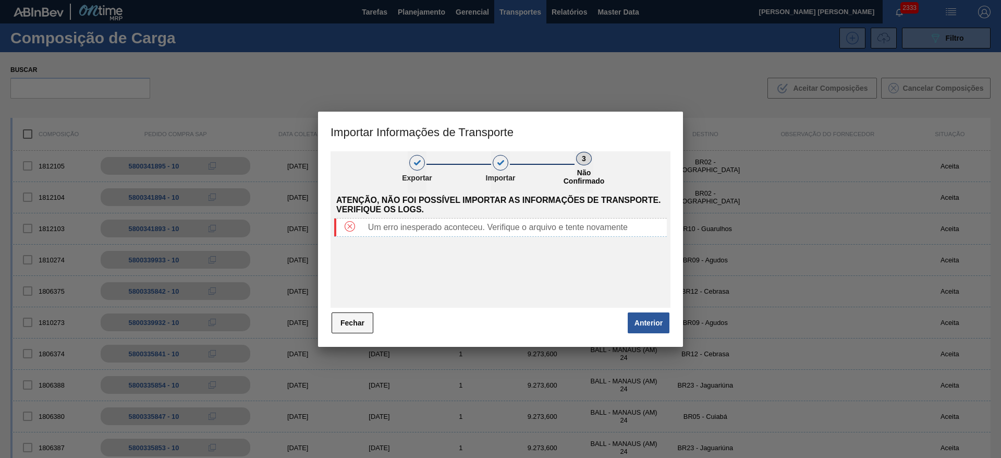
click at [349, 327] on button "Fechar" at bounding box center [353, 322] width 42 height 21
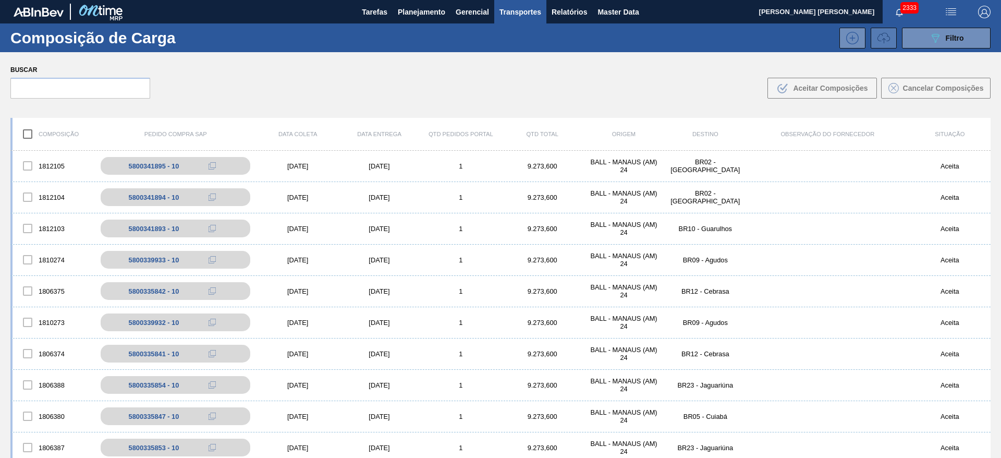
click at [877, 38] on icon at bounding box center [883, 38] width 13 height 13
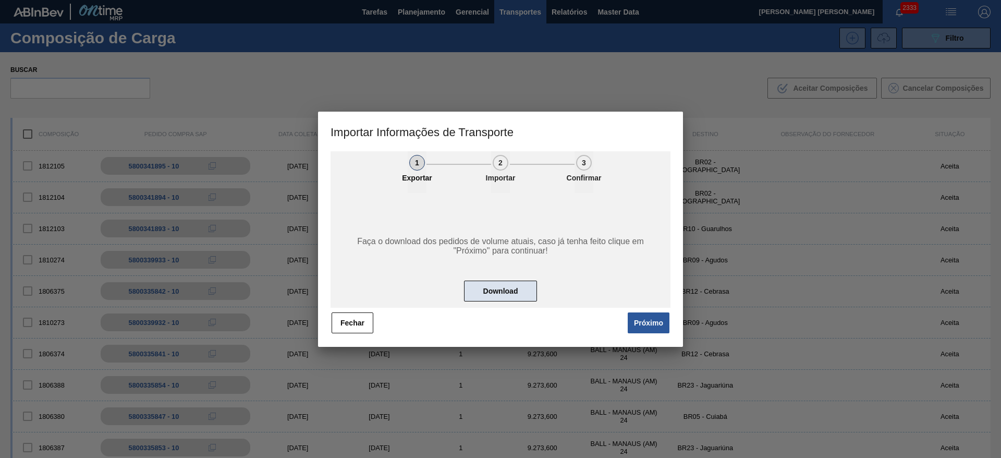
click at [480, 294] on button "Download" at bounding box center [500, 290] width 73 height 21
click at [649, 329] on button "Próximo" at bounding box center [649, 322] width 42 height 21
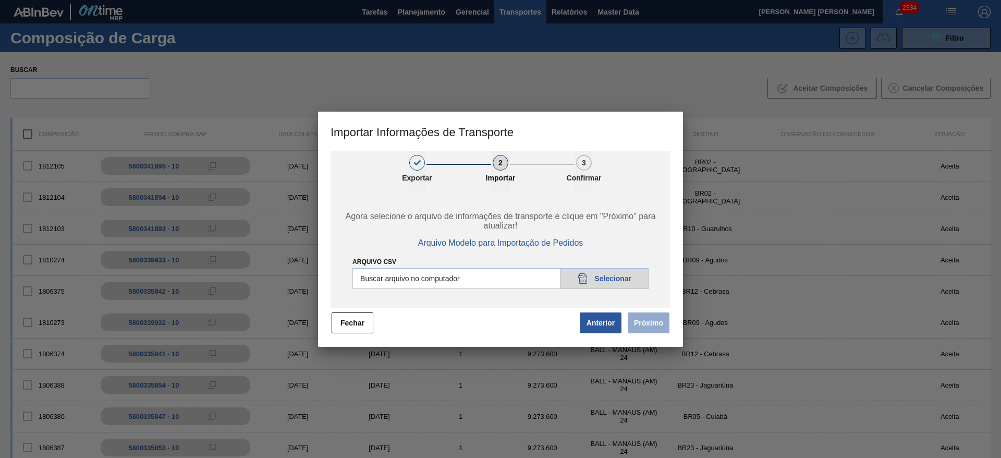
click at [597, 279] on input "Arquivo CSV" at bounding box center [500, 278] width 296 height 21
type input "C:\fakepath\IMP.csv"
click at [643, 329] on button "Próximo" at bounding box center [649, 322] width 42 height 21
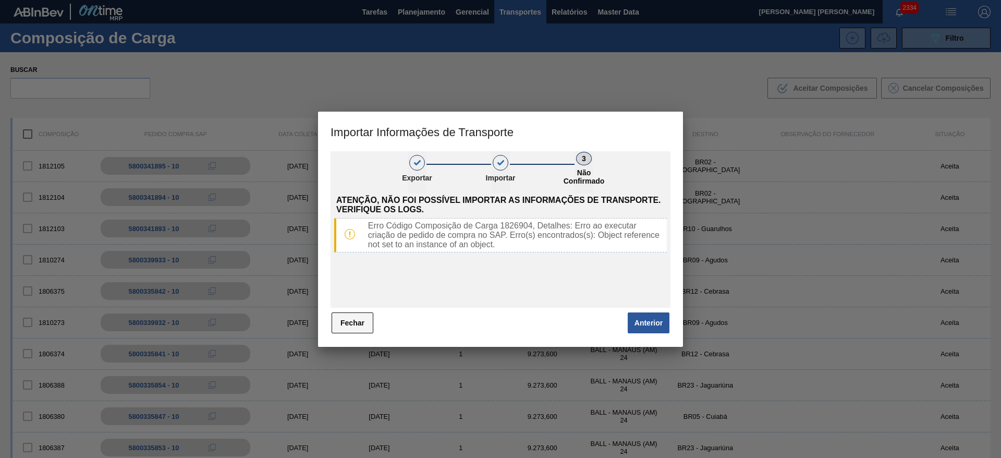
drag, startPoint x: 366, startPoint y: 324, endPoint x: 373, endPoint y: 313, distance: 13.1
click at [373, 313] on button "Fechar" at bounding box center [353, 322] width 42 height 21
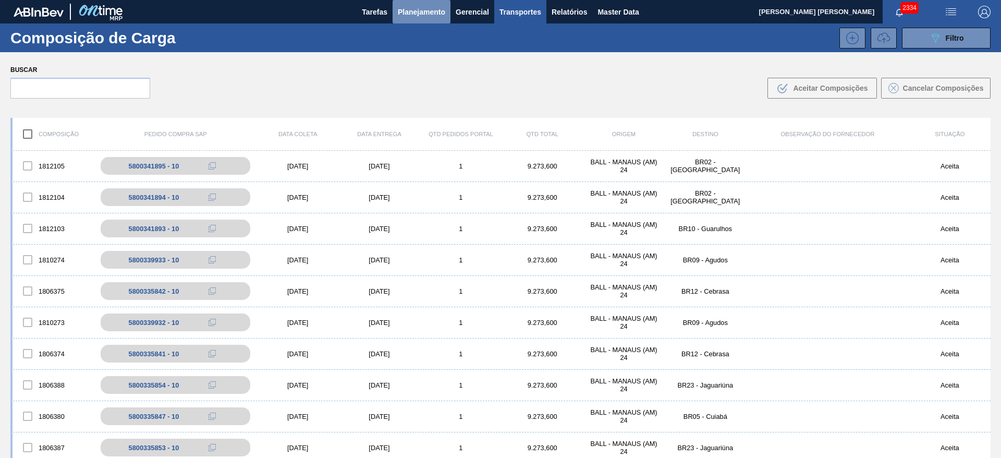
click at [429, 13] on span "Planejamento" at bounding box center [421, 12] width 47 height 13
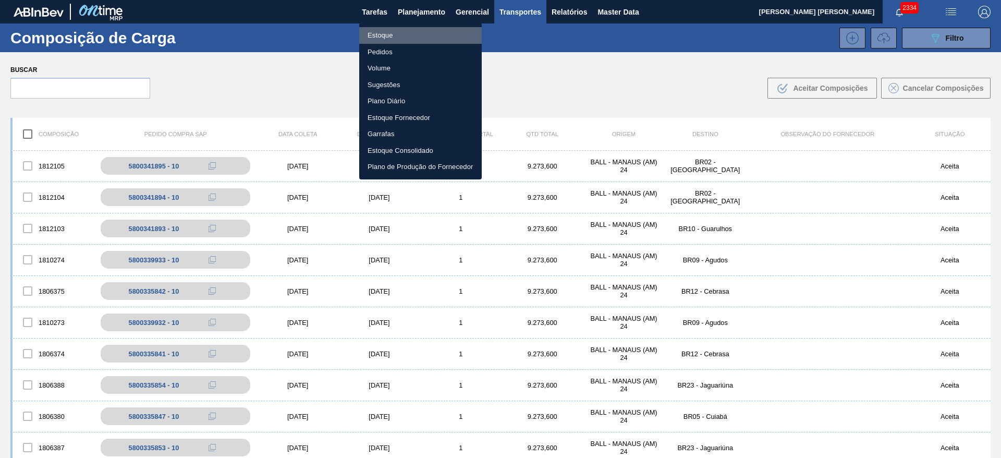
click at [391, 34] on li "Estoque" at bounding box center [420, 35] width 123 height 17
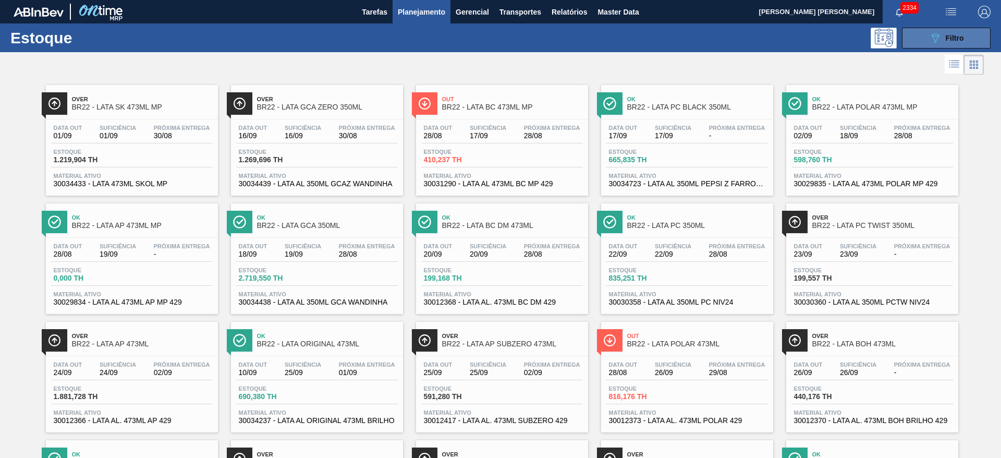
click at [941, 32] on div "089F7B8B-B2A5-4AFE-B5C0-19BA573D28AC Filtro" at bounding box center [946, 38] width 35 height 13
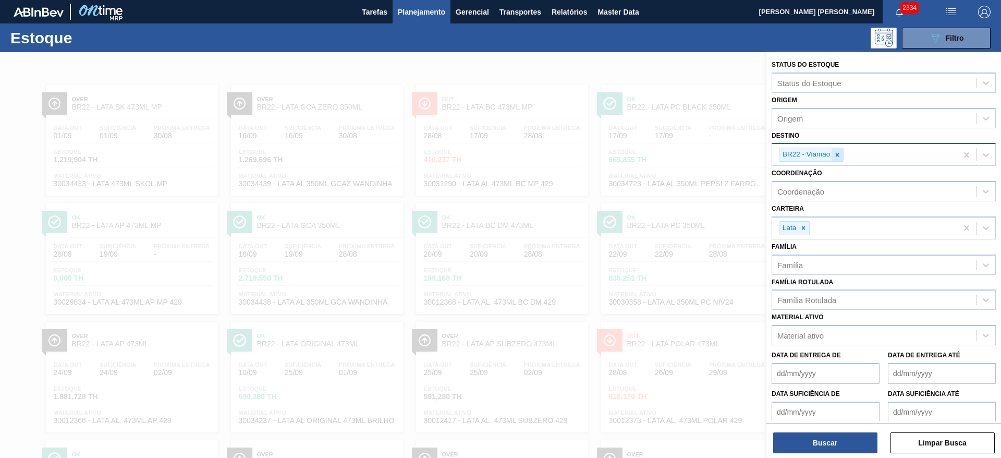
click at [840, 153] on icon at bounding box center [837, 154] width 7 height 7
type input "09"
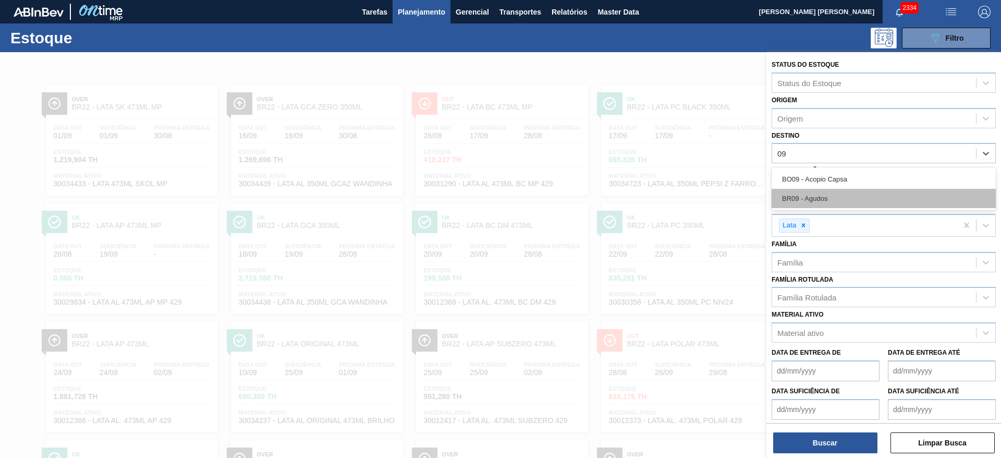
click at [819, 198] on div "BR09 - Agudos" at bounding box center [884, 198] width 224 height 19
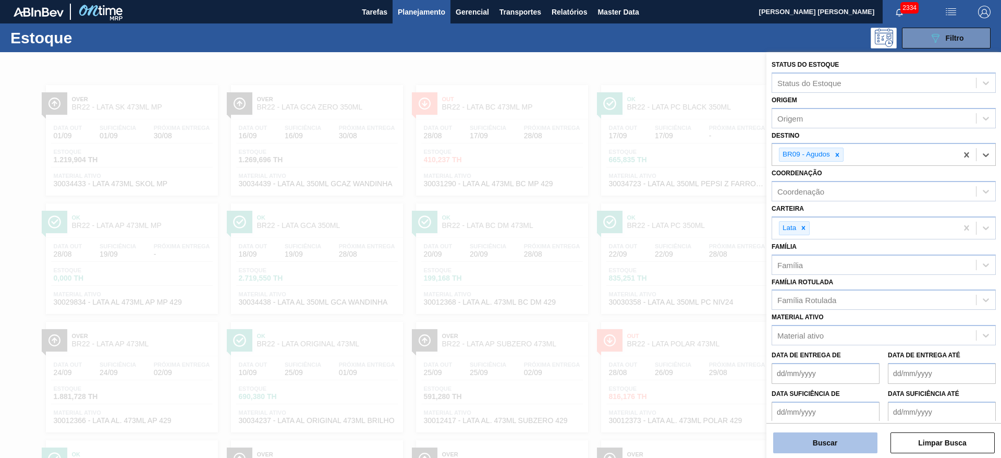
click at [838, 448] on button "Buscar" at bounding box center [825, 442] width 104 height 21
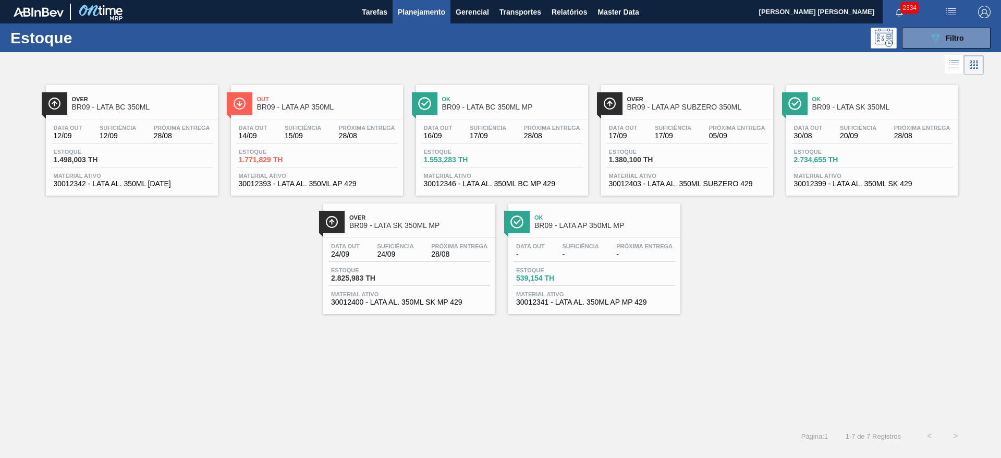
click at [410, 218] on span "Over" at bounding box center [419, 217] width 141 height 6
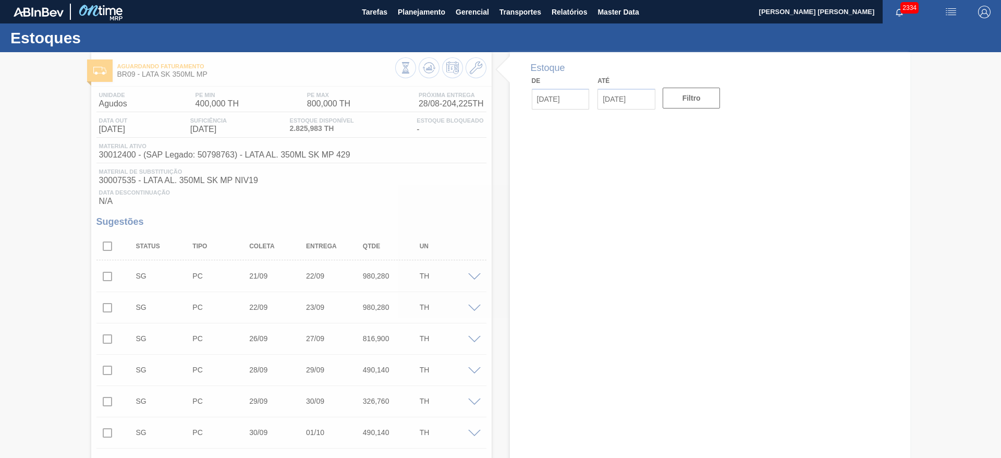
type input "[DATE]"
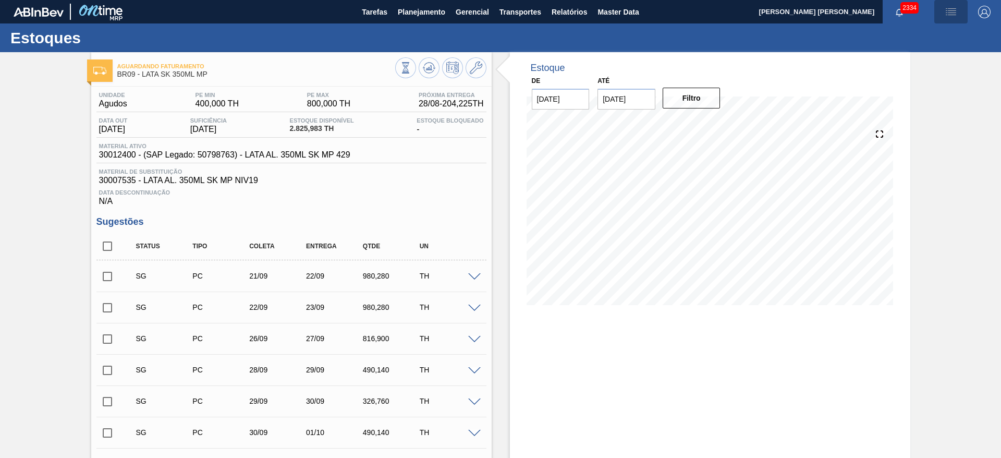
click at [948, 8] on img "button" at bounding box center [951, 12] width 13 height 13
click at [938, 34] on li "Pedido Contingência" at bounding box center [944, 37] width 95 height 19
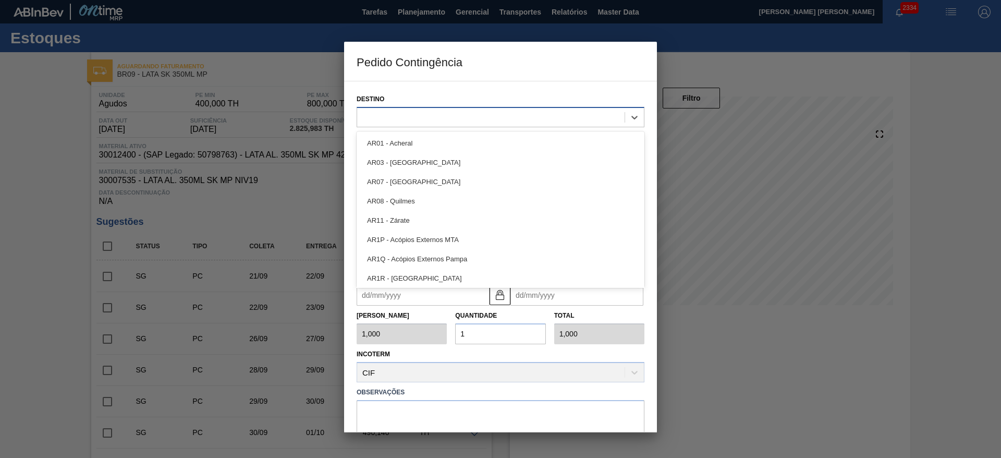
click at [487, 118] on div at bounding box center [490, 116] width 267 height 15
type input "21"
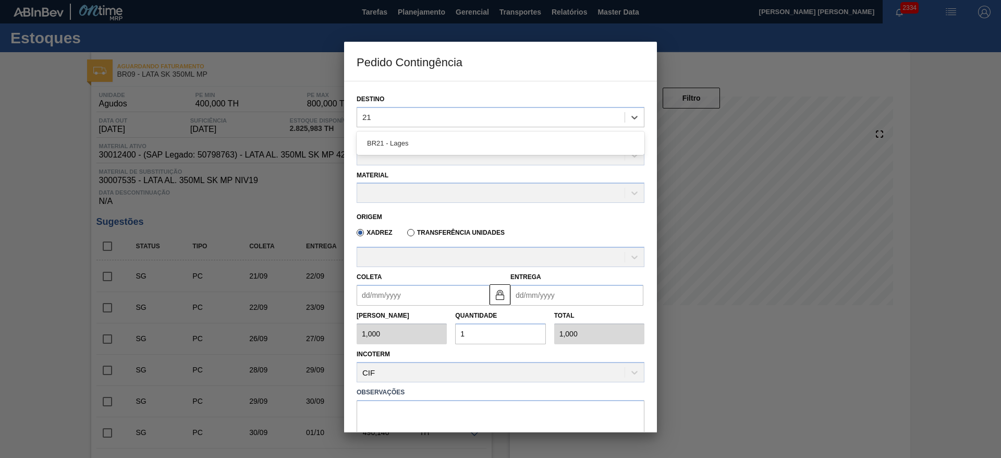
click at [433, 142] on div "BR21 - Lages" at bounding box center [501, 142] width 288 height 19
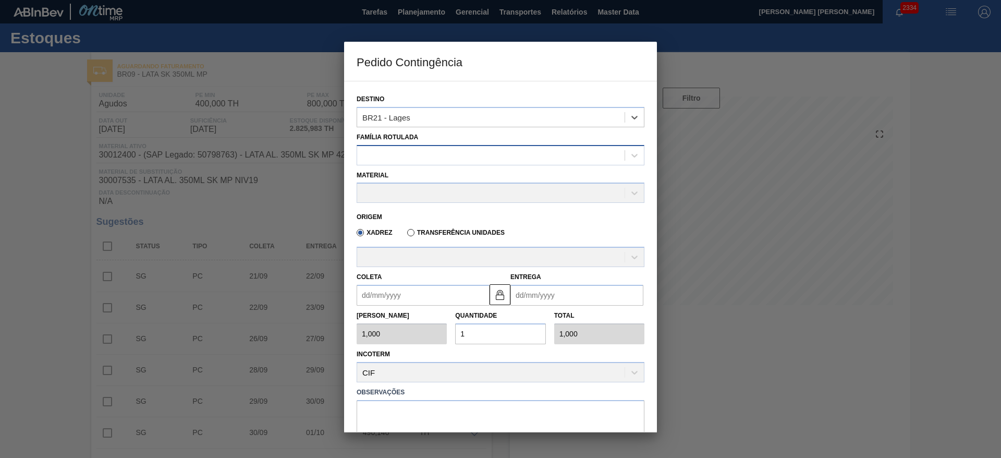
click at [422, 155] on div at bounding box center [490, 155] width 267 height 15
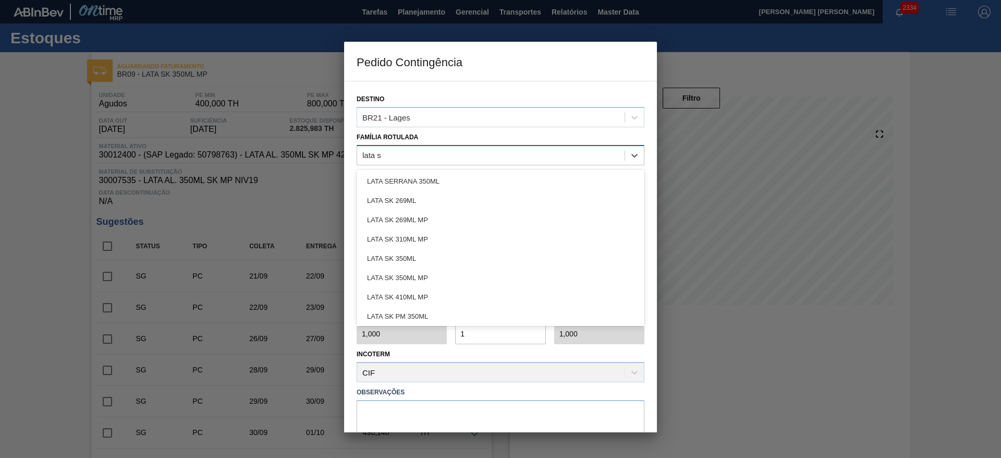
type Rotulada "lata sk"
drag, startPoint x: 420, startPoint y: 255, endPoint x: 420, endPoint y: 242, distance: 13.0
click at [421, 255] on div "LATA SK 350ML MP" at bounding box center [501, 258] width 288 height 19
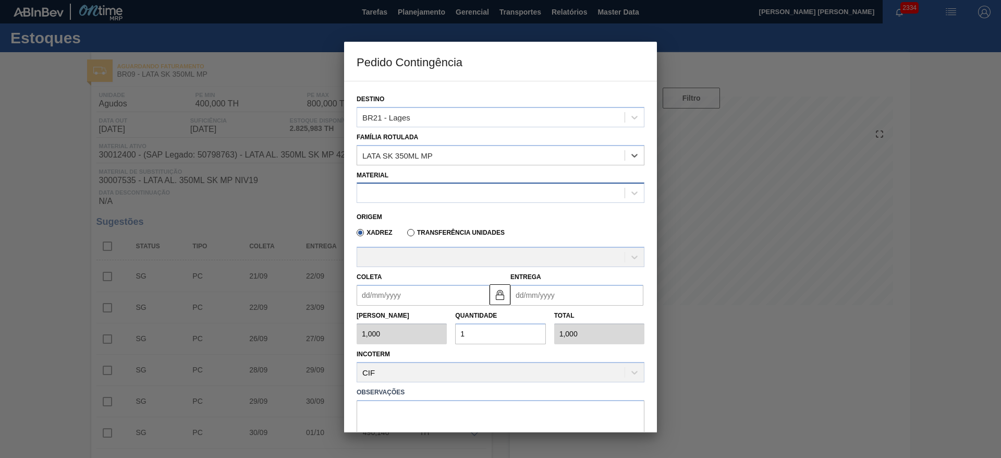
click at [409, 192] on div at bounding box center [490, 193] width 267 height 15
click at [421, 189] on div at bounding box center [490, 193] width 267 height 15
click at [410, 193] on div at bounding box center [490, 193] width 267 height 15
click at [414, 191] on div at bounding box center [490, 193] width 267 height 15
click at [415, 191] on div at bounding box center [490, 193] width 267 height 15
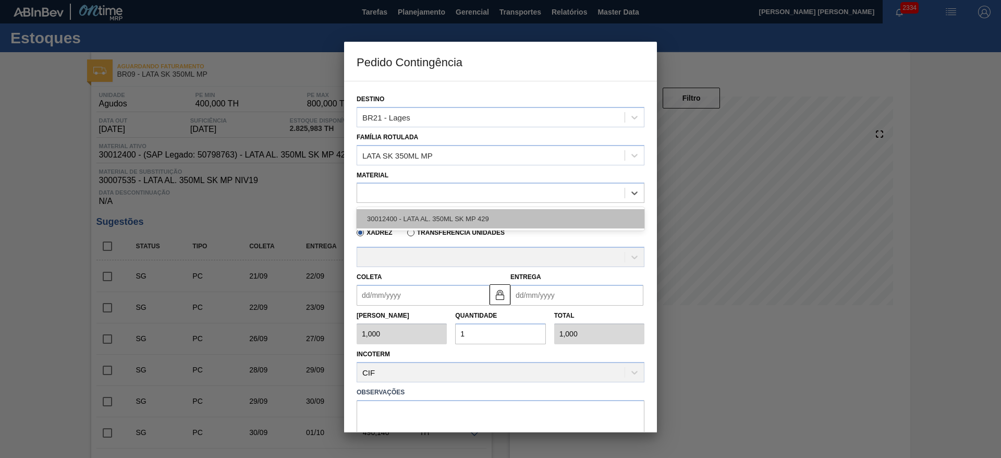
click at [415, 215] on div "30012400 - LATA AL. 350ML SK MP 429" at bounding box center [501, 218] width 288 height 19
type input "8,169"
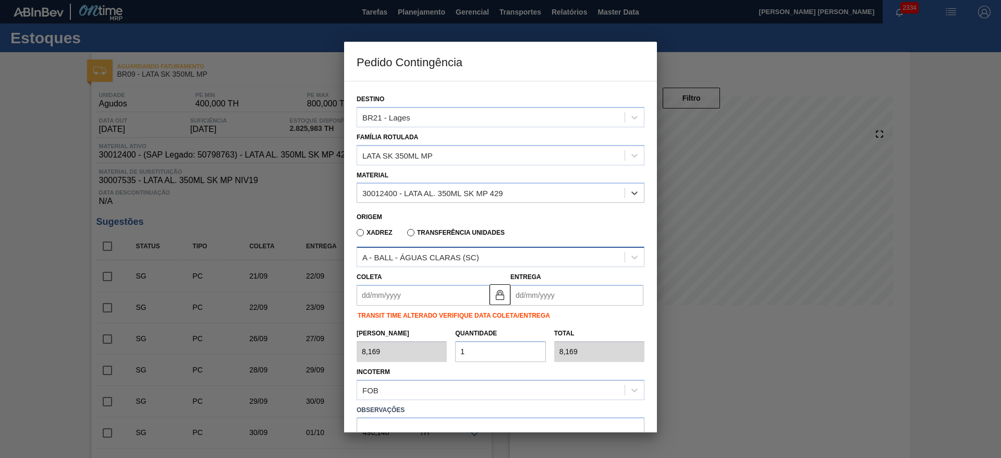
click at [439, 258] on div "A - BALL - ÁGUAS CLARAS (SC)" at bounding box center [420, 257] width 117 height 9
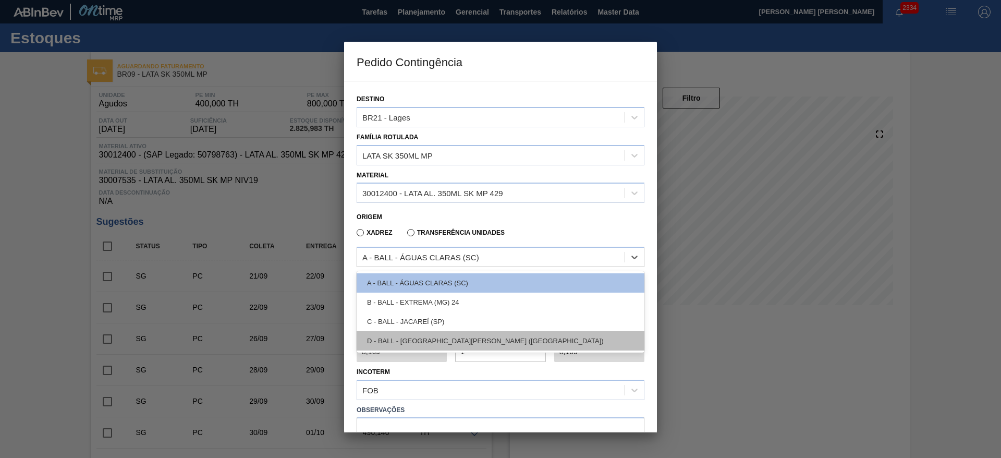
click at [431, 339] on div "D - BALL - TRÊS RIOS (RJ)" at bounding box center [501, 340] width 288 height 19
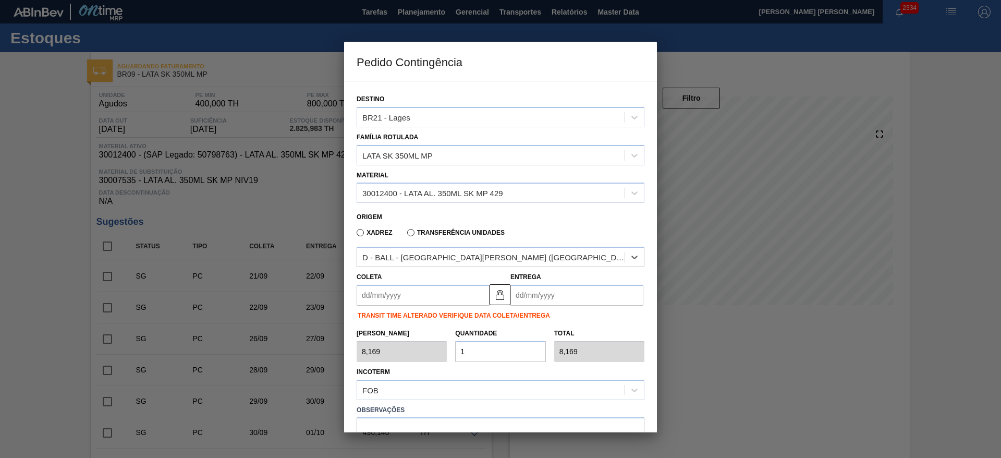
click at [414, 291] on input "Coleta" at bounding box center [423, 295] width 133 height 21
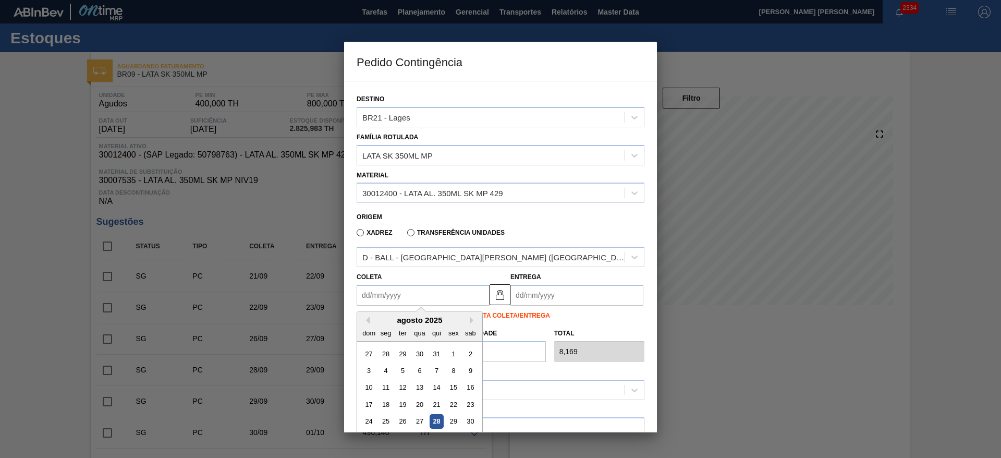
click at [436, 422] on div "28" at bounding box center [437, 421] width 14 height 14
type input "[DATE]"
type input "31/08/2025"
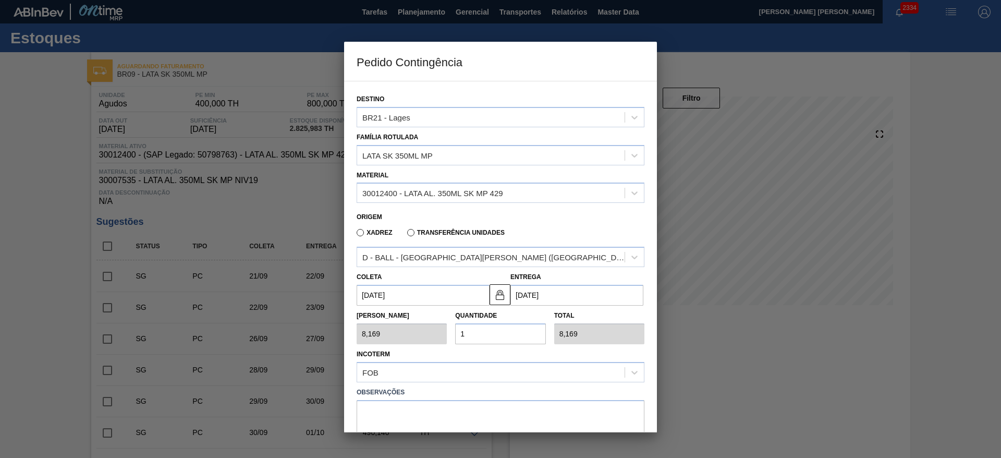
click at [439, 324] on div "Tam Lote 8,169 Quantidade 1 Total 8,169" at bounding box center [500, 324] width 296 height 39
type input "2"
type input "16,338"
type input "21"
type input "171,549"
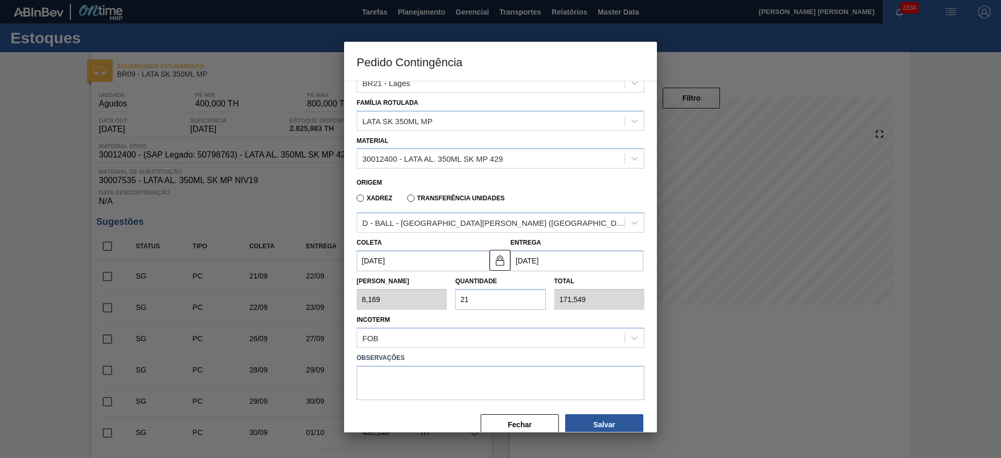
scroll to position [54, 0]
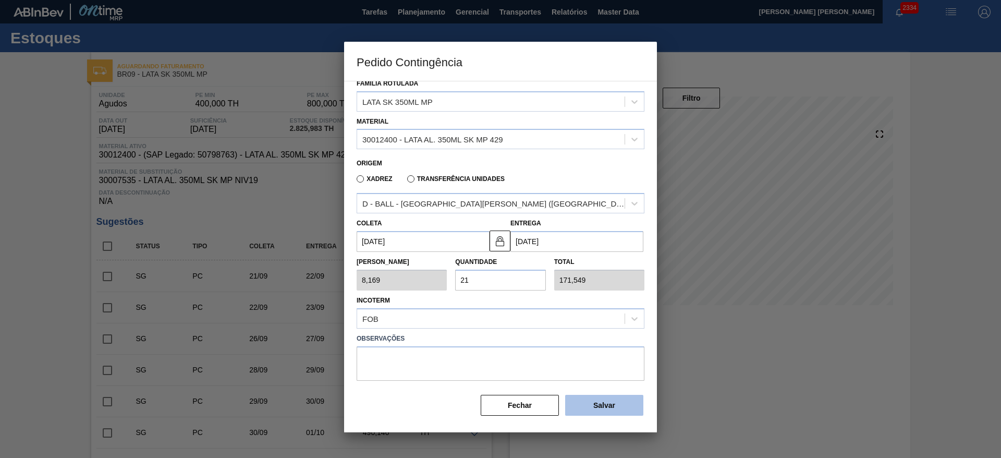
type input "21"
click at [579, 400] on button "Salvar" at bounding box center [604, 405] width 78 height 21
click at [745, 375] on div at bounding box center [500, 229] width 1001 height 458
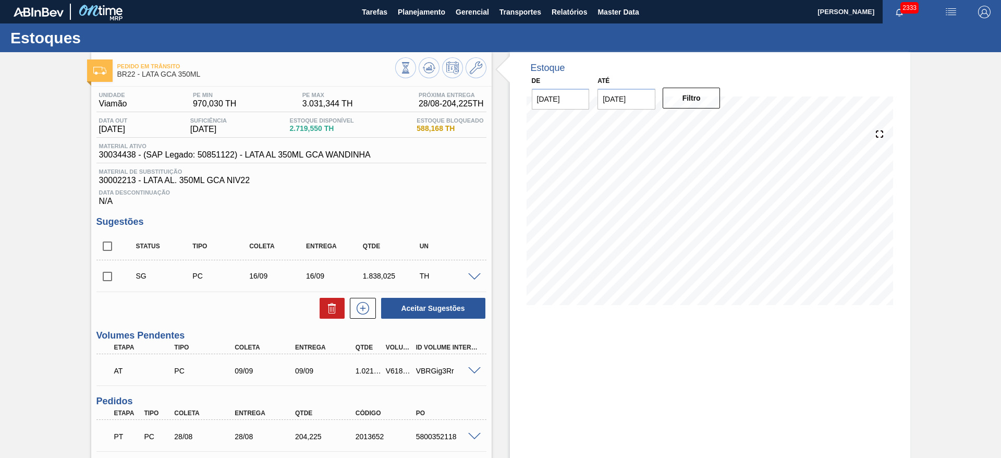
click at [473, 278] on span at bounding box center [474, 277] width 13 height 8
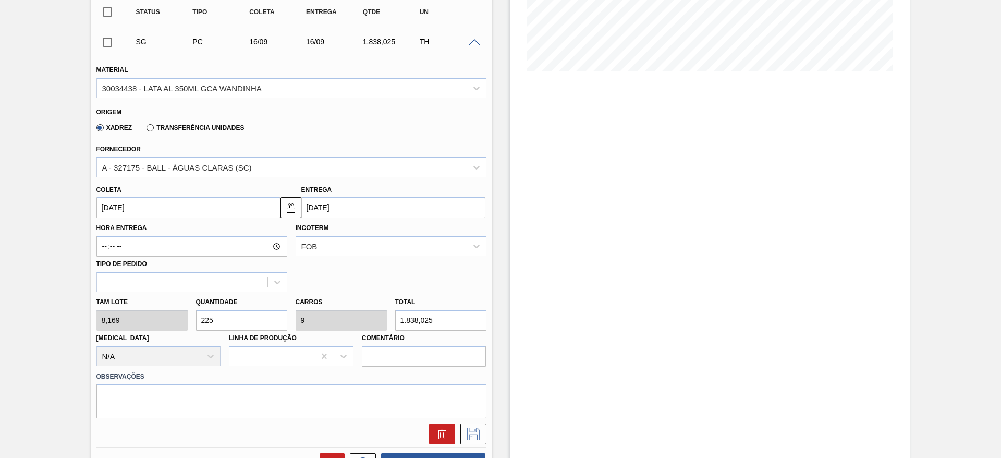
scroll to position [235, 0]
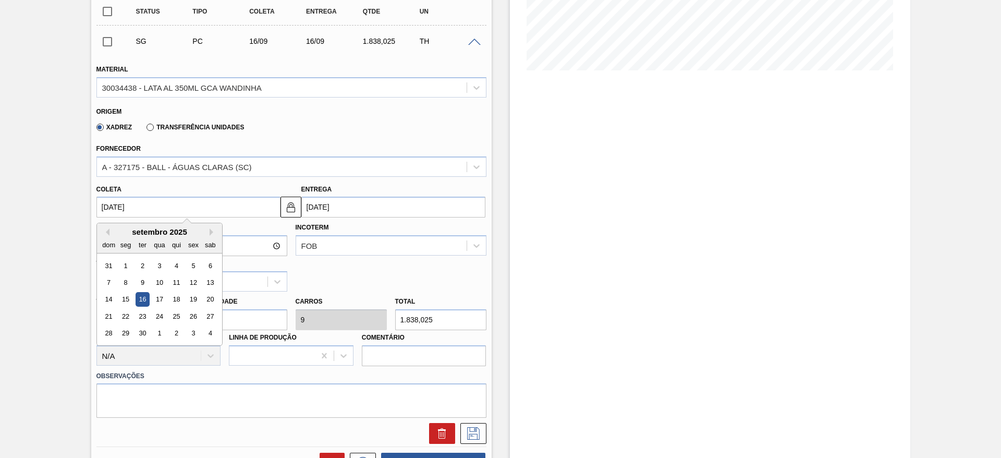
click at [192, 209] on input "[DATE]" at bounding box center [188, 207] width 184 height 21
click at [230, 168] on div "A - 327175 - BALL - ÁGUAS CLARAS (SC)" at bounding box center [177, 166] width 150 height 9
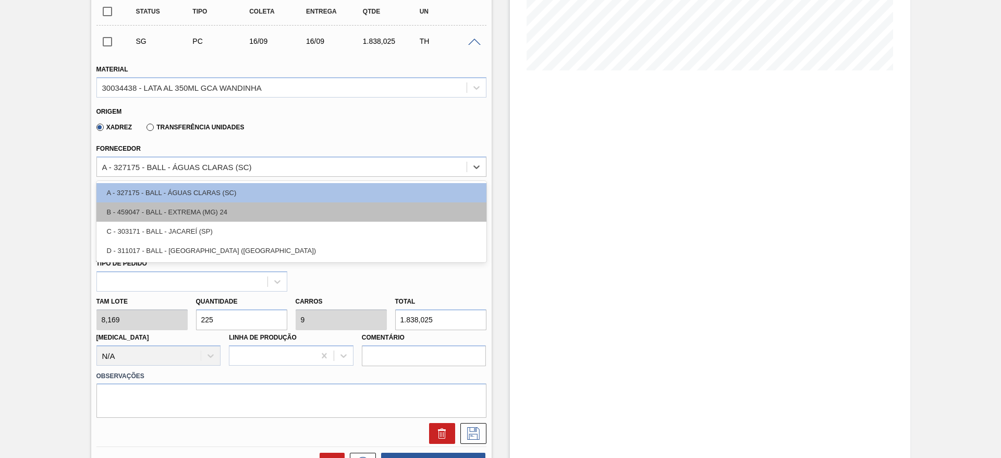
click at [206, 215] on div "B - 459047 - BALL - EXTREMA (MG) 24" at bounding box center [291, 211] width 390 height 19
type input "[DATE]"
type input "11,25"
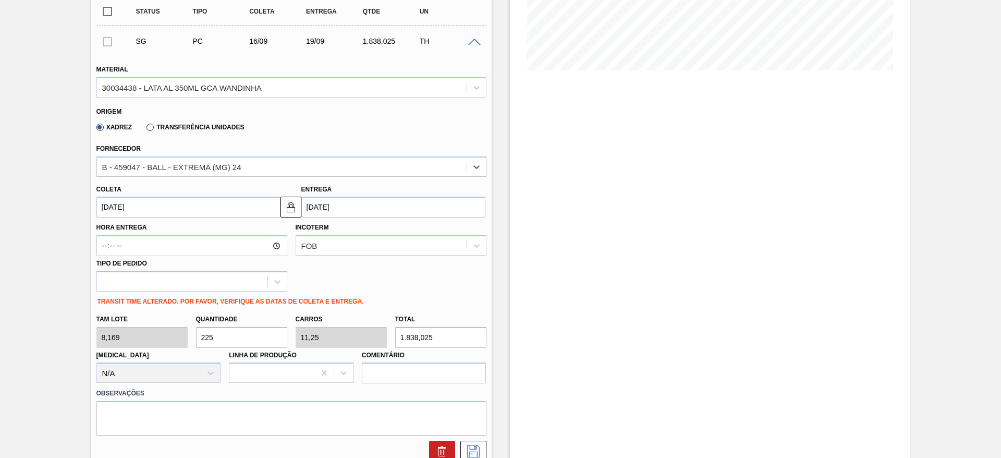
click at [167, 206] on input "[DATE]" at bounding box center [188, 207] width 184 height 21
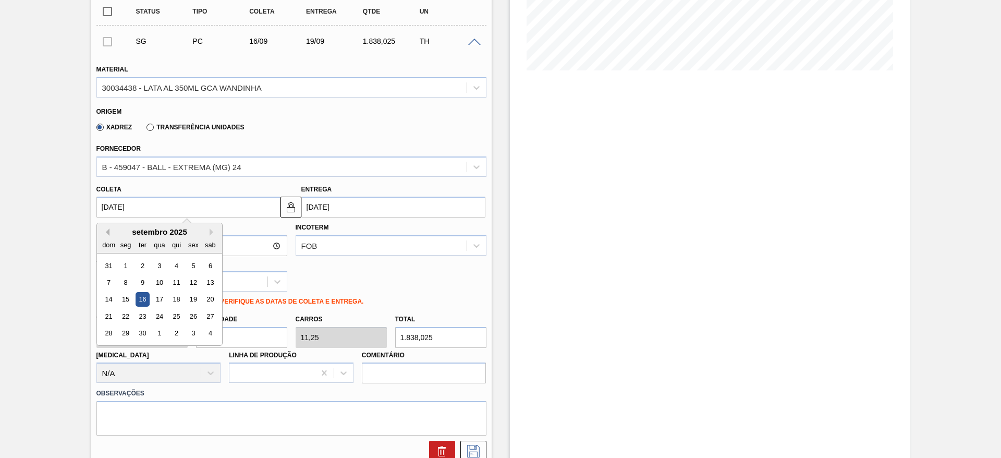
click at [103, 228] on button "Previous Month" at bounding box center [105, 231] width 7 height 7
click at [175, 331] on div "28" at bounding box center [176, 333] width 14 height 14
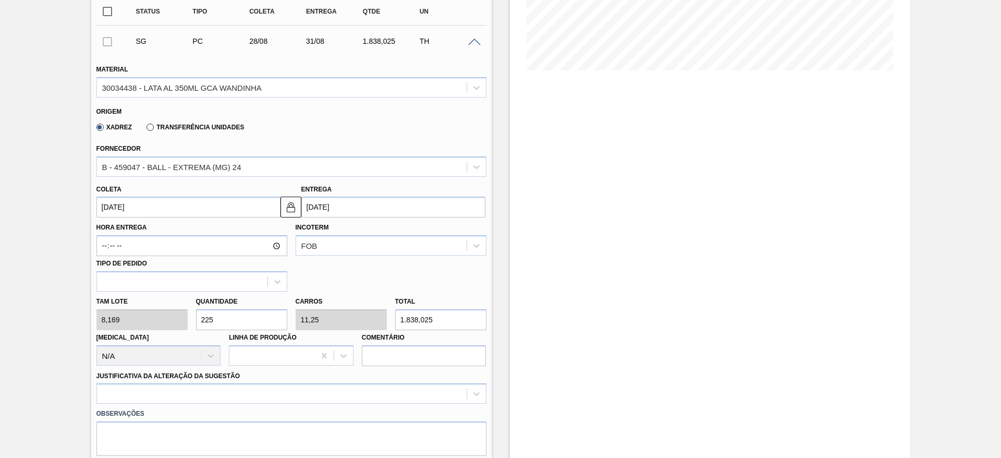
type input "[DATE]"
click at [159, 311] on div "Tam lote 8,169 Quantidade 225 Carros 11,25 Total 1.838,025 [MEDICAL_DATA] N/A L…" at bounding box center [291, 328] width 398 height 75
type input "5"
type input "0,25"
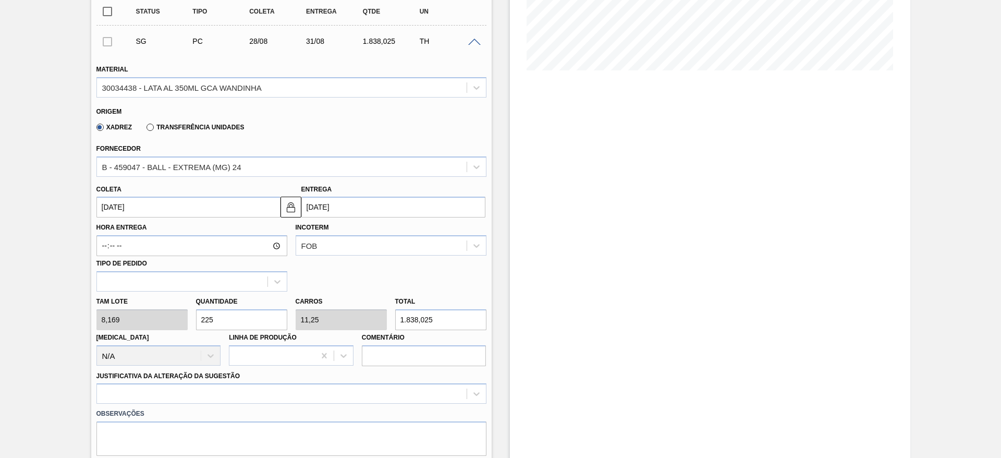
type input "40,845"
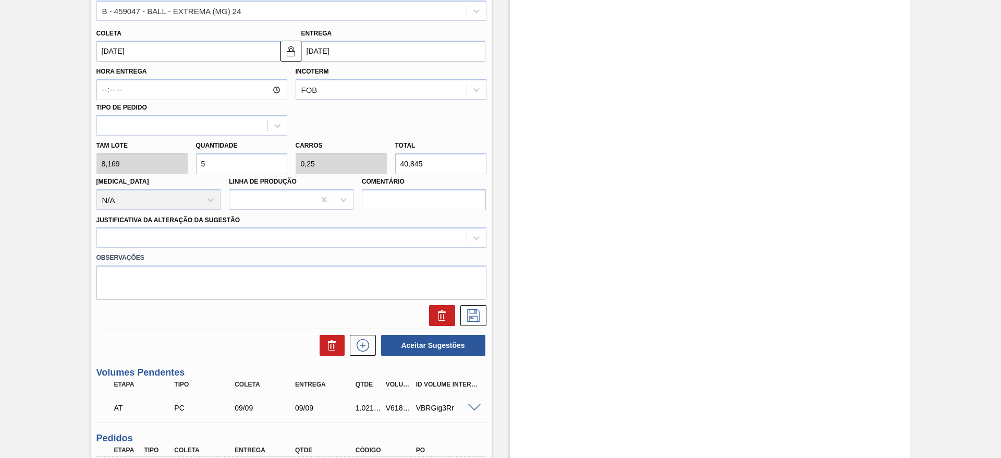
scroll to position [391, 0]
type input "5"
click at [179, 231] on div at bounding box center [282, 237] width 370 height 15
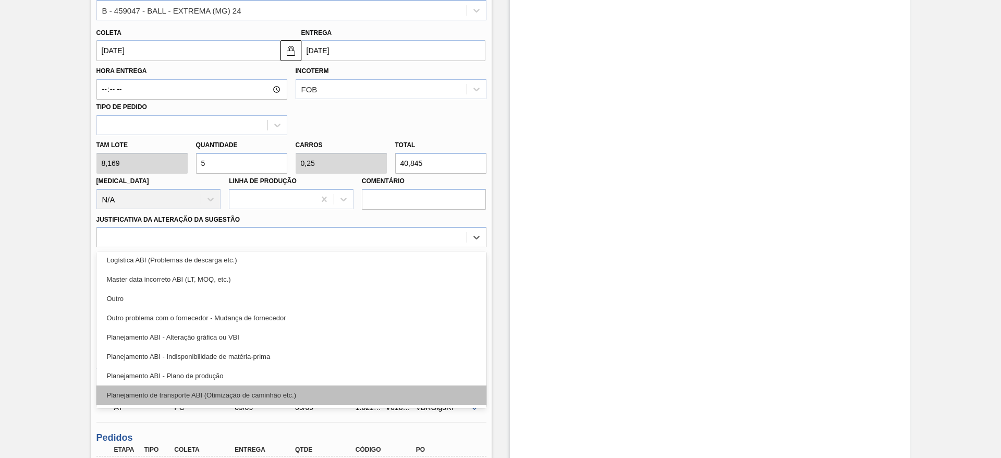
scroll to position [156, 0]
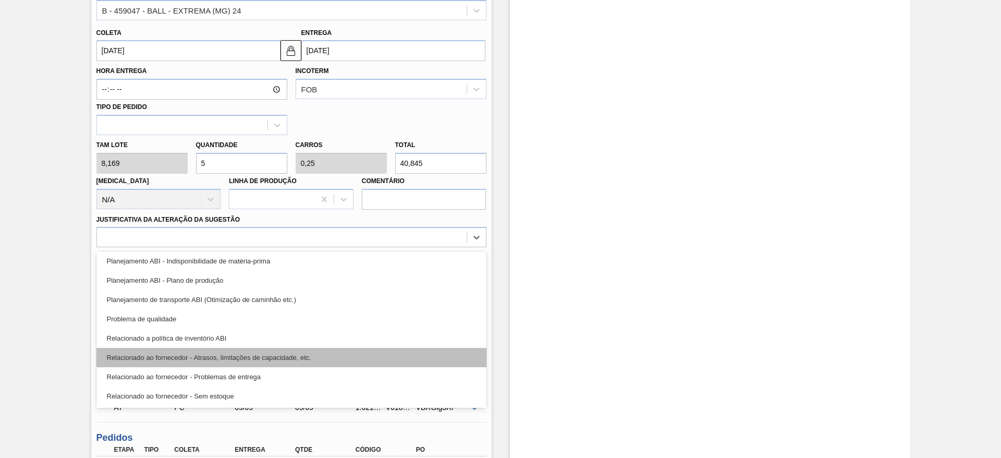
click at [299, 353] on div "Relacionado ao fornecedor - Atrasos, limitações de capacidade, etc." at bounding box center [291, 357] width 390 height 19
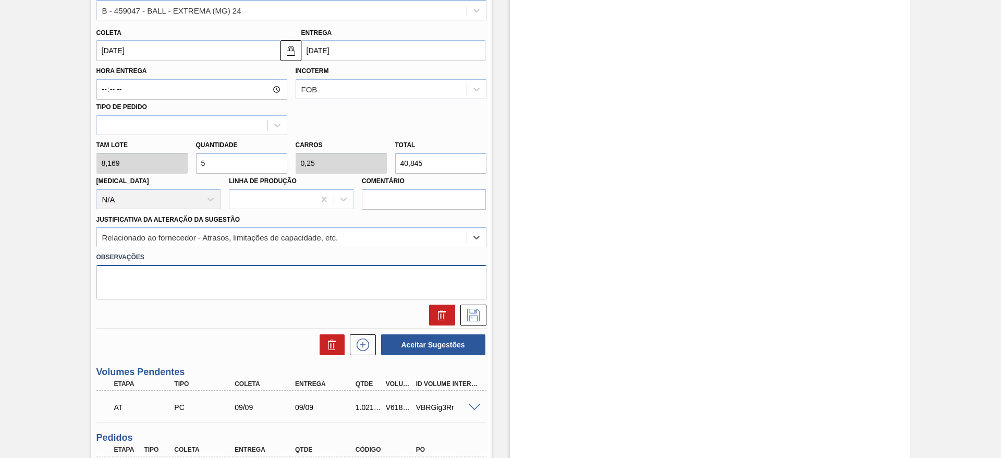
click at [198, 286] on textarea at bounding box center [291, 282] width 390 height 34
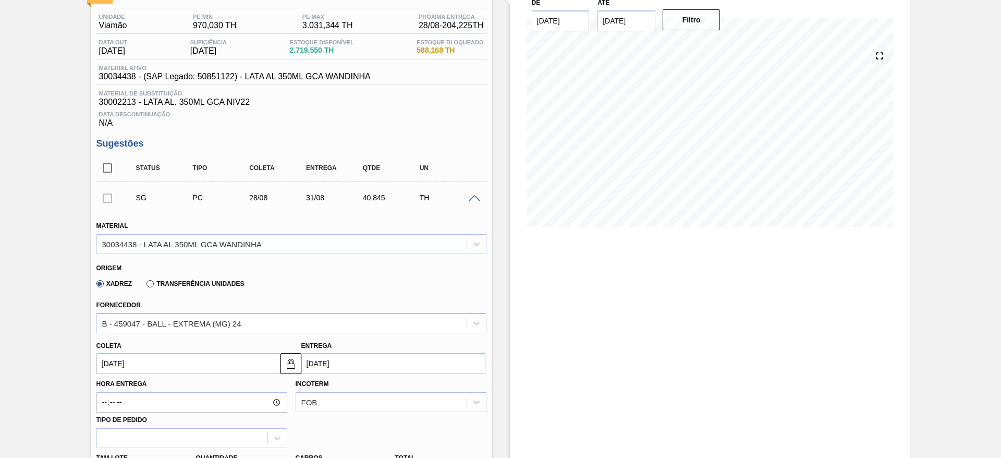
scroll to position [0, 0]
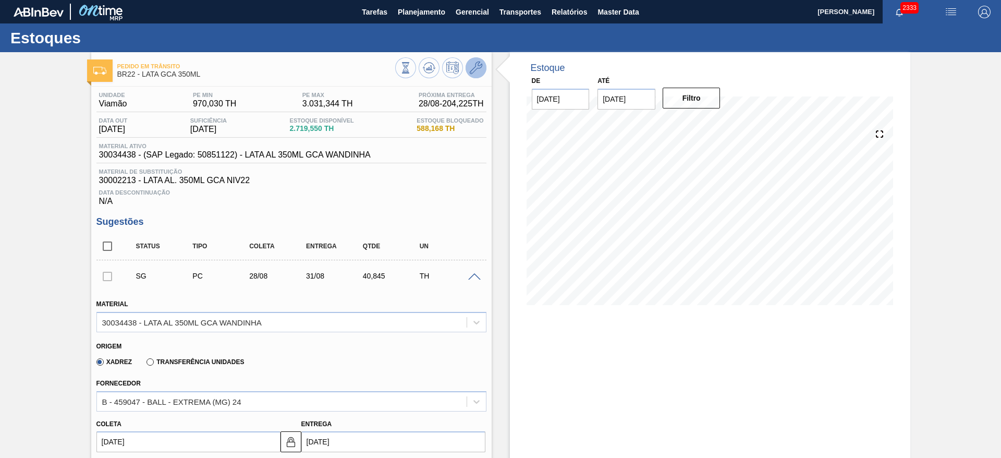
type textarea "Complemento de carga dado à limitação de volume na Tônica 350"
click at [484, 63] on button at bounding box center [476, 67] width 21 height 21
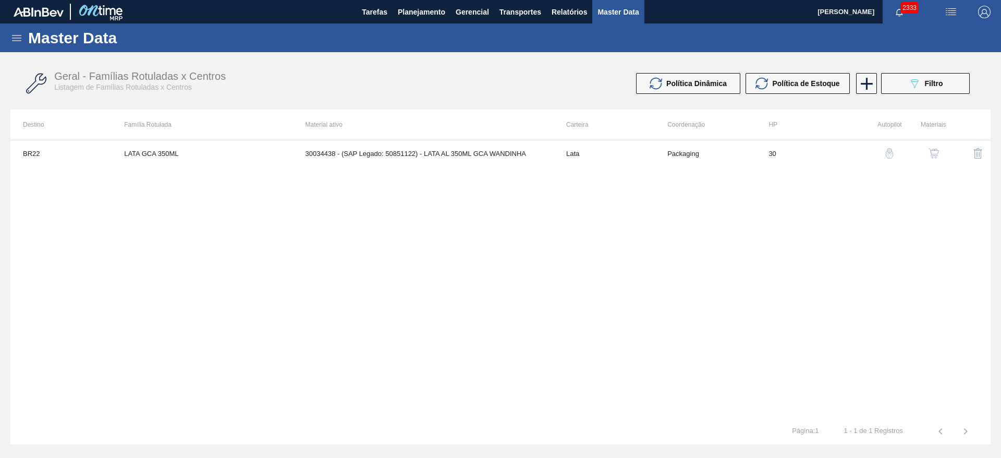
click at [931, 151] on img "button" at bounding box center [933, 153] width 10 height 10
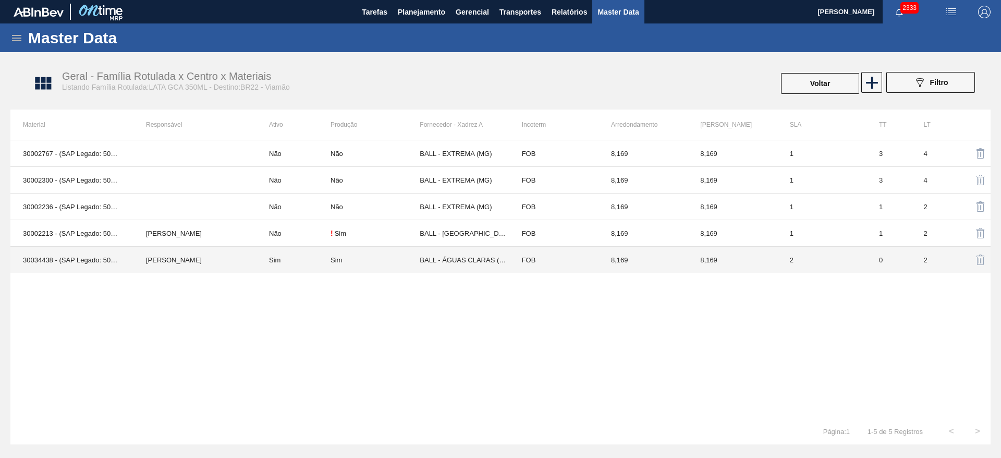
click at [350, 256] on div "Sim" at bounding box center [375, 260] width 89 height 8
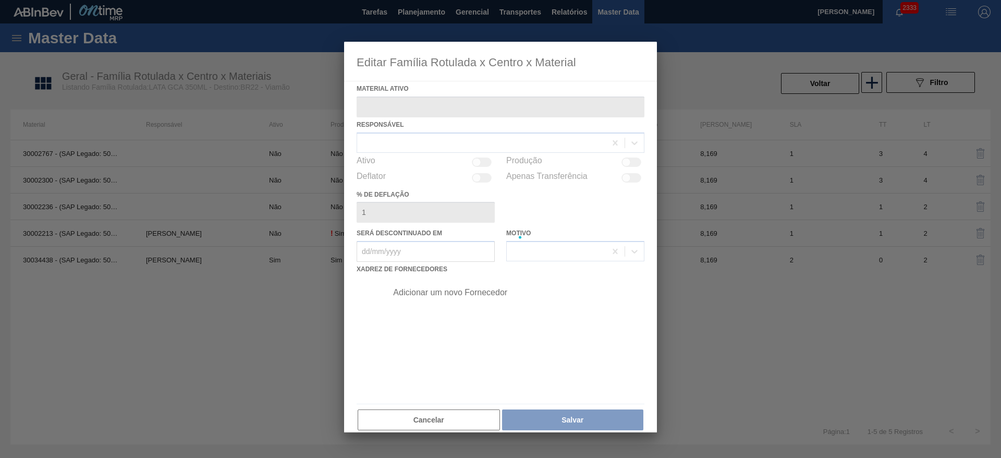
type ativo "30034438 - (SAP Legado: 50851122) - LATA AL 350ML GCA WANDINHA"
checkbox input "true"
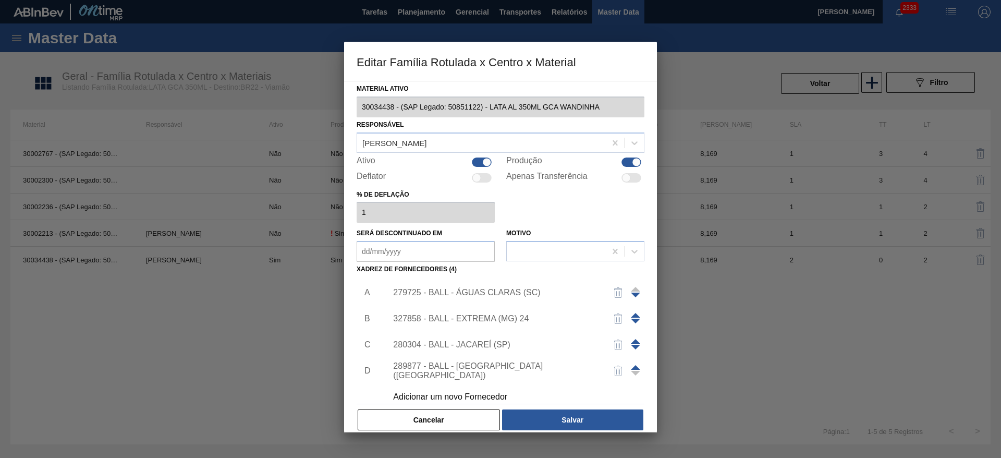
click at [532, 316] on div "327858 - BALL - EXTREMA (MG) 24" at bounding box center [495, 318] width 204 height 9
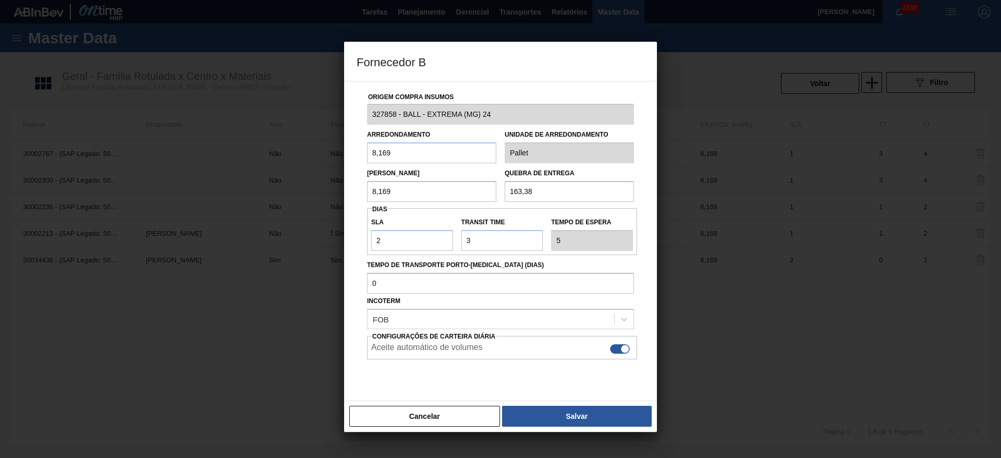
click at [437, 414] on button "Cancelar" at bounding box center [424, 416] width 151 height 21
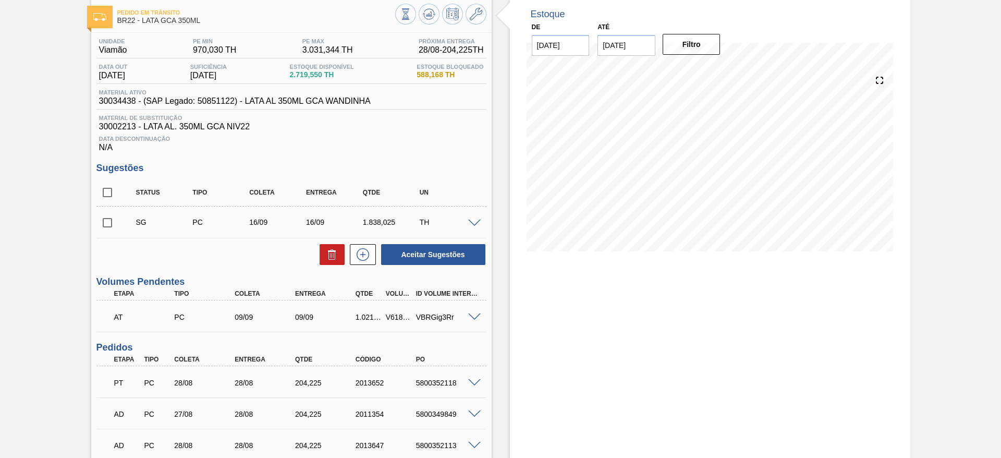
scroll to position [78, 0]
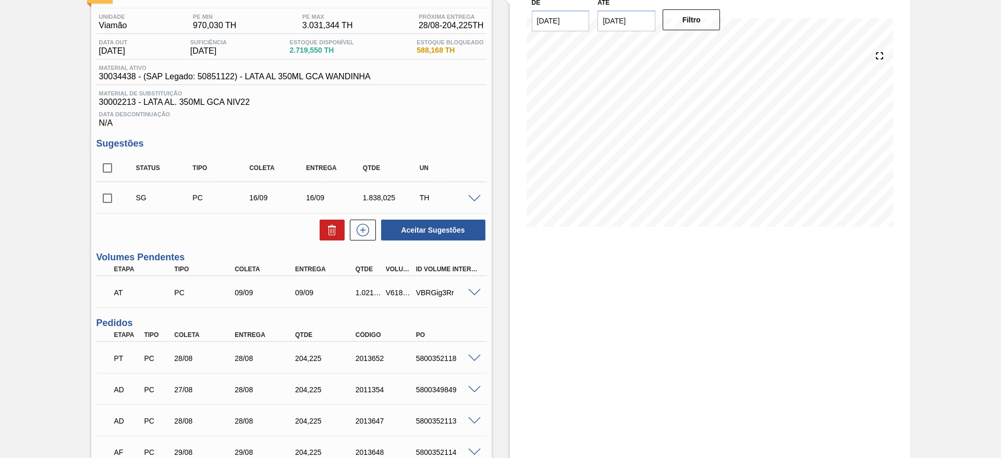
click at [473, 196] on span at bounding box center [474, 199] width 13 height 8
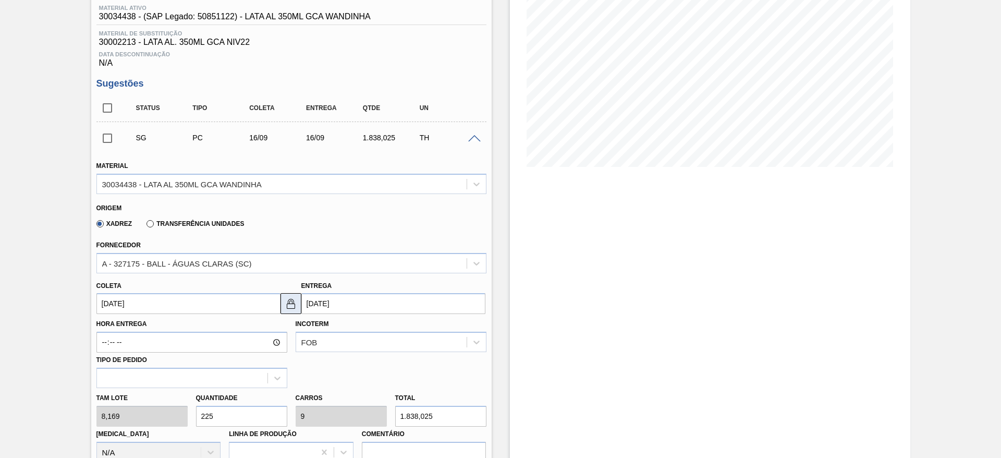
scroll to position [235, 0]
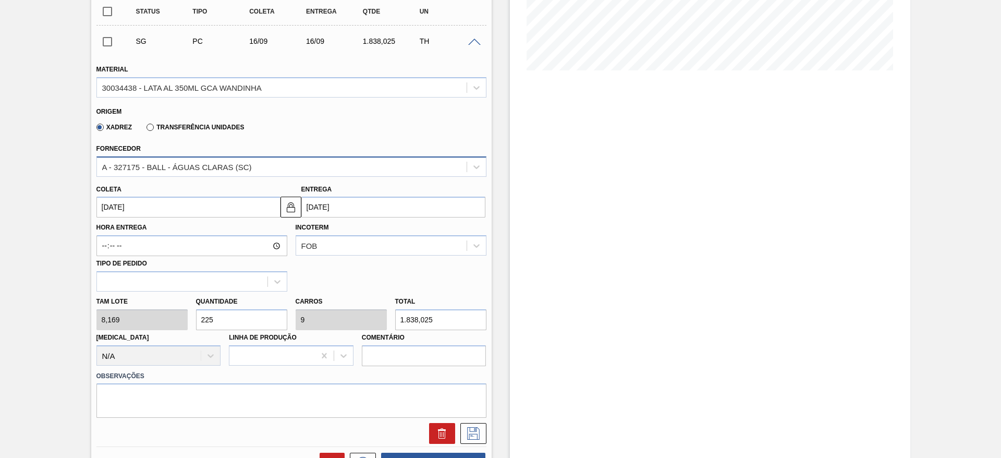
click at [215, 157] on div "A - 327175 - BALL - ÁGUAS CLARAS (SC)" at bounding box center [291, 166] width 390 height 20
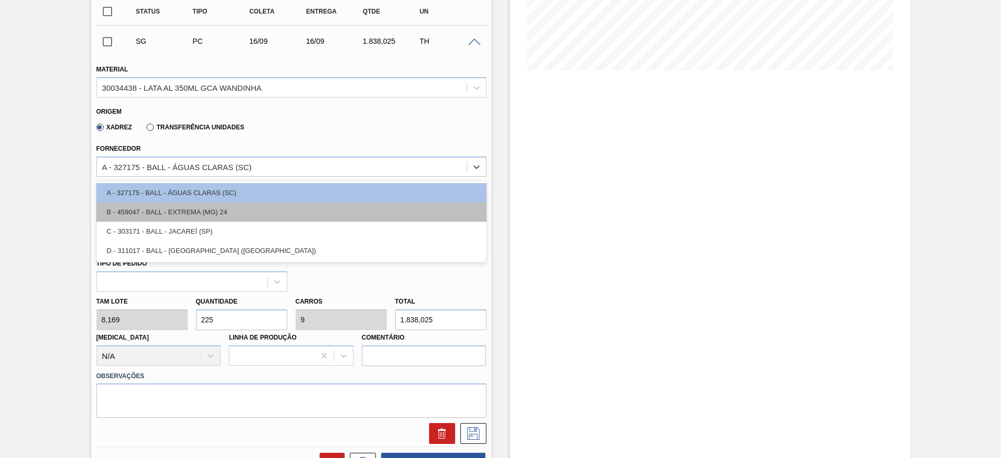
click at [209, 213] on div "B - 459047 - BALL - EXTREMA (MG) 24" at bounding box center [291, 211] width 390 height 19
type input "[DATE]"
type input "11,25"
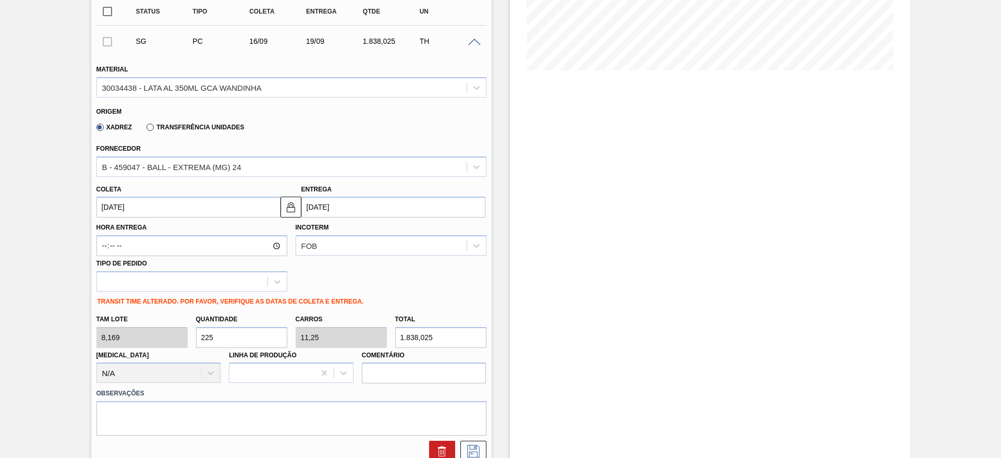
drag, startPoint x: 237, startPoint y: 334, endPoint x: 178, endPoint y: 326, distance: 59.4
click at [178, 326] on div "Tam lote 8,169 Quantidade 225 Carros 11,25 Total 1.838,025 Doca N/A Linha de Pr…" at bounding box center [291, 346] width 398 height 75
type input "5"
type input "0,25"
type input "40,845"
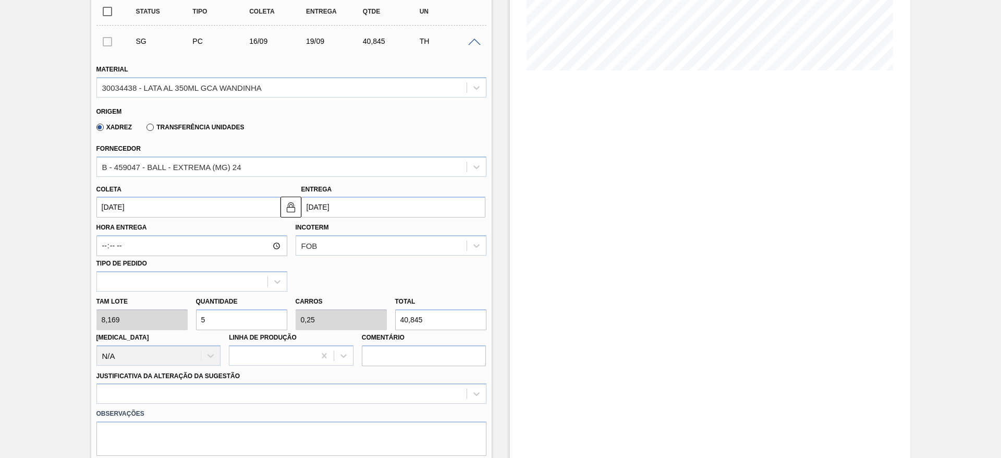
type input "5"
click at [170, 210] on input "[DATE]" at bounding box center [188, 207] width 184 height 21
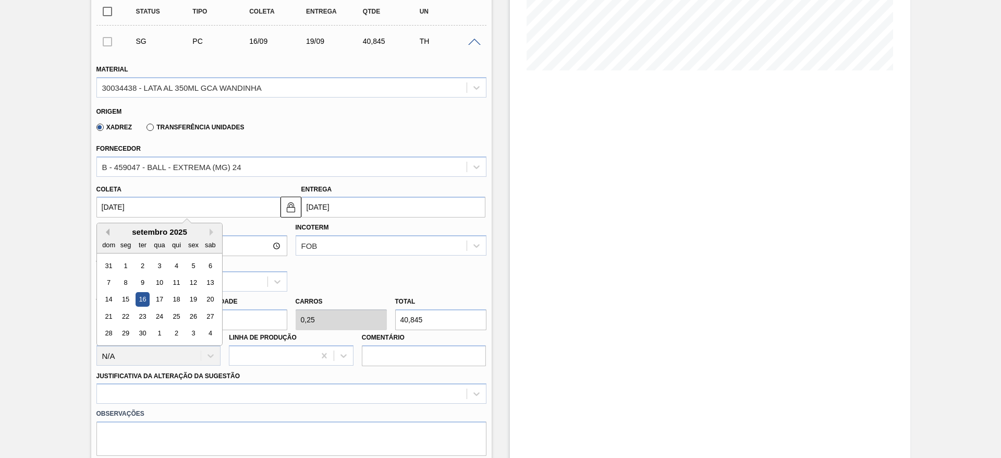
click at [105, 232] on button "Previous Month" at bounding box center [105, 231] width 7 height 7
drag, startPoint x: 177, startPoint y: 334, endPoint x: 184, endPoint y: 331, distance: 7.3
click at [178, 334] on div "28" at bounding box center [176, 333] width 14 height 14
type input "[DATE]"
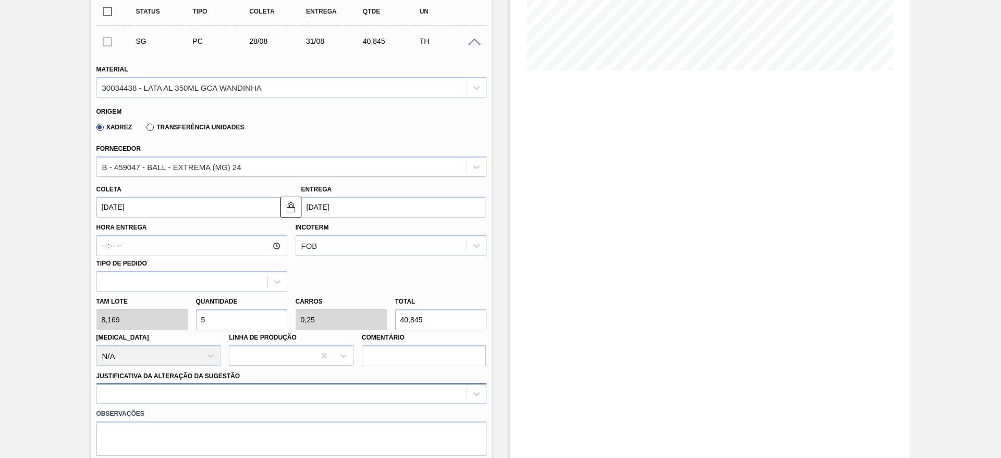
click at [253, 389] on div at bounding box center [291, 393] width 390 height 20
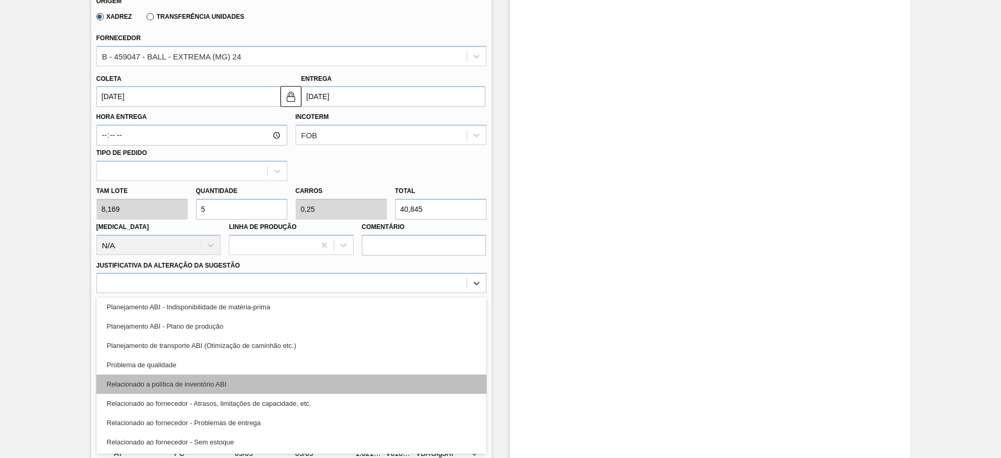
scroll to position [195, 0]
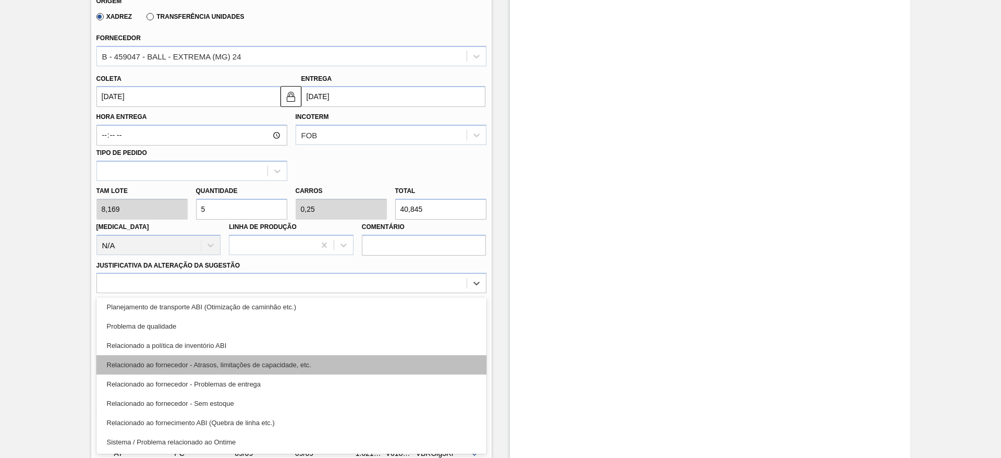
click at [299, 364] on div "Relacionado ao fornecedor - Atrasos, limitações de capacidade, etc." at bounding box center [291, 364] width 390 height 19
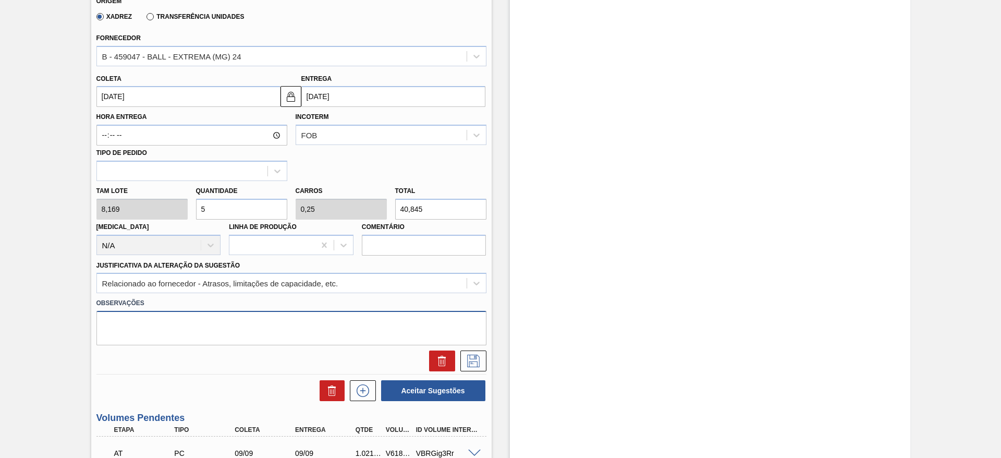
click at [214, 333] on textarea at bounding box center [291, 328] width 390 height 34
type textarea "Complemento de carga dado à limitação de volume disponível na Tônica 350"
click at [483, 361] on button at bounding box center [473, 360] width 26 height 21
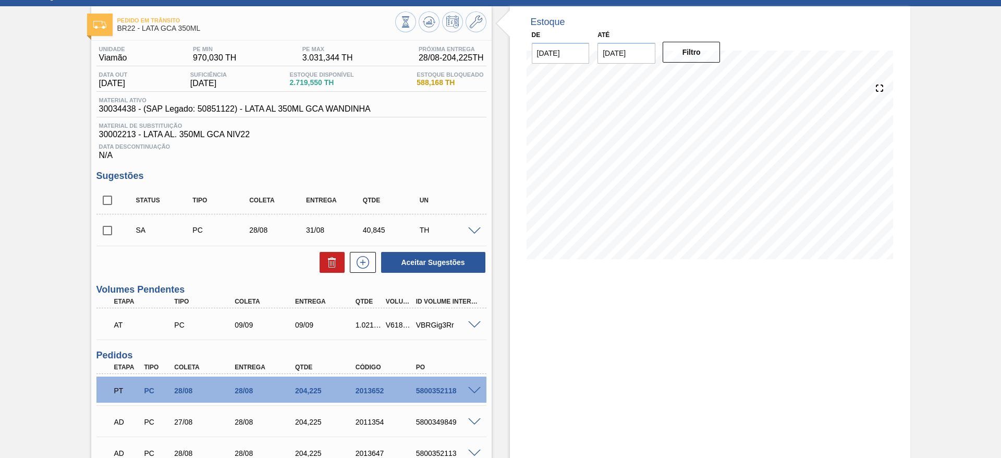
scroll to position [32, 0]
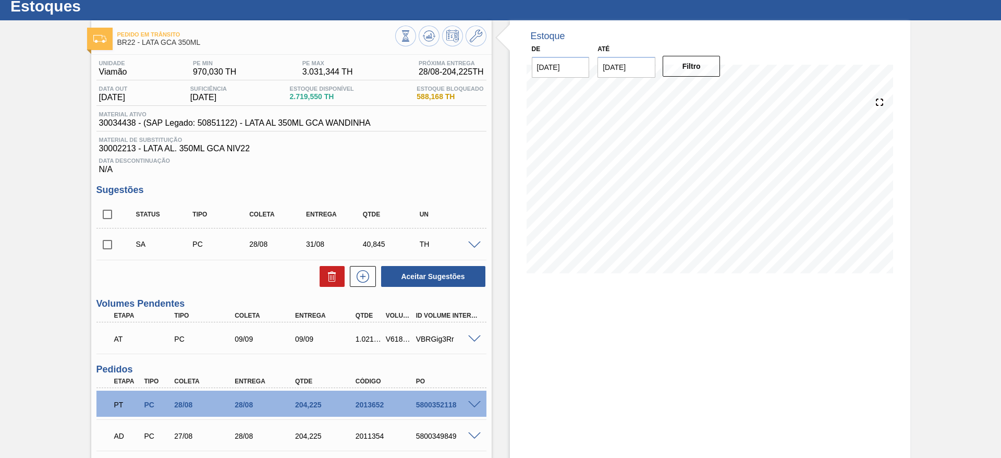
click at [108, 247] on input "checkbox" at bounding box center [107, 245] width 22 height 22
click at [427, 278] on button "Aceitar Sugestões" at bounding box center [433, 276] width 104 height 21
checkbox input "false"
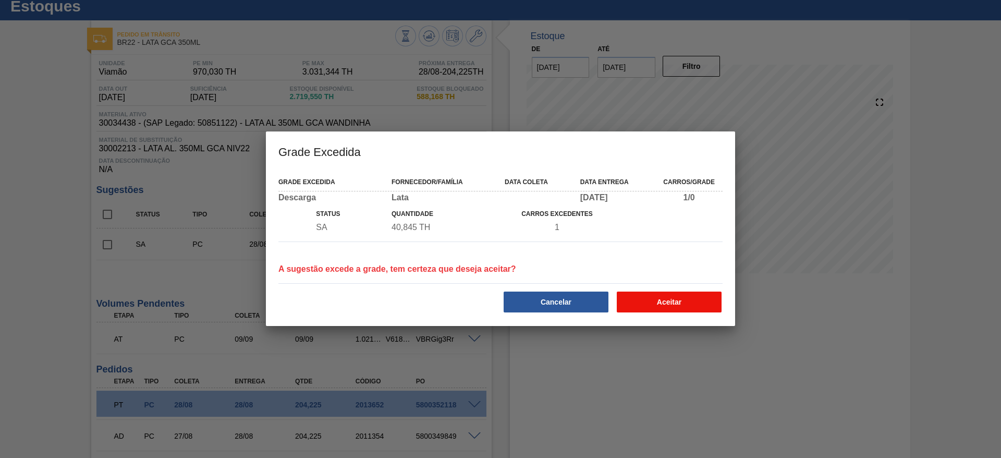
click at [655, 301] on button "Aceitar" at bounding box center [669, 301] width 105 height 21
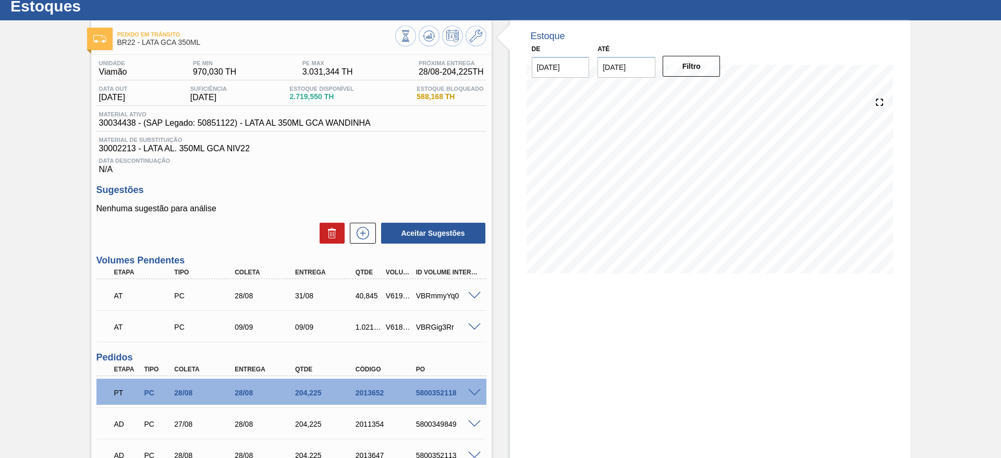
click at [394, 293] on div "V619072" at bounding box center [398, 295] width 31 height 8
copy div "V619072"
click at [363, 296] on div "40,845" at bounding box center [368, 295] width 31 height 8
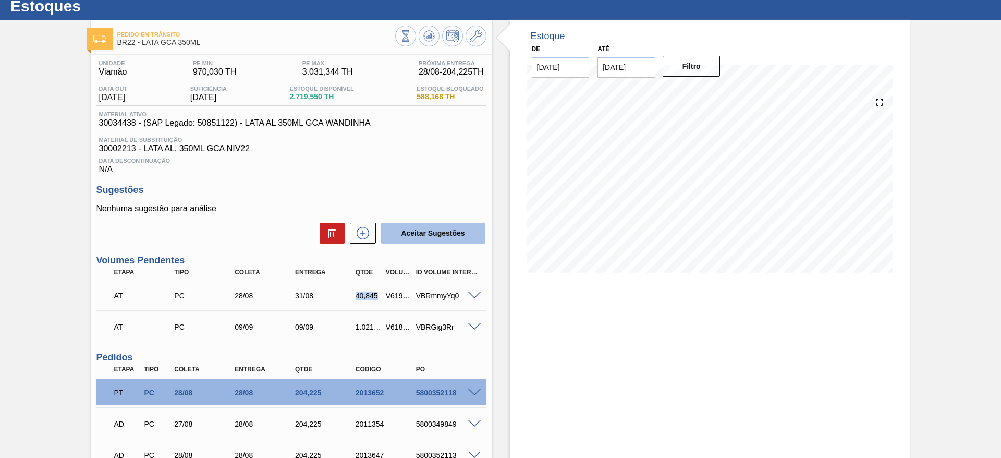
copy div "40,845"
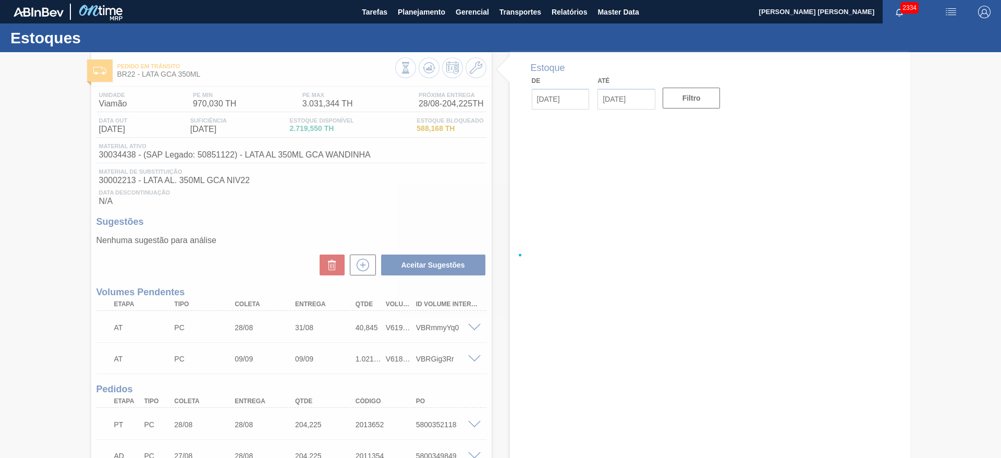
type input "[DATE]"
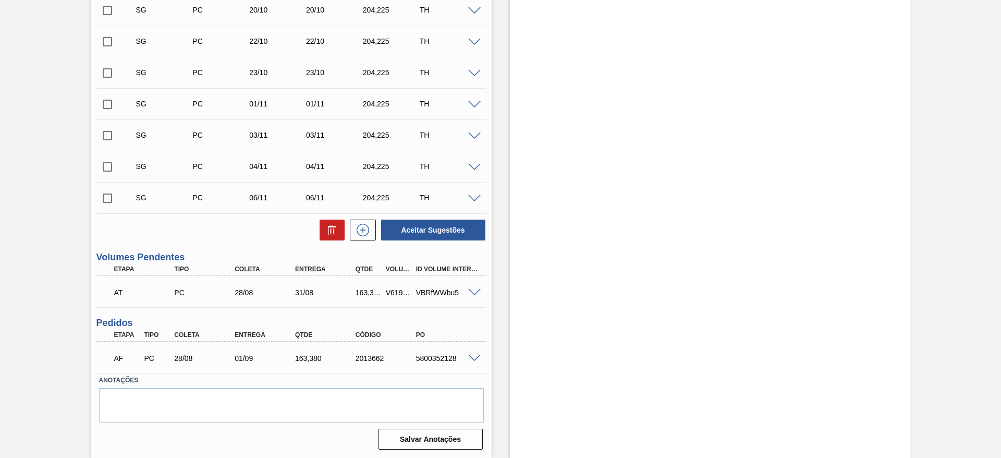
scroll to position [423, 0]
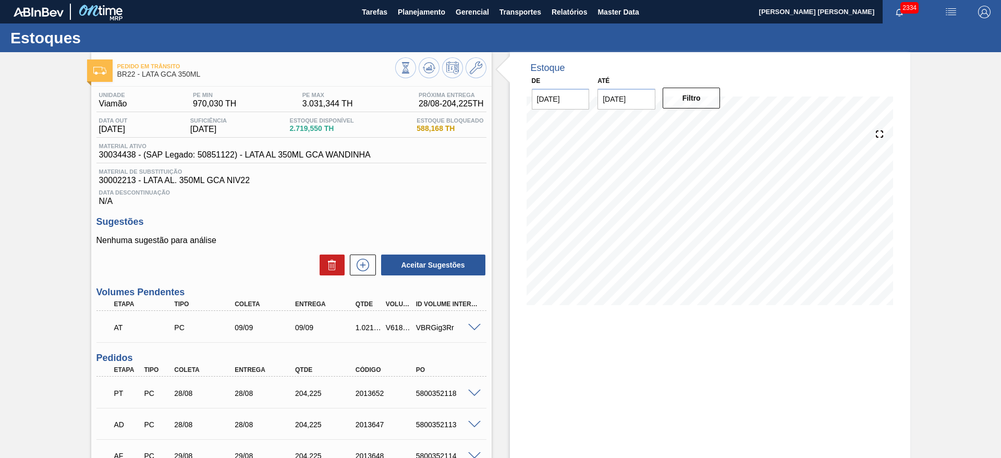
scroll to position [156, 0]
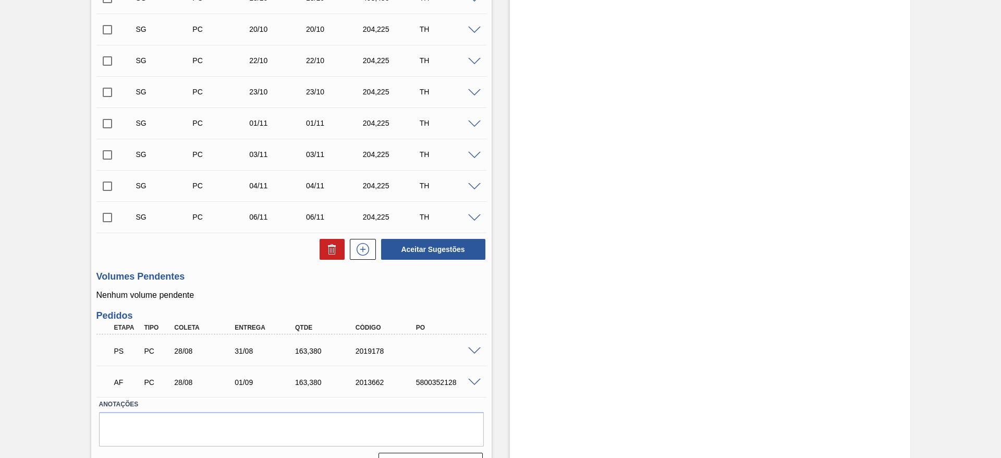
scroll to position [427, 0]
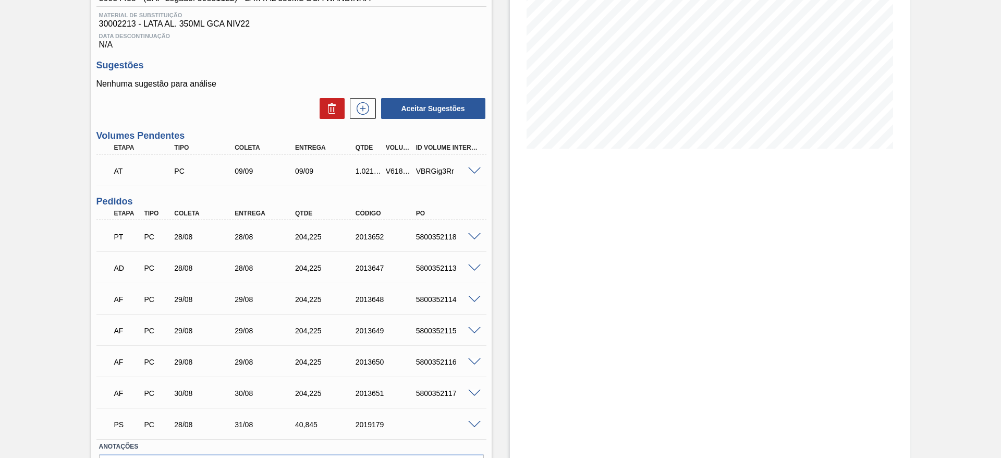
scroll to position [223, 0]
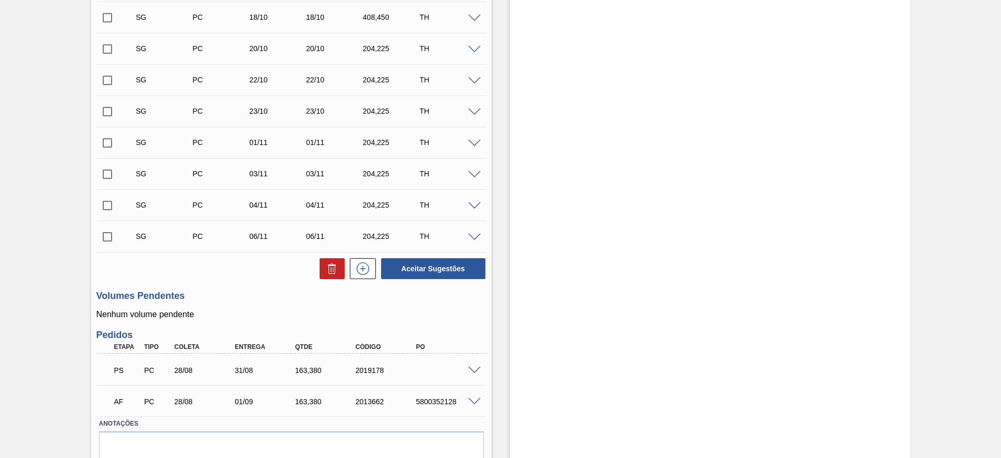
scroll to position [427, 0]
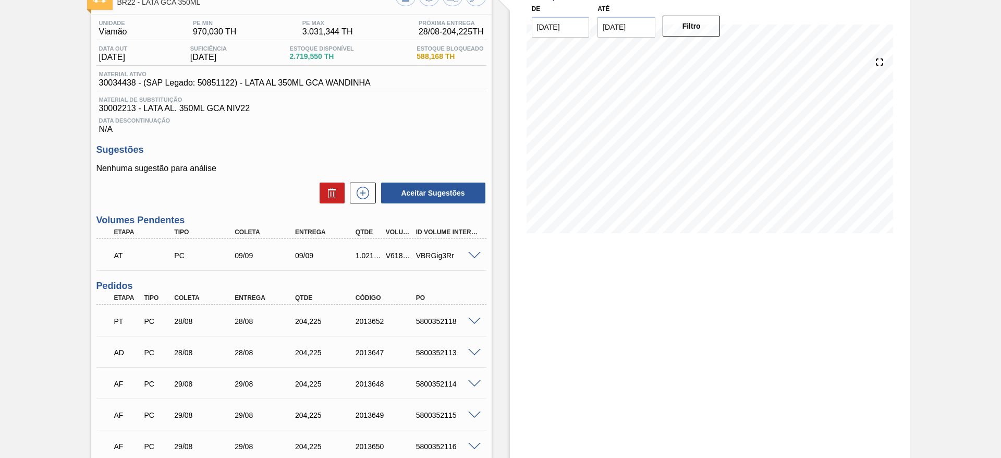
scroll to position [223, 0]
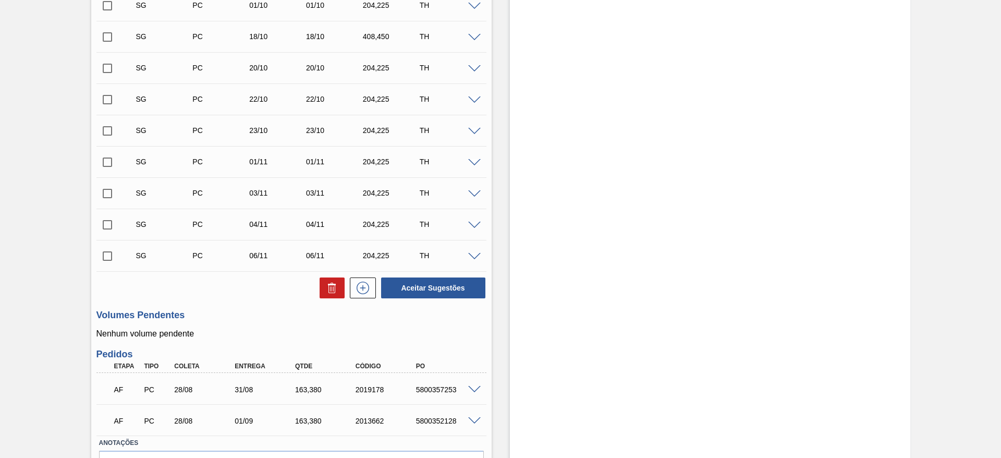
scroll to position [427, 0]
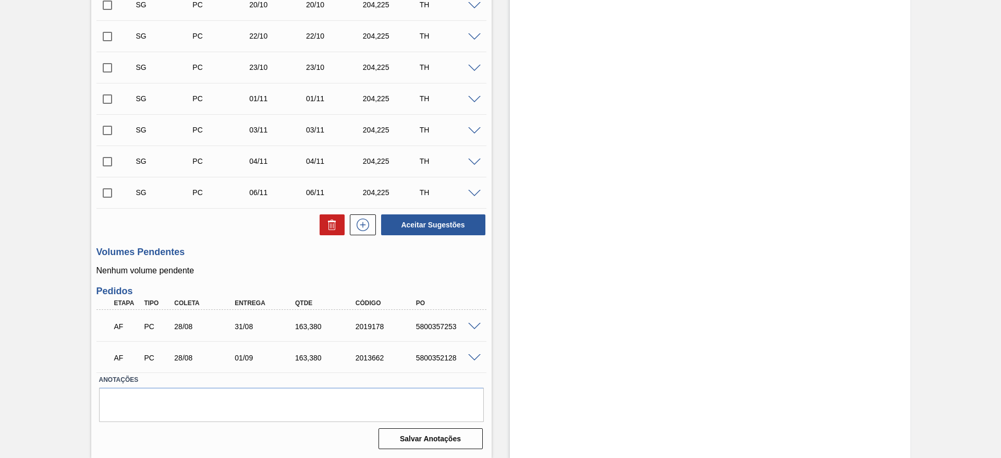
click at [473, 358] on span at bounding box center [474, 358] width 13 height 8
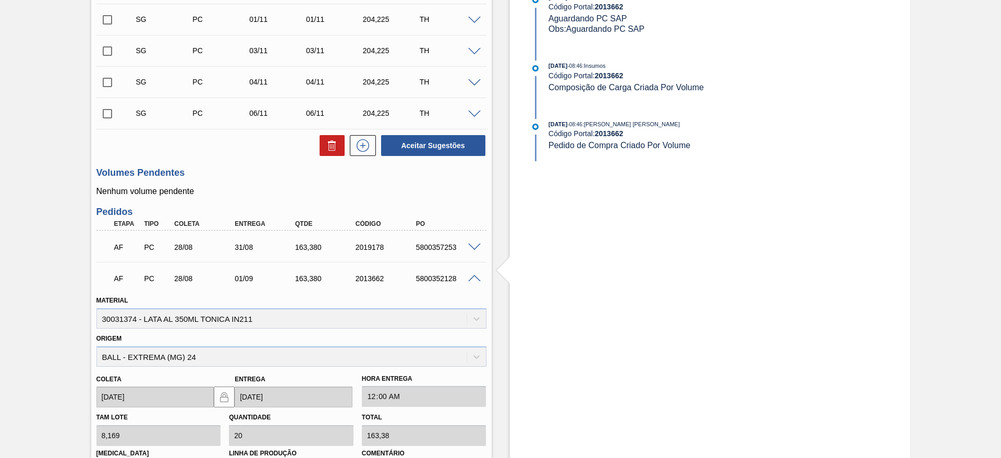
scroll to position [662, 0]
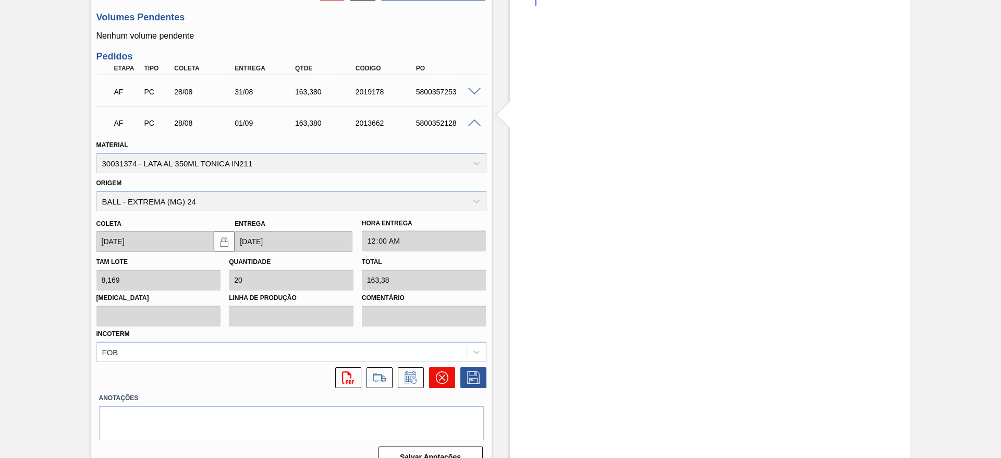
click at [441, 376] on icon at bounding box center [442, 377] width 13 height 13
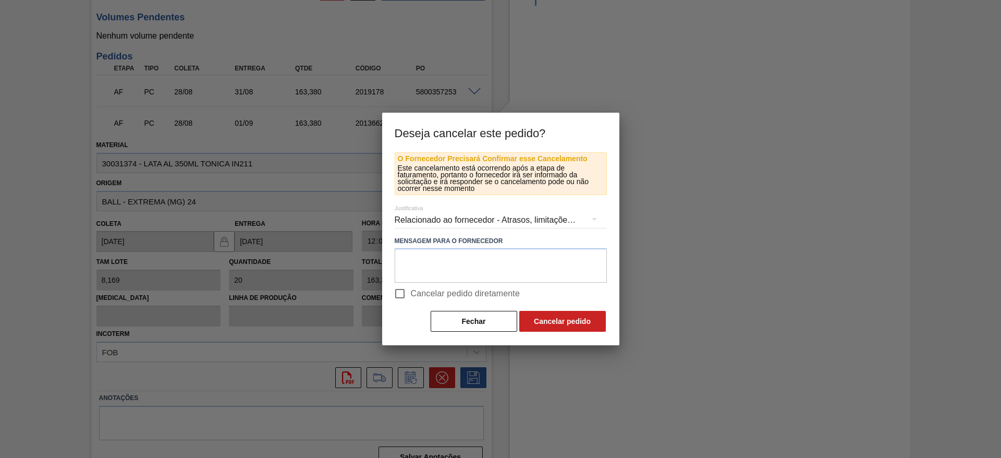
click at [437, 292] on span "Cancelar pedido diretamente" at bounding box center [465, 293] width 109 height 13
click at [411, 292] on input "Cancelar pedido diretamente" at bounding box center [400, 294] width 22 height 22
checkbox input "true"
click at [547, 318] on button "Cancelar pedido" at bounding box center [562, 321] width 87 height 21
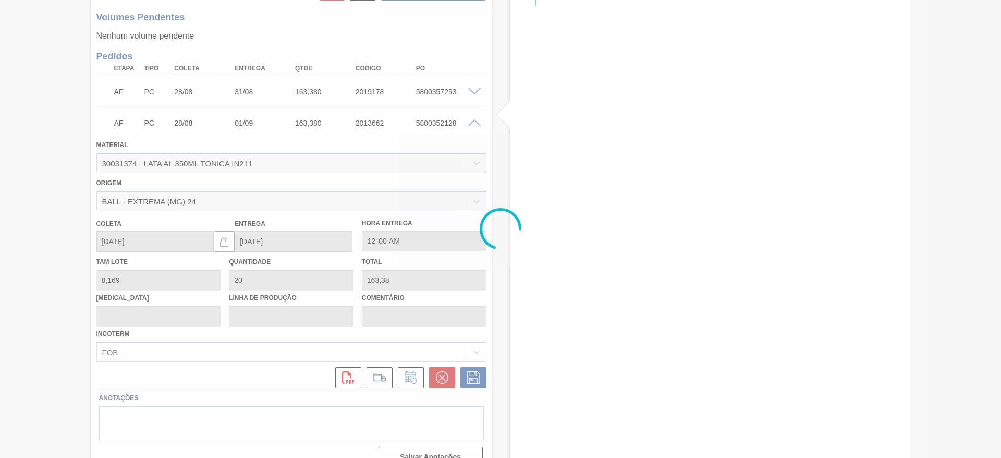
scroll to position [427, 0]
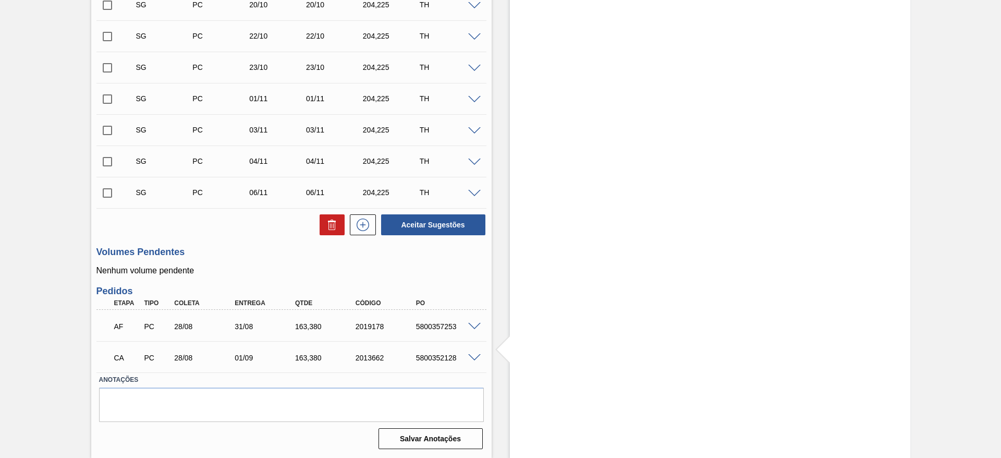
click at [447, 327] on div "5800357253" at bounding box center [447, 326] width 68 height 8
copy div "5800357253"
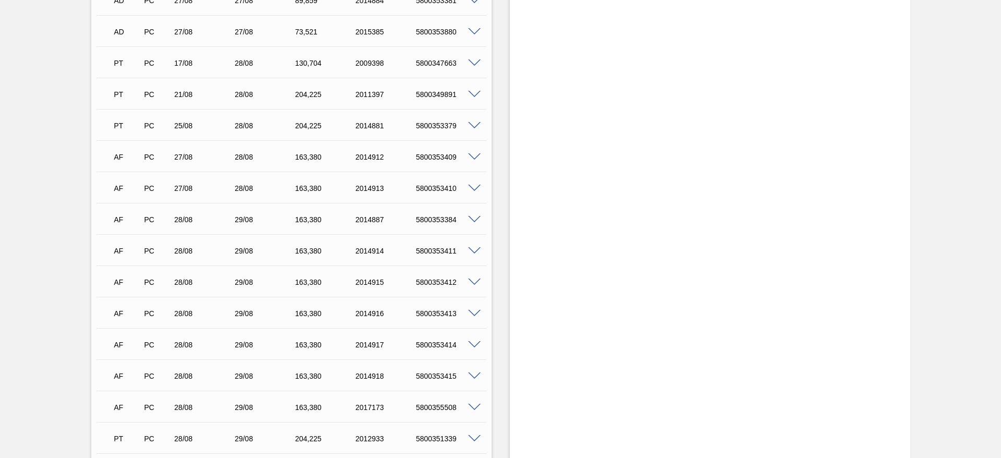
scroll to position [1251, 0]
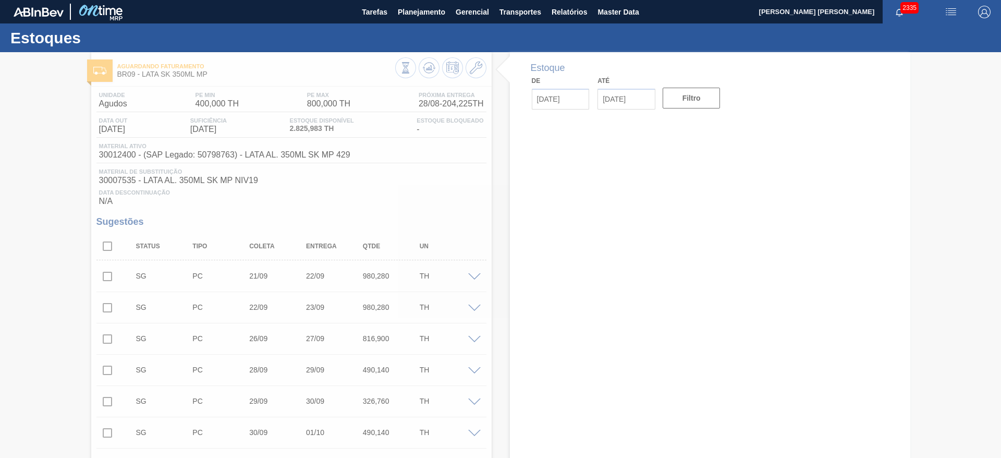
type input "[DATE]"
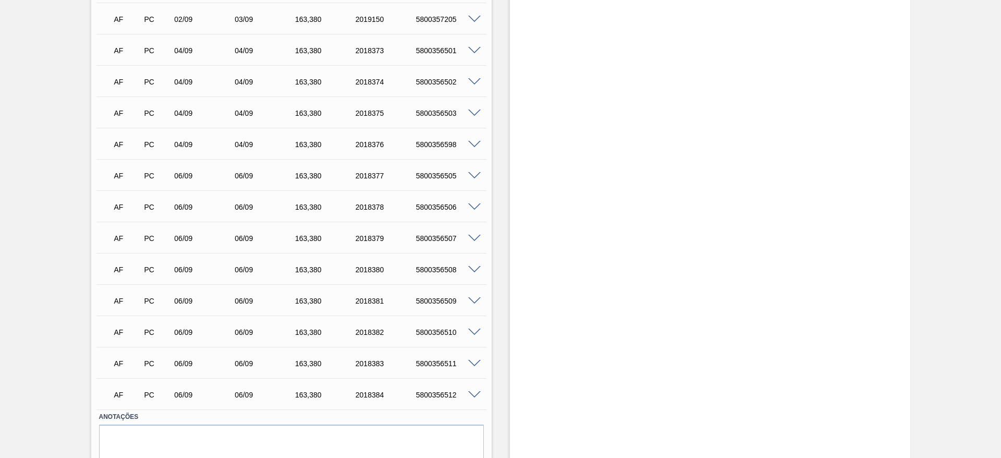
scroll to position [2018, 0]
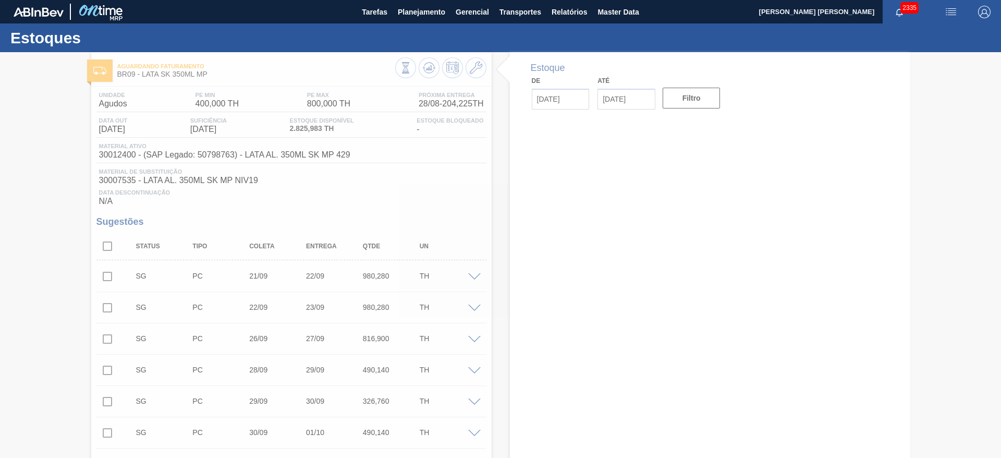
type input "[DATE]"
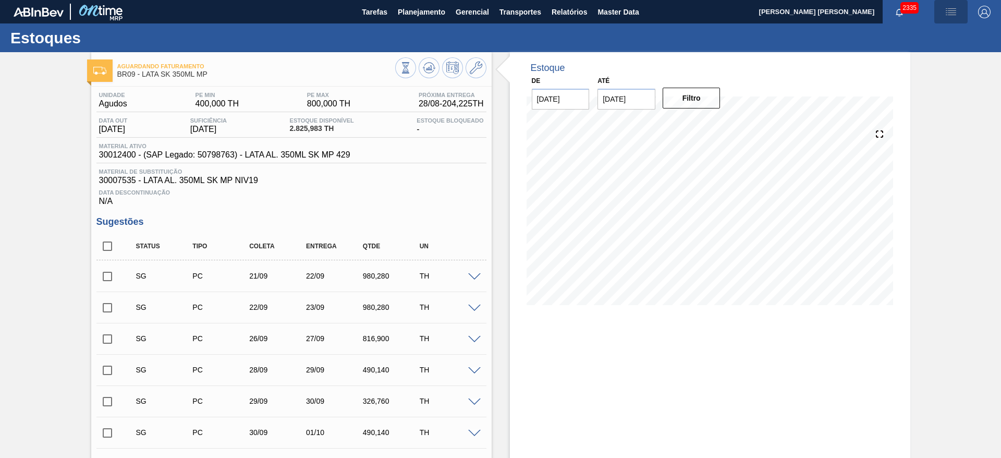
click at [949, 10] on img "button" at bounding box center [951, 12] width 13 height 13
click at [913, 33] on li "Pedido Contingência" at bounding box center [944, 37] width 95 height 19
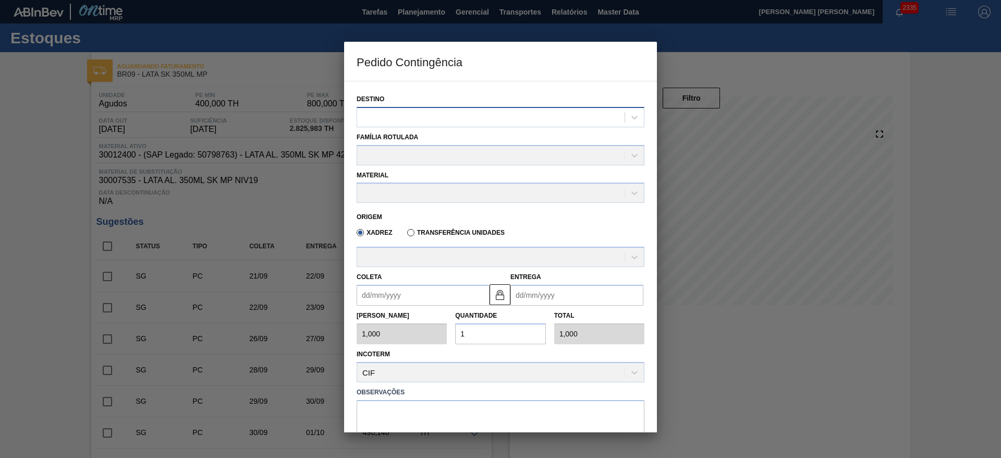
click at [485, 113] on div at bounding box center [490, 116] width 267 height 15
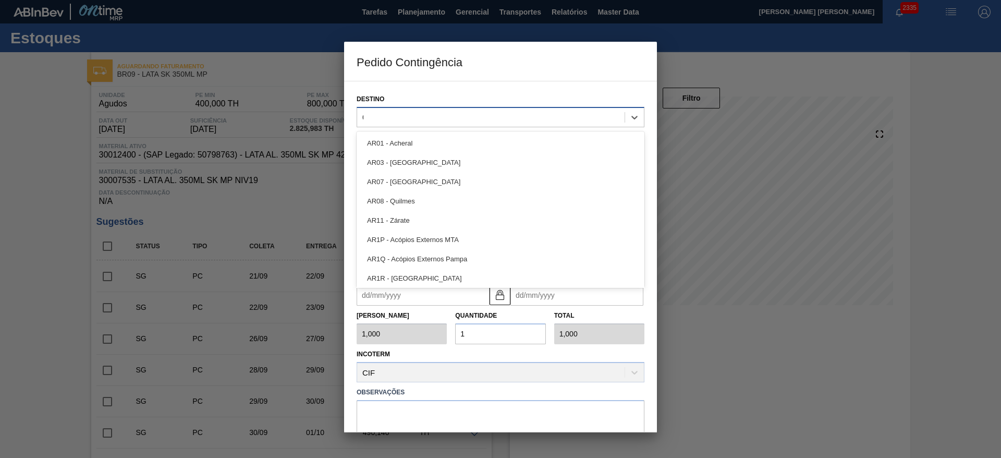
type input "09"
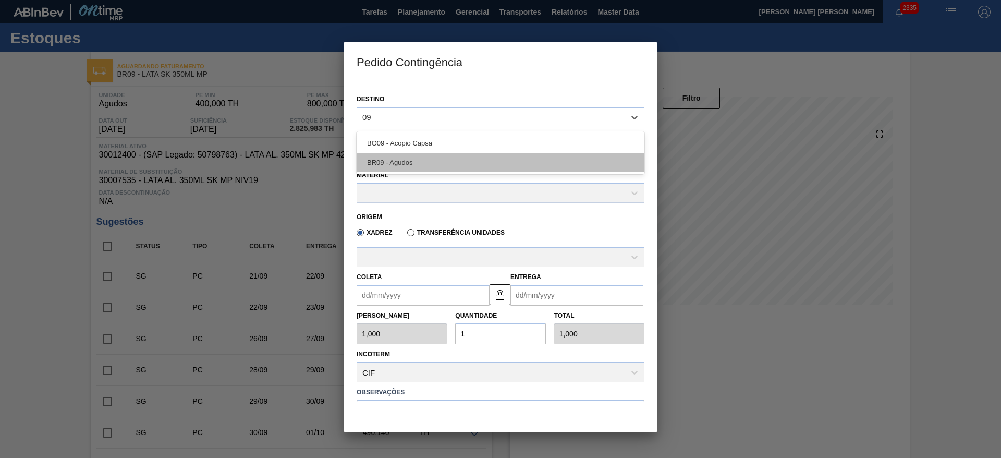
click at [417, 156] on div "BR09 - Agudos" at bounding box center [501, 162] width 288 height 19
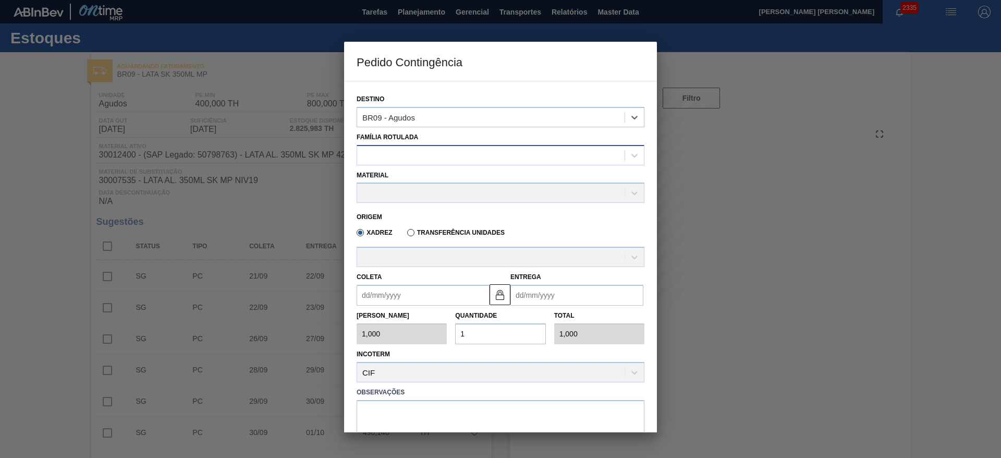
click at [423, 152] on div at bounding box center [490, 155] width 267 height 15
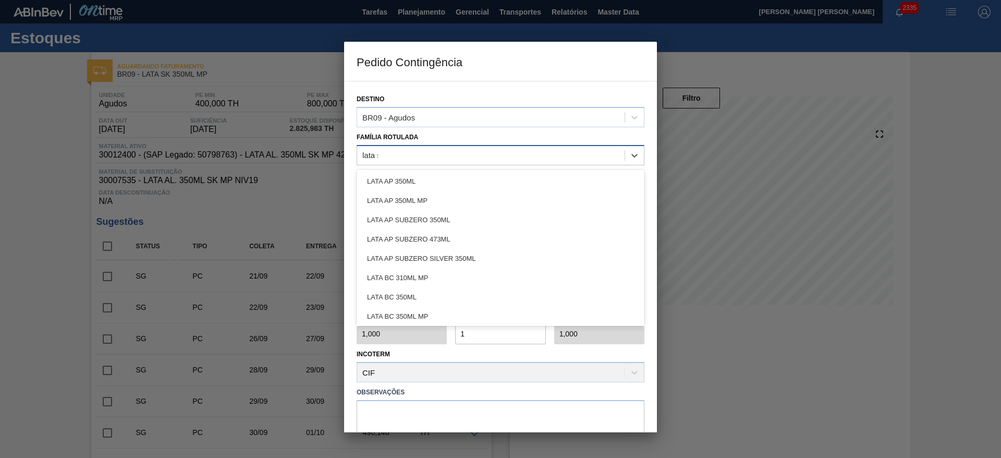
type Rotulada "lata sk"
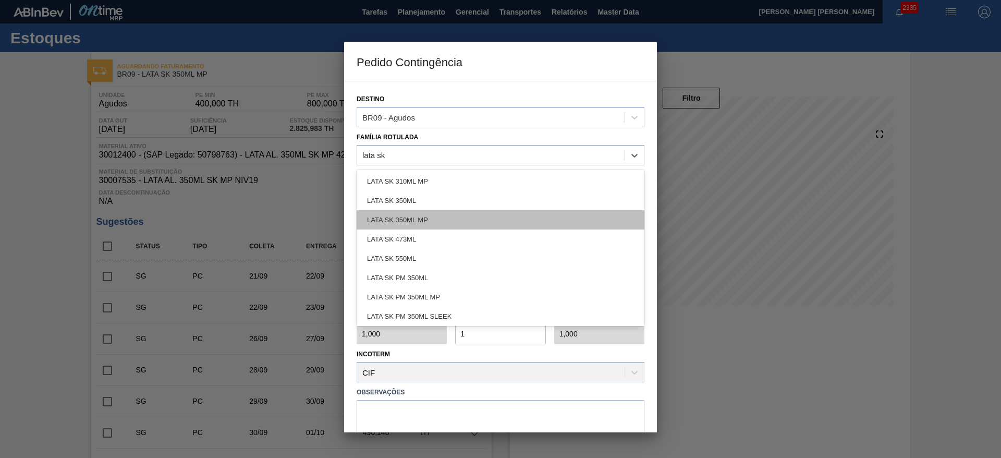
click at [398, 219] on div "LATA SK 350ML MP" at bounding box center [501, 219] width 288 height 19
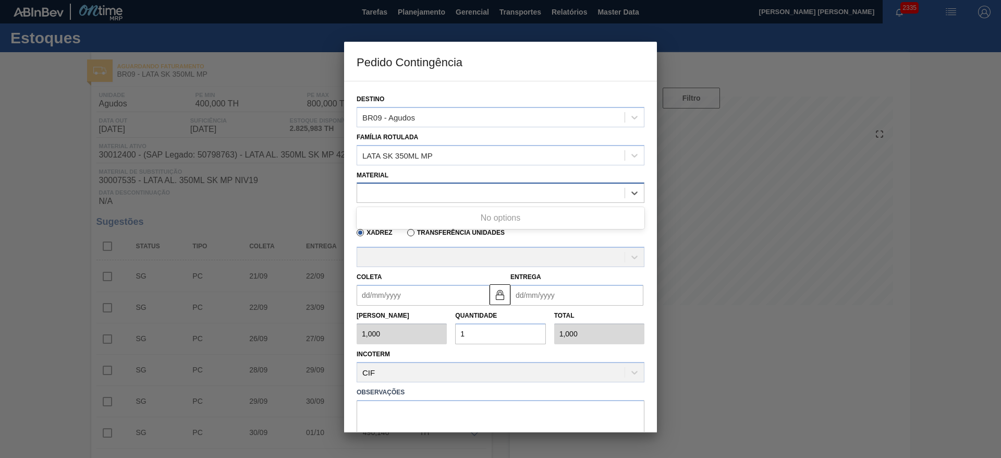
drag, startPoint x: 420, startPoint y: 192, endPoint x: 425, endPoint y: 195, distance: 6.3
click at [420, 192] on div at bounding box center [490, 193] width 267 height 15
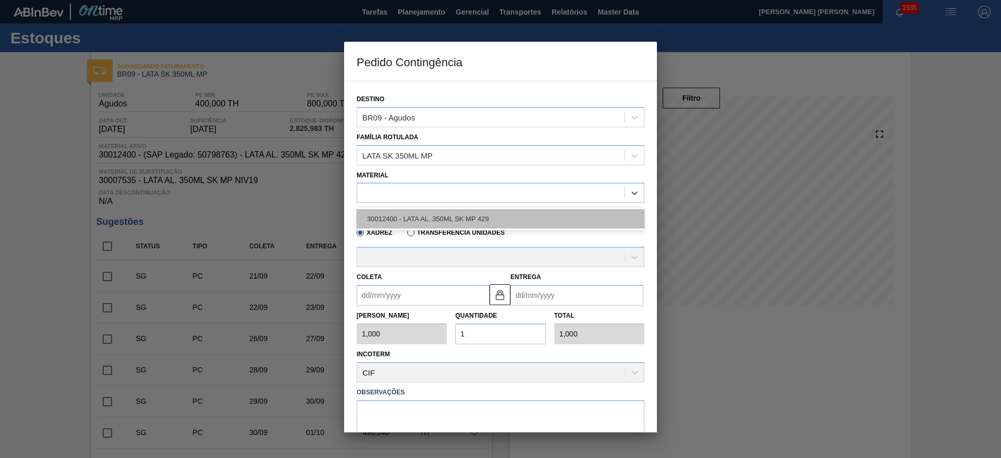
click at [446, 216] on div "30012400 - LATA AL. 350ML SK MP 429" at bounding box center [501, 218] width 288 height 19
type input "8,169"
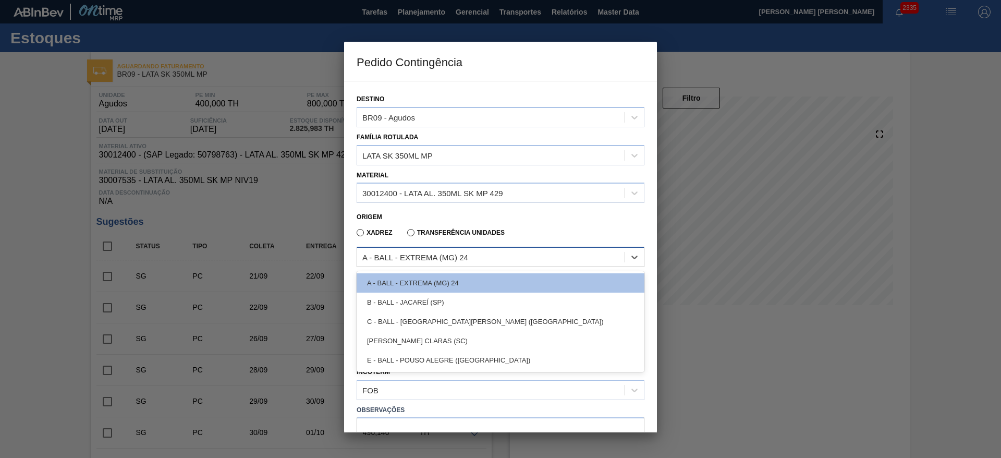
click at [425, 255] on div "A - BALL - EXTREMA (MG) 24" at bounding box center [415, 257] width 106 height 9
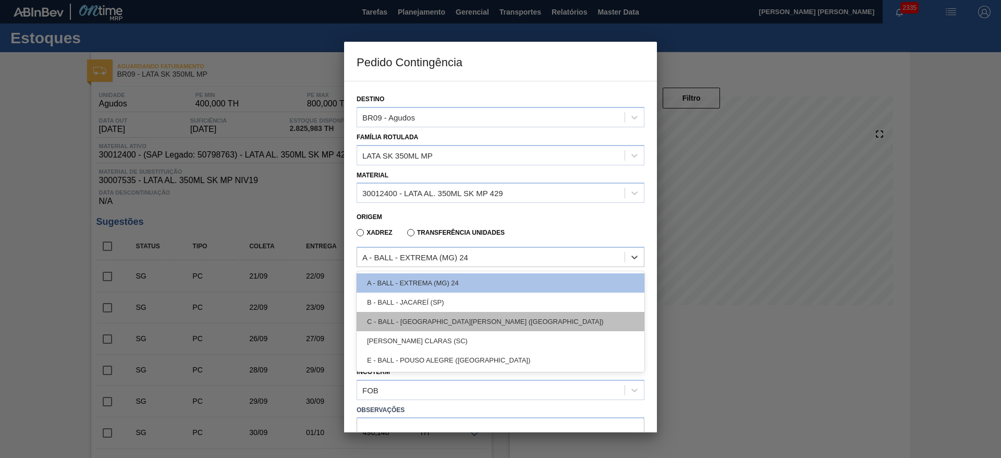
click at [439, 320] on div "C - BALL - TRÊS RIOS (RJ)" at bounding box center [501, 321] width 288 height 19
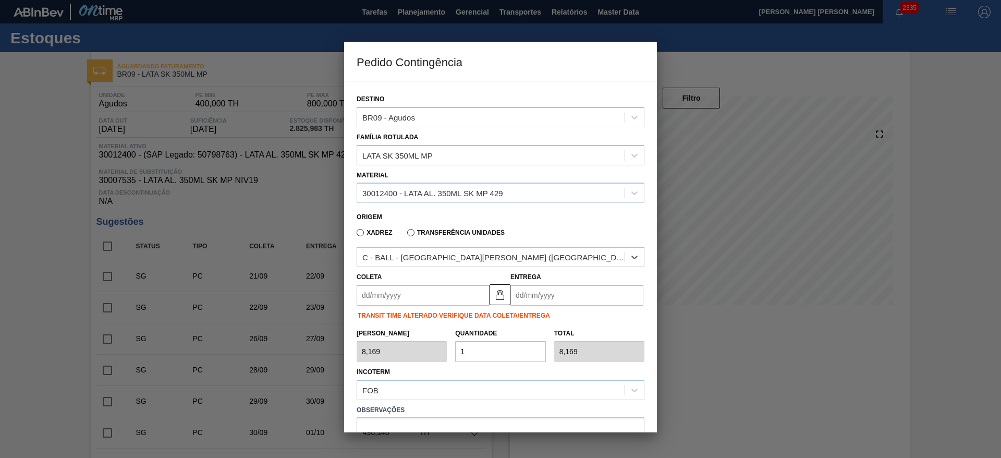
click at [430, 295] on input "Coleta" at bounding box center [423, 295] width 133 height 21
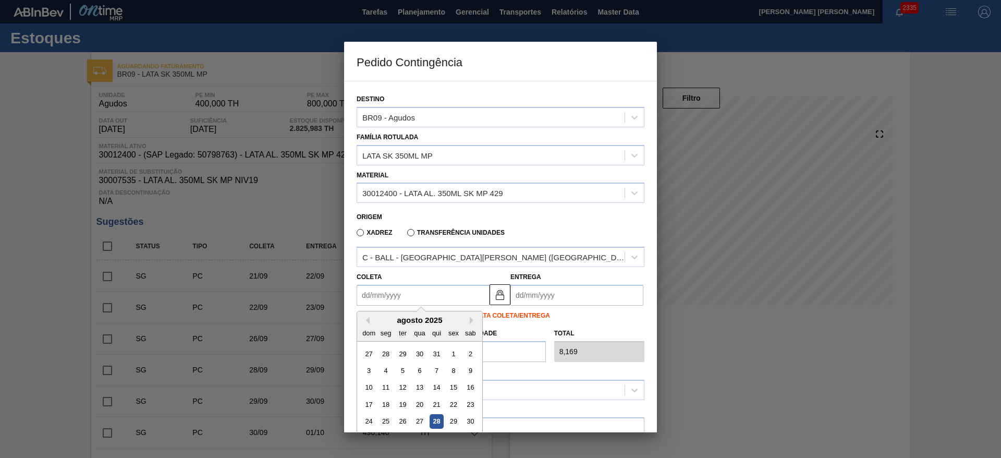
click at [437, 419] on div "28" at bounding box center [437, 421] width 14 height 14
type input "[DATE]"
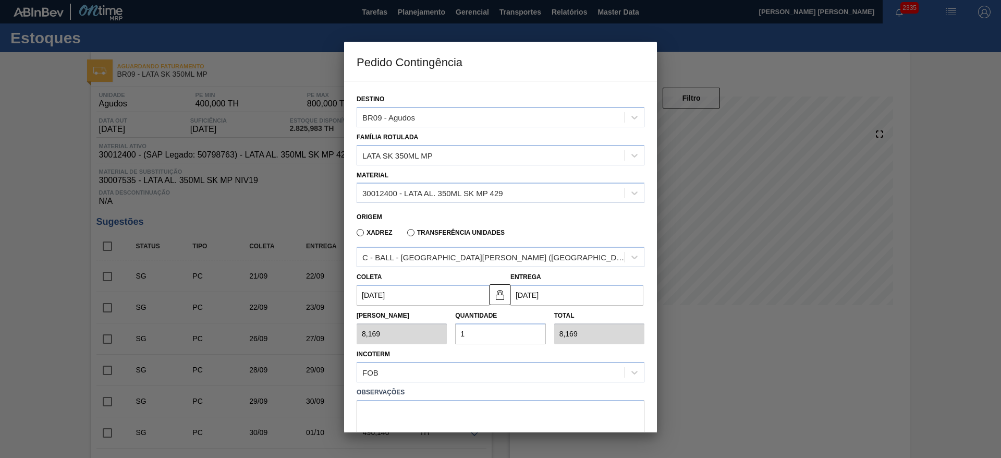
drag, startPoint x: 479, startPoint y: 334, endPoint x: 462, endPoint y: 334, distance: 16.2
click at [461, 334] on input "1" at bounding box center [500, 333] width 90 height 21
type input "2"
type input "16,338"
type input "21"
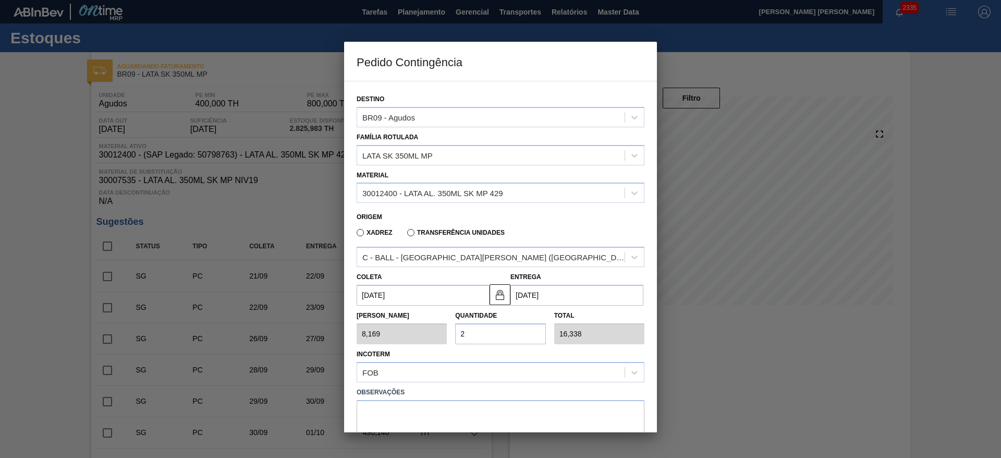
type input "171,549"
type input "21"
click at [646, 325] on div "Total 171,549" at bounding box center [599, 326] width 99 height 36
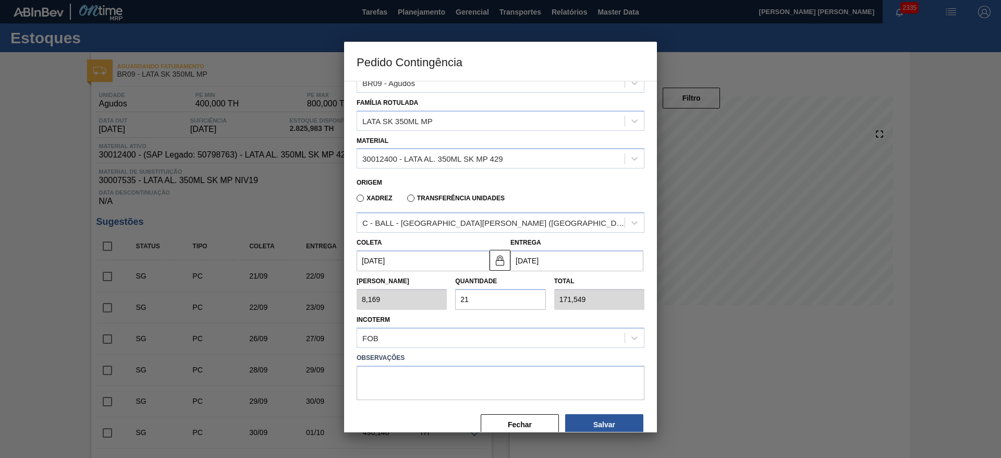
scroll to position [54, 0]
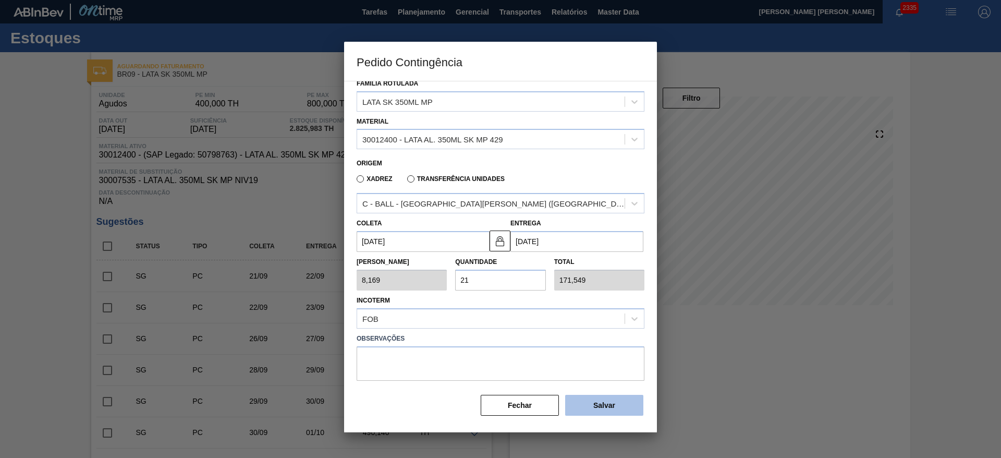
click at [607, 404] on button "Salvar" at bounding box center [604, 405] width 78 height 21
type input "1,000"
type input "1"
type input "1,000"
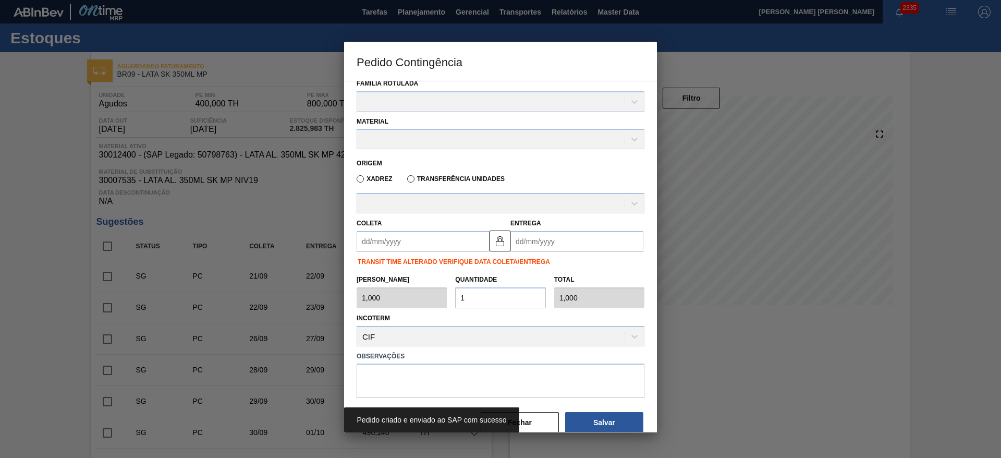
drag, startPoint x: 926, startPoint y: 247, endPoint x: 917, endPoint y: 238, distance: 12.5
click at [924, 247] on div at bounding box center [500, 229] width 1001 height 458
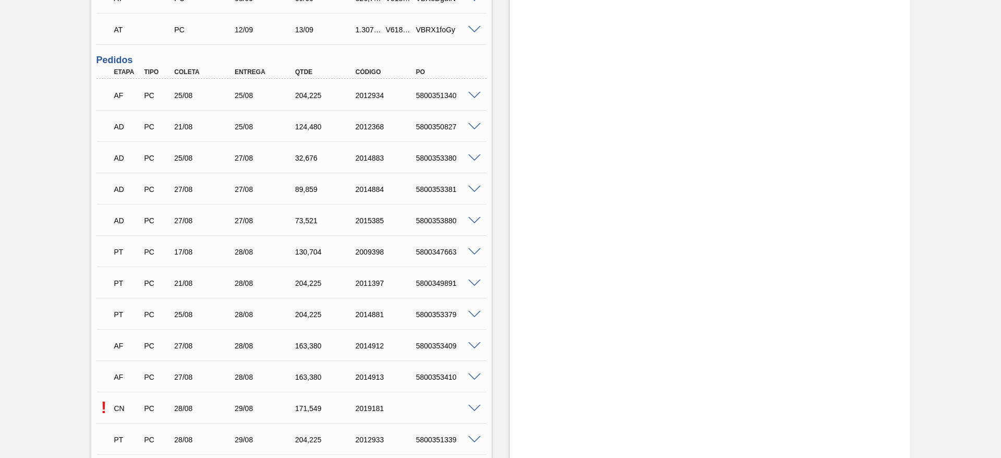
scroll to position [1095, 0]
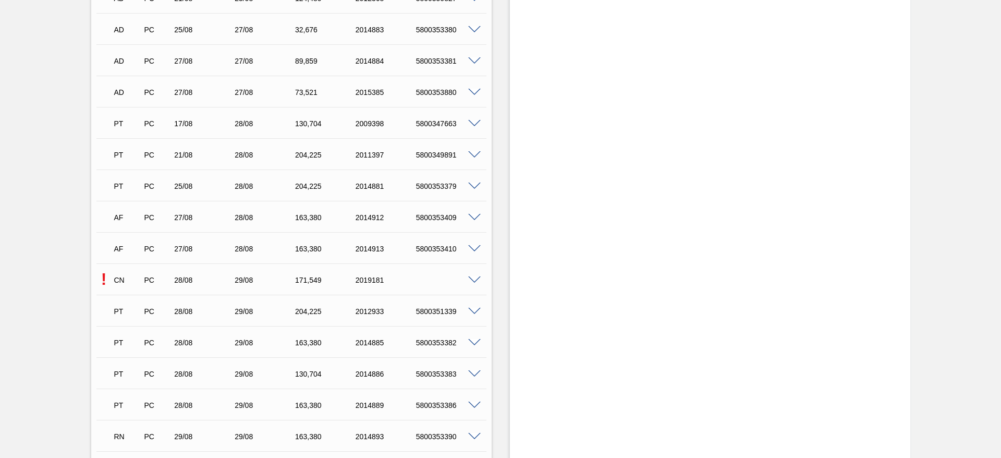
click at [471, 277] on span at bounding box center [474, 280] width 13 height 8
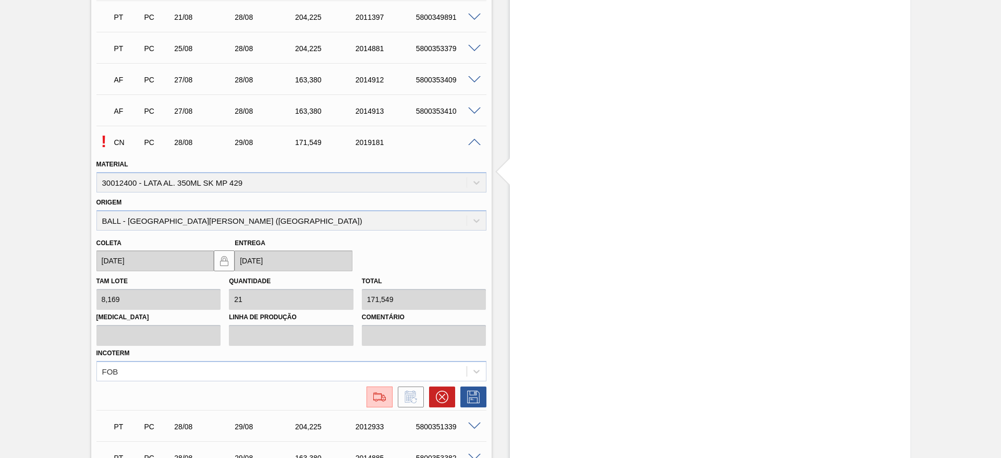
scroll to position [1251, 0]
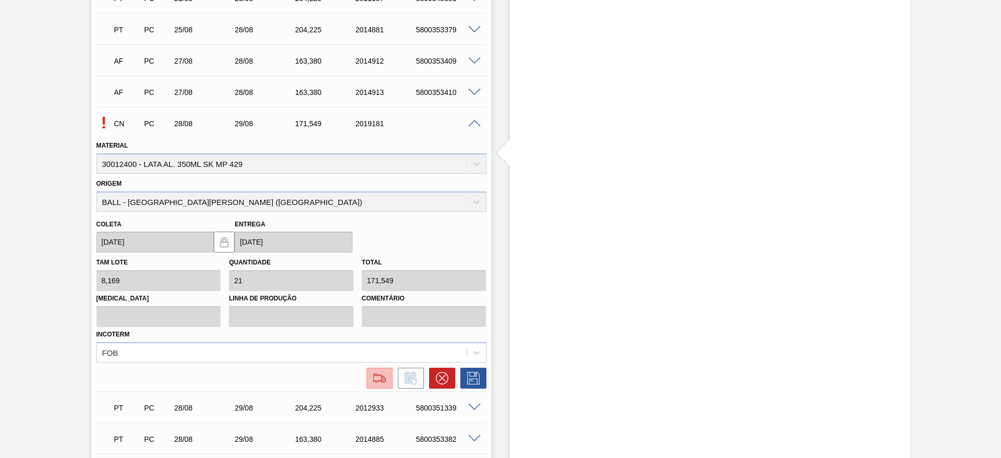
click at [379, 376] on img at bounding box center [379, 378] width 17 height 13
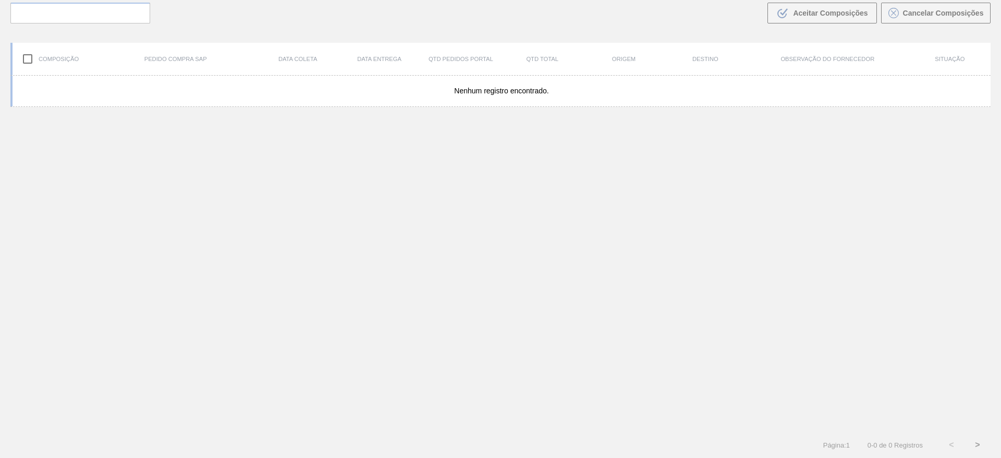
scroll to position [75, 0]
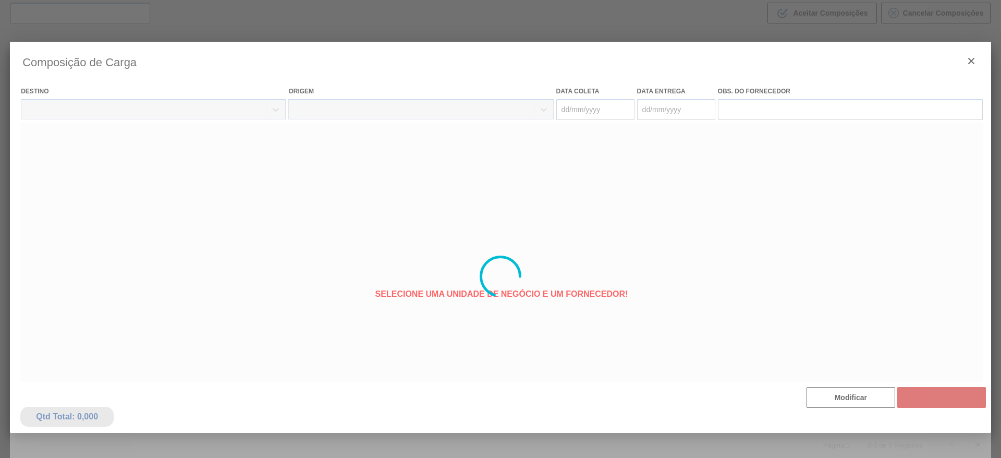
type coleta "[DATE]"
type entrega "[DATE]"
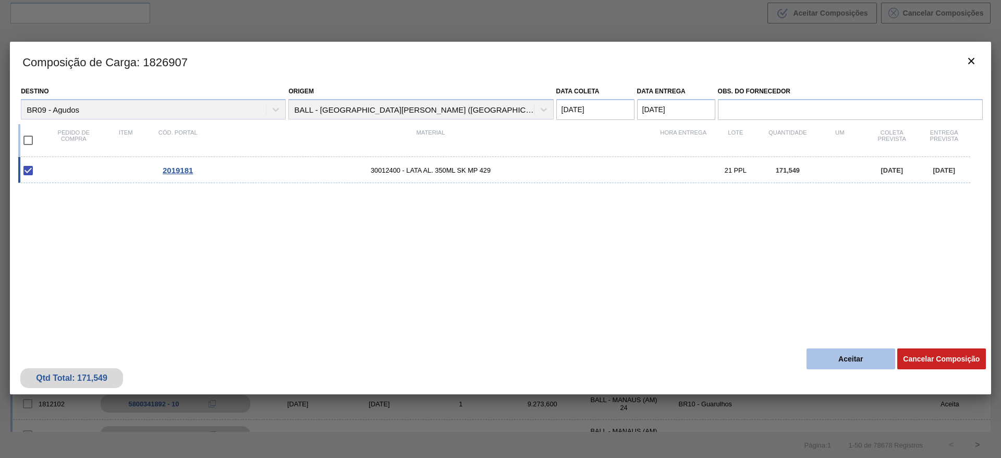
click at [858, 358] on button "Aceitar" at bounding box center [850, 358] width 89 height 21
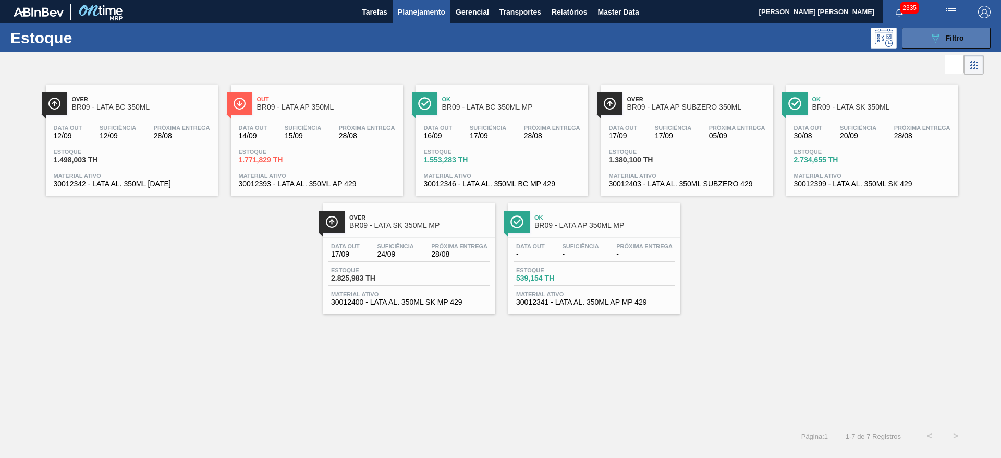
click at [920, 31] on button "089F7B8B-B2A5-4AFE-B5C0-19BA573D28AC Filtro" at bounding box center [946, 38] width 89 height 21
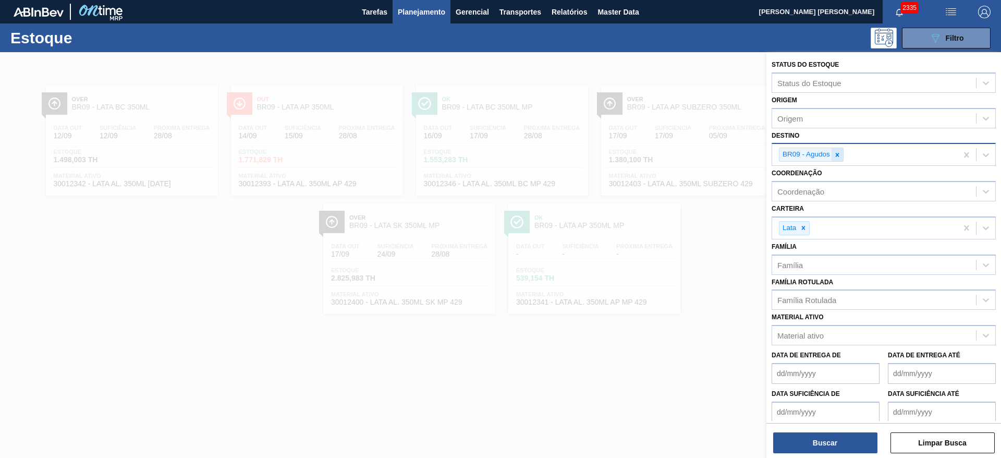
click at [837, 151] on icon at bounding box center [837, 154] width 7 height 7
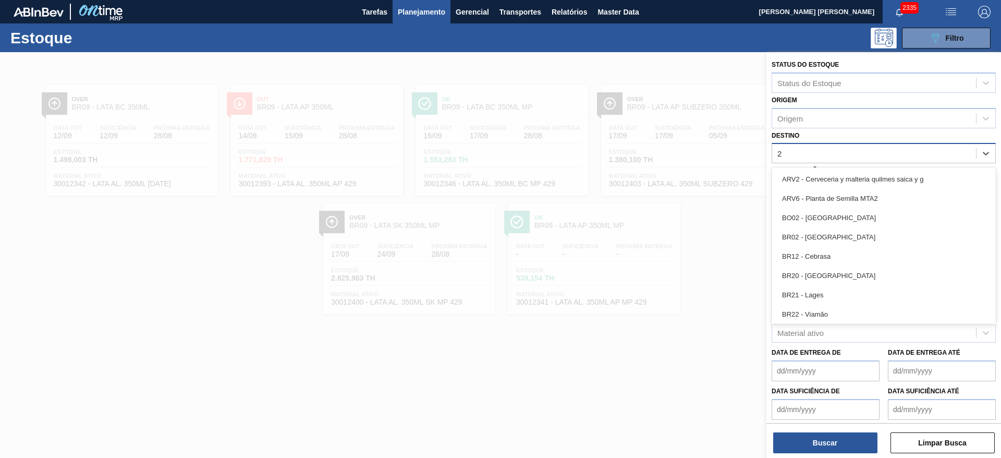
type input "21"
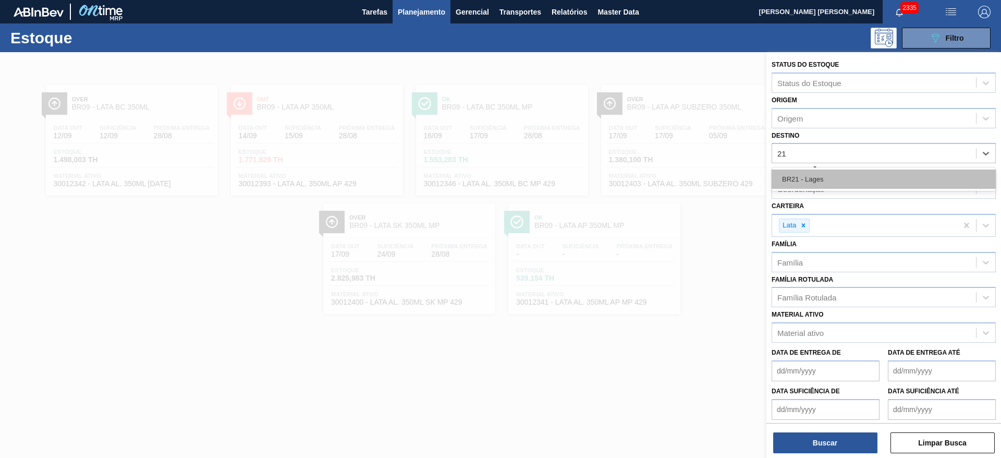
click at [815, 175] on div "BR21 - Lages" at bounding box center [884, 178] width 224 height 19
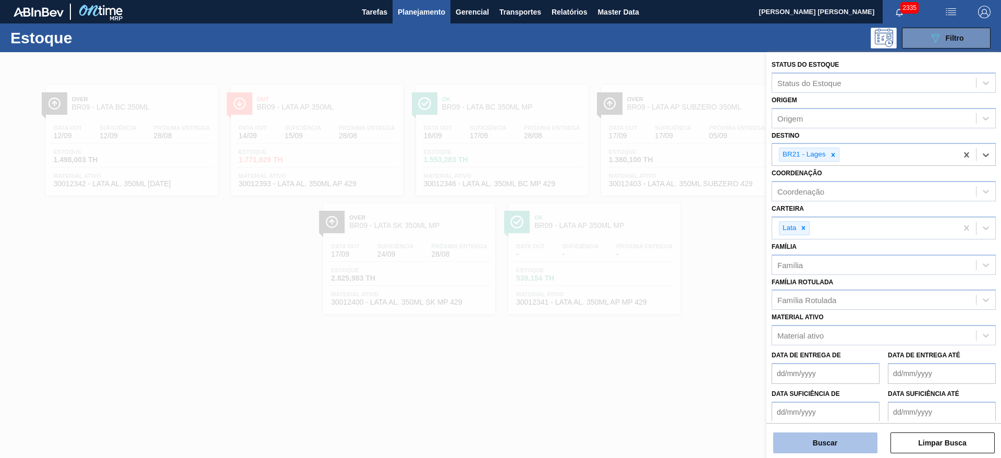
click at [849, 443] on button "Buscar" at bounding box center [825, 442] width 104 height 21
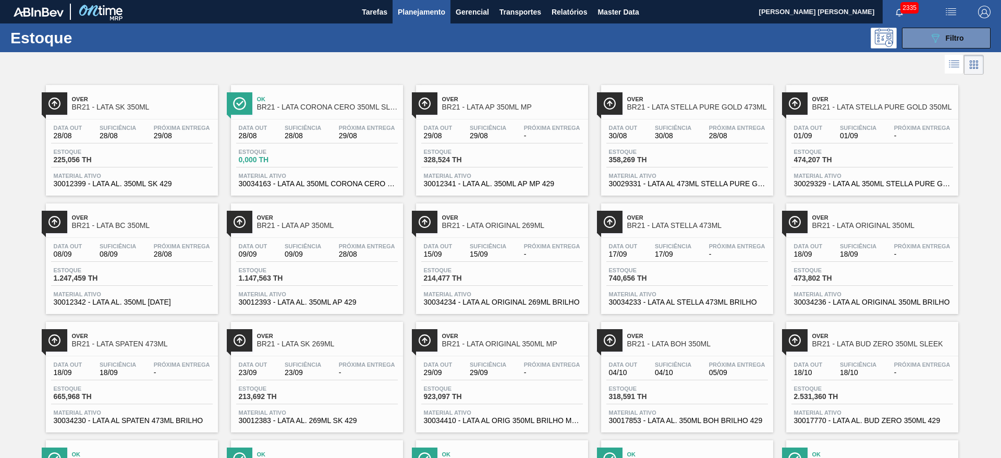
click at [510, 55] on div at bounding box center [492, 64] width 984 height 25
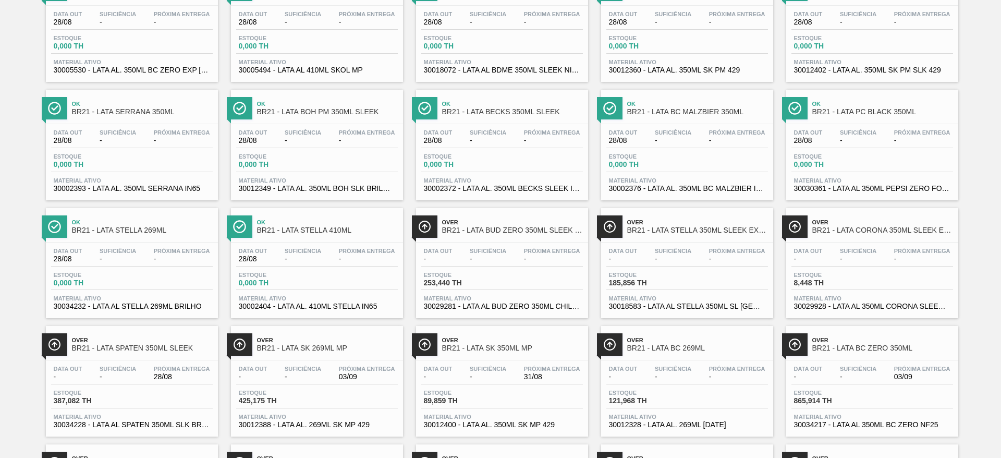
scroll to position [469, 0]
click at [509, 338] on span "Over" at bounding box center [512, 339] width 141 height 6
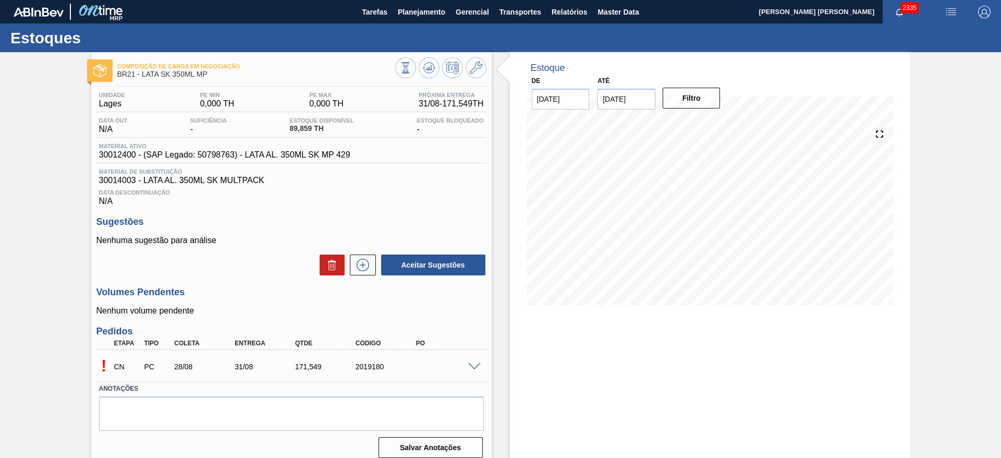
click at [472, 365] on span at bounding box center [474, 367] width 13 height 8
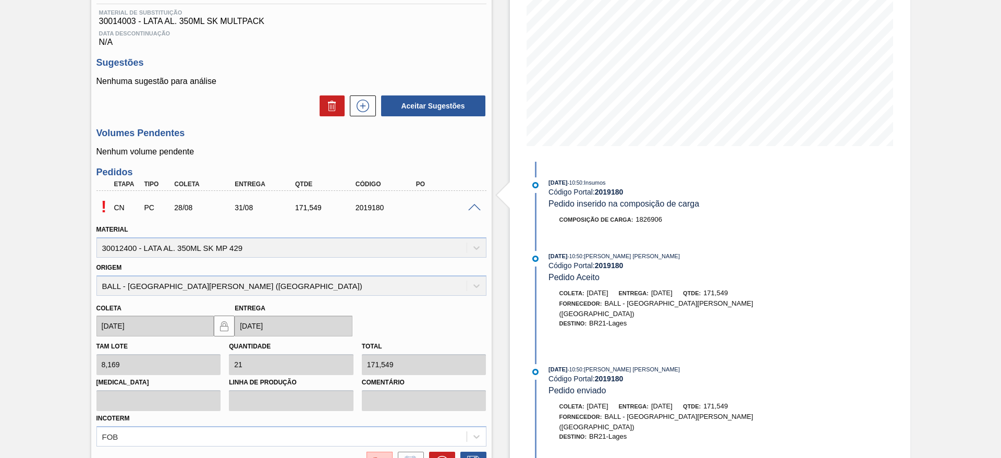
scroll to position [262, 0]
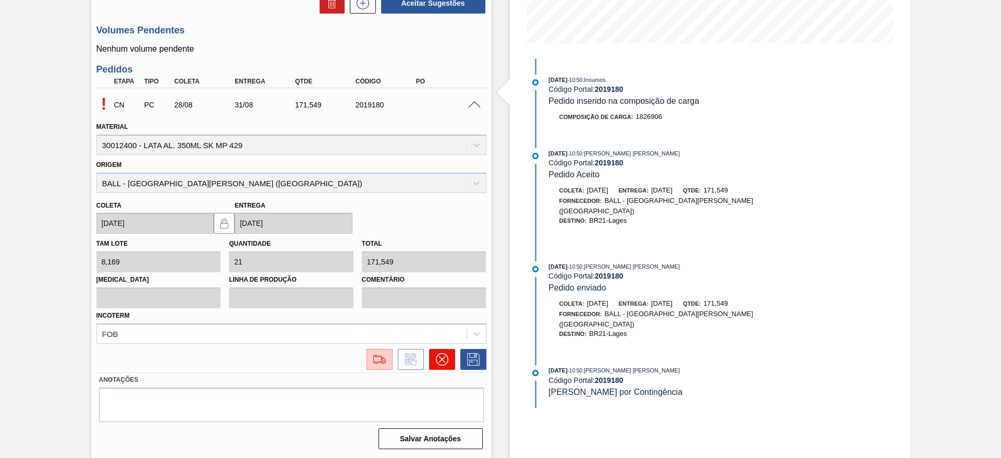
click at [442, 355] on icon at bounding box center [442, 359] width 13 height 13
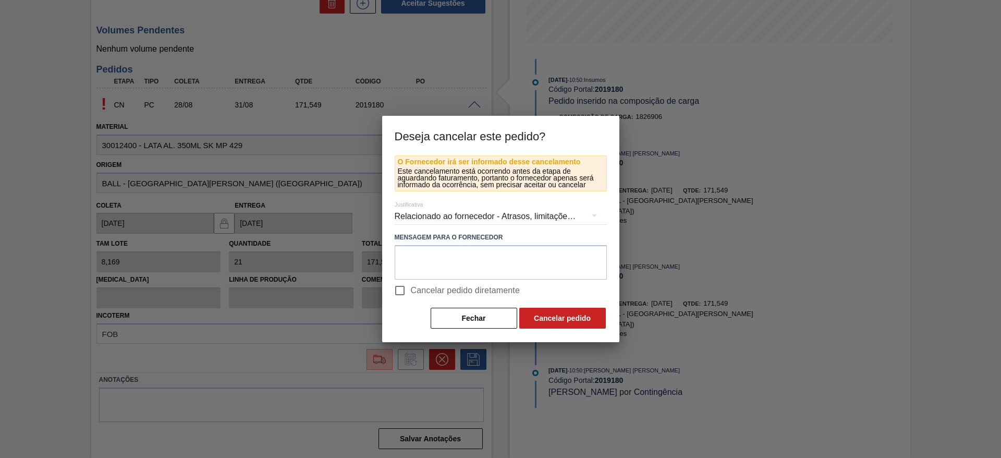
click at [414, 292] on span "Cancelar pedido diretamente" at bounding box center [465, 290] width 109 height 13
click at [411, 292] on input "Cancelar pedido diretamente" at bounding box center [400, 290] width 22 height 22
checkbox input "true"
click at [547, 317] on button "Cancelar pedido" at bounding box center [562, 318] width 87 height 21
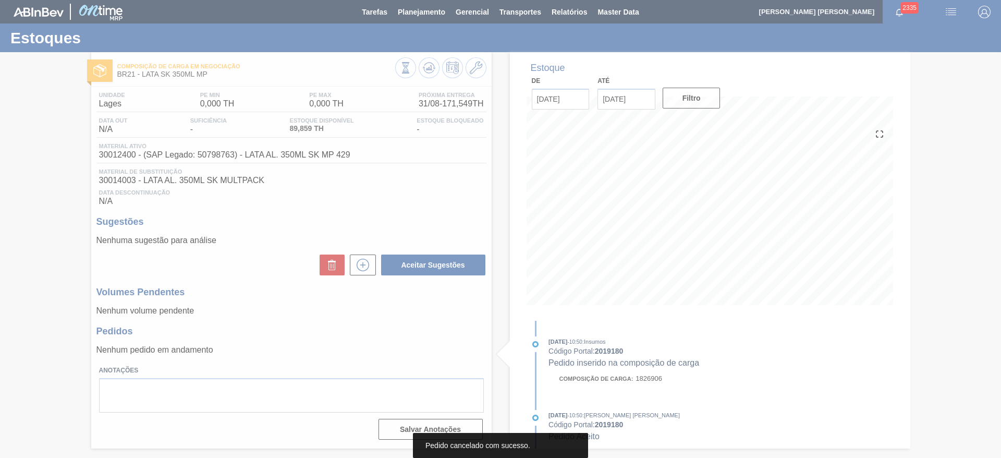
scroll to position [0, 0]
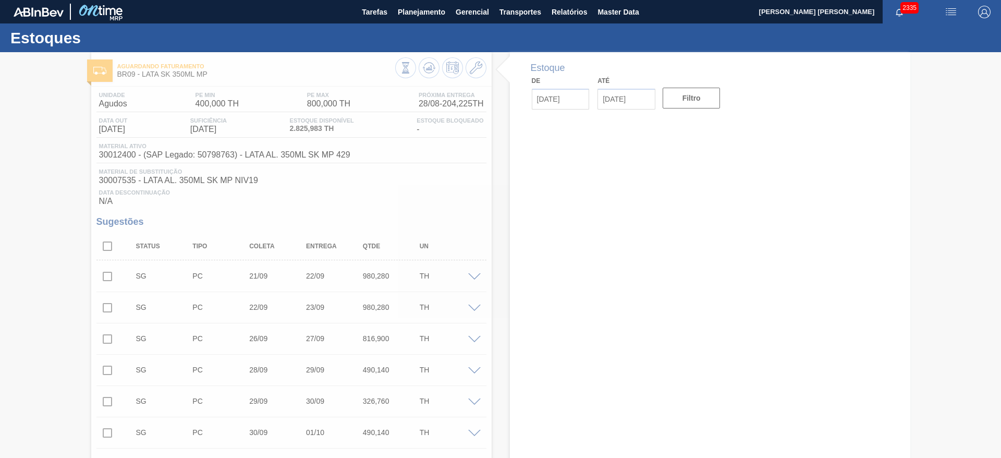
type input "[DATE]"
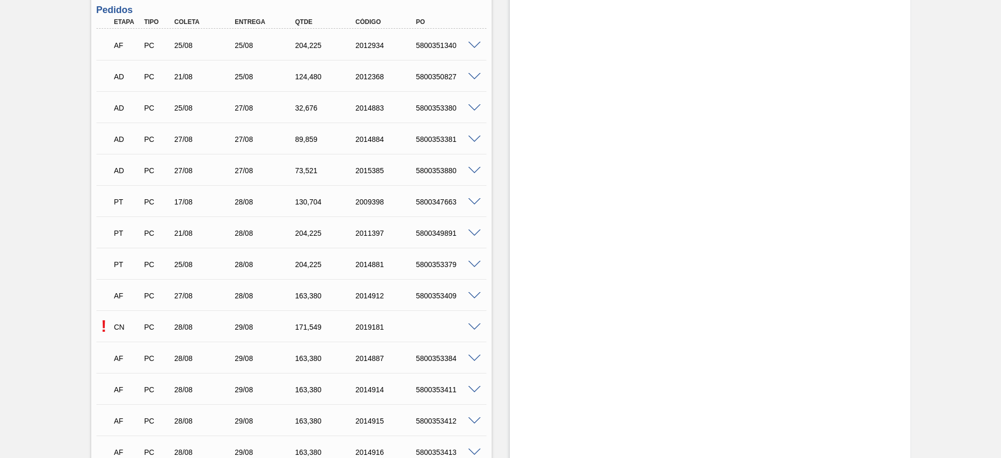
scroll to position [1095, 0]
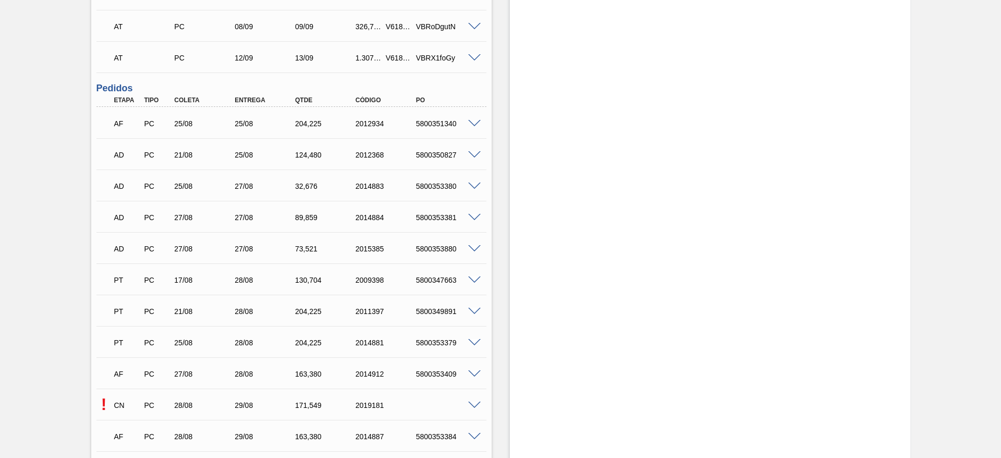
scroll to position [1095, 0]
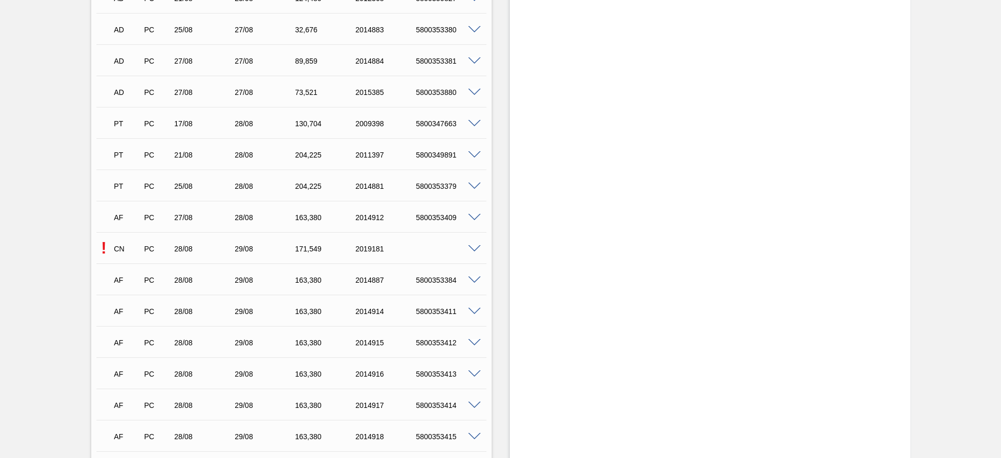
click at [474, 246] on span at bounding box center [474, 249] width 13 height 8
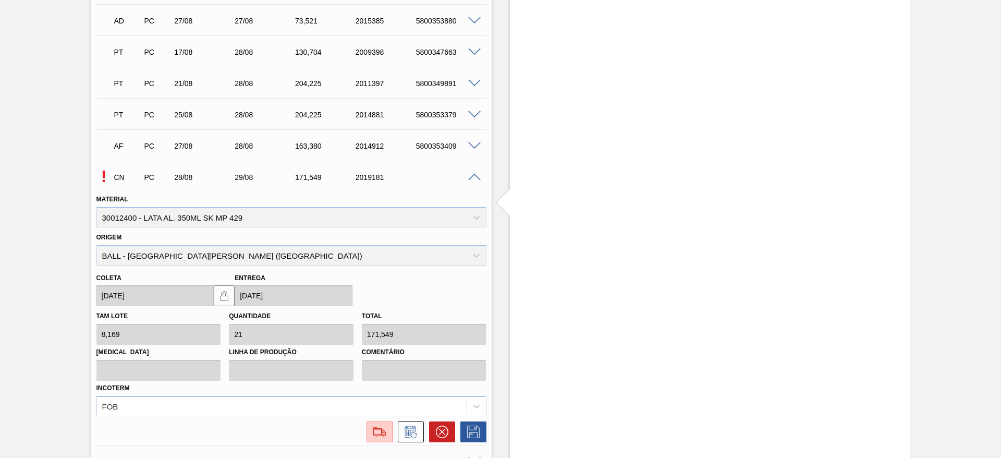
scroll to position [1251, 0]
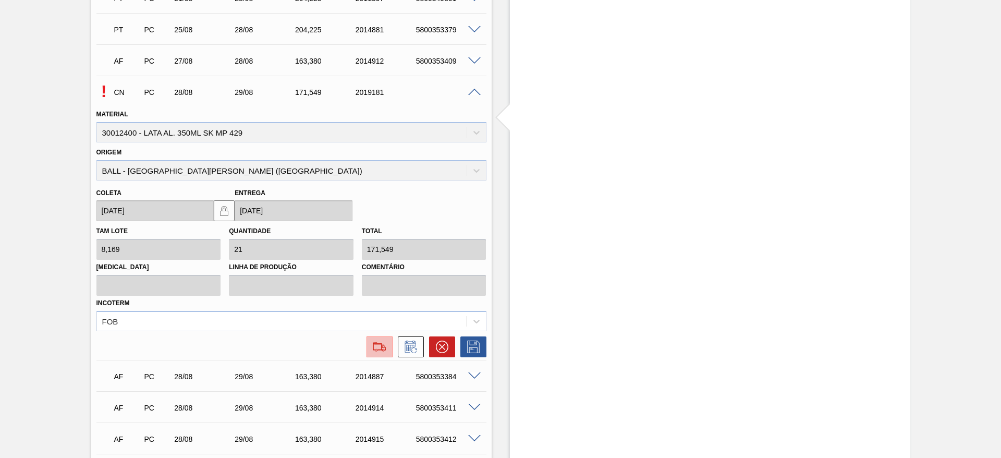
click at [380, 352] on img at bounding box center [379, 346] width 17 height 13
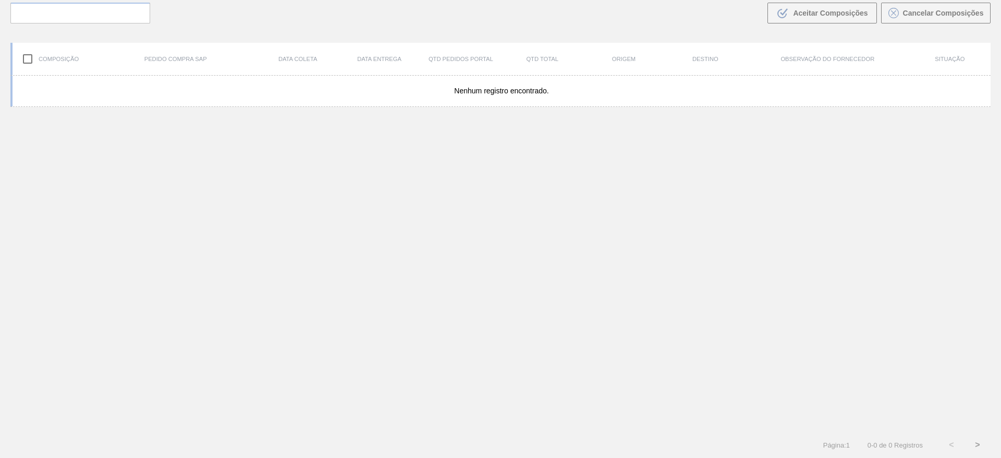
scroll to position [75, 0]
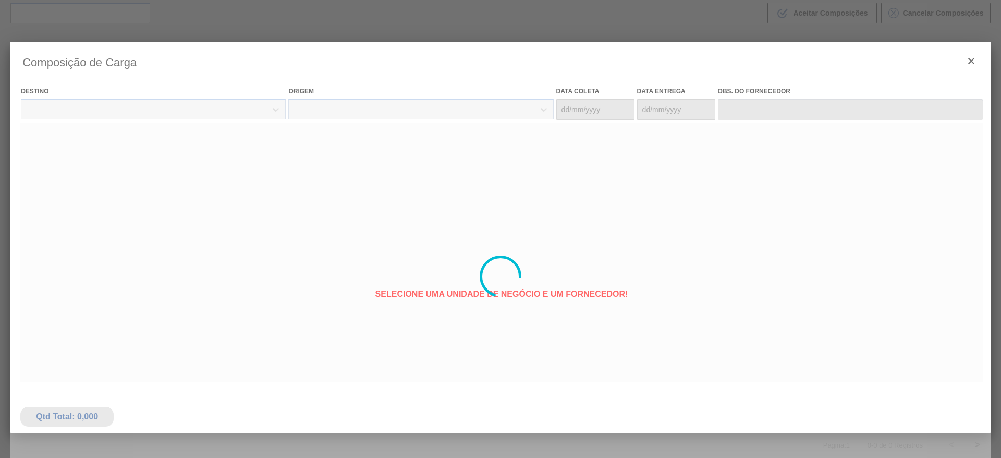
type coleta "[DATE]"
type entrega "[DATE]"
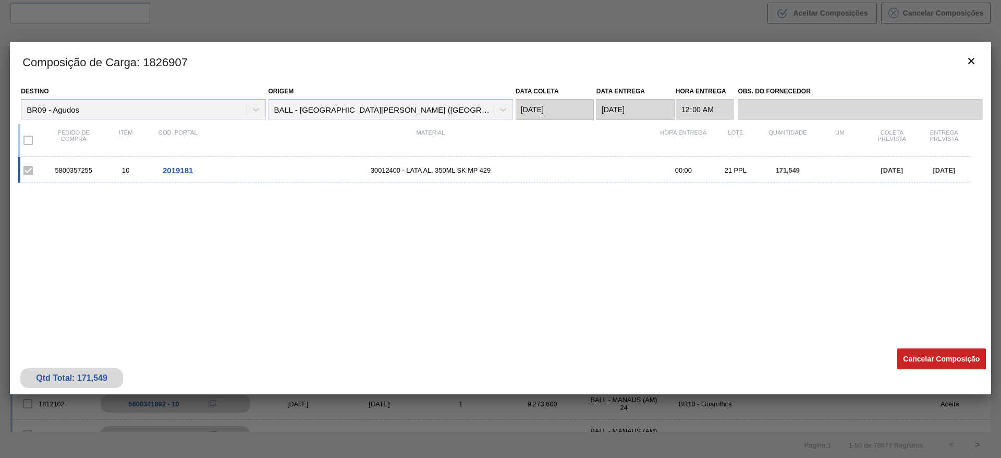
click at [72, 168] on div "5800357255" at bounding box center [73, 170] width 52 height 8
copy div "5800357255"
